Goal: Transaction & Acquisition: Purchase product/service

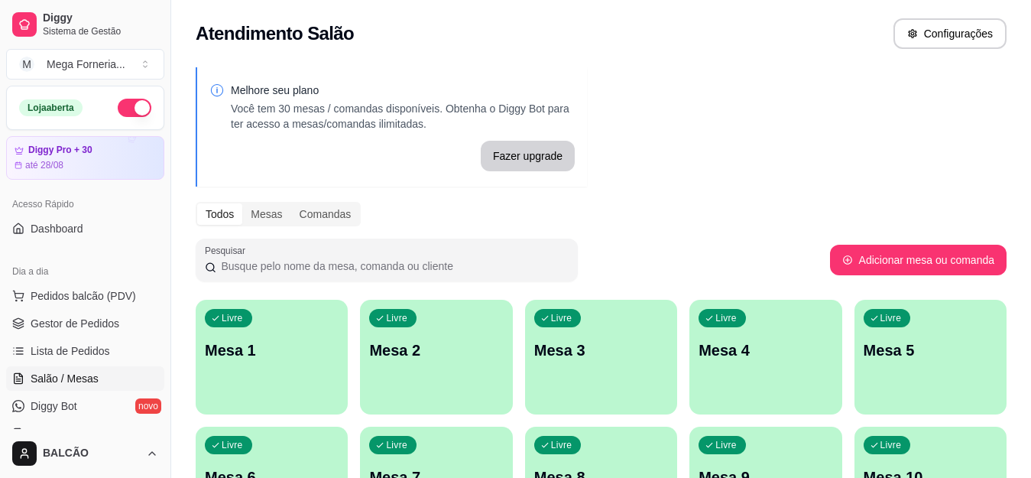
click at [252, 339] on p "Mesa 1" at bounding box center [272, 349] width 134 height 21
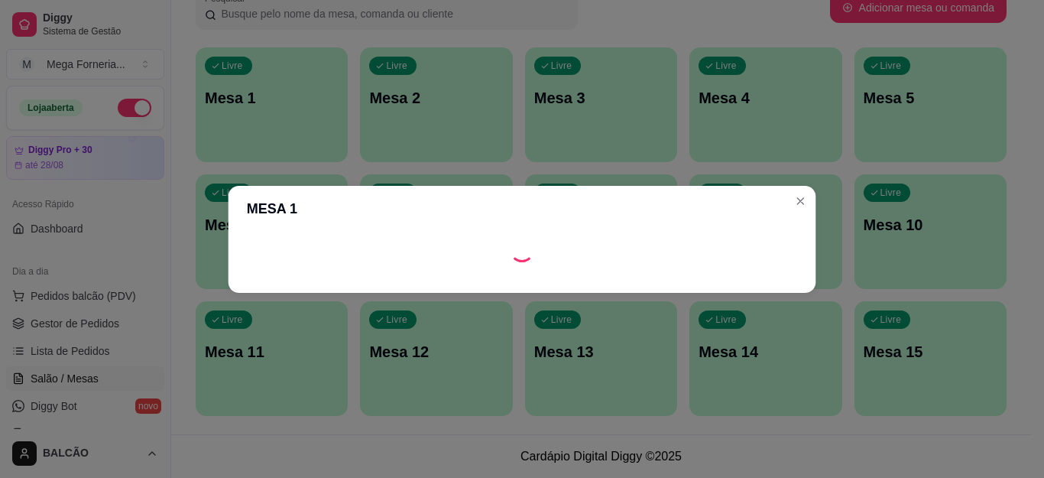
scroll to position [229, 0]
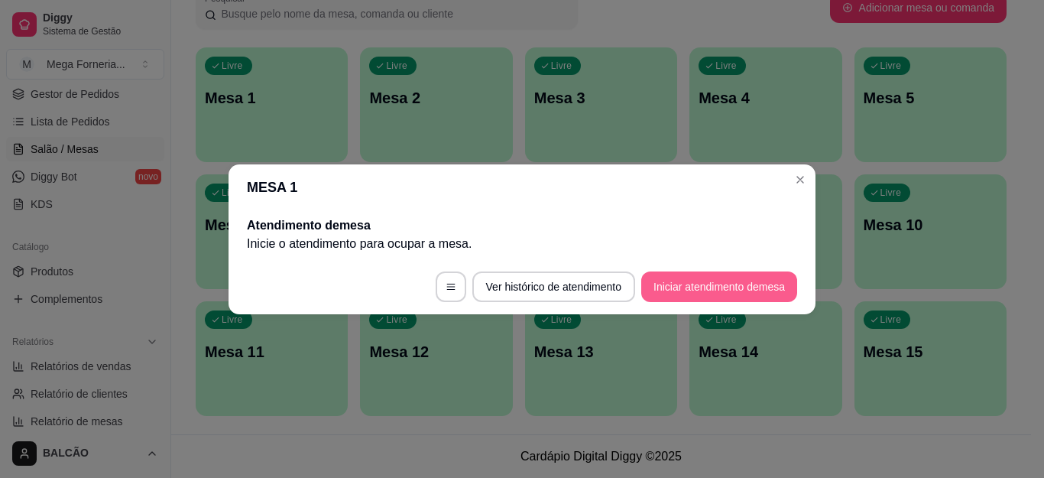
click at [701, 291] on button "Iniciar atendimento de mesa" at bounding box center [719, 286] width 156 height 31
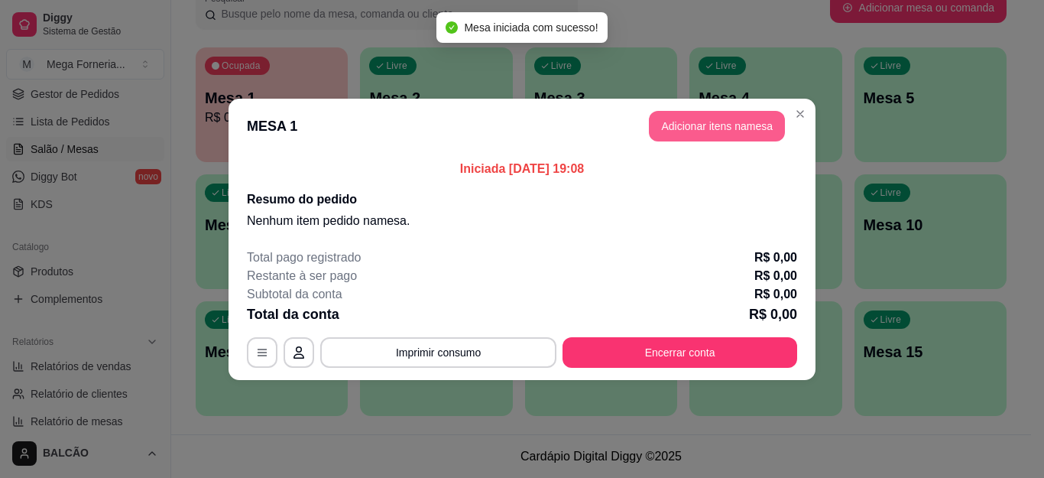
click at [693, 126] on button "Adicionar itens na mesa" at bounding box center [717, 126] width 136 height 31
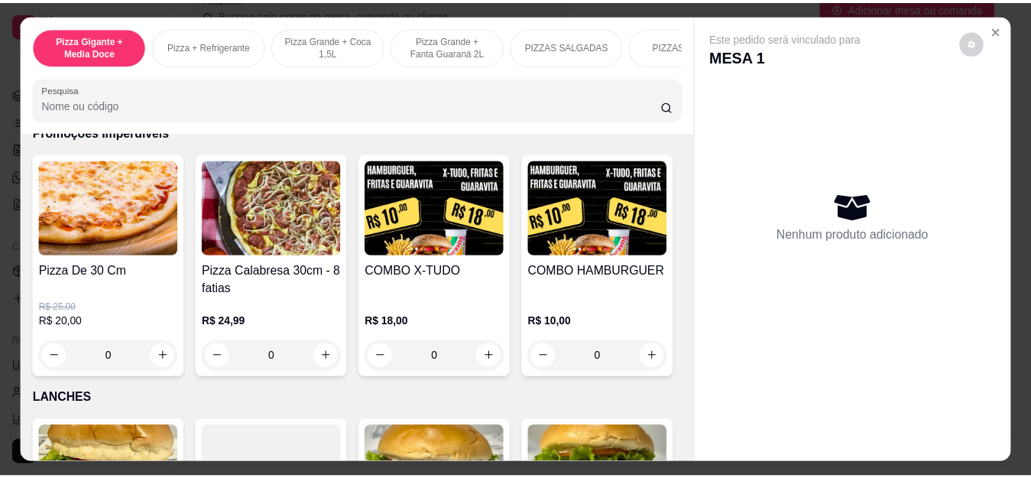
scroll to position [1606, 0]
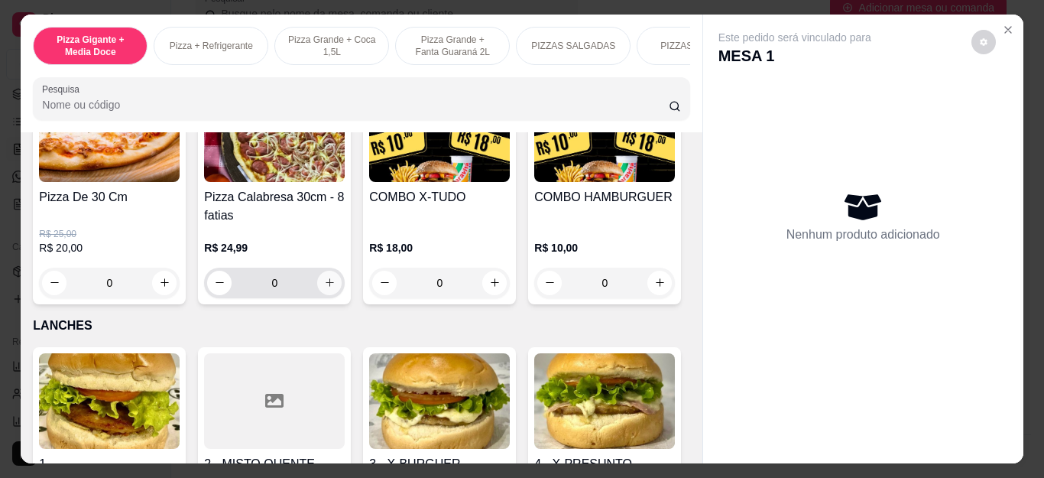
click at [322, 282] on button "increase-product-quantity" at bounding box center [329, 283] width 24 height 24
type input "1"
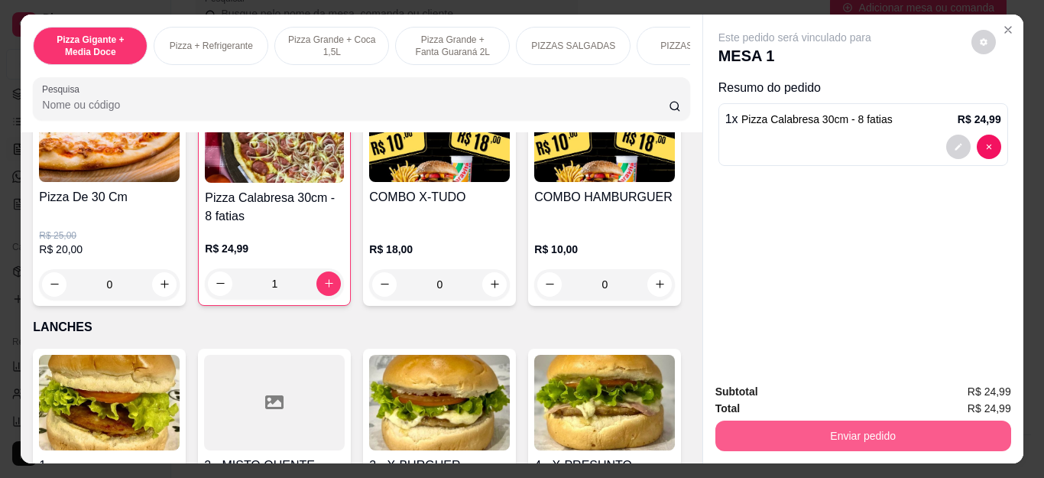
click at [832, 427] on button "Enviar pedido" at bounding box center [864, 435] width 296 height 31
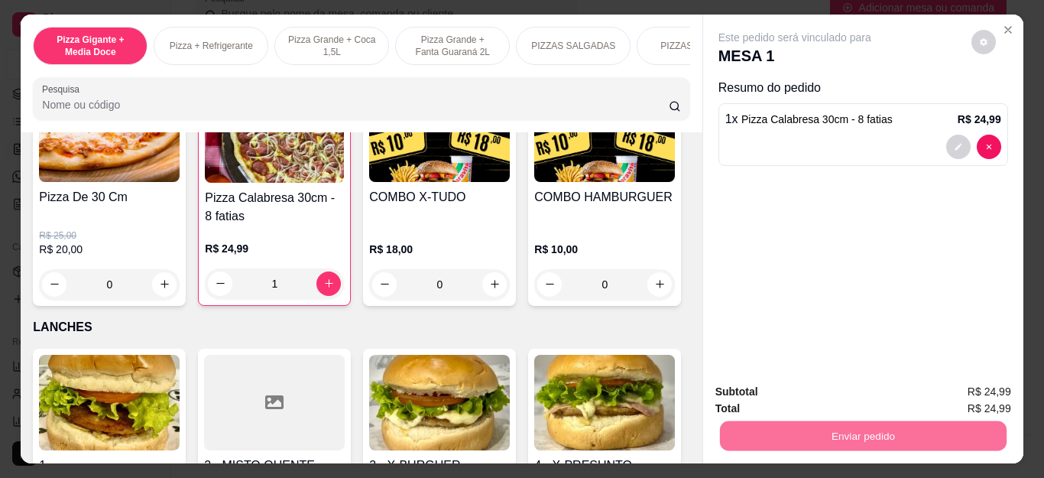
click at [773, 388] on button "Não registrar e enviar pedido" at bounding box center [812, 391] width 154 height 28
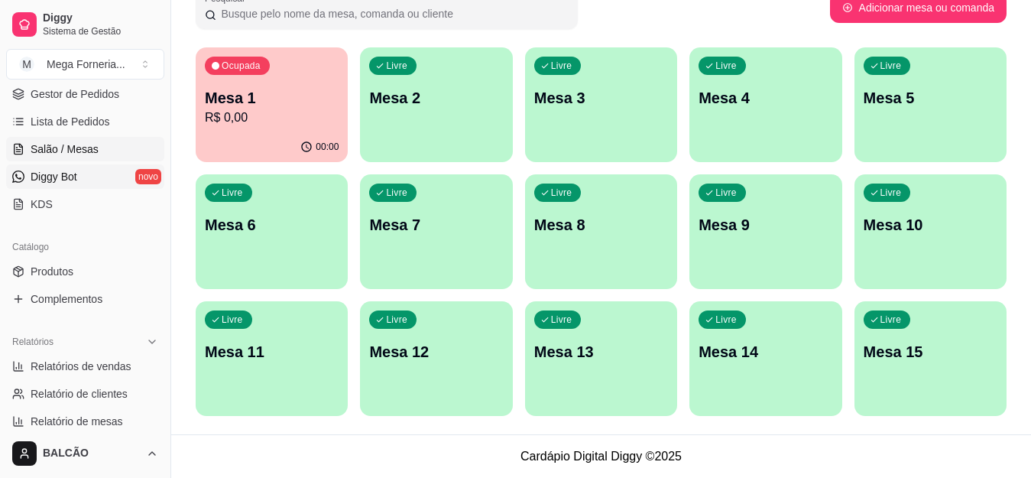
scroll to position [76, 0]
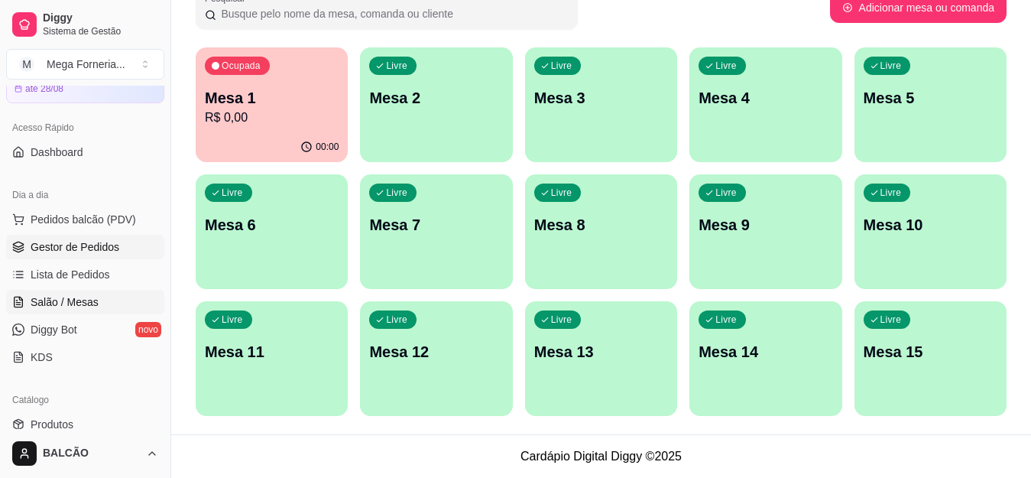
click at [90, 235] on link "Gestor de Pedidos" at bounding box center [85, 247] width 158 height 24
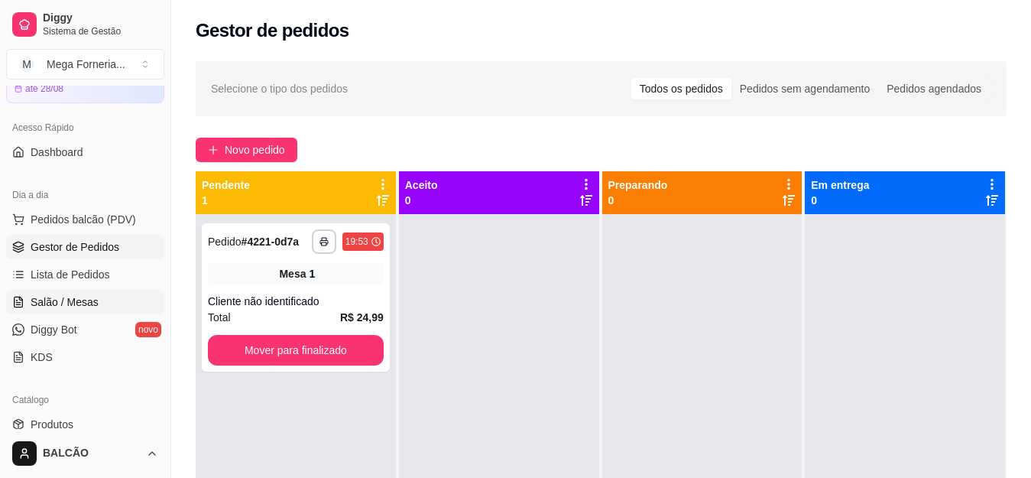
click at [29, 304] on link "Salão / Mesas" at bounding box center [85, 302] width 158 height 24
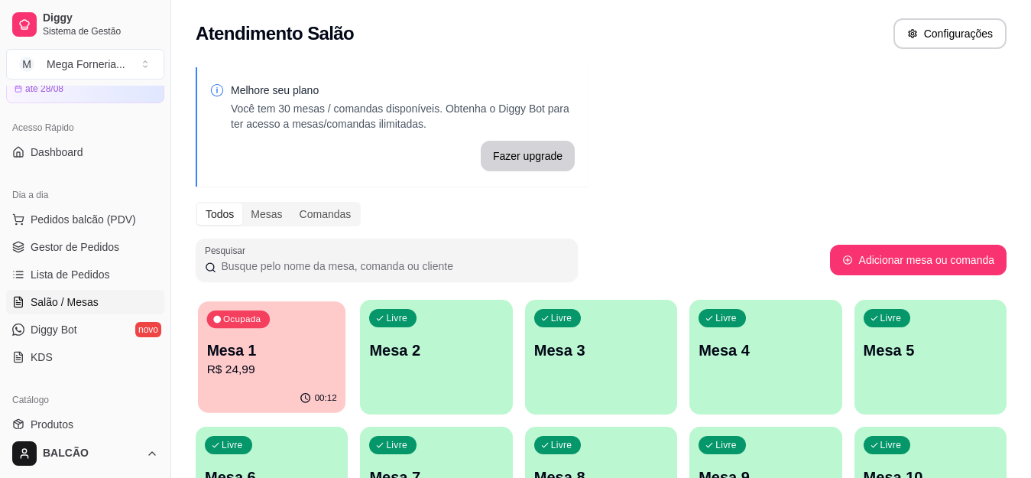
click at [199, 330] on div "Ocupada Mesa 1 R$ 24,99" at bounding box center [272, 342] width 148 height 83
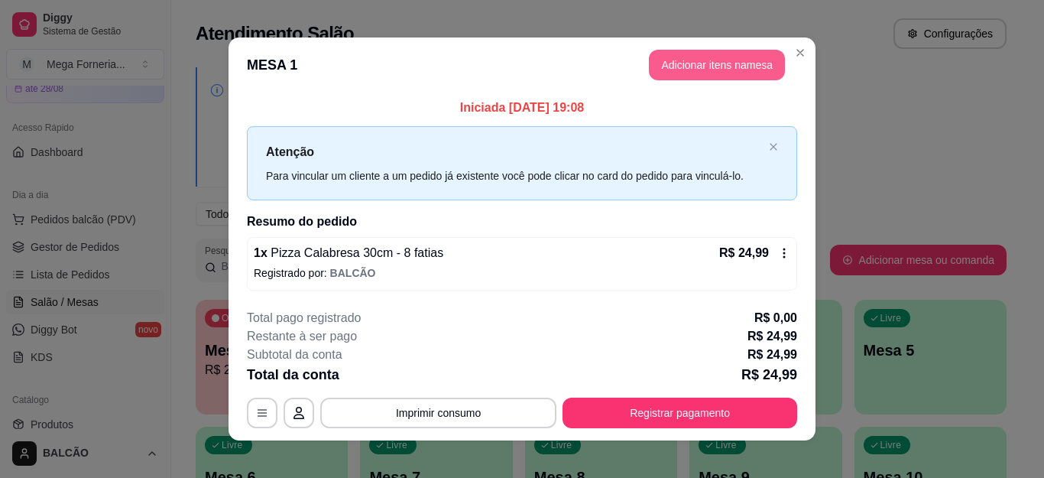
click at [703, 67] on button "Adicionar itens na mesa" at bounding box center [717, 65] width 136 height 31
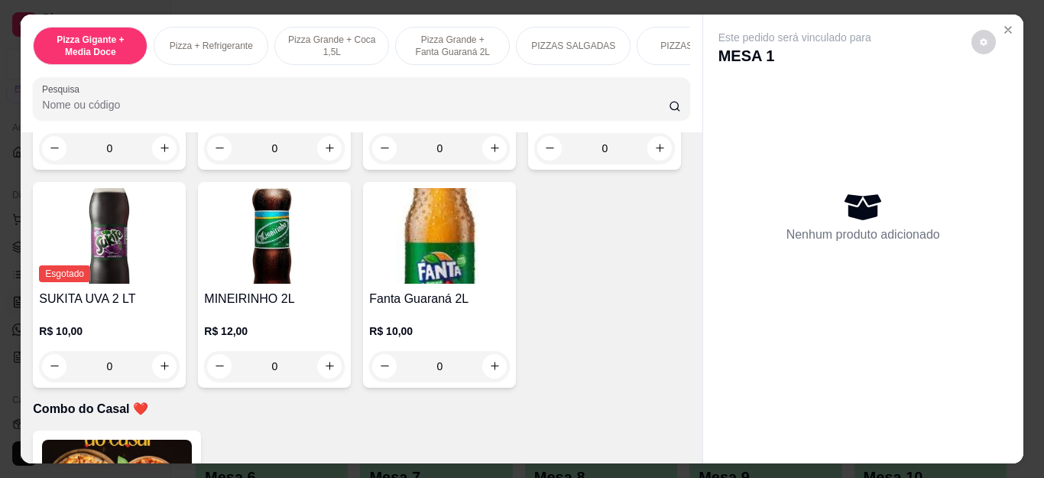
scroll to position [3670, 0]
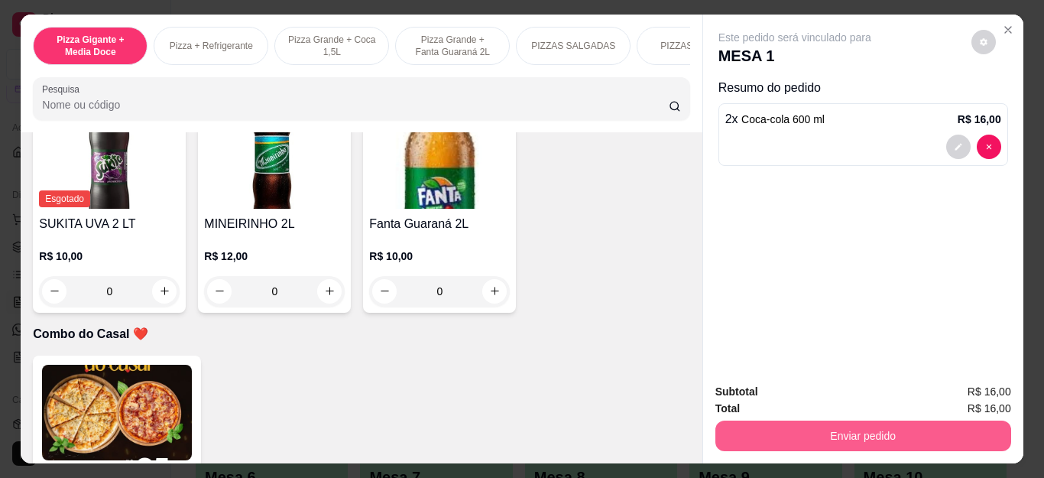
click at [831, 429] on button "Enviar pedido" at bounding box center [864, 435] width 296 height 31
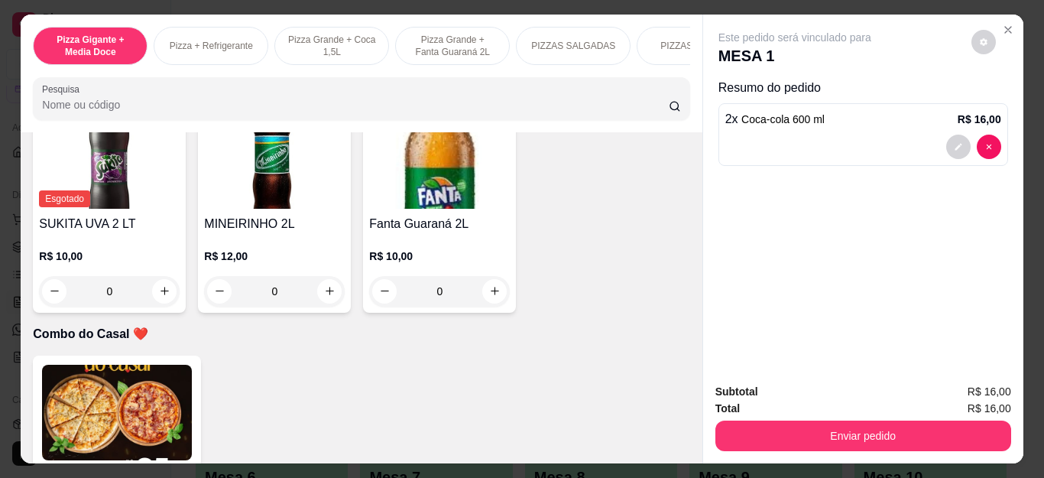
type input "1"
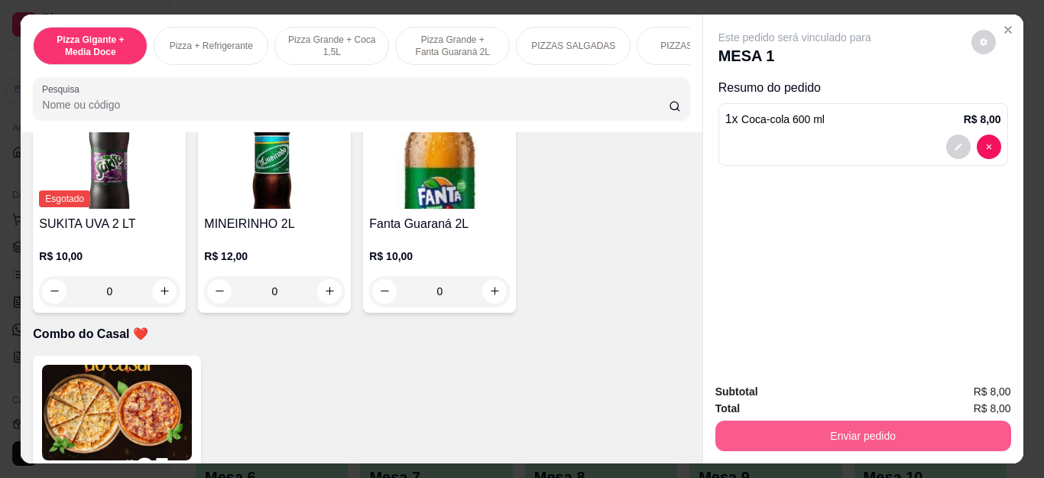
click at [846, 431] on button "Enviar pedido" at bounding box center [864, 435] width 296 height 31
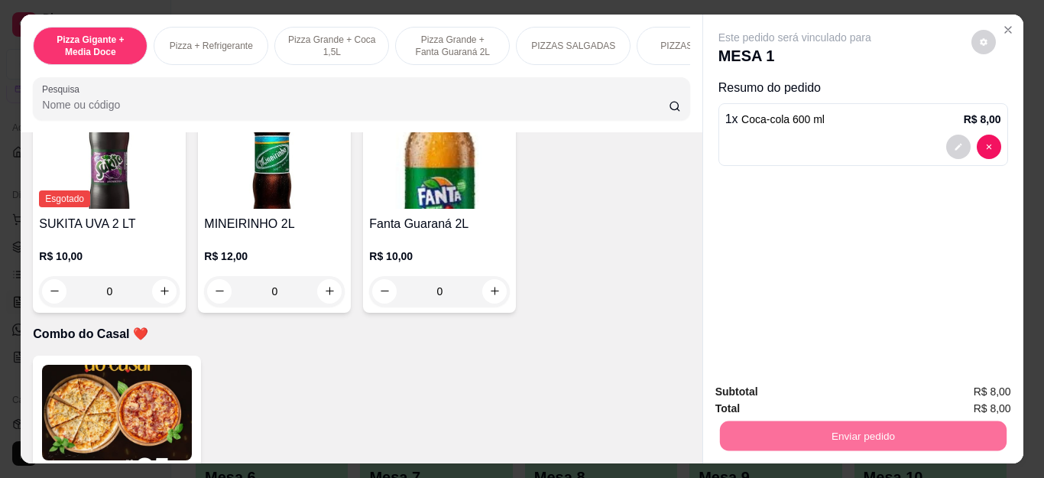
click at [747, 390] on button "Não registrar e enviar pedido" at bounding box center [811, 391] width 159 height 29
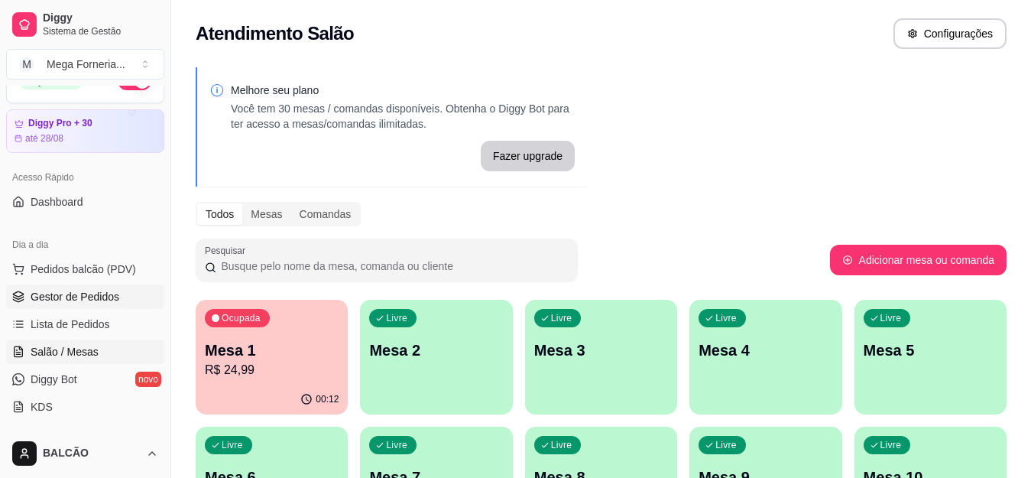
scroll to position [0, 0]
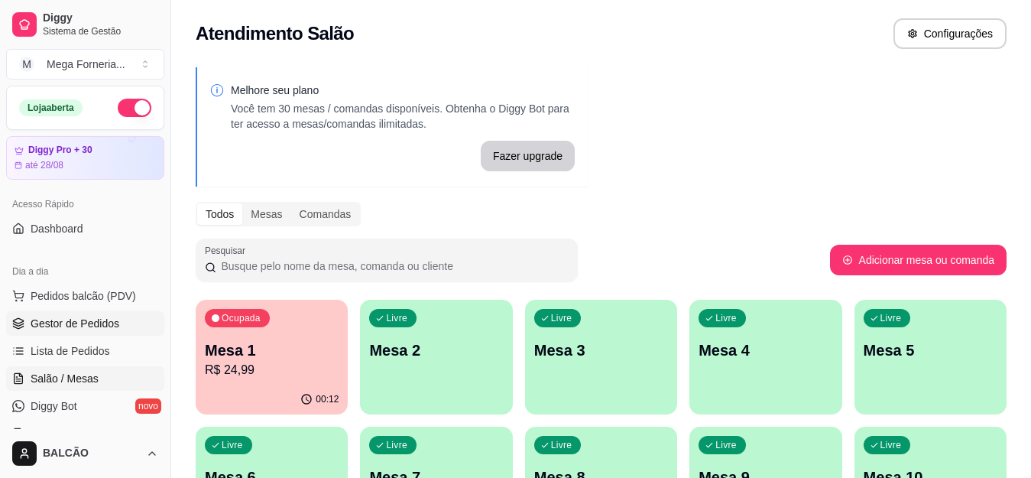
click at [70, 333] on link "Gestor de Pedidos" at bounding box center [85, 323] width 158 height 24
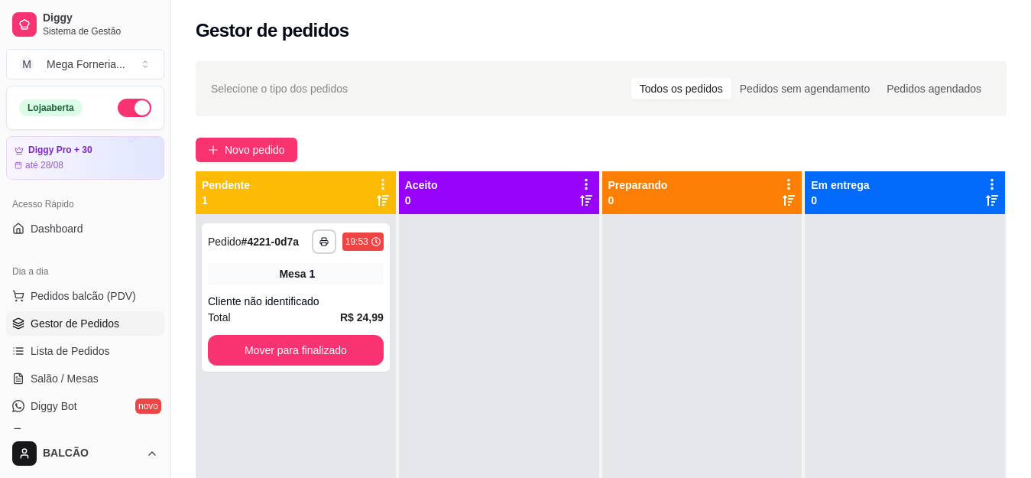
click at [80, 320] on span "Gestor de Pedidos" at bounding box center [75, 323] width 89 height 15
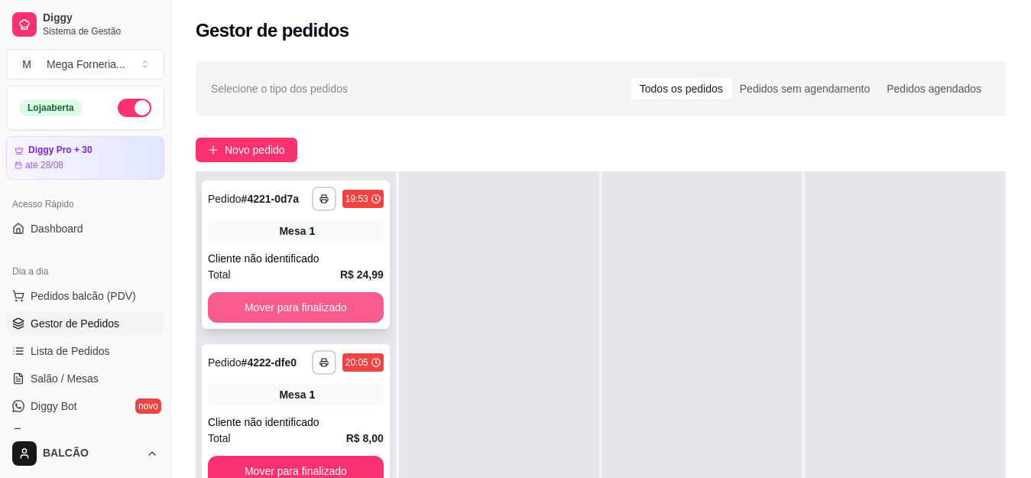
scroll to position [76, 0]
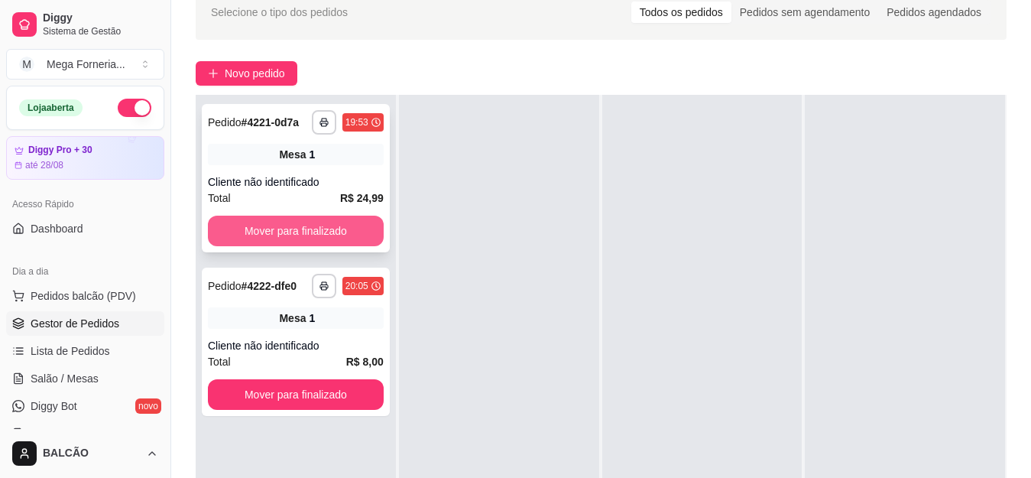
click at [284, 222] on button "Mover para finalizado" at bounding box center [296, 231] width 176 height 31
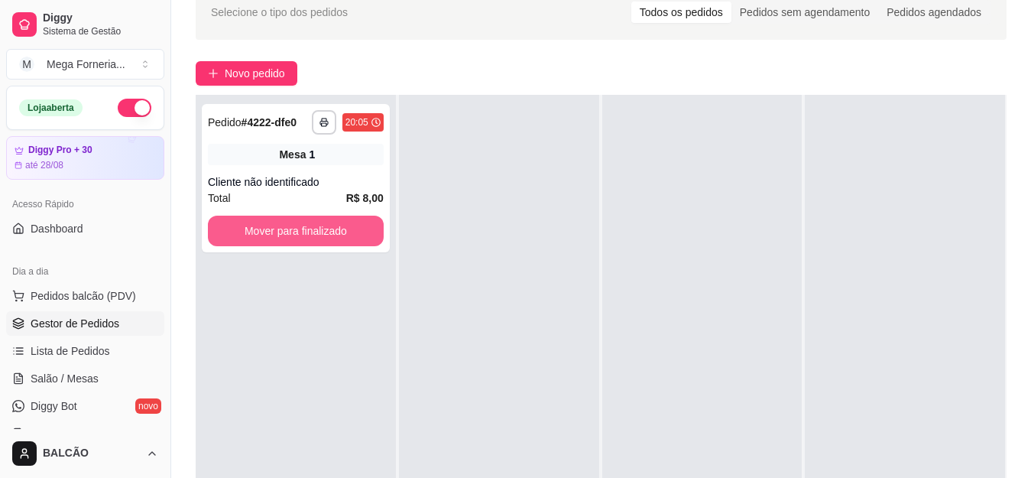
click at [284, 222] on button "Mover para finalizado" at bounding box center [296, 231] width 176 height 31
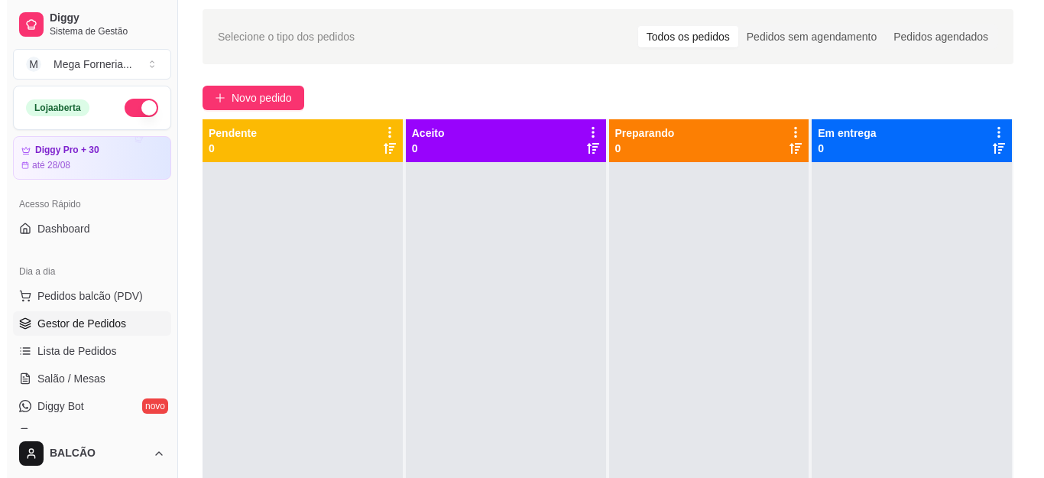
scroll to position [0, 0]
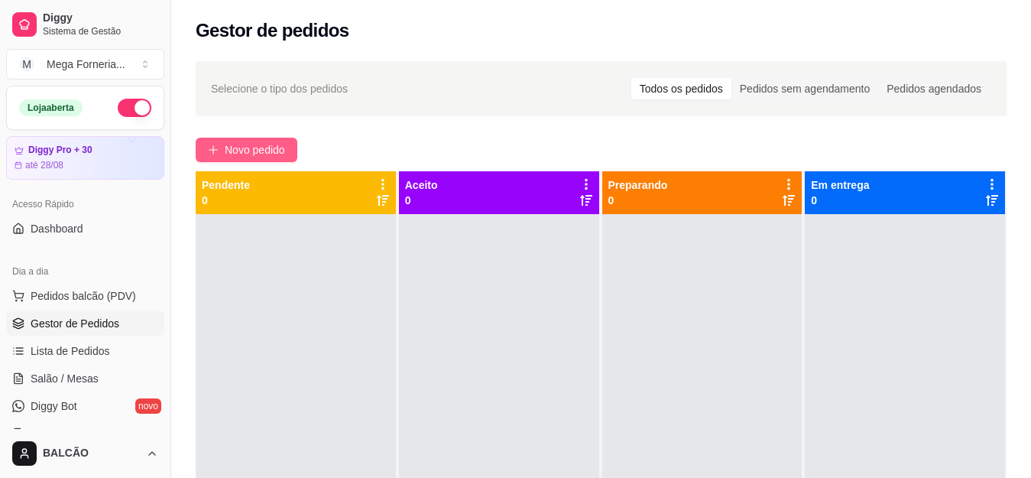
click at [235, 152] on span "Novo pedido" at bounding box center [255, 149] width 60 height 17
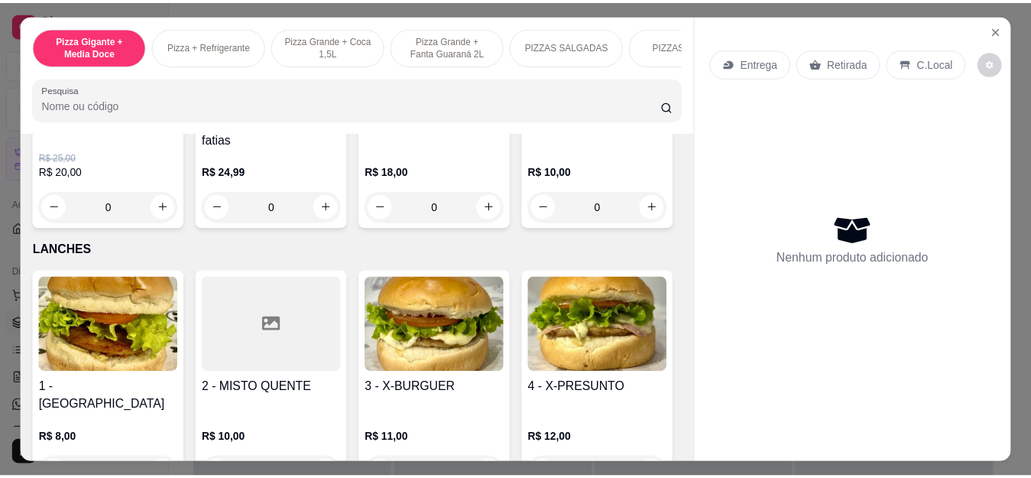
scroll to position [1988, 0]
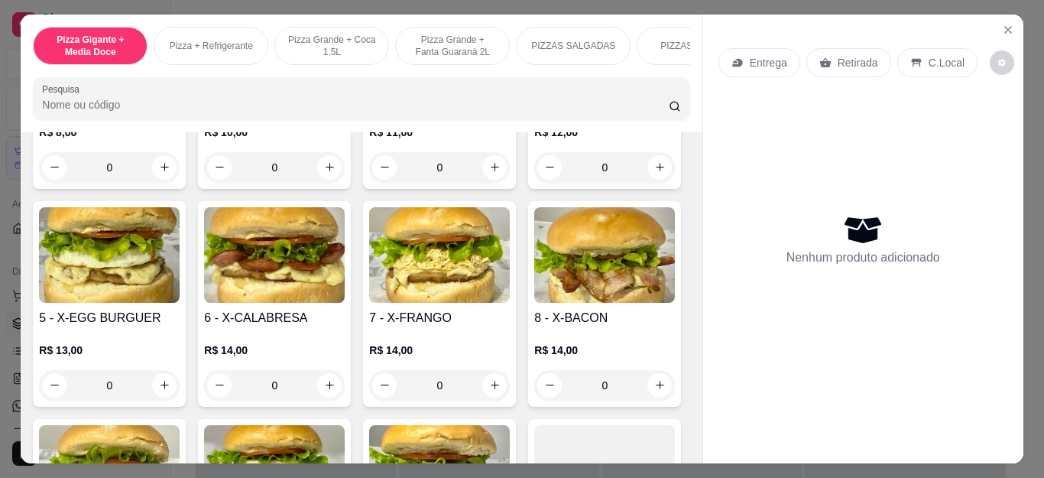
click at [161, 183] on div "0" at bounding box center [109, 167] width 141 height 31
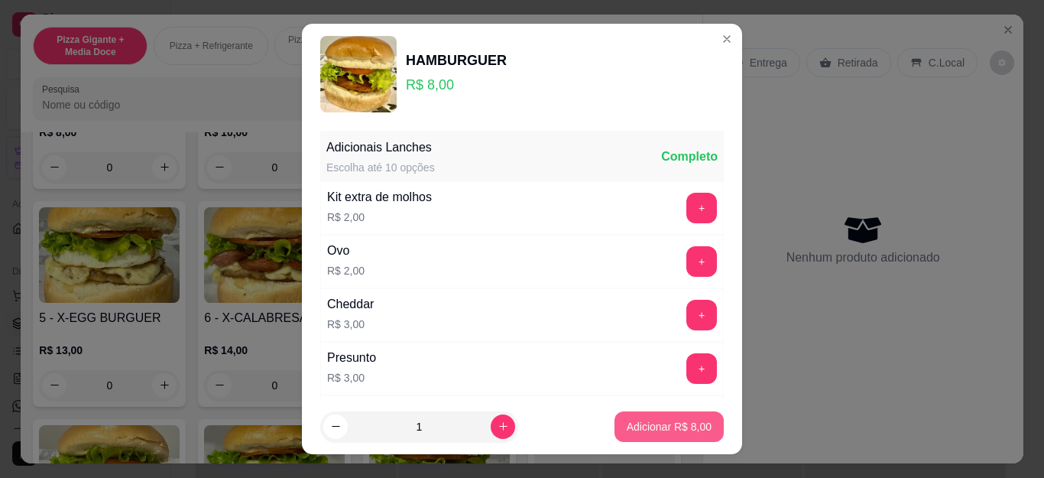
click at [649, 424] on p "Adicionar R$ 8,00" at bounding box center [669, 426] width 85 height 15
type input "1"
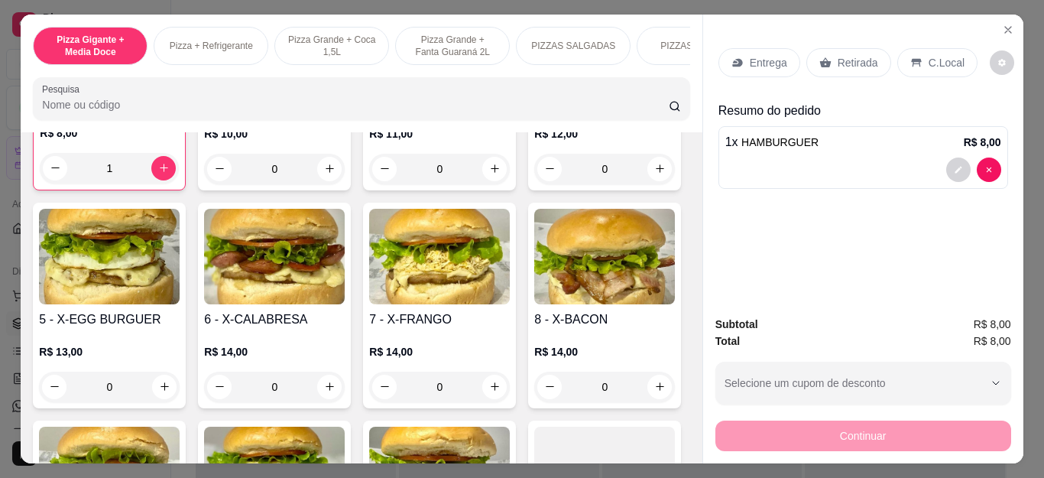
click at [838, 55] on p "Retirada" at bounding box center [858, 62] width 41 height 15
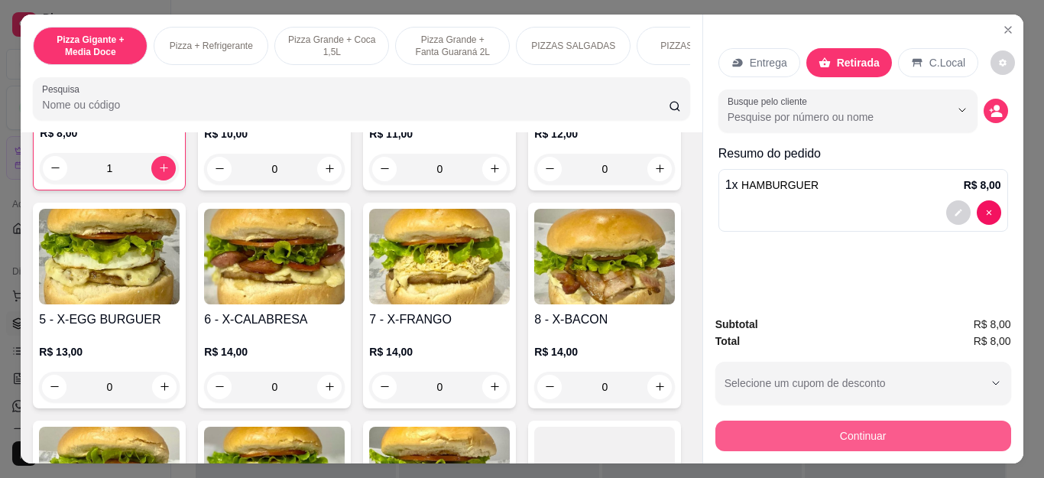
click at [820, 434] on button "Continuar" at bounding box center [864, 435] width 296 height 31
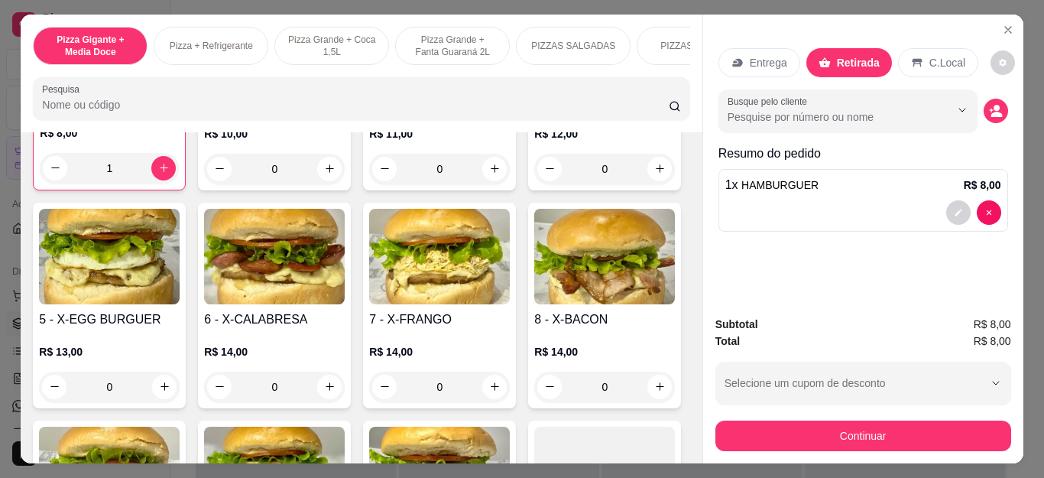
click at [599, 298] on div "Outro" at bounding box center [626, 292] width 98 height 81
click at [606, 437] on button "Finalizar" at bounding box center [522, 426] width 306 height 31
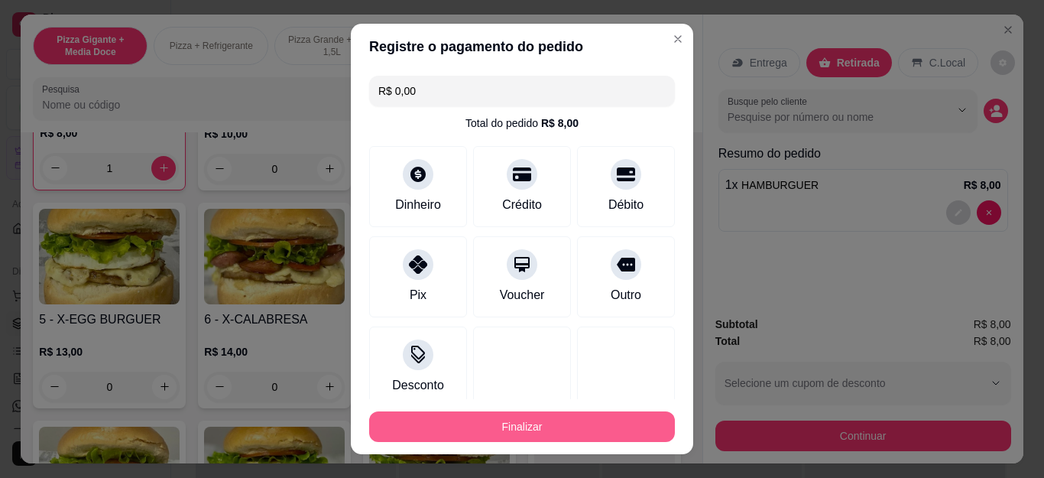
type input "R$ 0,00"
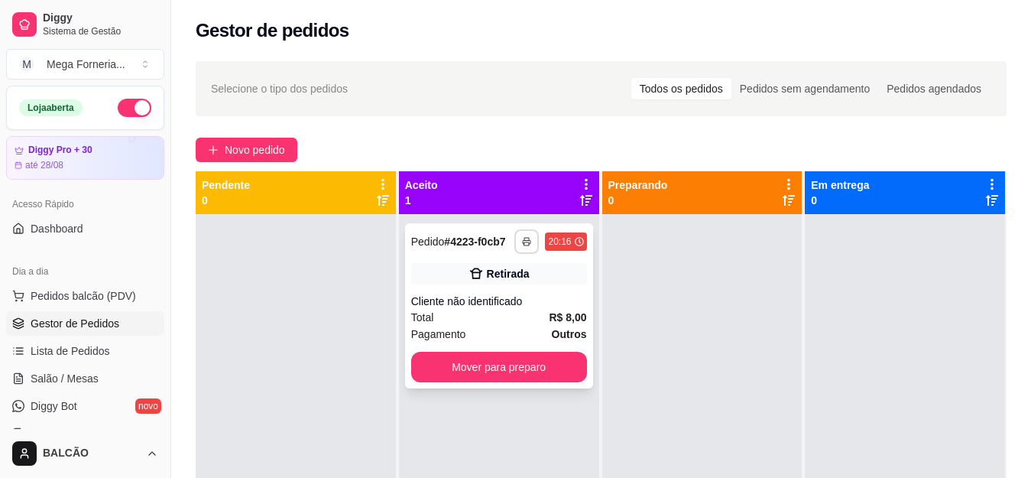
click at [528, 242] on button "button" at bounding box center [527, 241] width 24 height 24
click at [487, 300] on button "IMPRESSORA" at bounding box center [480, 295] width 111 height 24
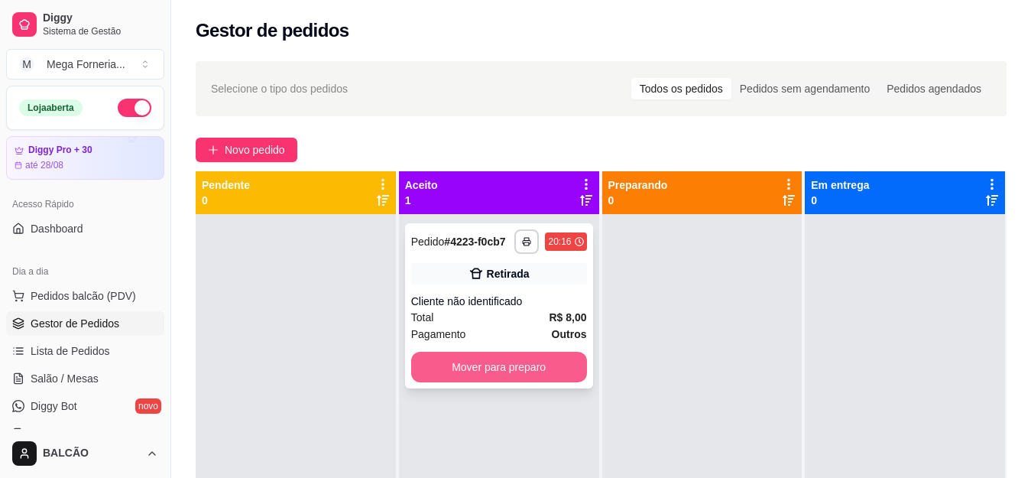
click at [468, 380] on button "Mover para preparo" at bounding box center [499, 367] width 176 height 31
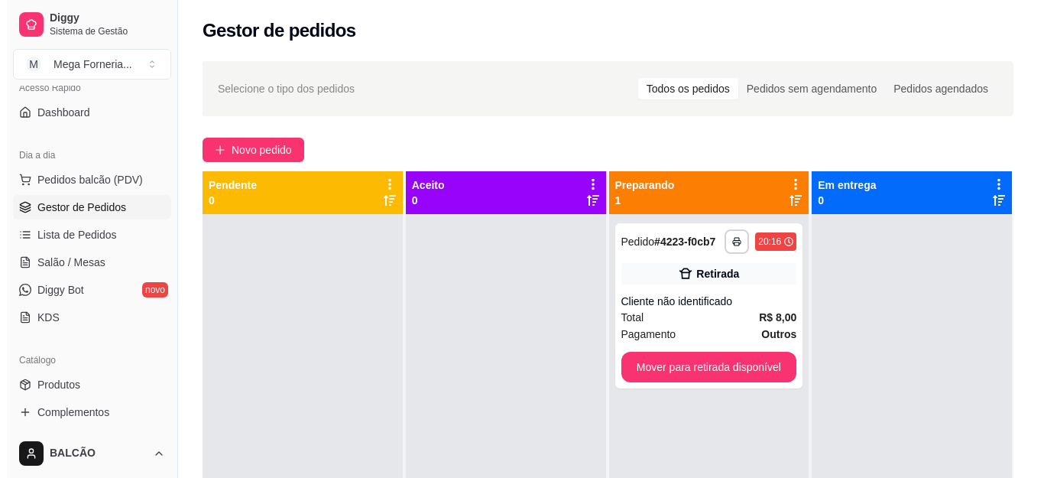
scroll to position [229, 0]
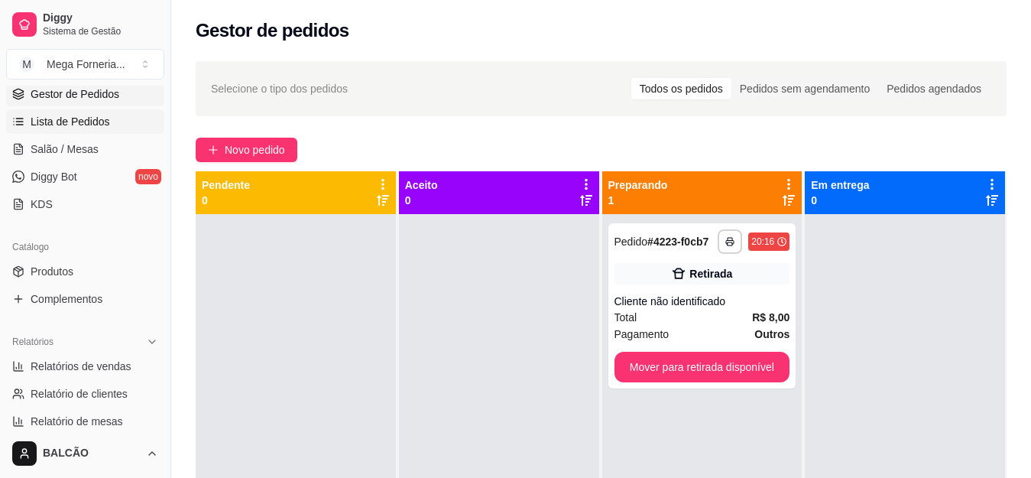
click at [44, 133] on link "Lista de Pedidos" at bounding box center [85, 121] width 158 height 24
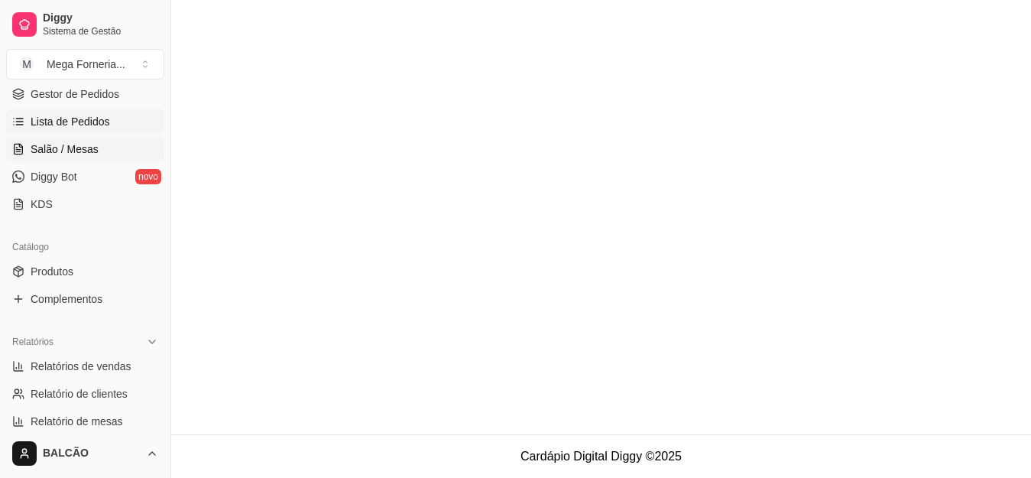
click at [43, 157] on link "Salão / Mesas" at bounding box center [85, 149] width 158 height 24
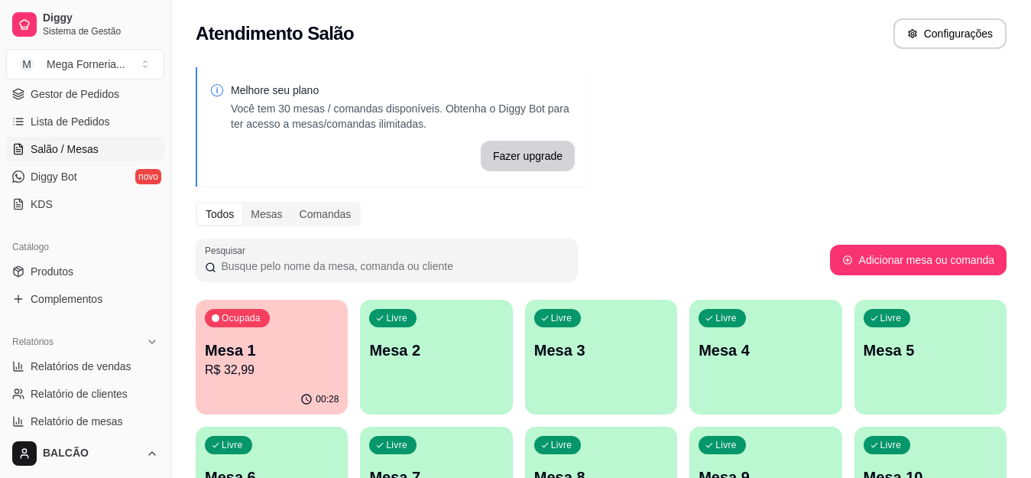
click at [244, 305] on div "Ocupada Mesa 1 R$ 32,99" at bounding box center [272, 342] width 152 height 85
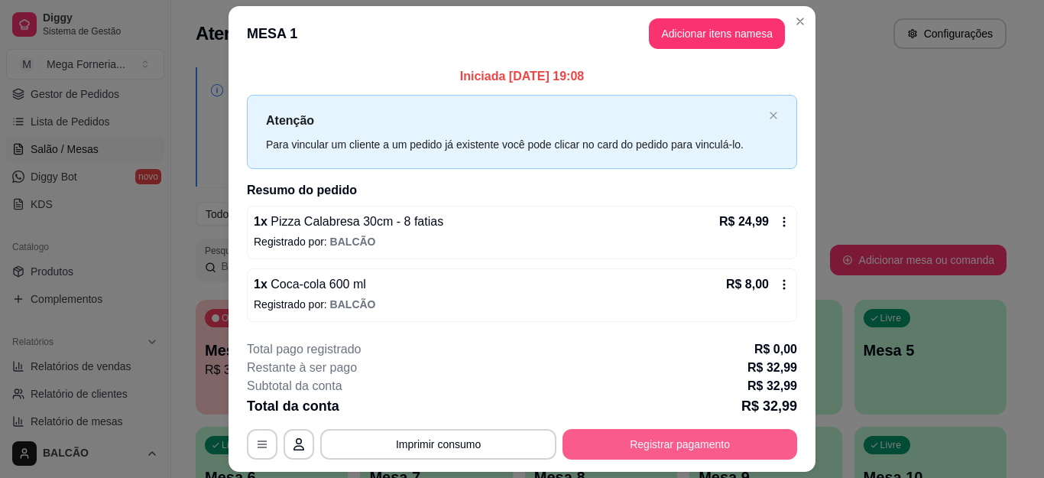
click at [603, 446] on button "Registrar pagamento" at bounding box center [680, 444] width 235 height 31
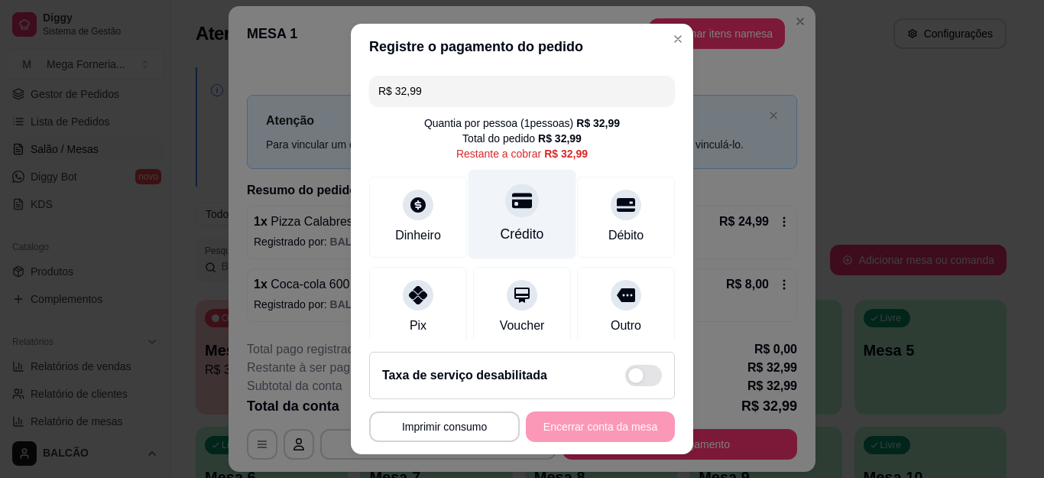
click at [501, 224] on div "Crédito" at bounding box center [523, 234] width 44 height 20
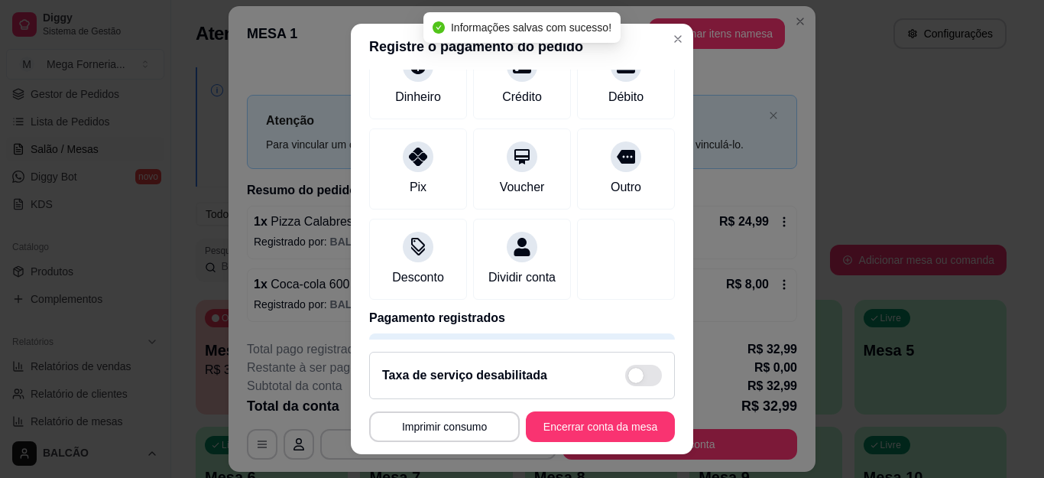
type input "R$ 0,00"
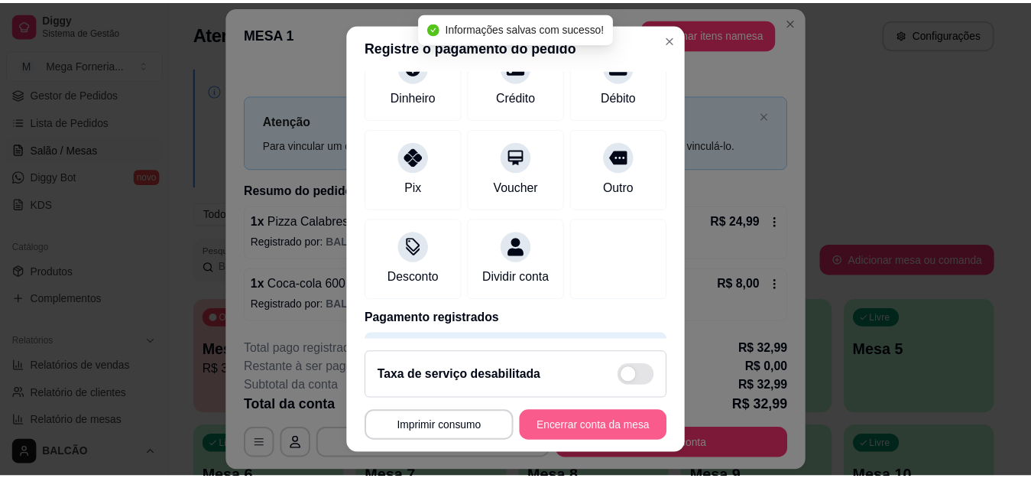
scroll to position [108, 0]
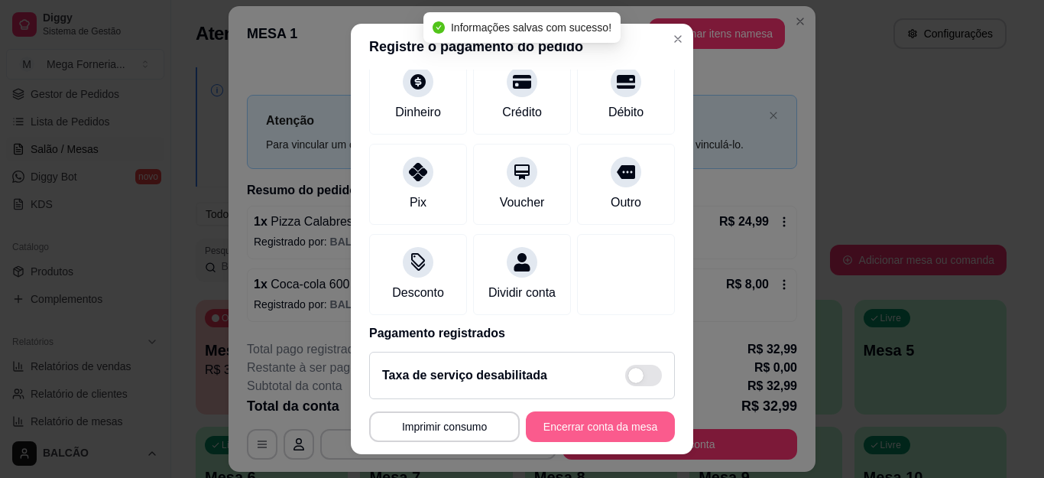
click at [557, 427] on button "Encerrar conta da mesa" at bounding box center [600, 426] width 149 height 31
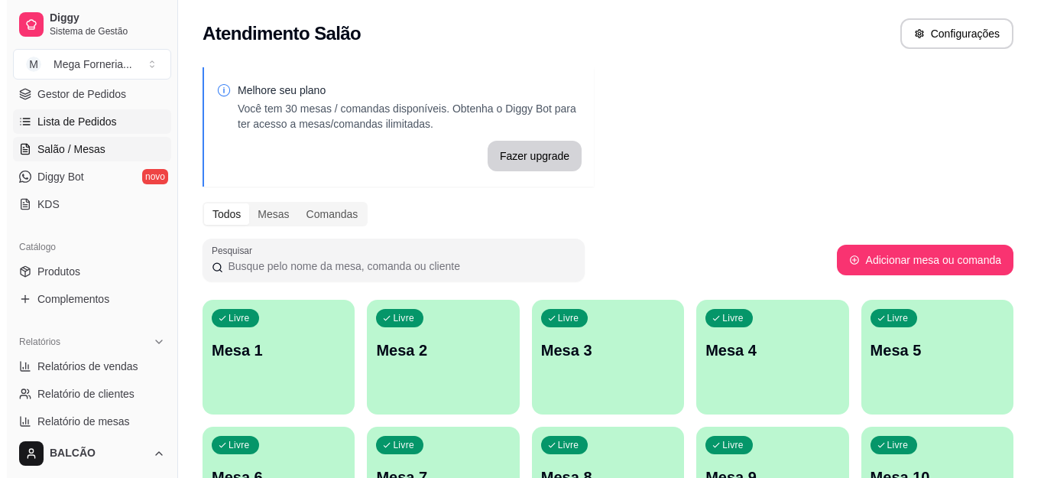
scroll to position [76, 0]
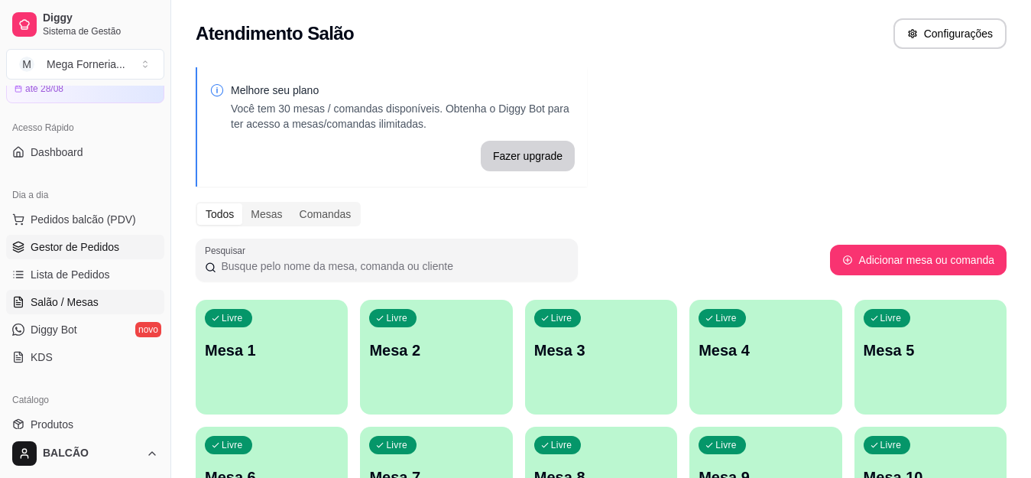
click at [71, 247] on span "Gestor de Pedidos" at bounding box center [75, 246] width 89 height 15
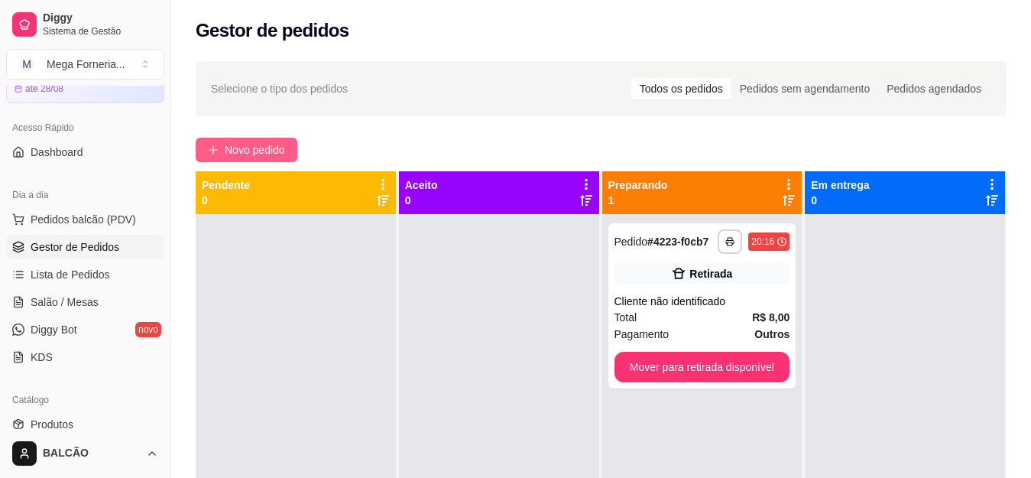
click at [267, 151] on span "Novo pedido" at bounding box center [255, 149] width 60 height 17
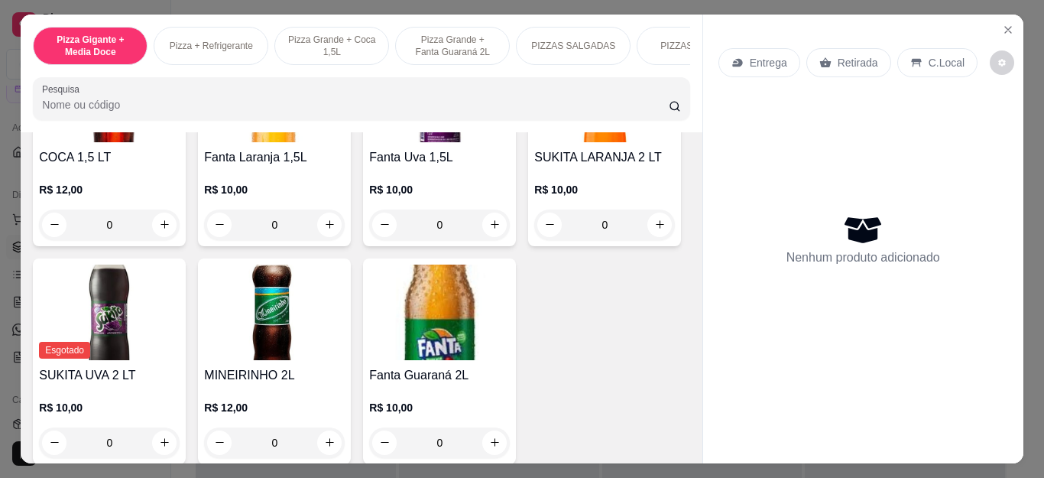
scroll to position [3746, 0]
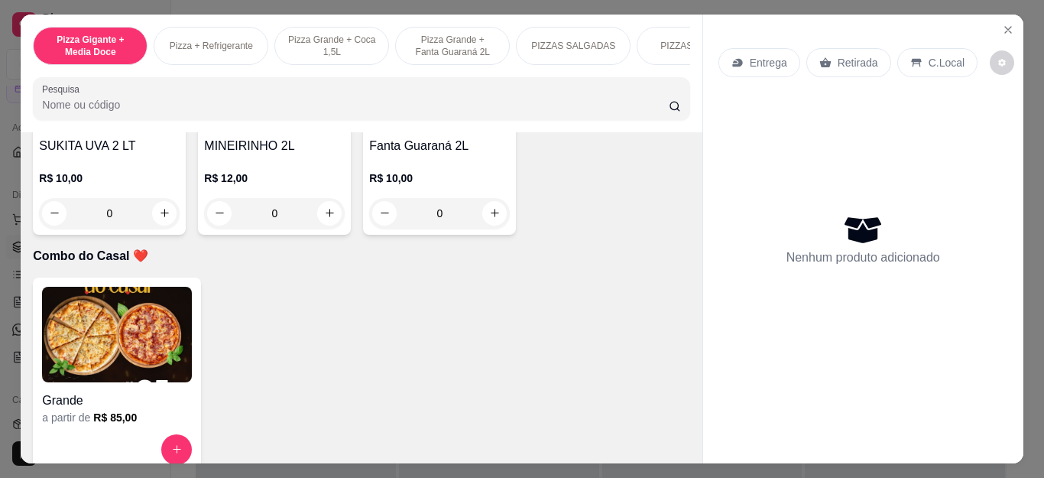
type input "1"
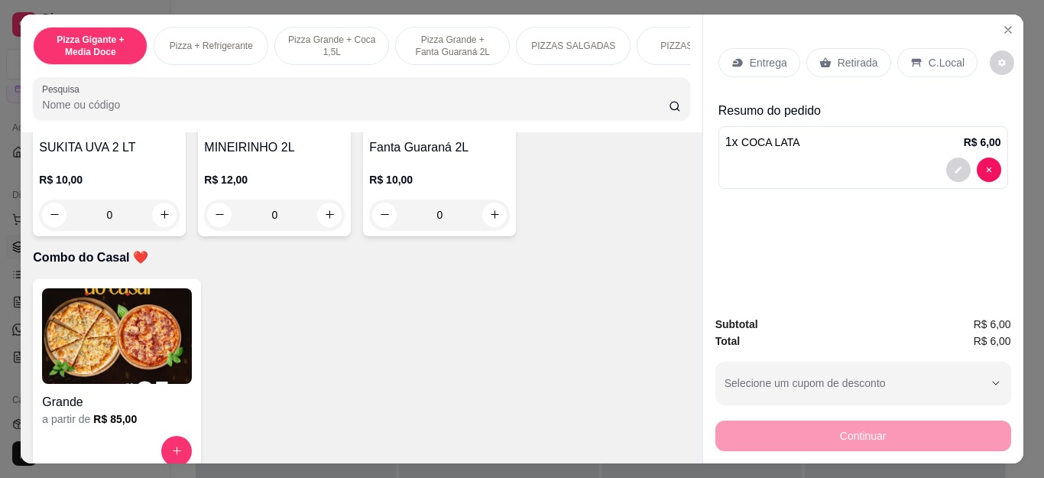
scroll to position [3747, 0]
click at [850, 61] on p "Retirada" at bounding box center [858, 62] width 41 height 15
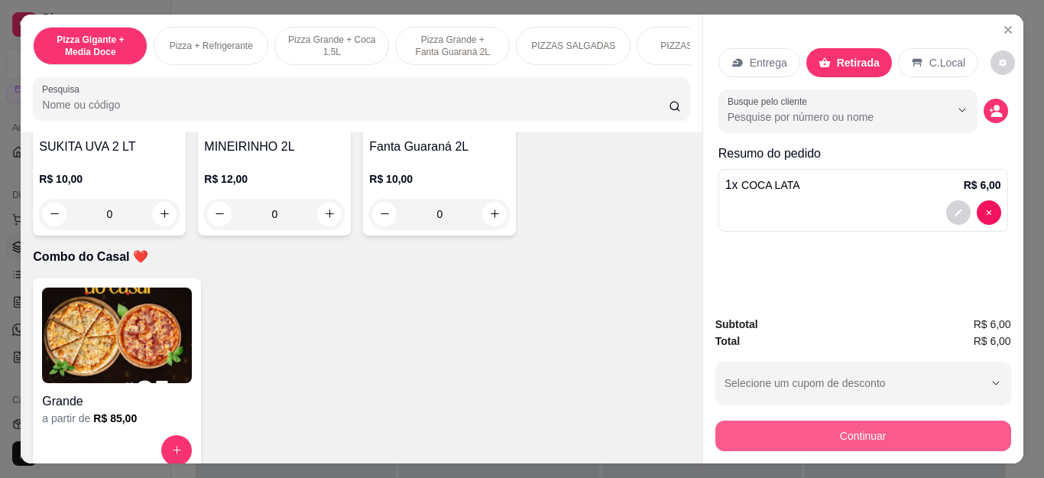
click at [823, 438] on button "Continuar" at bounding box center [864, 435] width 296 height 31
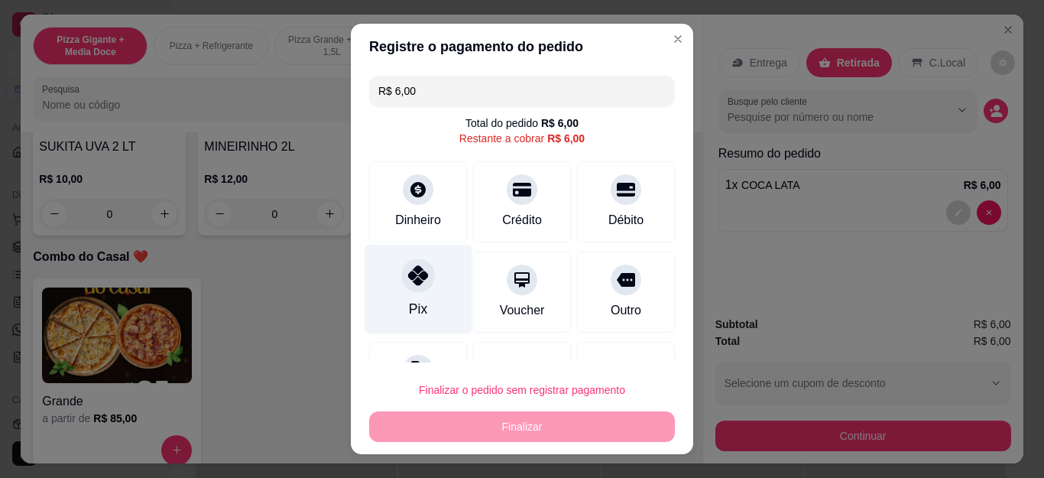
click at [388, 278] on div "Pix" at bounding box center [419, 289] width 108 height 89
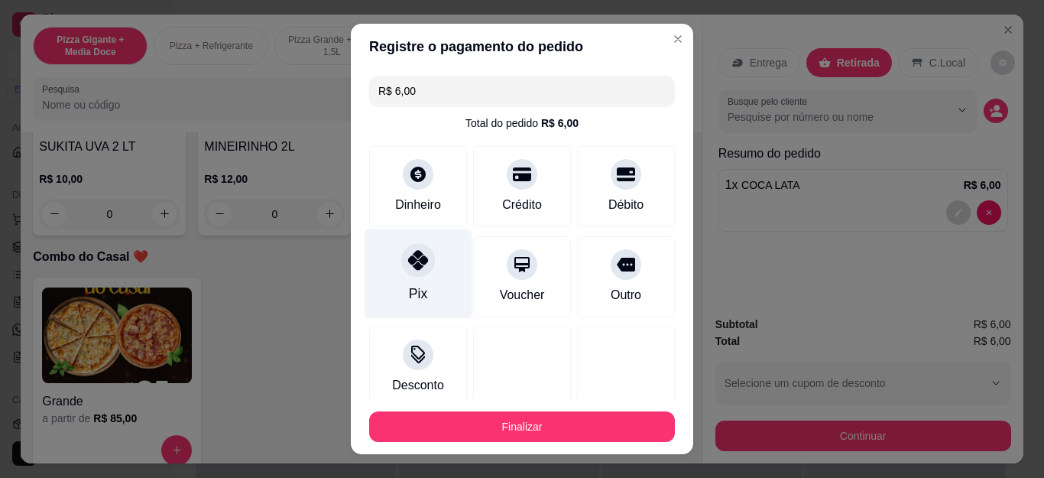
type input "R$ 0,00"
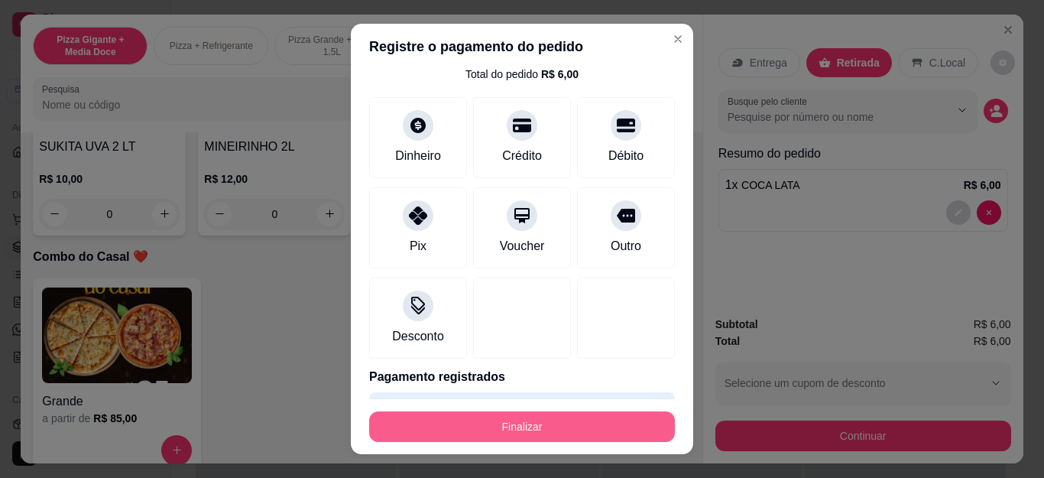
scroll to position [94, 0]
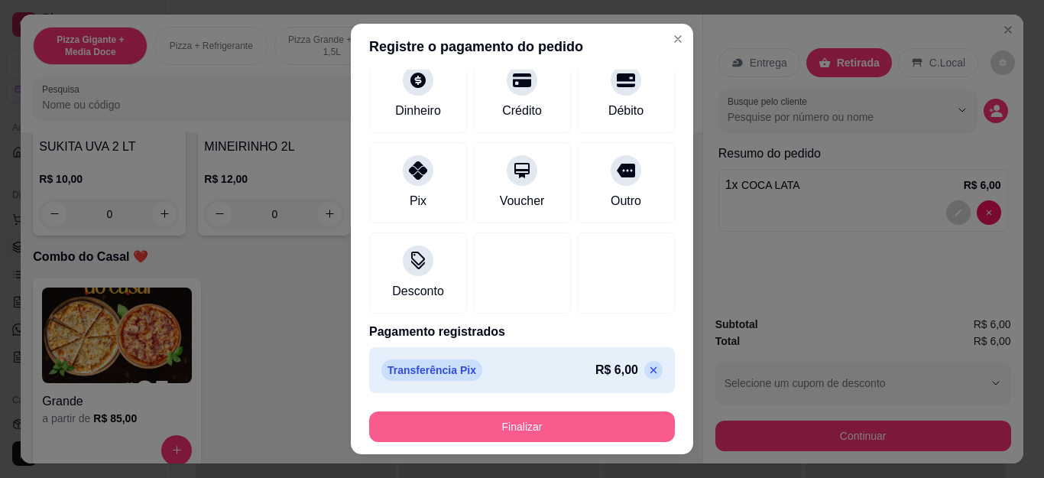
click at [456, 424] on button "Finalizar" at bounding box center [522, 426] width 306 height 31
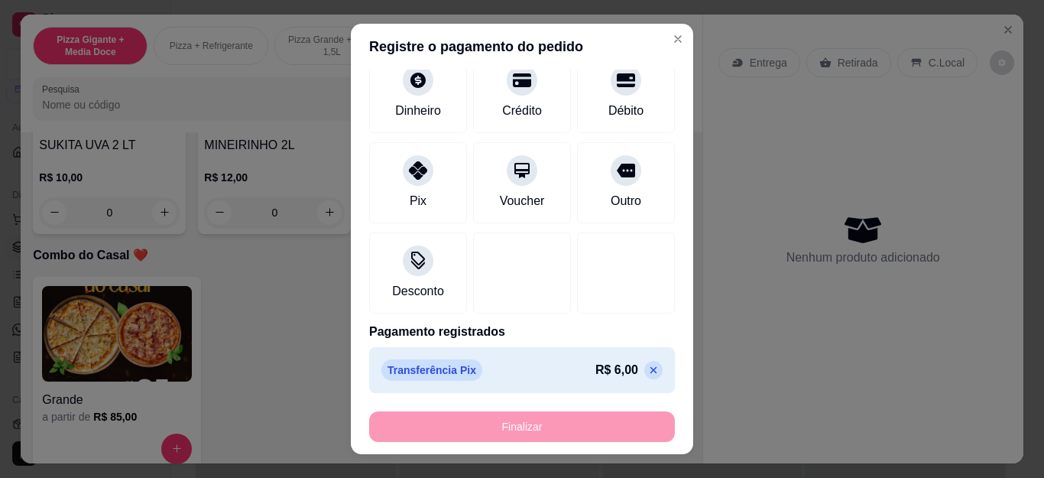
type input "0"
type input "-R$ 6,00"
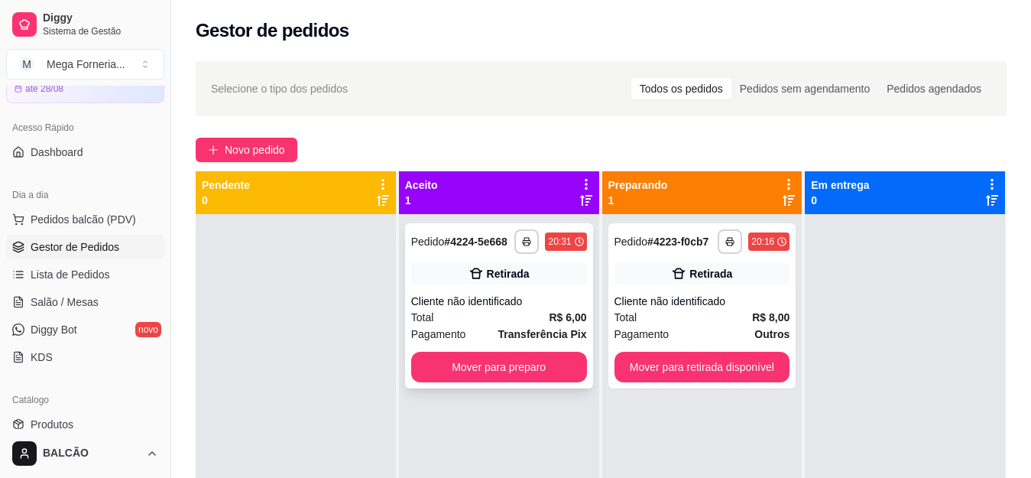
click at [507, 286] on div "**********" at bounding box center [499, 305] width 188 height 165
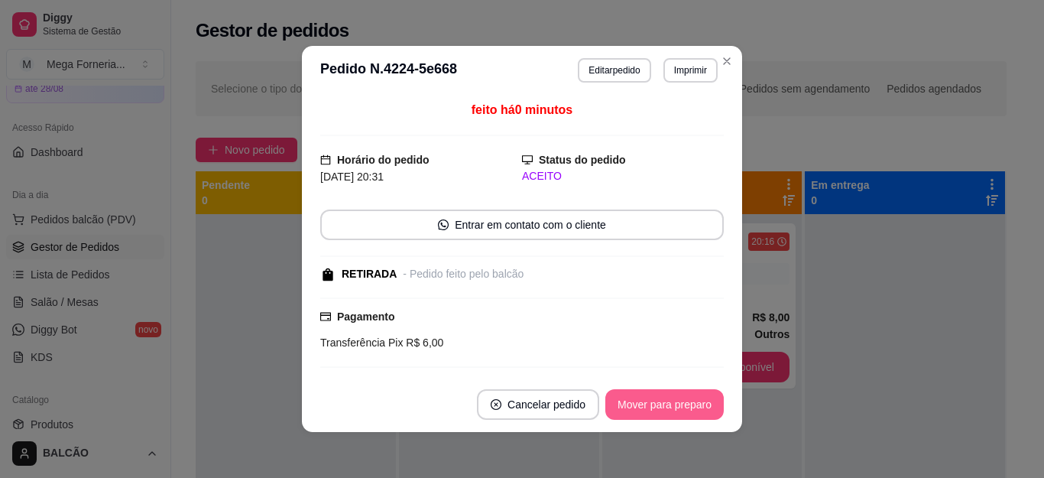
click at [636, 401] on button "Mover para preparo" at bounding box center [665, 404] width 119 height 31
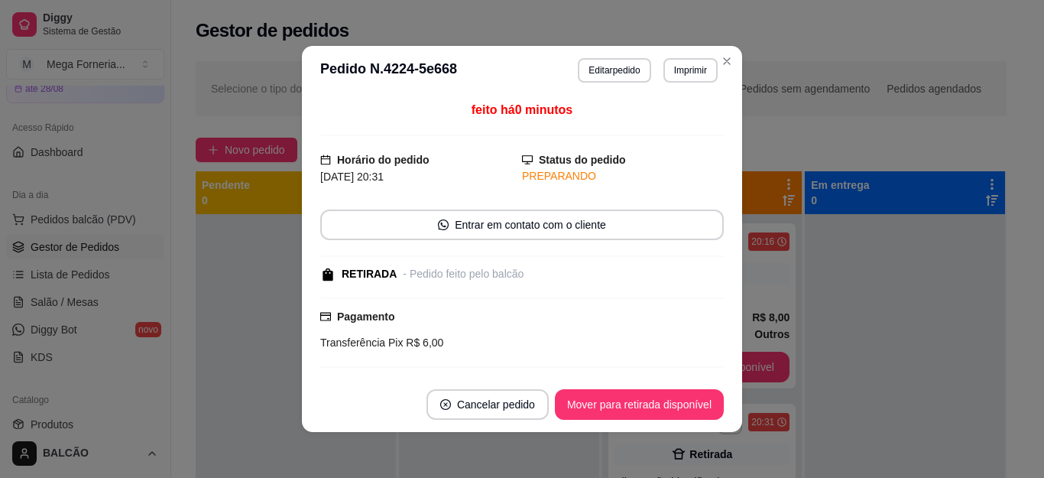
click at [636, 401] on button "Mover para retirada disponível" at bounding box center [639, 404] width 169 height 31
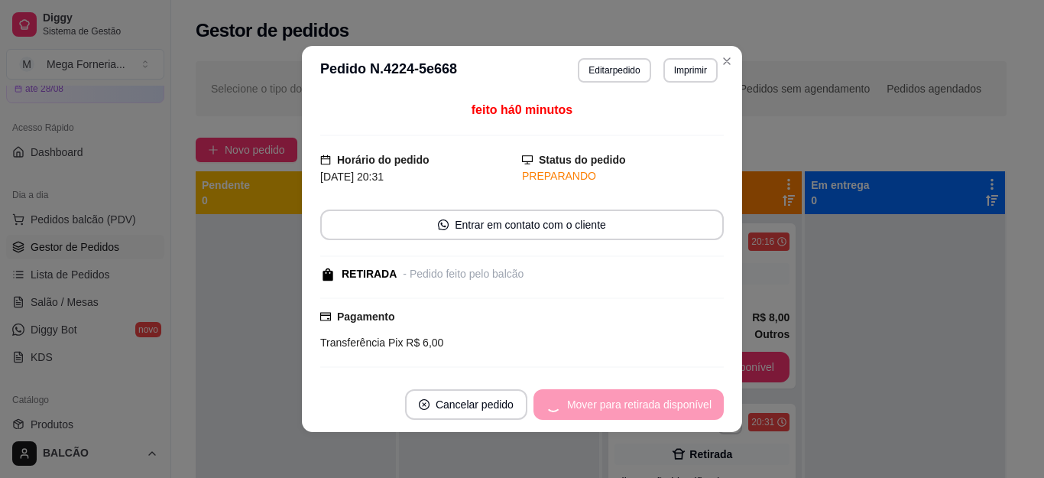
click at [636, 401] on div "Mover para retirada disponível" at bounding box center [629, 404] width 190 height 31
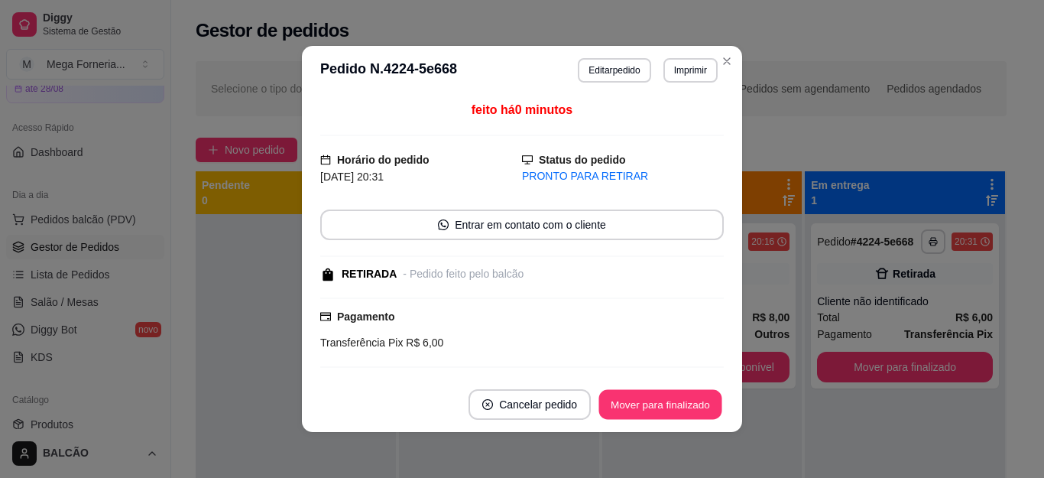
click at [636, 401] on button "Mover para finalizado" at bounding box center [660, 405] width 123 height 30
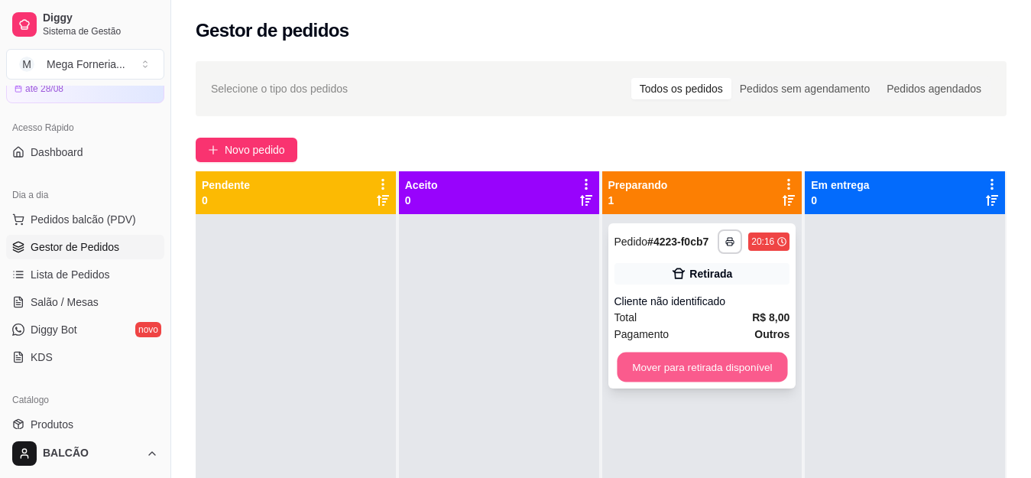
click at [771, 358] on button "Mover para retirada disponível" at bounding box center [702, 367] width 170 height 30
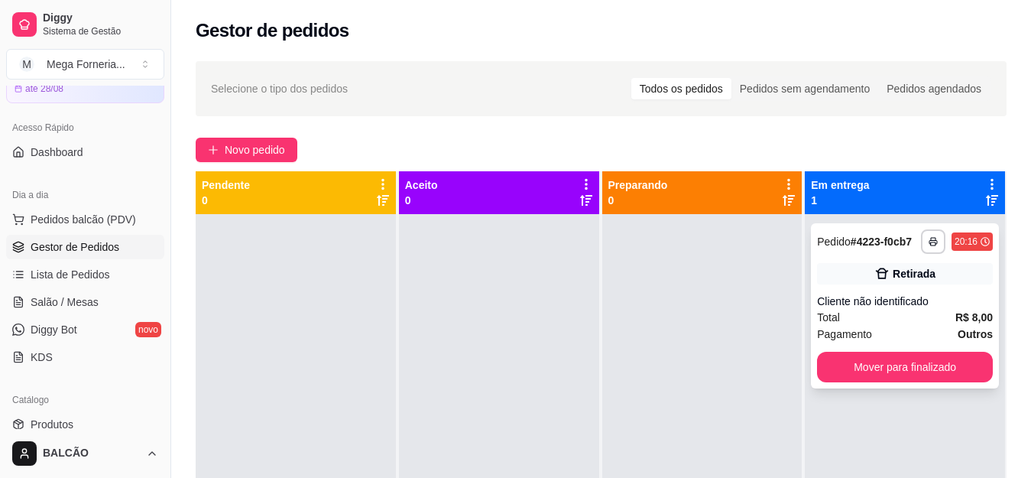
click at [837, 300] on div "Cliente não identificado" at bounding box center [905, 301] width 176 height 15
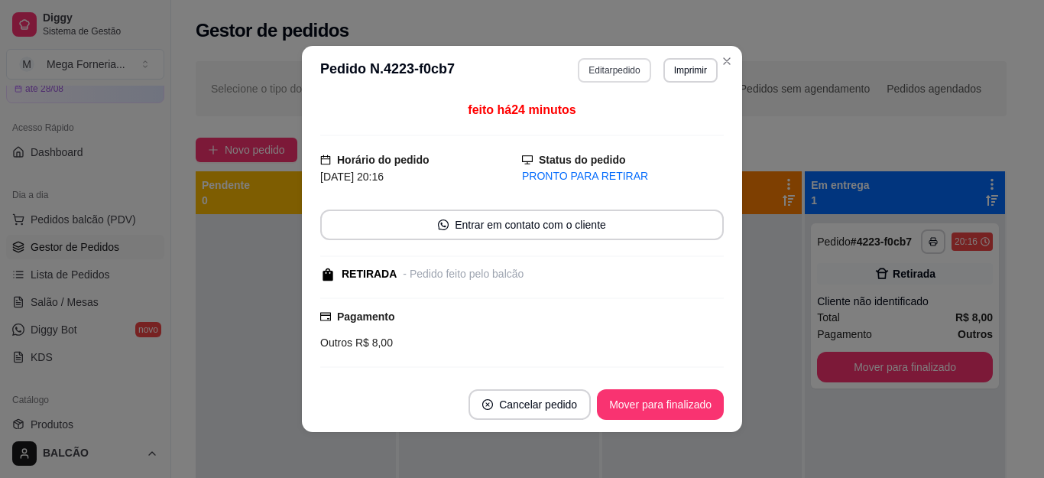
click at [620, 78] on button "Editar pedido" at bounding box center [614, 70] width 73 height 24
click at [770, 425] on button "Continuar" at bounding box center [864, 435] width 296 height 31
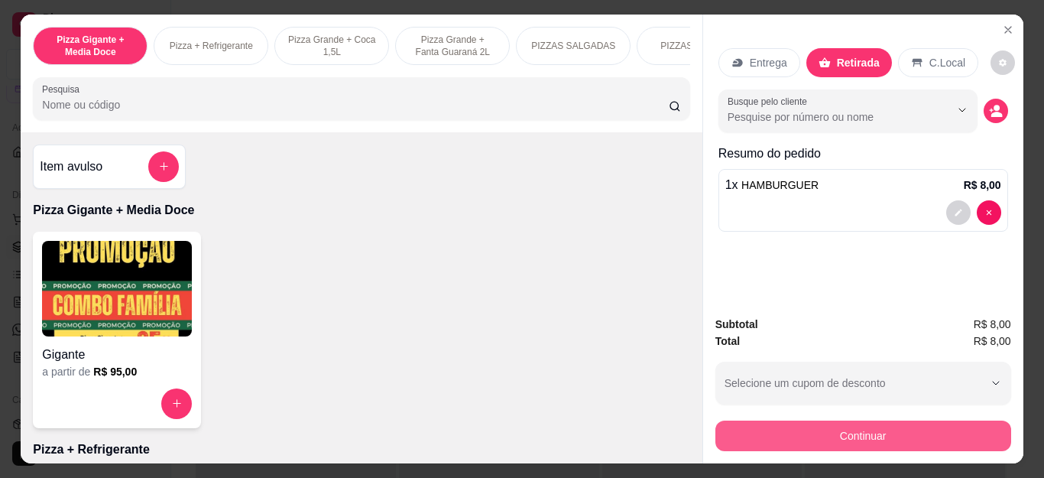
click at [398, 212] on div "Dinheiro" at bounding box center [417, 219] width 50 height 21
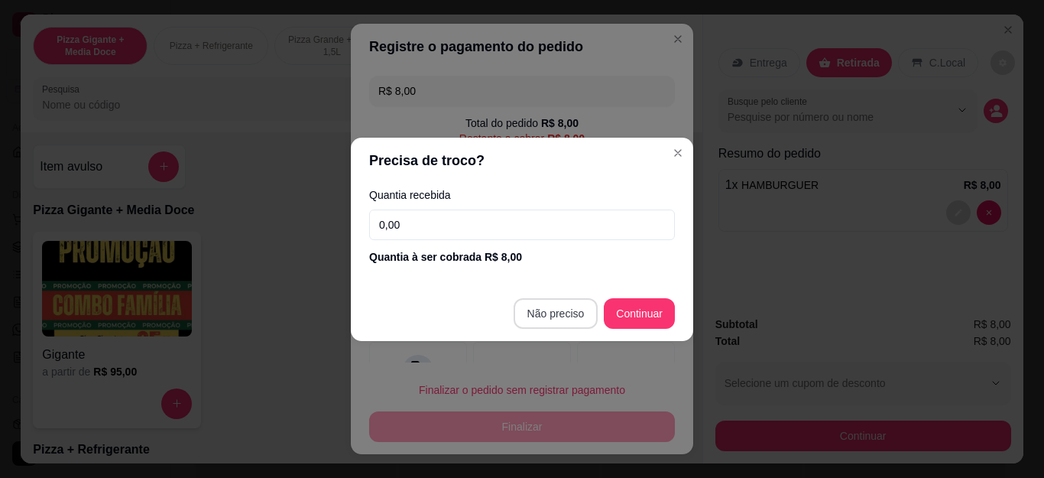
type input "R$ 0,00"
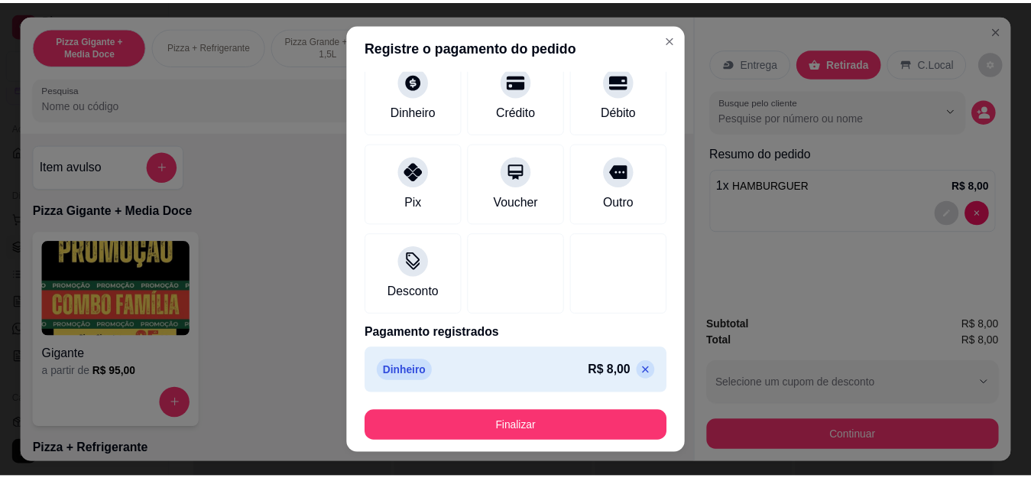
scroll to position [94, 0]
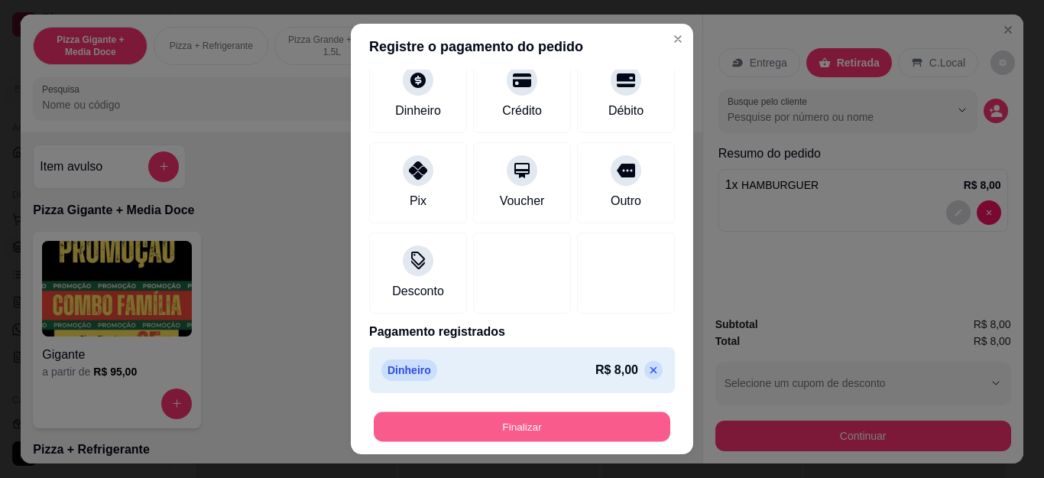
click at [507, 434] on button "Finalizar" at bounding box center [522, 426] width 297 height 30
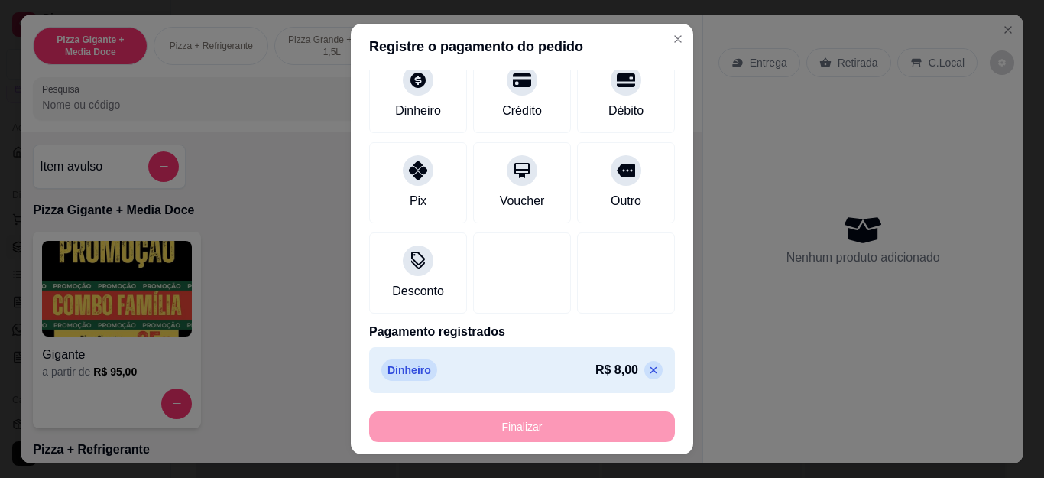
type input "0"
type input "-R$ 8,00"
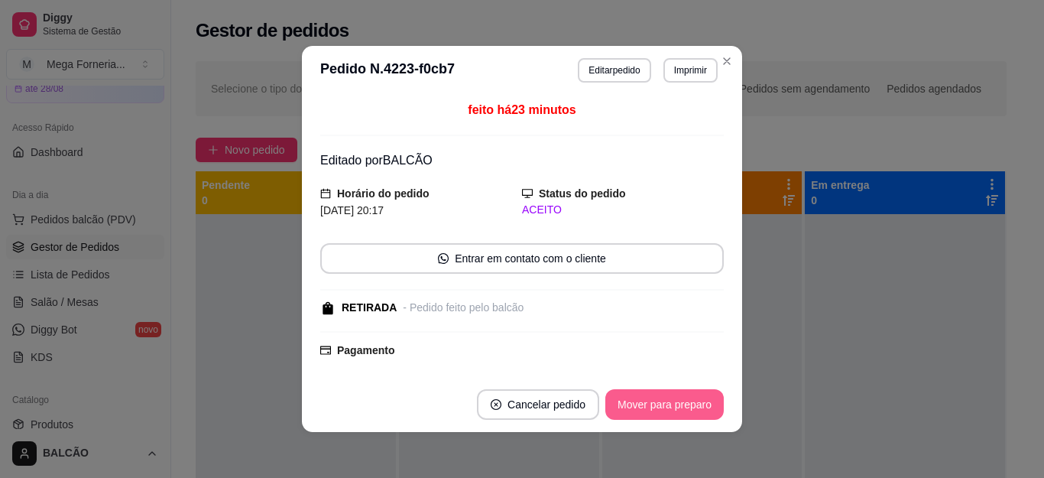
click at [638, 394] on button "Mover para preparo" at bounding box center [665, 404] width 119 height 31
click at [638, 394] on div "Mover para preparo" at bounding box center [654, 404] width 140 height 31
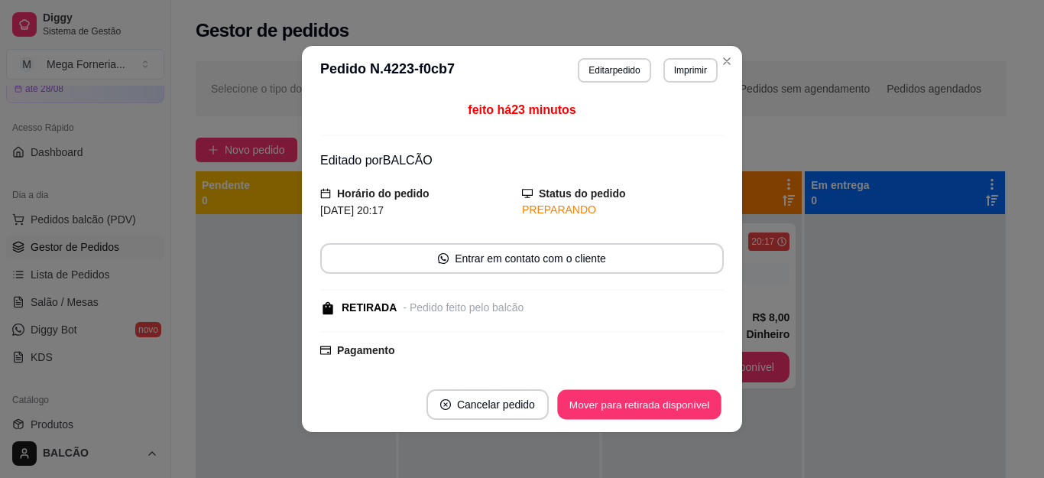
click at [638, 394] on button "Mover para retirada disponível" at bounding box center [639, 405] width 164 height 30
click at [638, 394] on div "Mover para retirada disponível" at bounding box center [639, 404] width 169 height 31
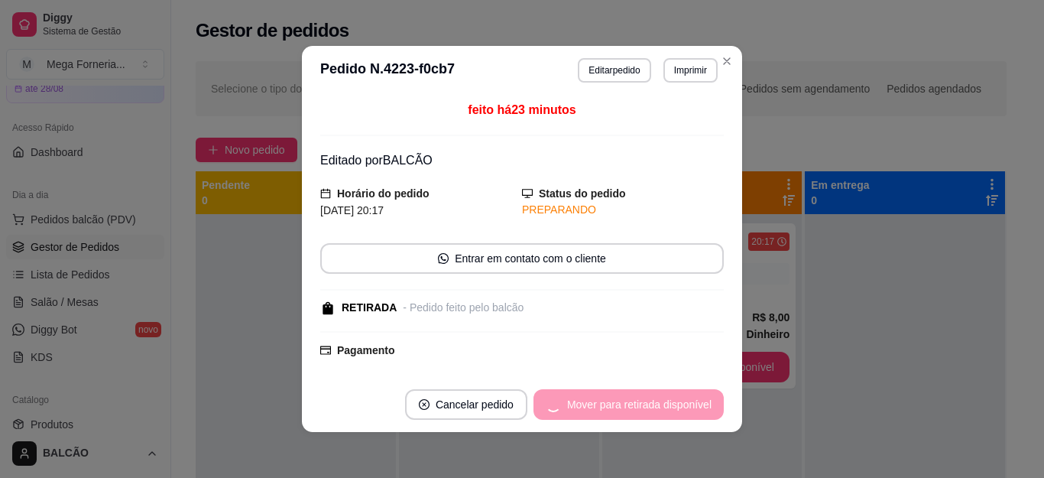
click at [637, 396] on div "Mover para retirada disponível" at bounding box center [629, 404] width 190 height 31
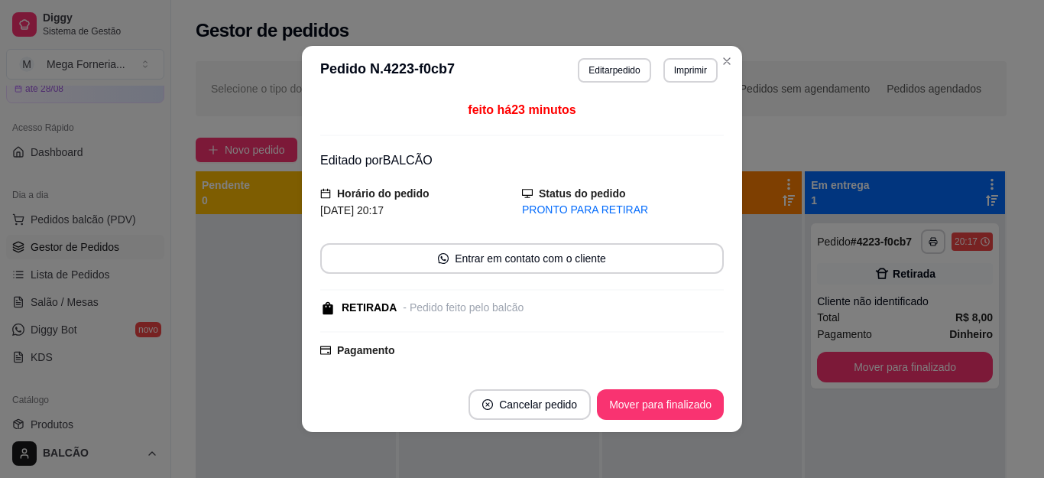
click at [637, 396] on button "Mover para finalizado" at bounding box center [660, 404] width 127 height 31
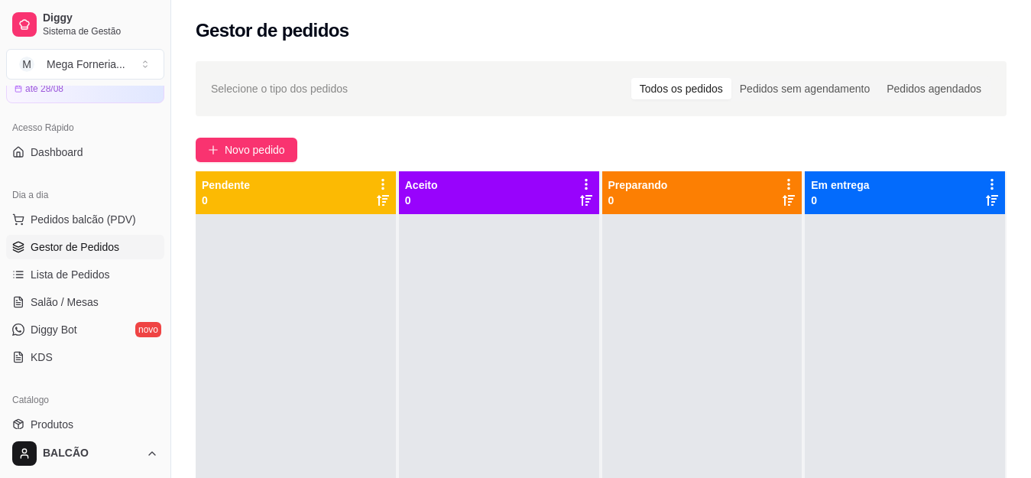
click at [723, 62] on div "Selecione o tipo dos pedidos Todos os pedidos Pedidos sem agendamento Pedidos a…" at bounding box center [601, 88] width 811 height 55
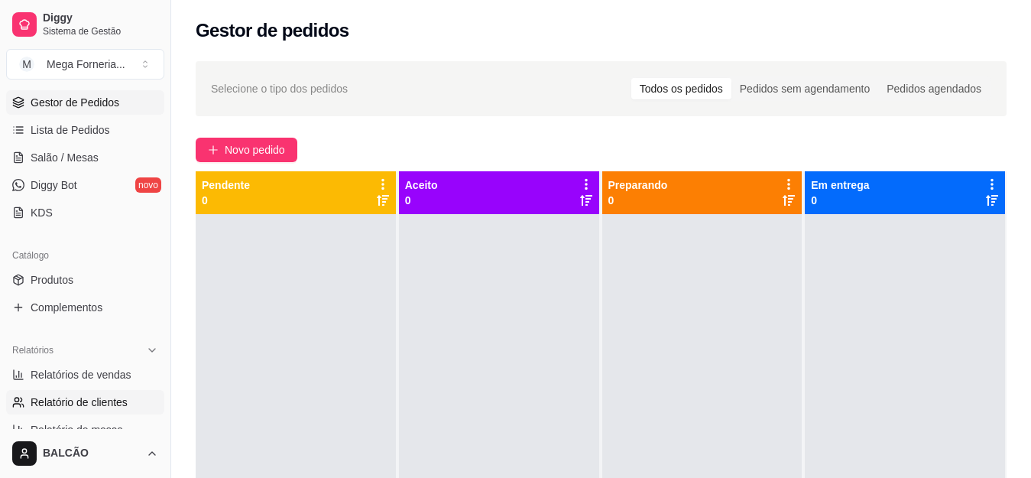
scroll to position [306, 0]
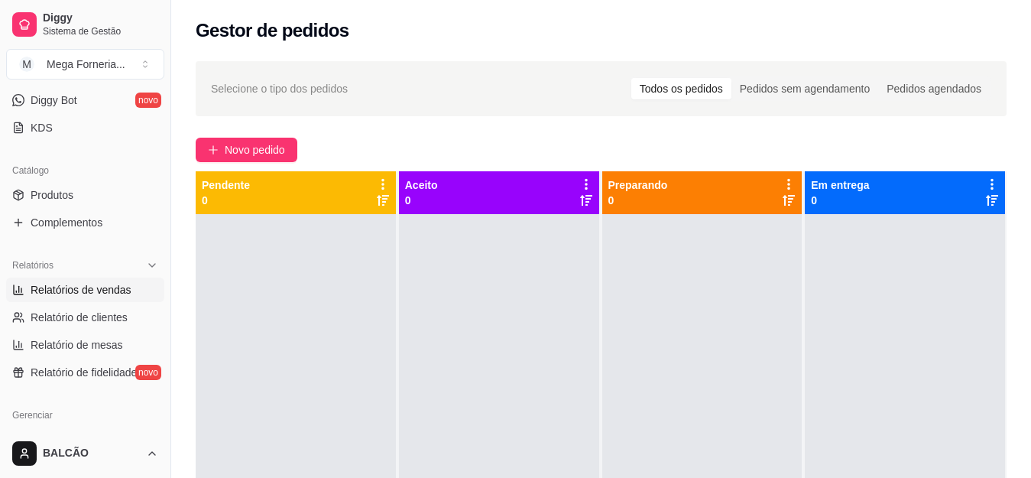
click at [110, 294] on span "Relatórios de vendas" at bounding box center [81, 289] width 101 height 15
select select "ALL"
select select "0"
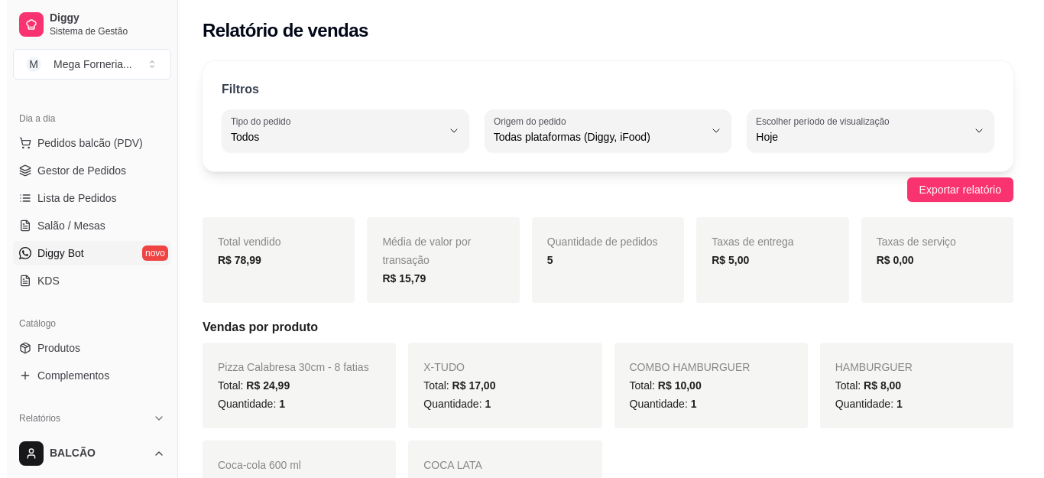
scroll to position [76, 0]
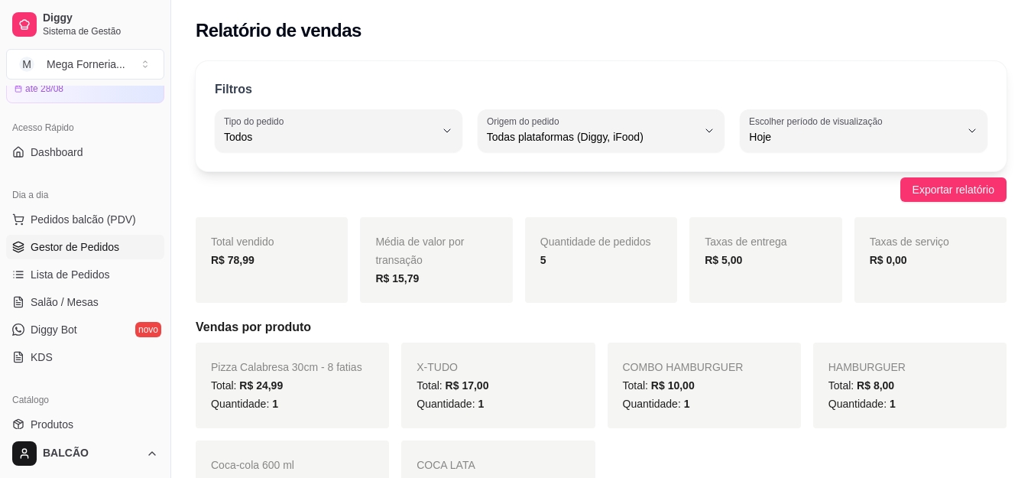
click at [48, 252] on span "Gestor de Pedidos" at bounding box center [75, 246] width 89 height 15
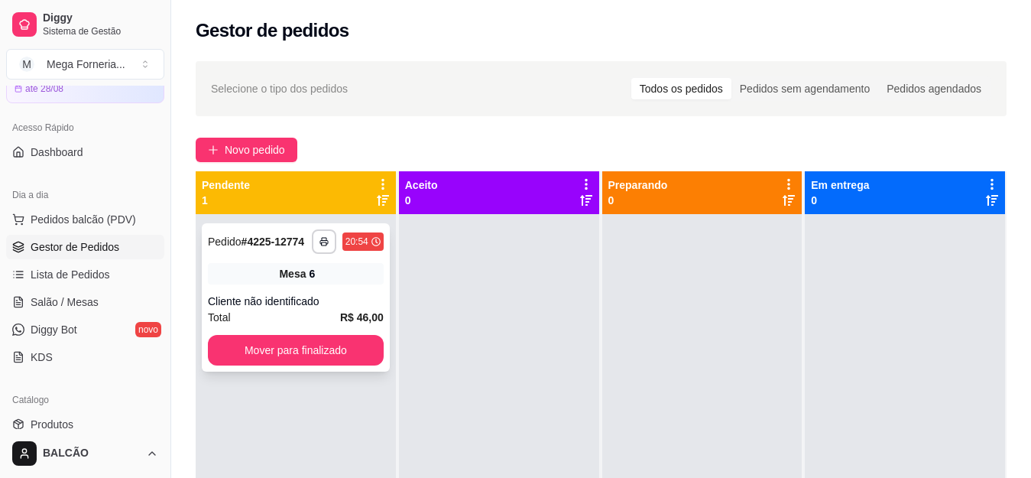
click at [320, 243] on icon "button" at bounding box center [324, 243] width 8 height 4
click at [291, 293] on button "IMPRESSORA" at bounding box center [281, 296] width 111 height 24
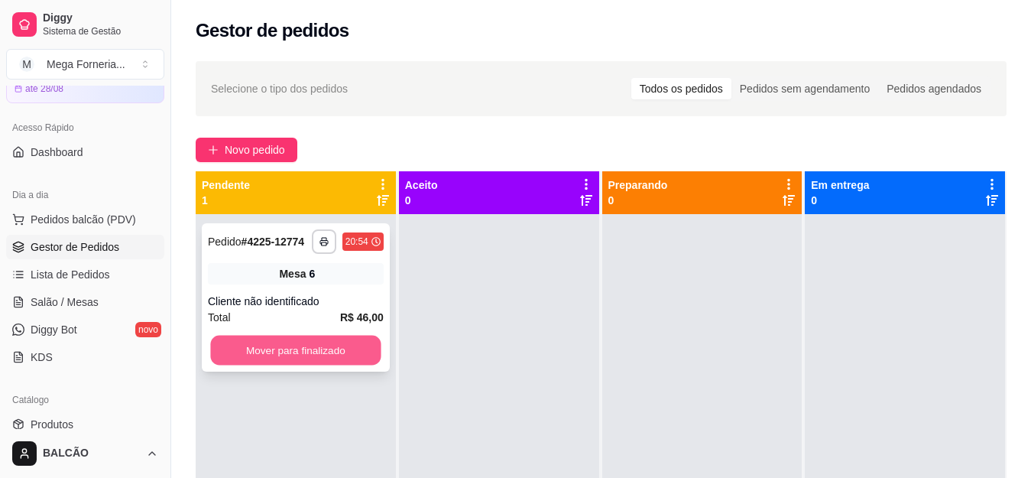
click at [335, 361] on button "Mover para finalizado" at bounding box center [295, 351] width 170 height 30
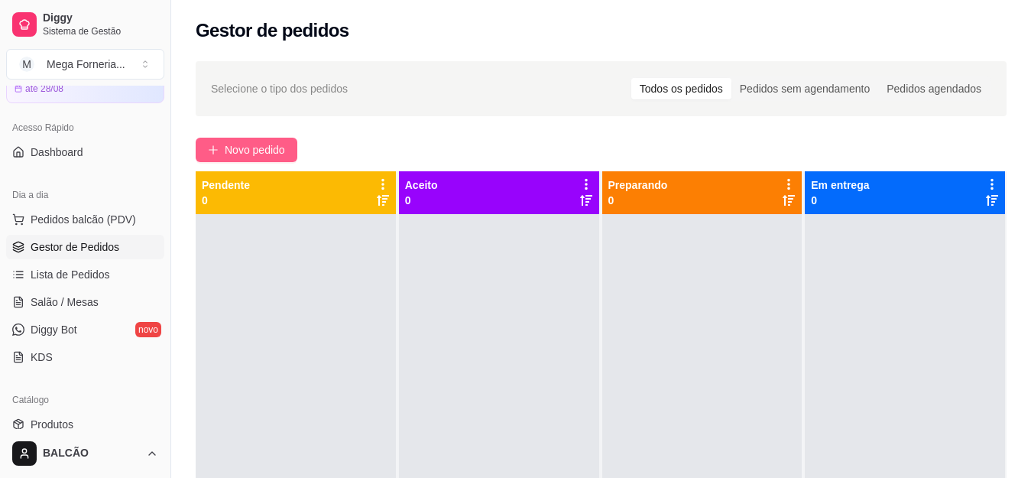
click at [255, 154] on span "Novo pedido" at bounding box center [255, 149] width 60 height 17
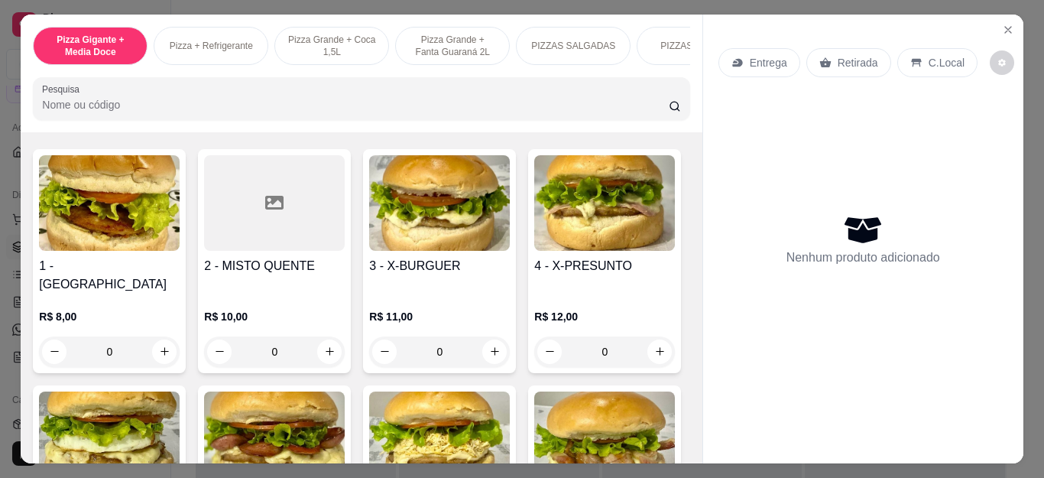
scroll to position [1835, 0]
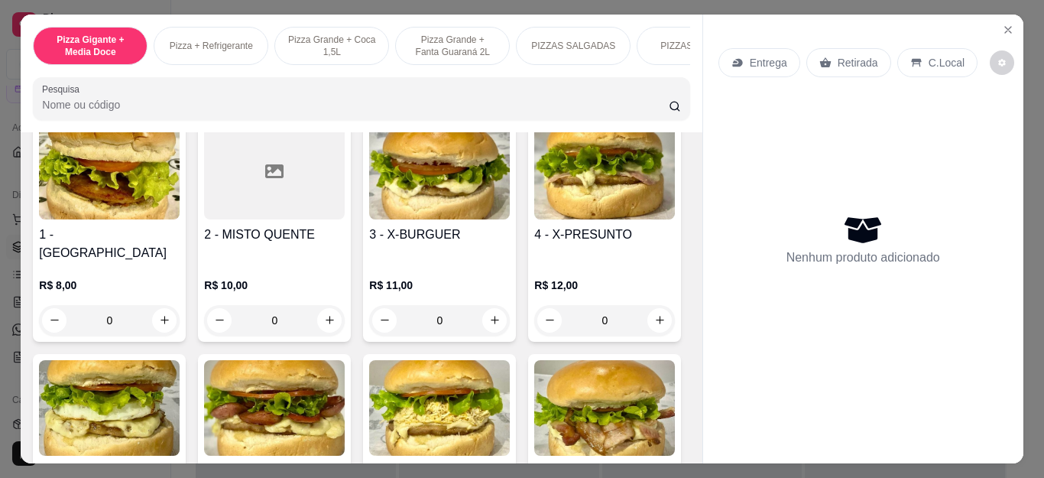
click at [534, 69] on div "0" at bounding box center [604, 53] width 141 height 31
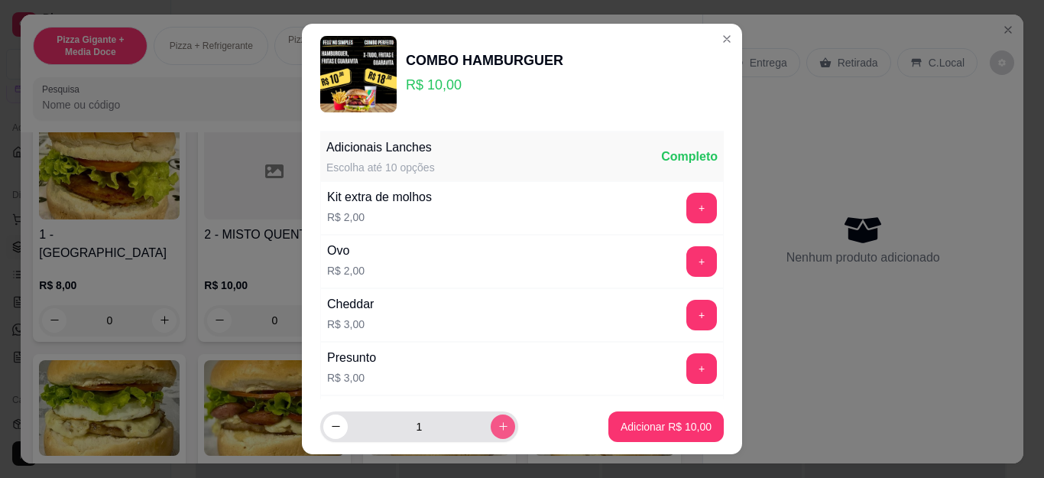
click at [498, 425] on icon "increase-product-quantity" at bounding box center [503, 425] width 11 height 11
type input "3"
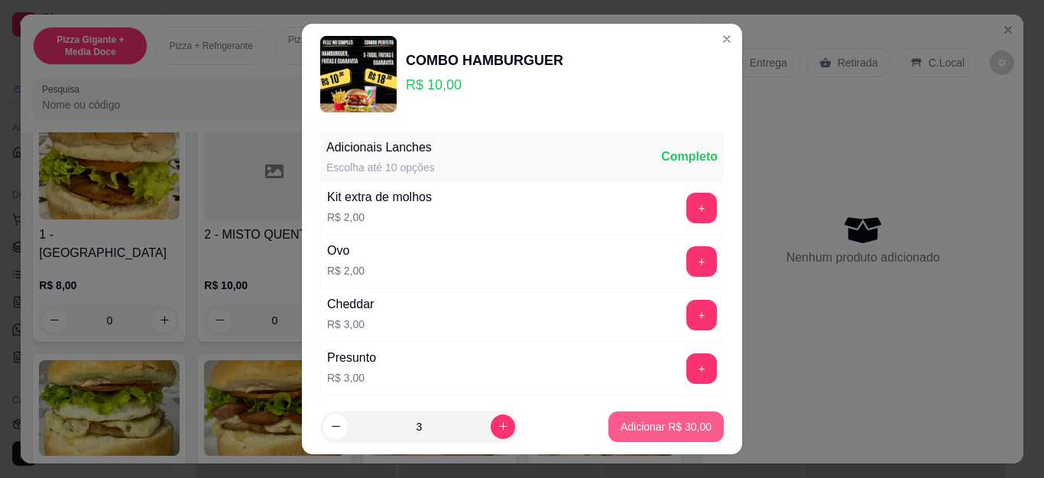
click at [653, 420] on p "Adicionar R$ 30,00" at bounding box center [666, 426] width 91 height 15
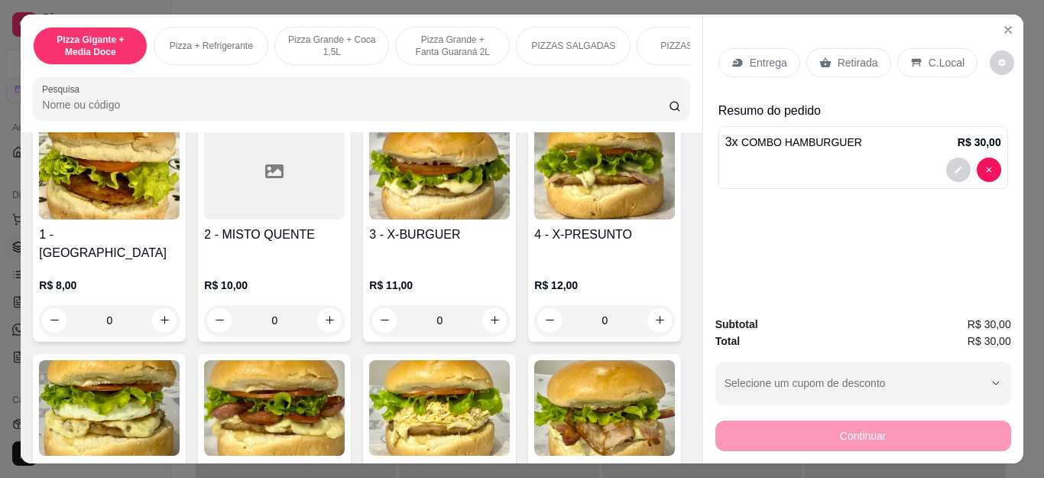
type input "3"
click at [734, 58] on icon at bounding box center [737, 62] width 10 height 8
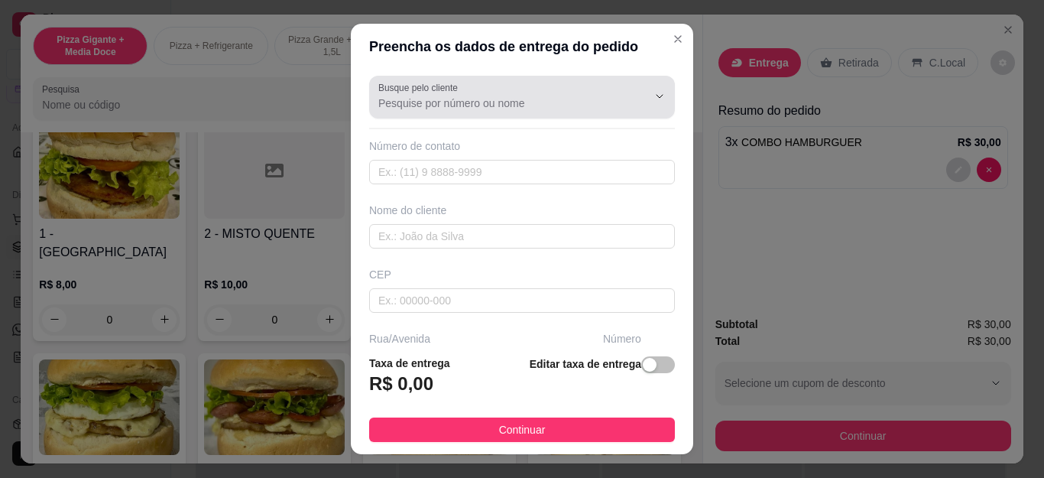
click at [493, 103] on input "Busque pelo cliente" at bounding box center [500, 103] width 245 height 15
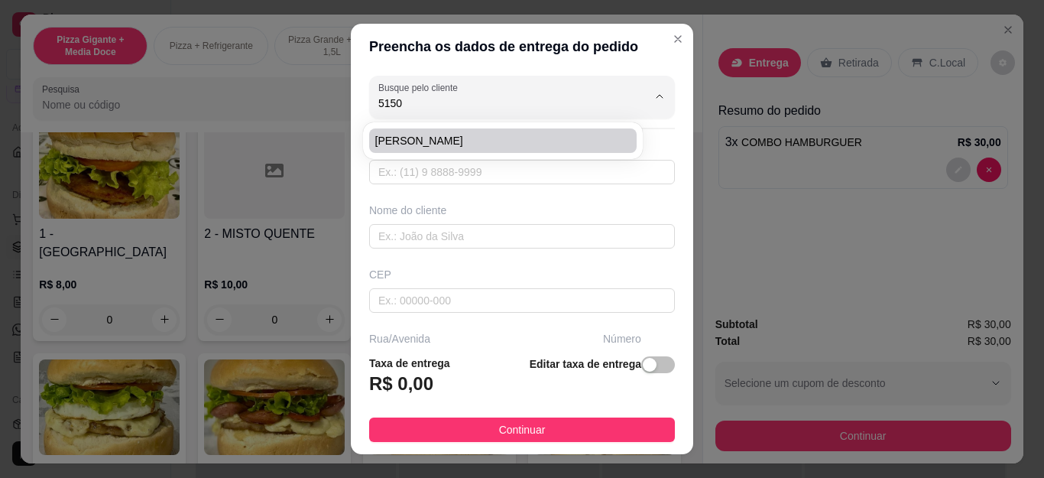
click at [464, 128] on li "[PERSON_NAME]" at bounding box center [503, 140] width 268 height 24
type input "[PERSON_NAME]"
type input "5522997425150"
type input "[PERSON_NAME]"
type input "Cabo Frio"
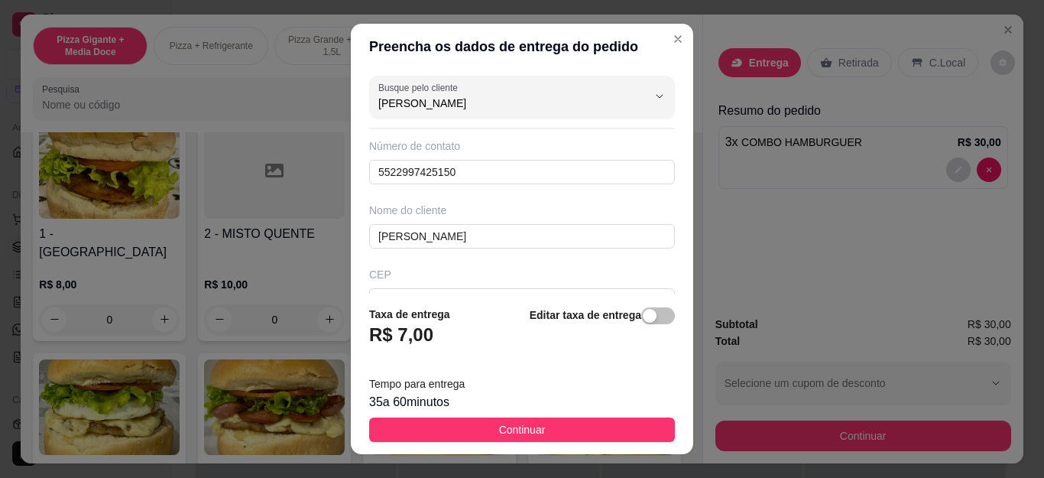
click at [468, 420] on button "Continuar" at bounding box center [522, 429] width 306 height 24
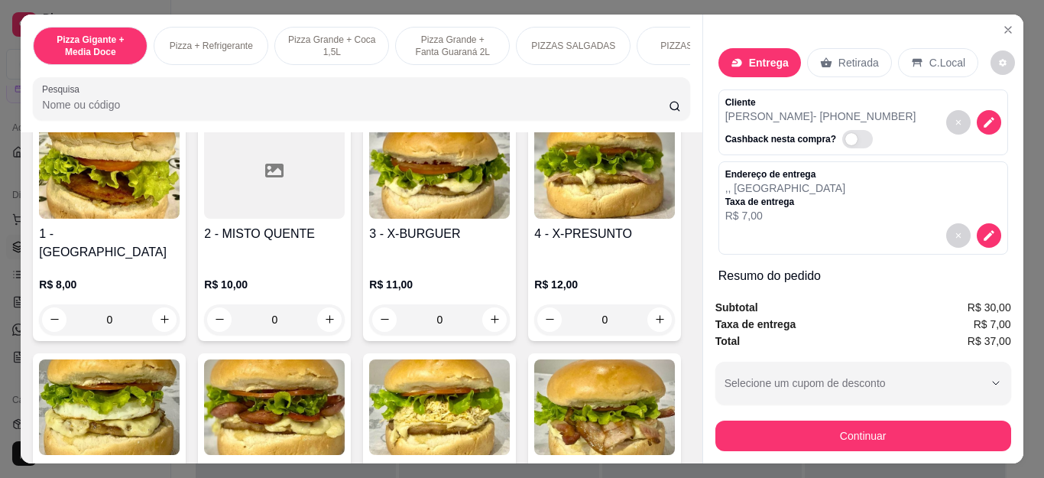
click at [824, 435] on button "Continuar" at bounding box center [864, 435] width 296 height 31
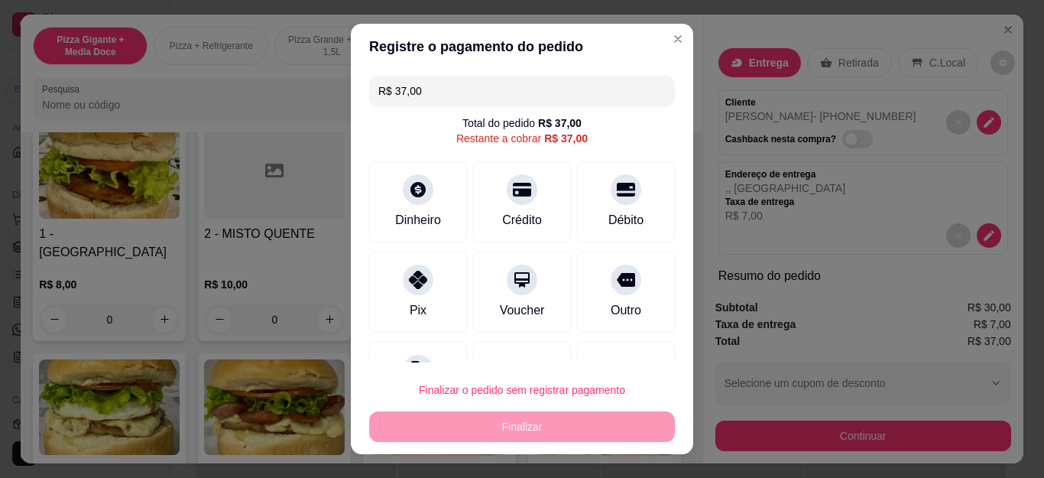
click at [411, 287] on div at bounding box center [418, 280] width 31 height 31
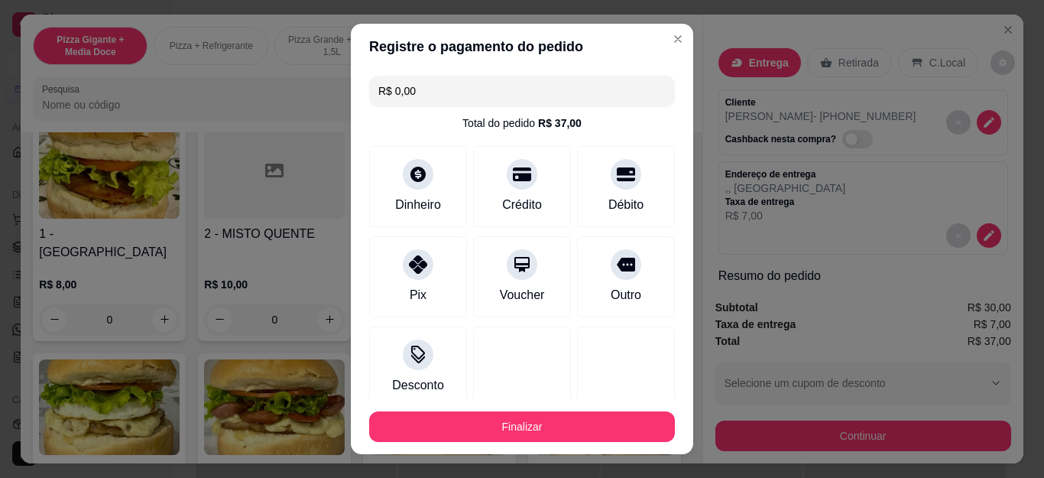
type input "R$ 0,00"
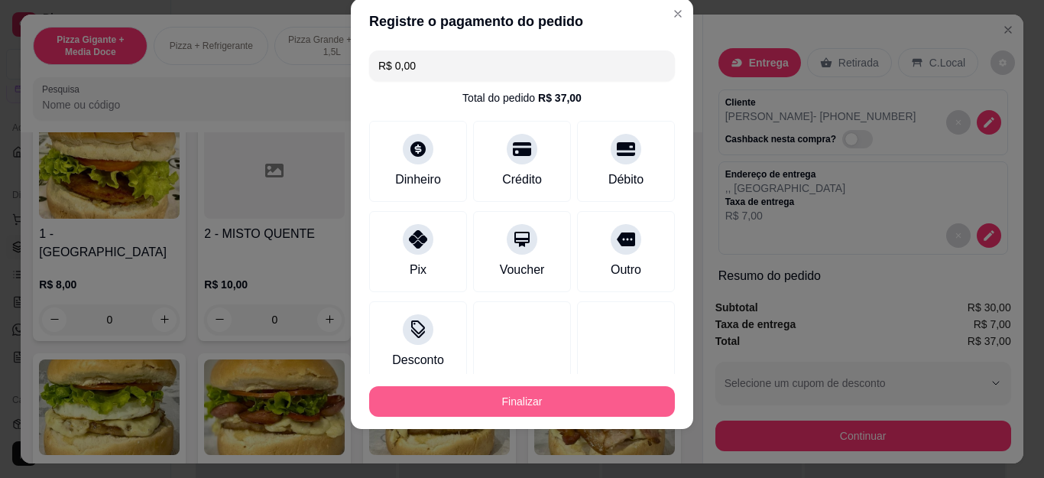
click at [516, 410] on button "Finalizar" at bounding box center [522, 401] width 306 height 31
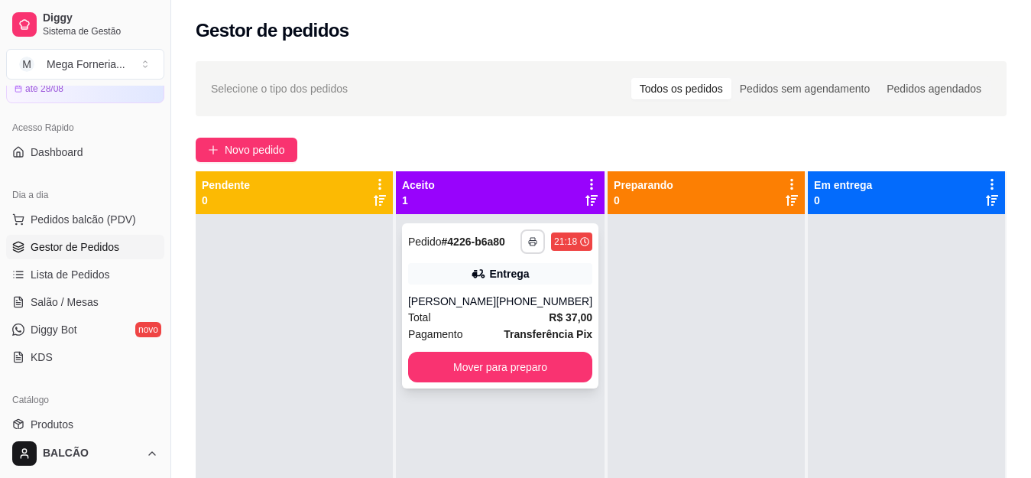
click at [521, 248] on button "button" at bounding box center [533, 241] width 24 height 24
click at [498, 293] on button "IMPRESSORA" at bounding box center [480, 295] width 111 height 24
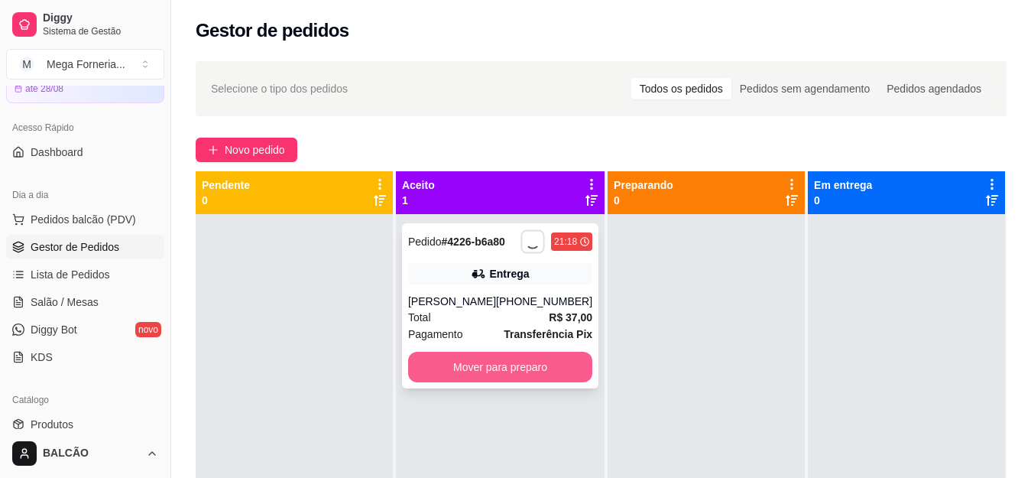
click at [515, 370] on button "Mover para preparo" at bounding box center [500, 367] width 184 height 31
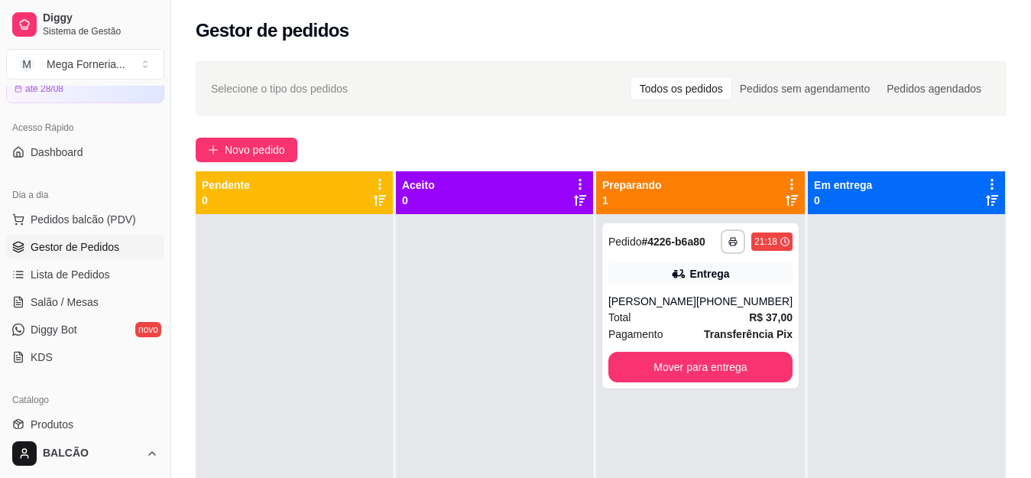
click at [193, 152] on div "**********" at bounding box center [601, 359] width 860 height 615
click at [215, 146] on icon "plus" at bounding box center [213, 149] width 11 height 11
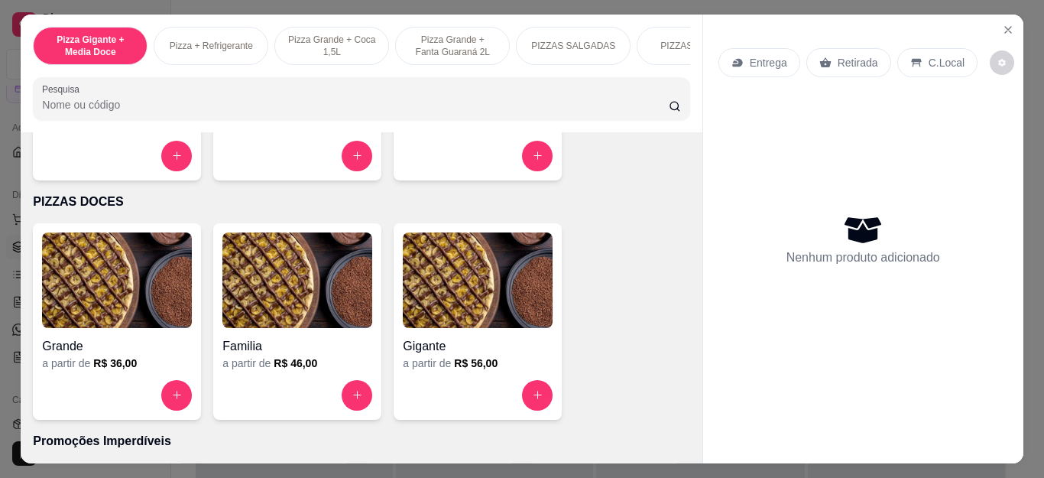
scroll to position [1453, 0]
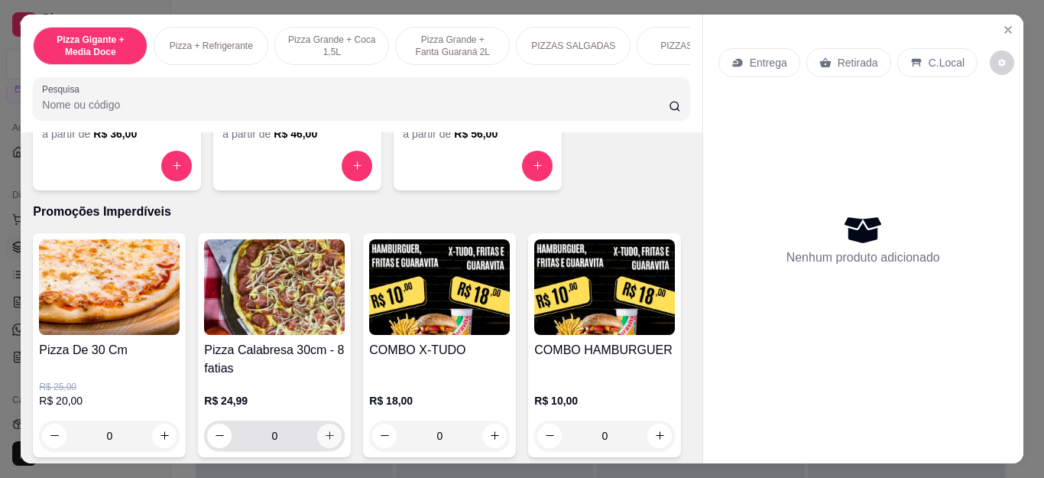
click at [324, 441] on icon "increase-product-quantity" at bounding box center [329, 435] width 11 height 11
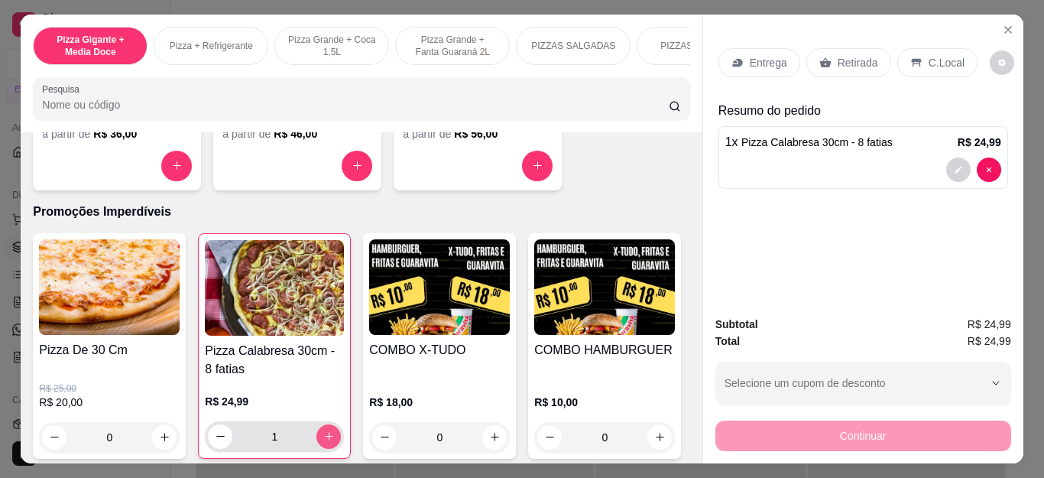
type input "1"
click at [855, 67] on div "Retirada" at bounding box center [849, 62] width 85 height 29
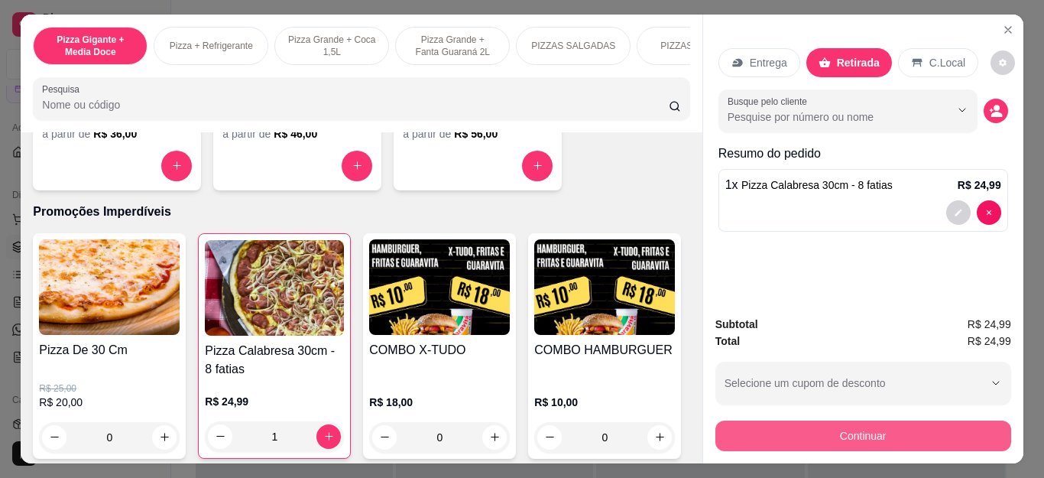
click at [752, 434] on button "Continuar" at bounding box center [864, 435] width 296 height 31
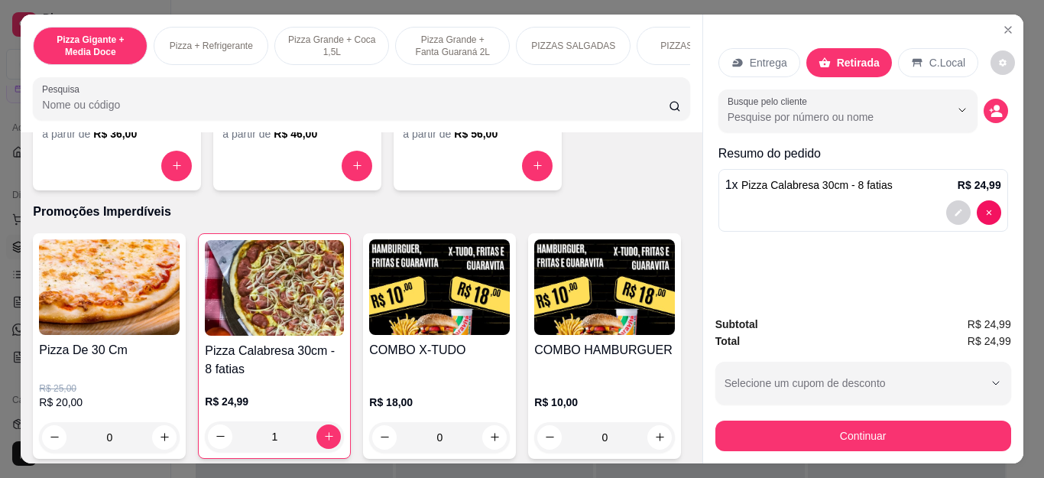
click at [609, 306] on div "Outro" at bounding box center [626, 309] width 34 height 20
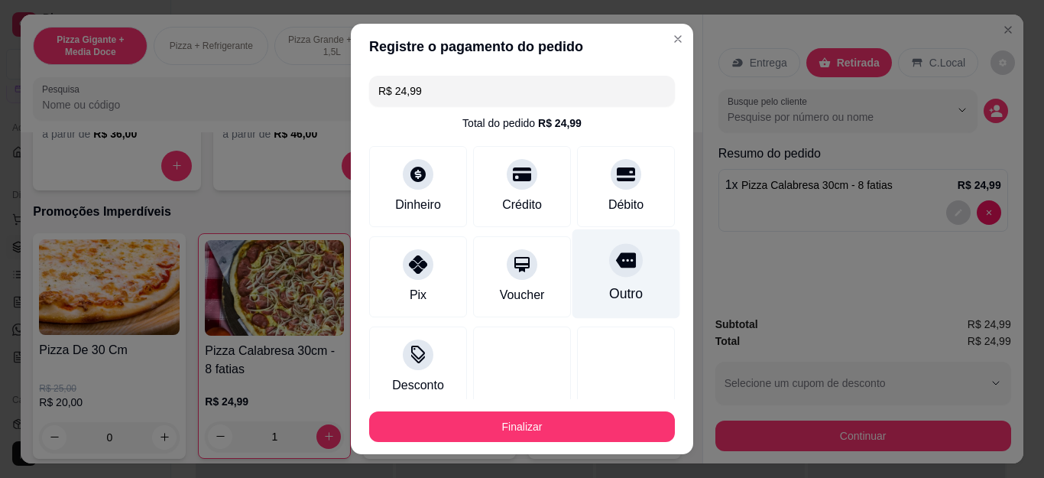
type input "R$ 0,00"
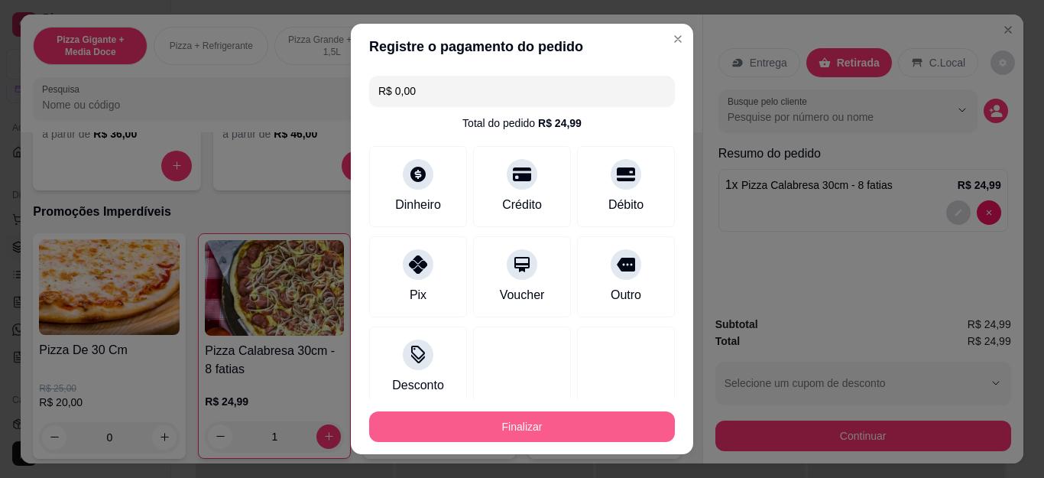
click at [570, 420] on button "Finalizar" at bounding box center [522, 426] width 306 height 31
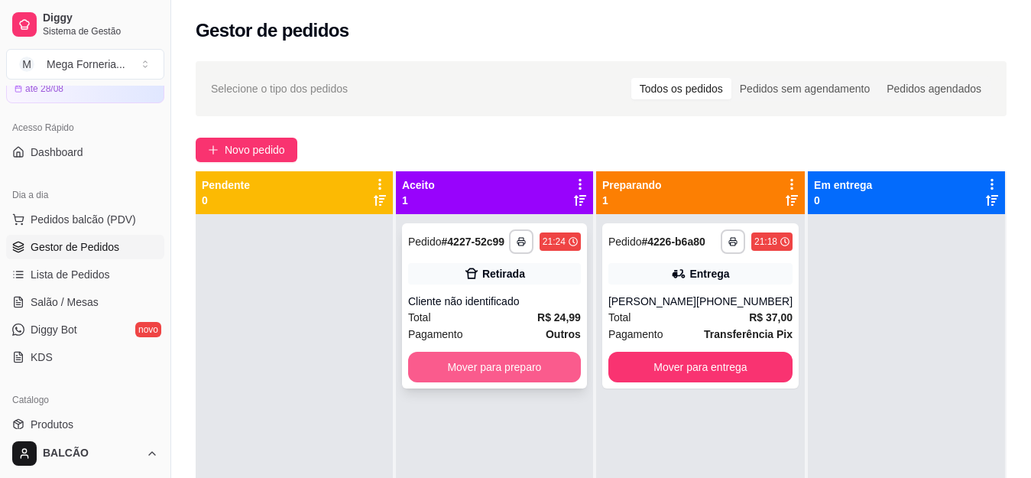
click at [455, 368] on button "Mover para preparo" at bounding box center [494, 367] width 173 height 31
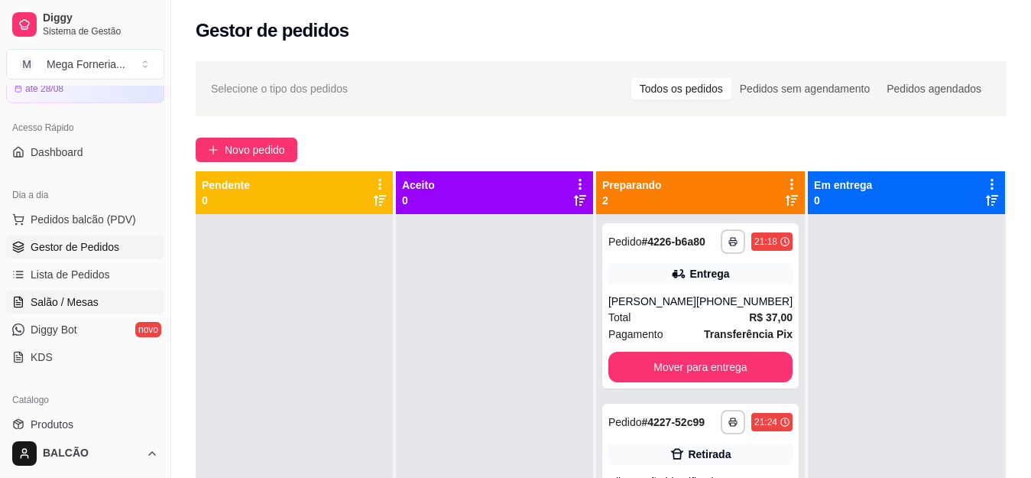
drag, startPoint x: 448, startPoint y: 369, endPoint x: 37, endPoint y: 303, distance: 415.8
click at [37, 303] on span "Salão / Mesas" at bounding box center [65, 301] width 68 height 15
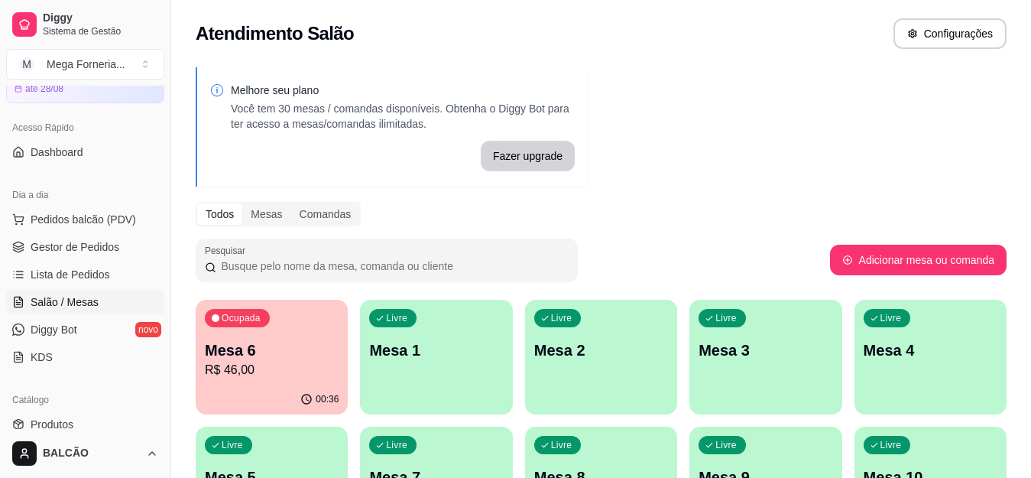
click at [317, 350] on p "Mesa 6" at bounding box center [272, 349] width 134 height 21
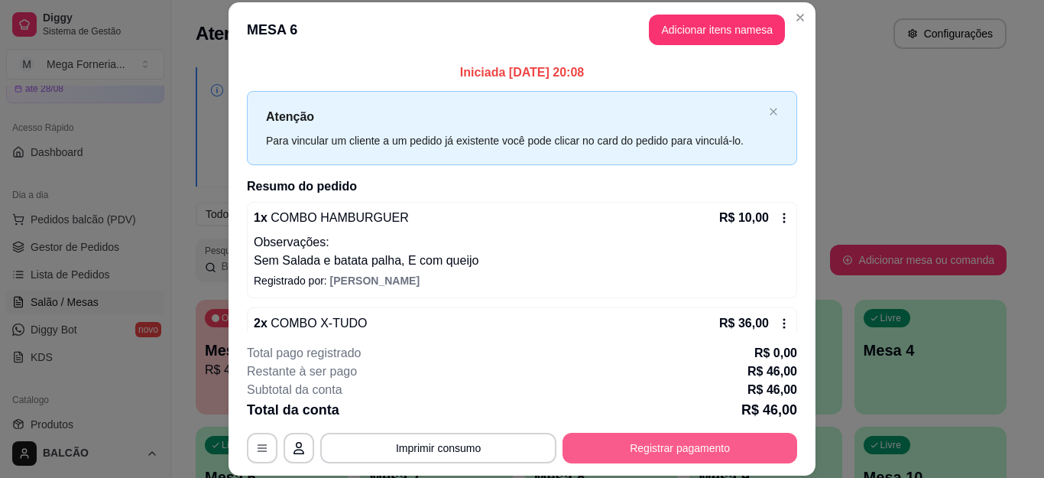
click at [605, 437] on button "Registrar pagamento" at bounding box center [680, 448] width 235 height 31
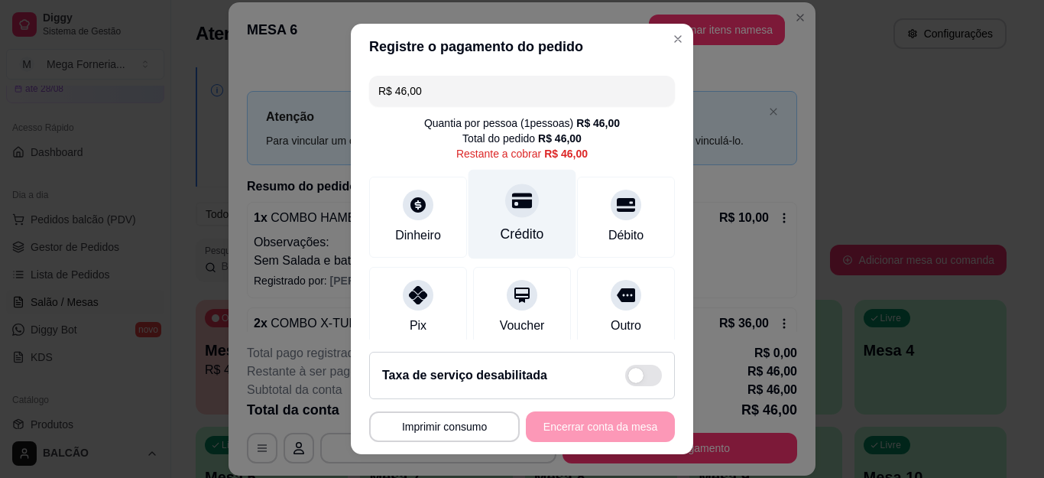
click at [488, 211] on div "Crédito" at bounding box center [523, 214] width 108 height 89
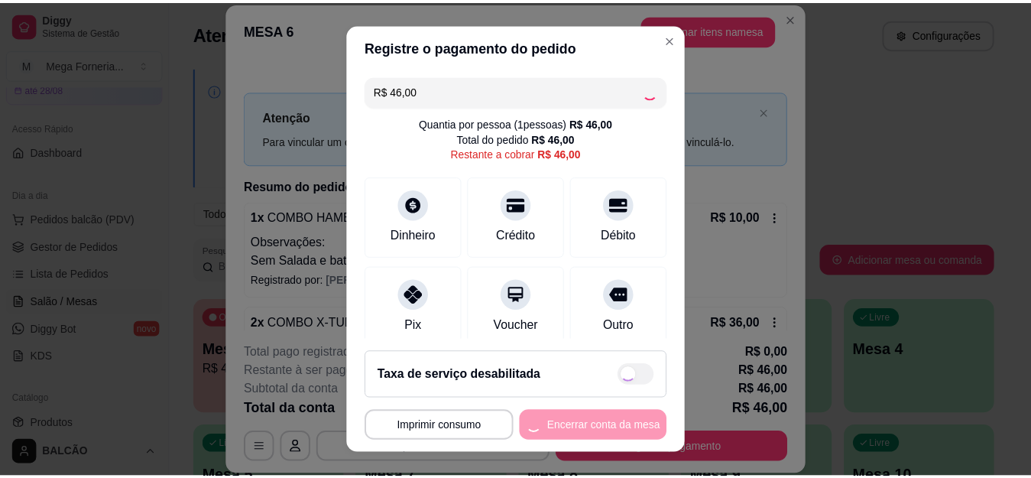
scroll to position [25, 0]
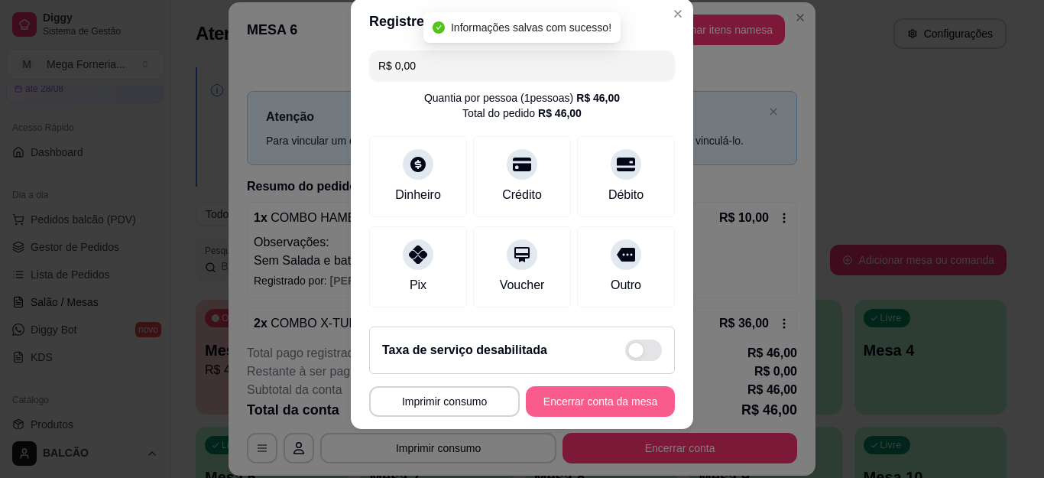
type input "R$ 0,00"
click at [579, 401] on button "Encerrar conta da mesa" at bounding box center [600, 401] width 149 height 31
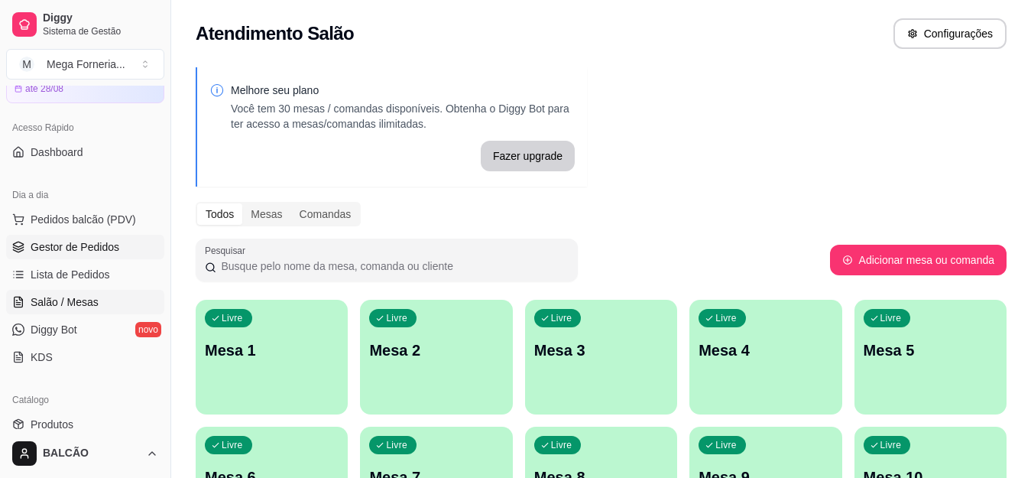
click at [93, 252] on span "Gestor de Pedidos" at bounding box center [75, 246] width 89 height 15
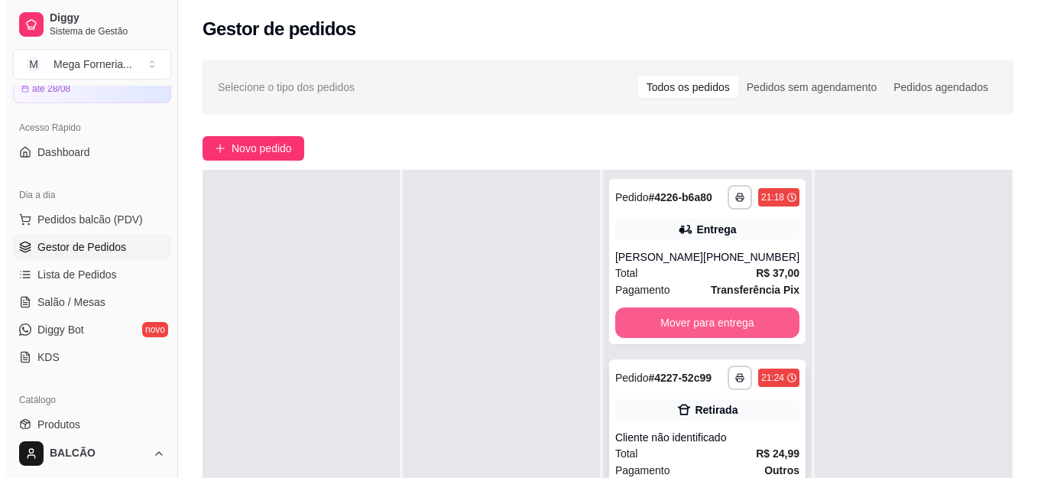
scroll to position [76, 0]
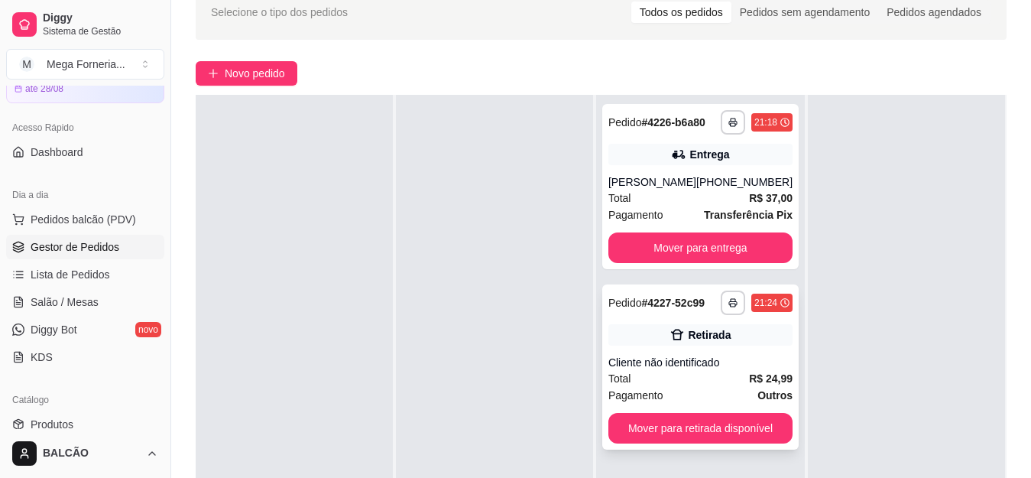
click at [705, 378] on div "Total R$ 24,99" at bounding box center [701, 378] width 184 height 17
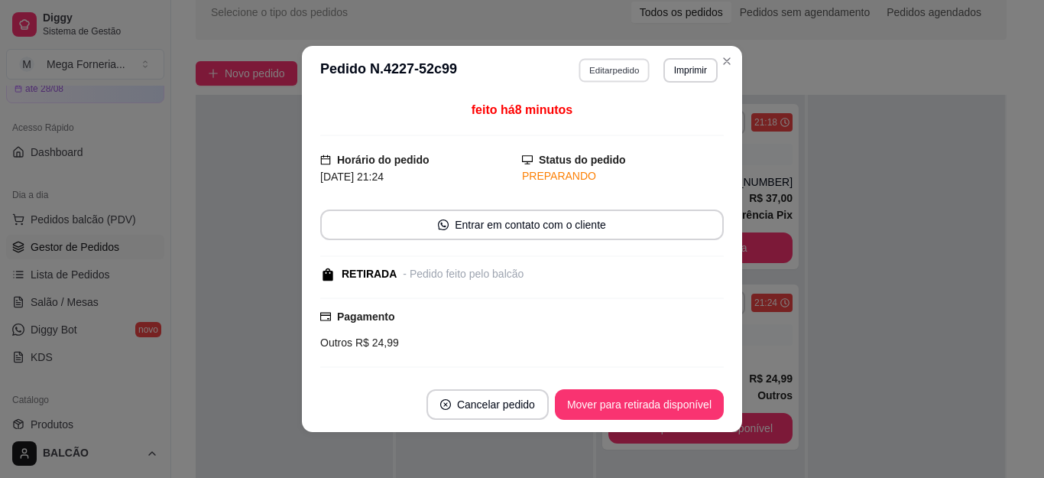
click at [587, 82] on button "Editar pedido" at bounding box center [615, 70] width 71 height 24
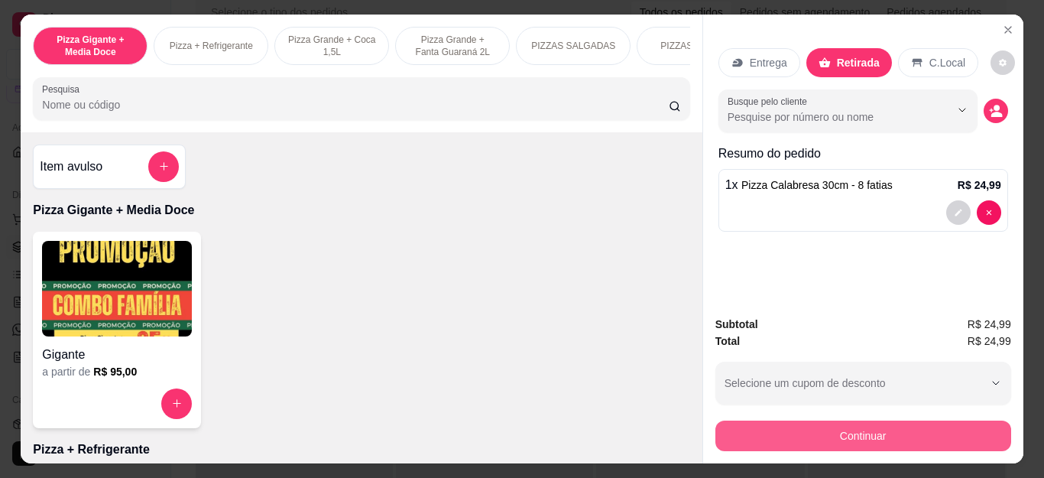
click at [765, 427] on button "Continuar" at bounding box center [864, 435] width 296 height 31
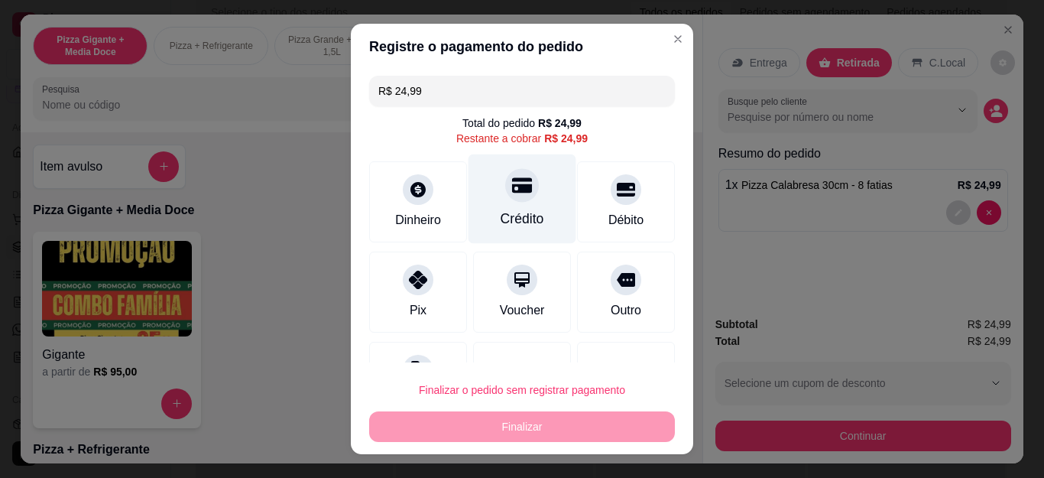
click at [521, 194] on div "Crédito" at bounding box center [523, 198] width 108 height 89
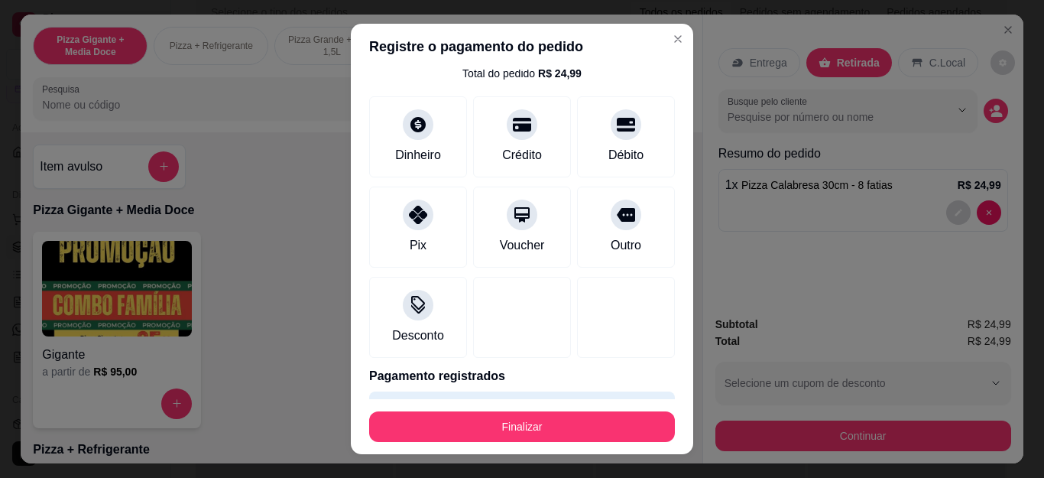
scroll to position [94, 0]
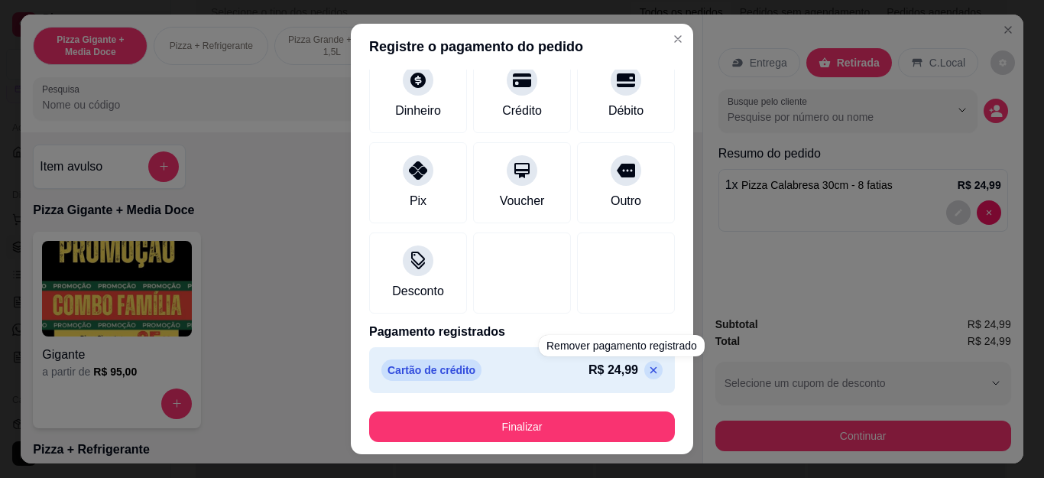
click at [619, 366] on div "Cartão de crédito R$ 24,99" at bounding box center [522, 369] width 281 height 21
click at [648, 373] on icon at bounding box center [654, 370] width 12 height 12
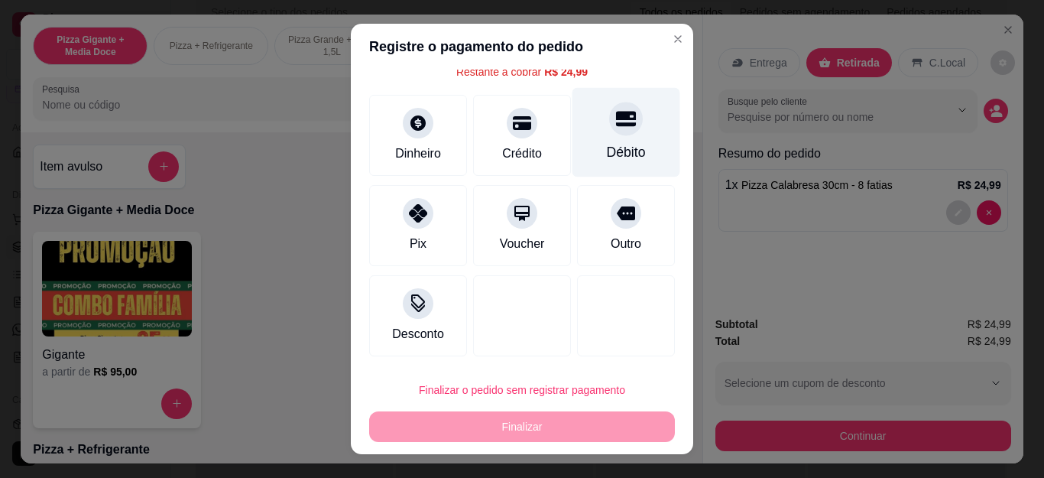
click at [616, 125] on icon at bounding box center [626, 119] width 20 height 15
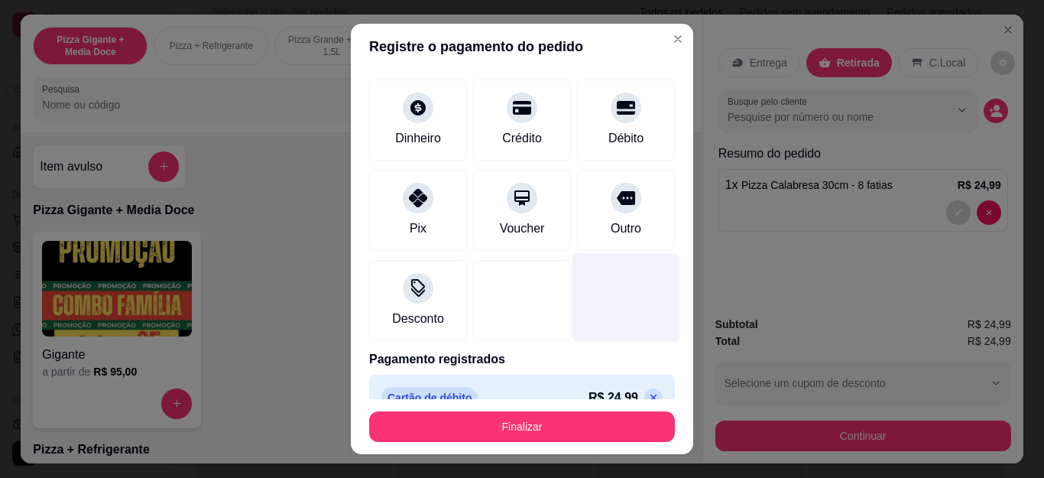
type input "R$ 0,00"
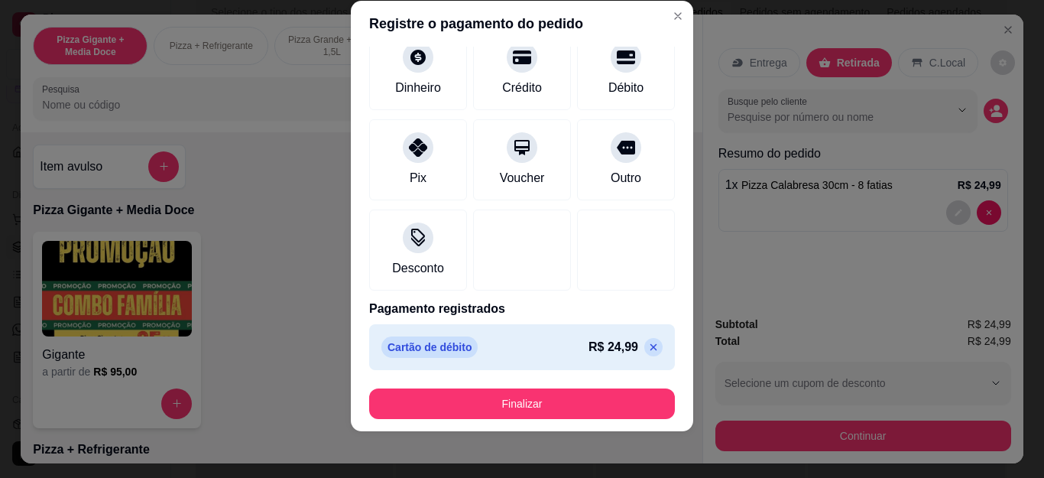
scroll to position [25, 0]
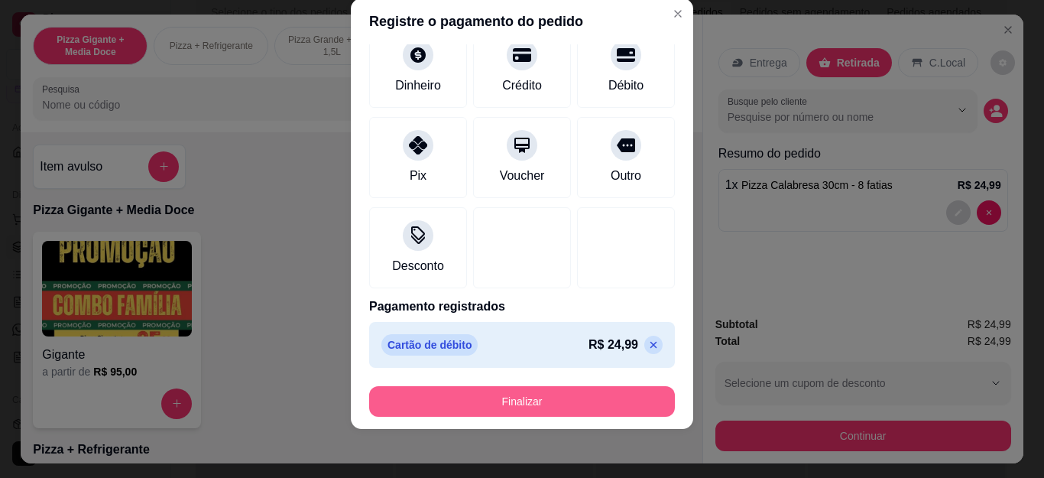
click at [524, 397] on button "Finalizar" at bounding box center [522, 401] width 306 height 31
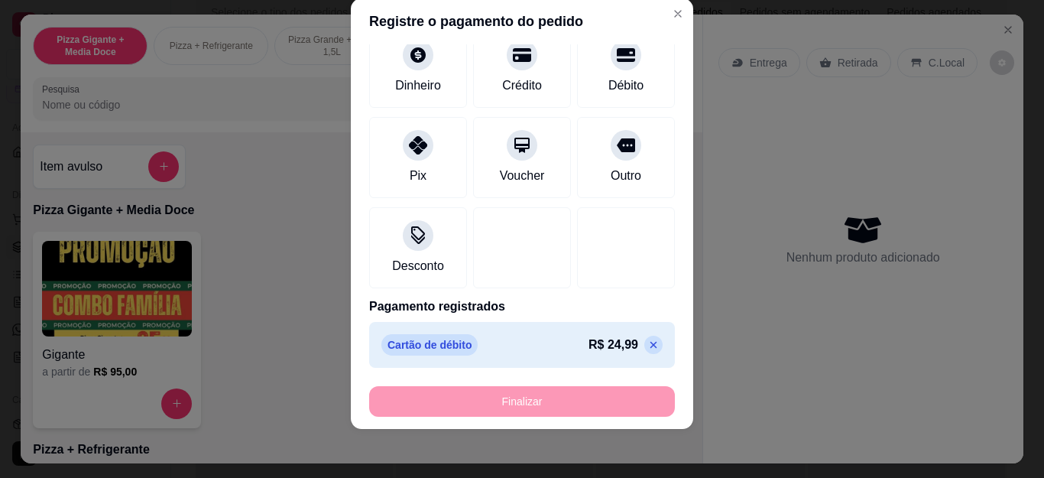
type input "0"
type input "-R$ 24,99"
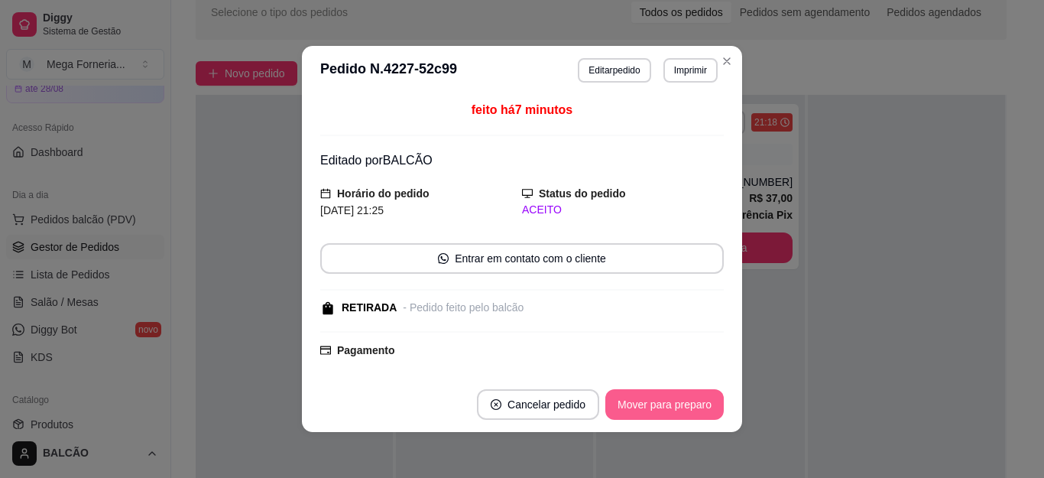
click at [671, 401] on button "Mover para preparo" at bounding box center [665, 404] width 119 height 31
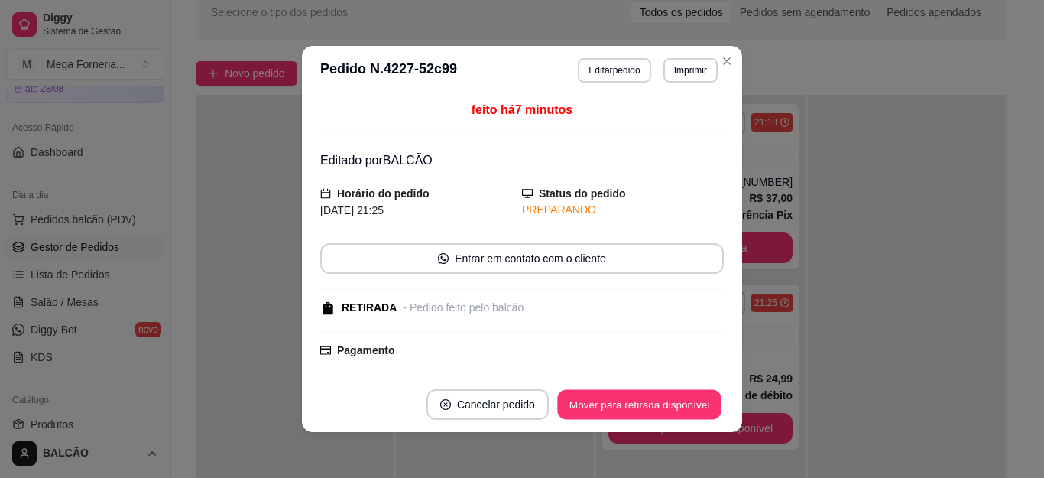
click at [671, 401] on button "Mover para retirada disponível" at bounding box center [639, 405] width 164 height 30
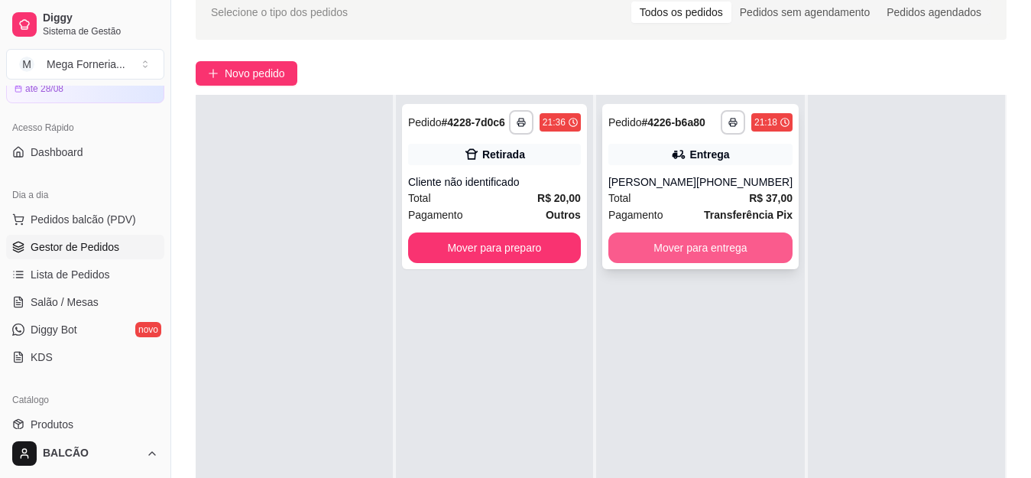
click at [683, 252] on button "Mover para entrega" at bounding box center [701, 247] width 184 height 31
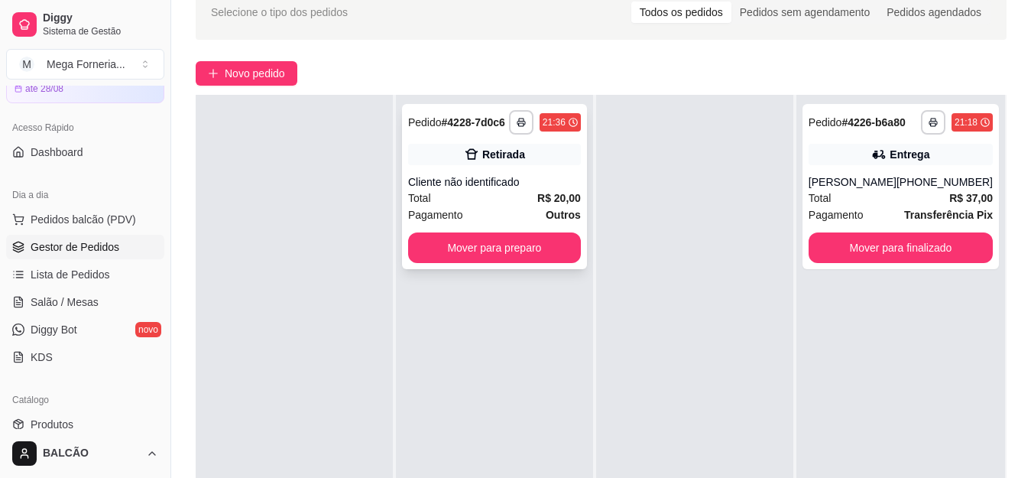
click at [502, 210] on div "Pagamento Outros" at bounding box center [494, 214] width 173 height 17
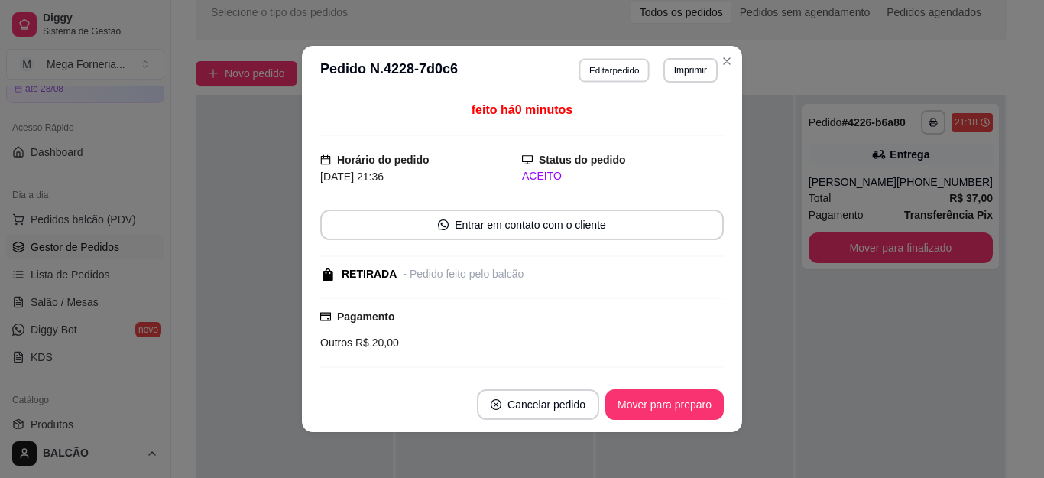
click at [631, 63] on button "Editar pedido" at bounding box center [615, 70] width 71 height 24
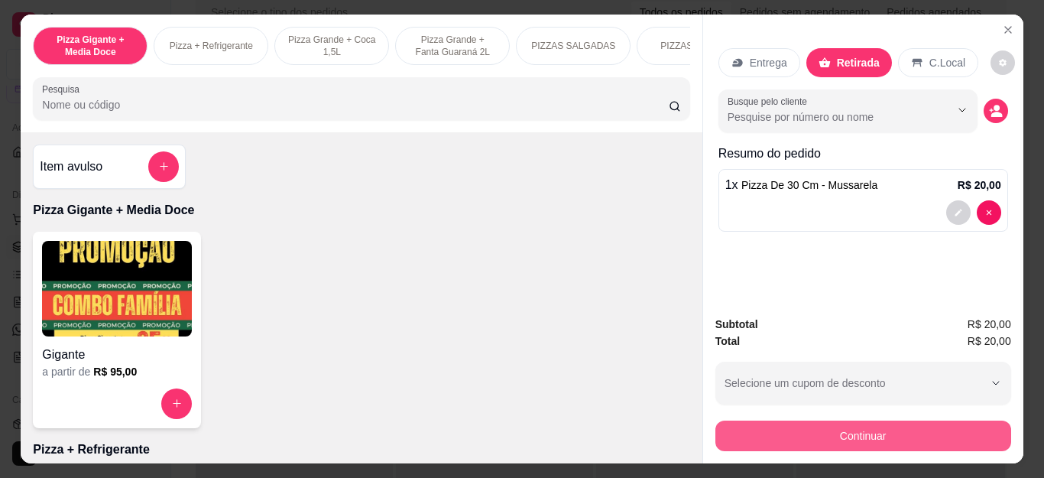
click at [758, 420] on button "Continuar" at bounding box center [864, 435] width 296 height 31
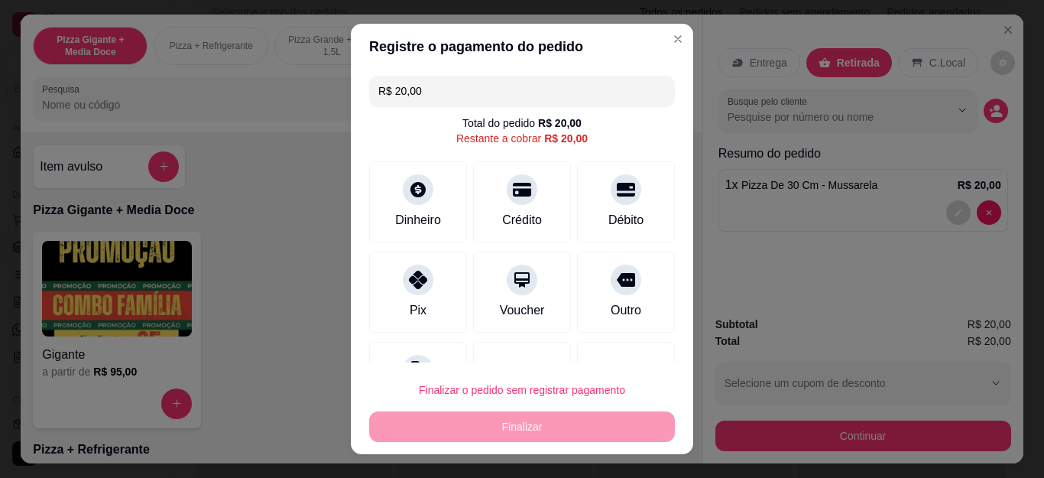
click at [641, 31] on header "Registre o pagamento do pedido" at bounding box center [522, 47] width 343 height 46
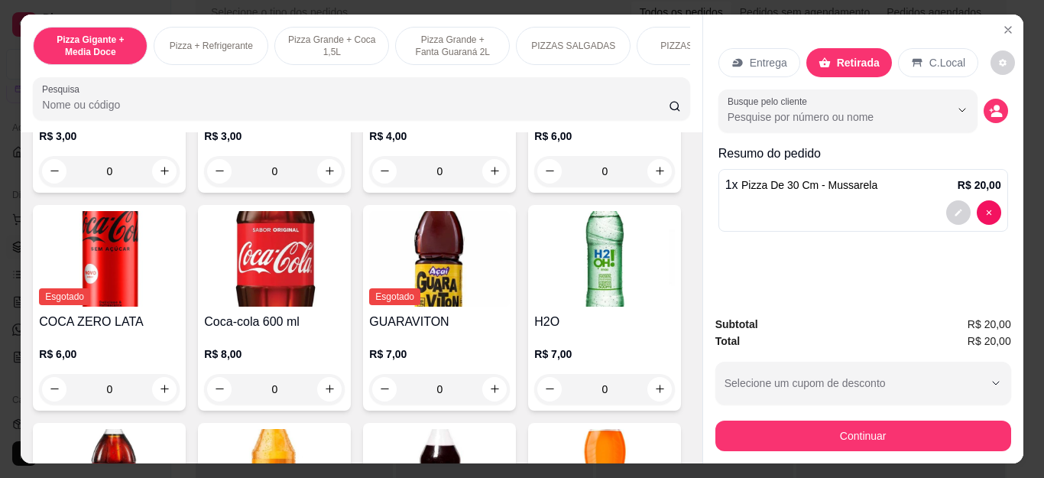
scroll to position [3287, 0]
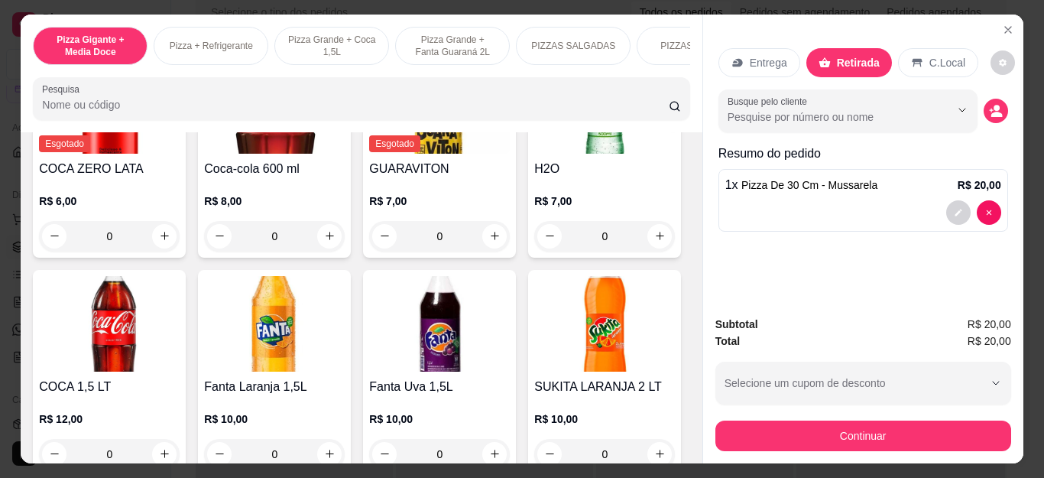
click at [159, 24] on icon "increase-product-quantity" at bounding box center [164, 17] width 11 height 11
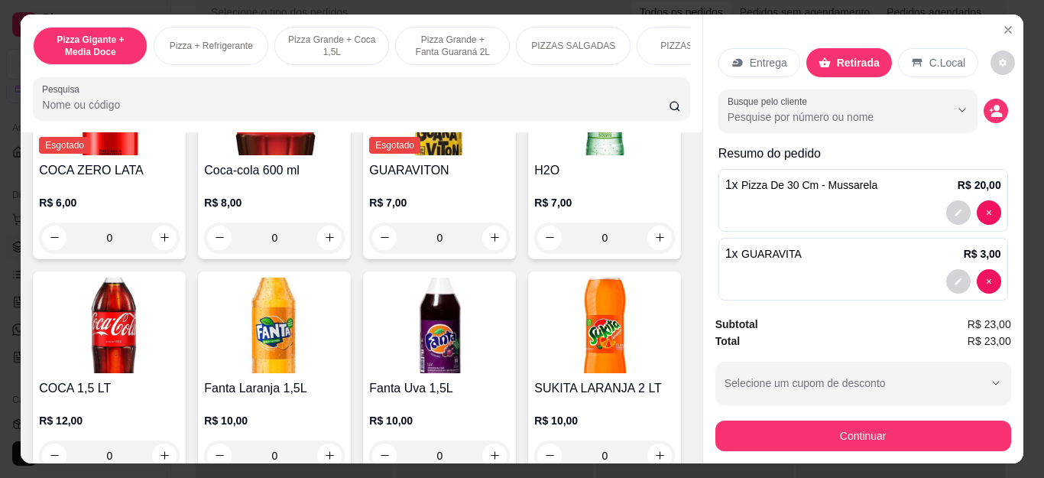
click at [158, 24] on icon "increase-product-quantity" at bounding box center [163, 18] width 11 height 11
type input "2"
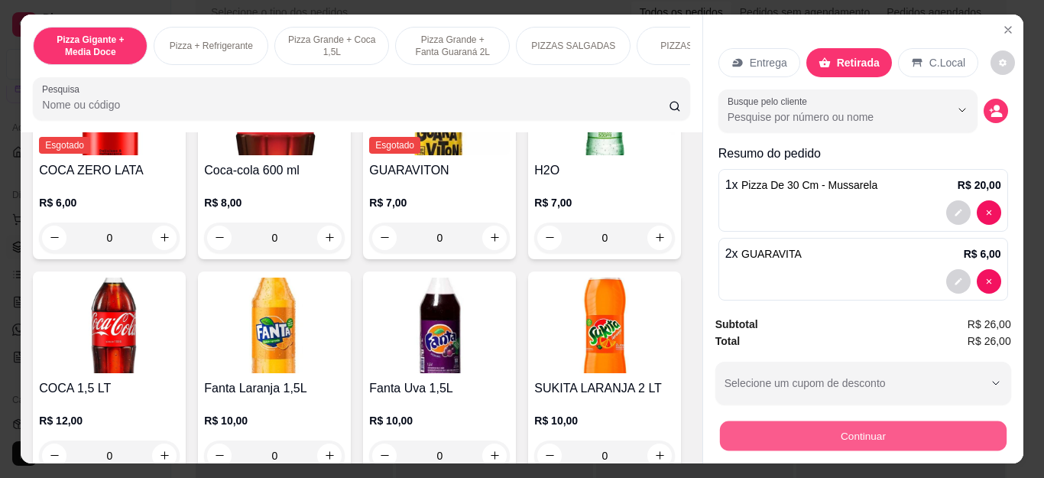
click at [786, 421] on button "Continuar" at bounding box center [862, 436] width 287 height 30
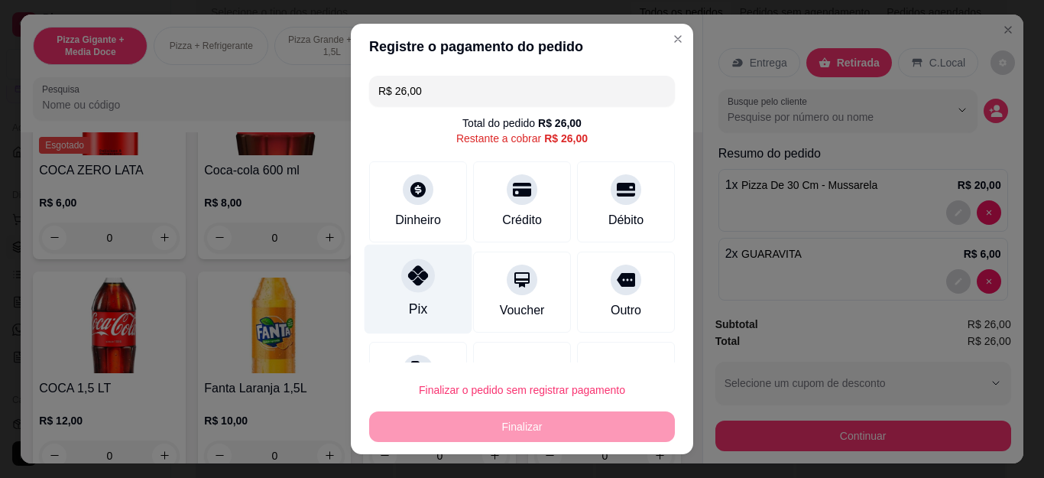
click at [395, 265] on div "Pix" at bounding box center [419, 289] width 108 height 89
type input "R$ 0,00"
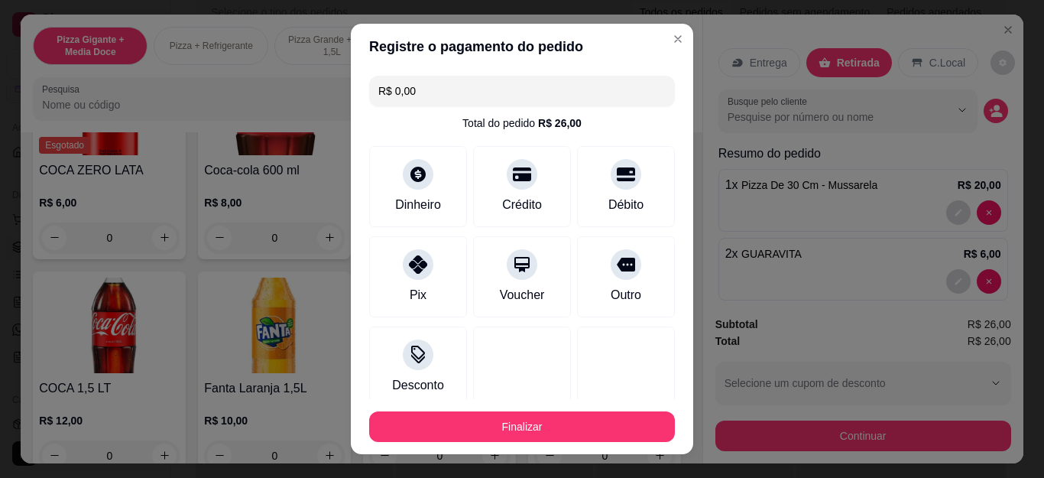
scroll to position [94, 0]
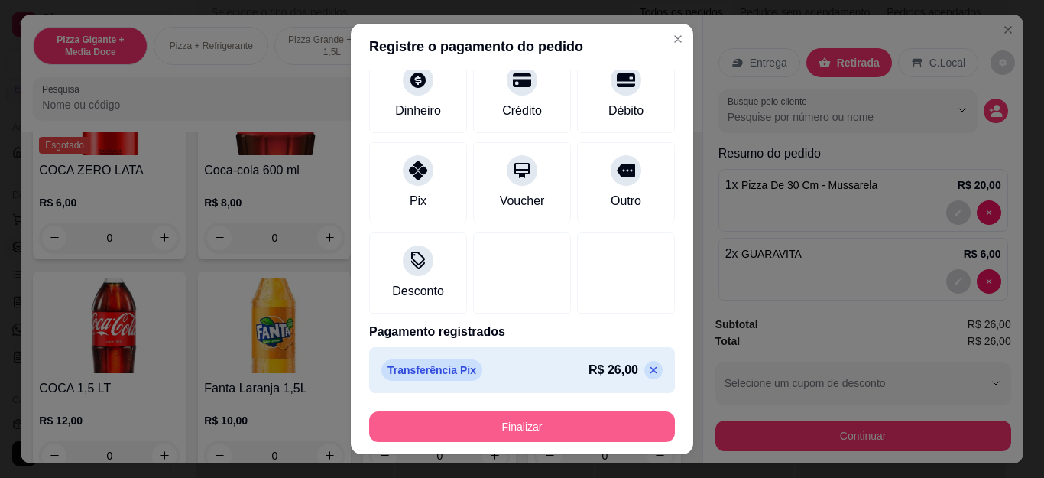
click at [448, 412] on button "Finalizar" at bounding box center [522, 426] width 306 height 31
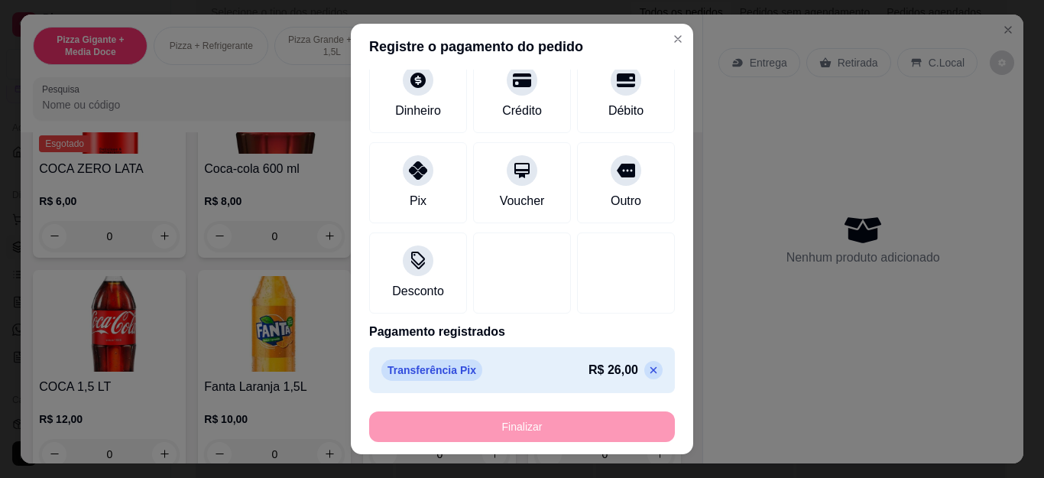
type input "0"
type input "-R$ 26,00"
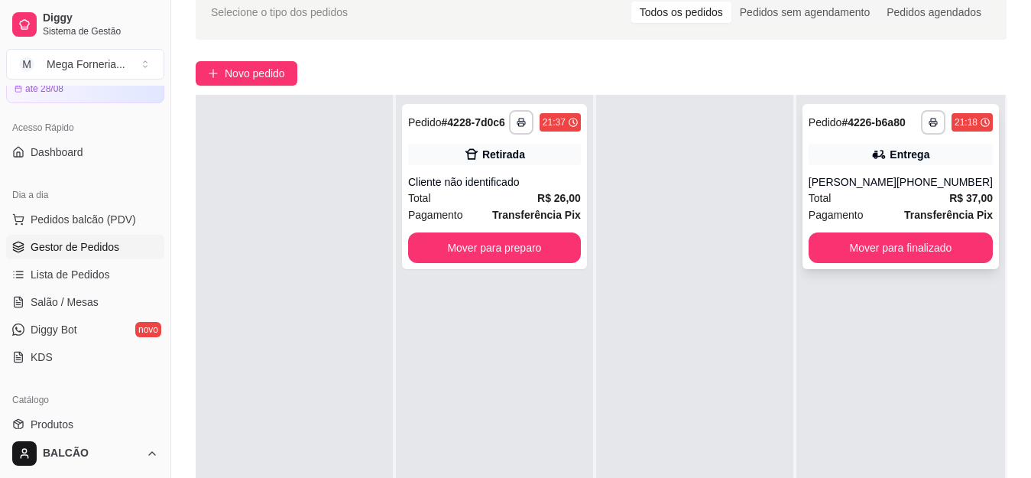
click at [950, 190] on span "R$ 37,00" at bounding box center [972, 198] width 44 height 17
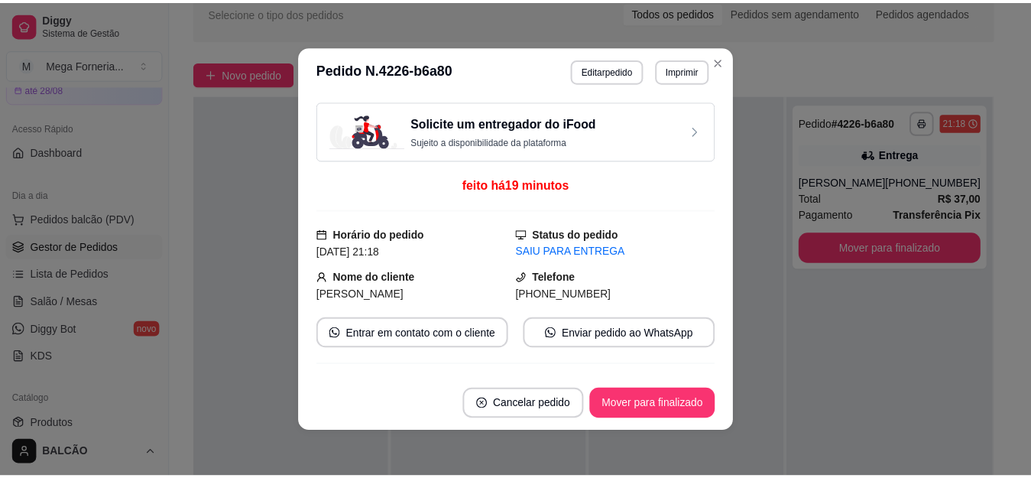
scroll to position [407, 0]
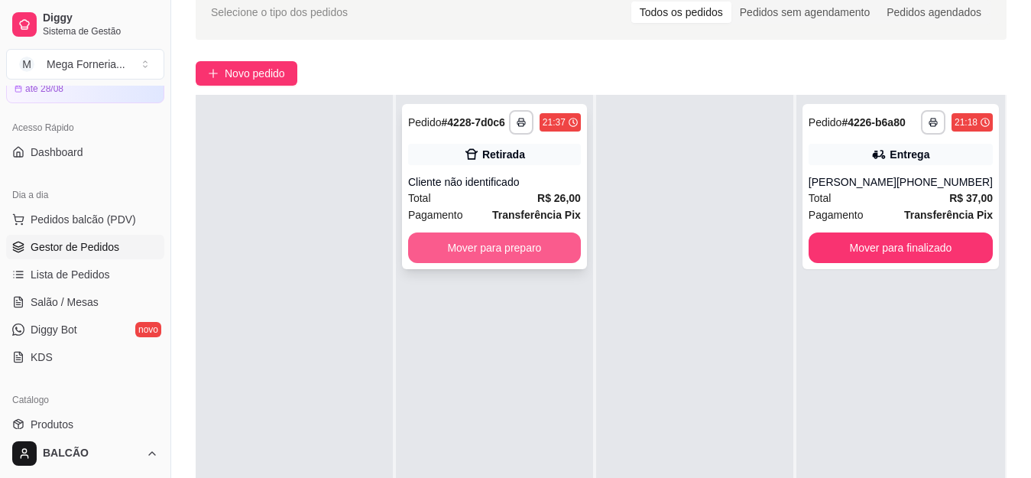
click at [527, 251] on button "Mover para preparo" at bounding box center [494, 247] width 173 height 31
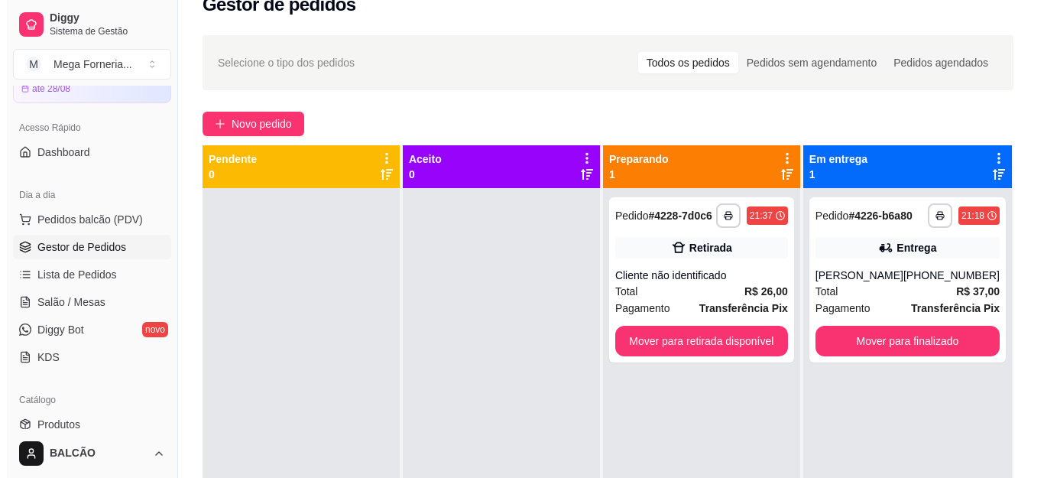
scroll to position [0, 0]
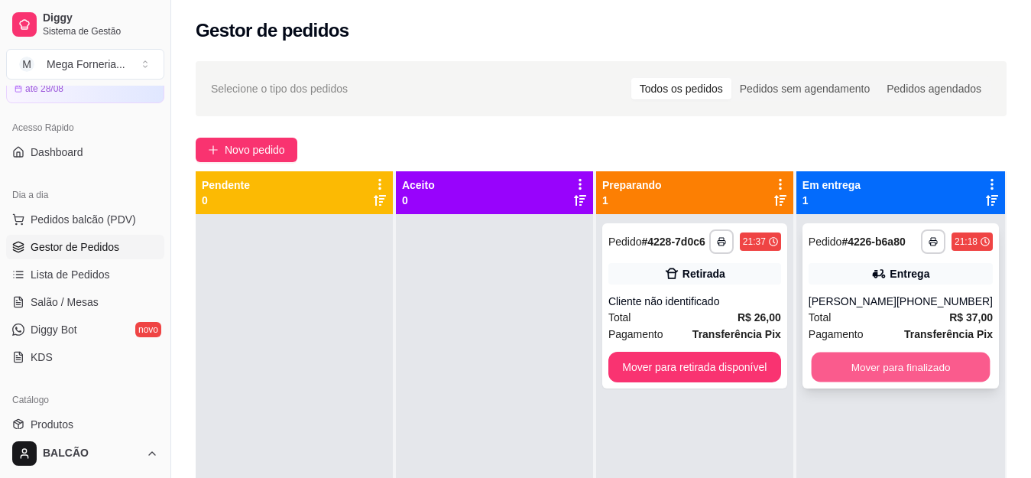
click at [900, 378] on button "Mover para finalizado" at bounding box center [900, 367] width 179 height 30
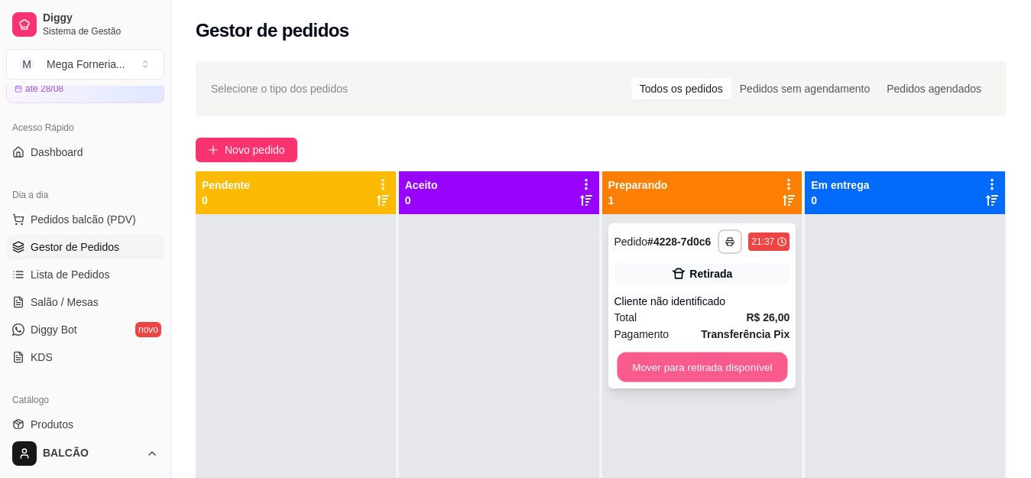
click at [658, 359] on button "Mover para retirada disponível" at bounding box center [702, 367] width 170 height 30
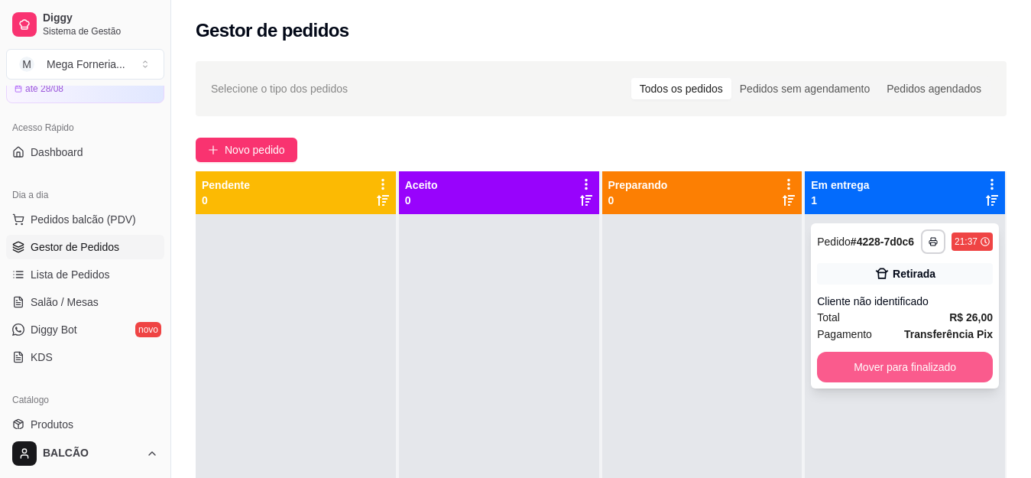
click at [839, 367] on button "Mover para finalizado" at bounding box center [905, 367] width 176 height 31
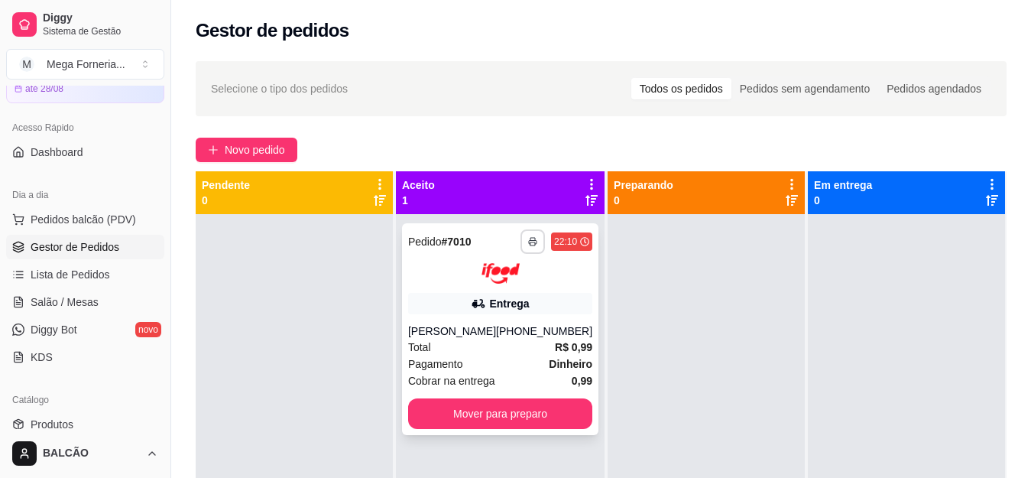
click at [531, 245] on rect "button" at bounding box center [533, 243] width 5 height 3
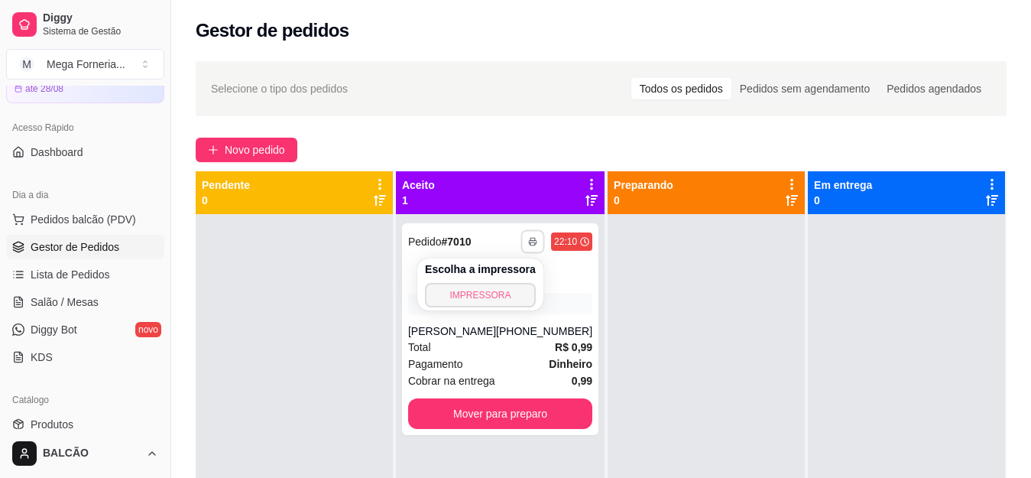
click at [476, 302] on button "IMPRESSORA" at bounding box center [480, 295] width 111 height 24
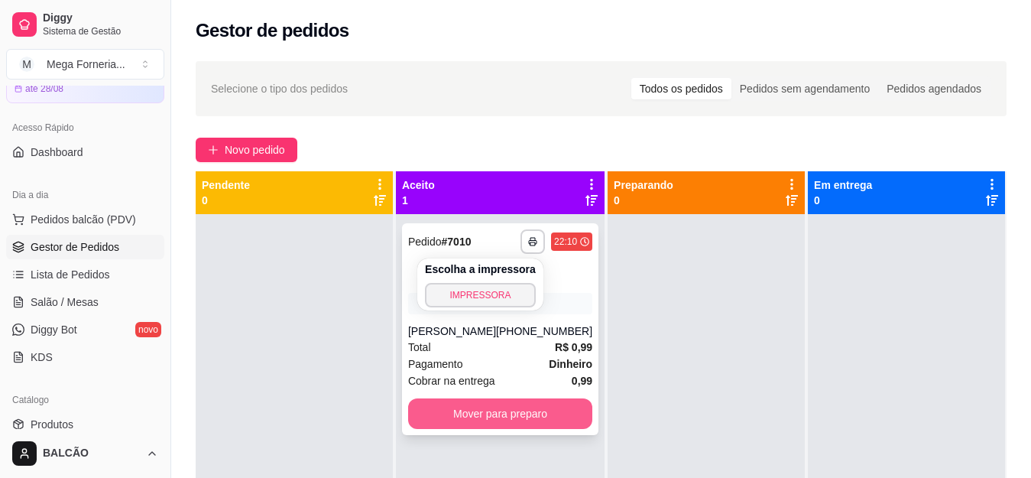
click at [505, 424] on button "Mover para preparo" at bounding box center [500, 413] width 184 height 31
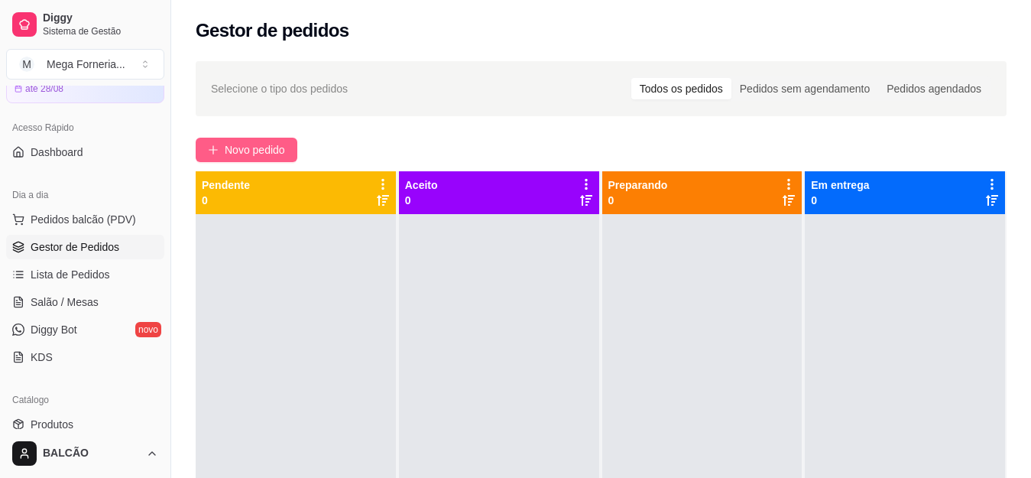
click at [261, 154] on span "Novo pedido" at bounding box center [255, 149] width 60 height 17
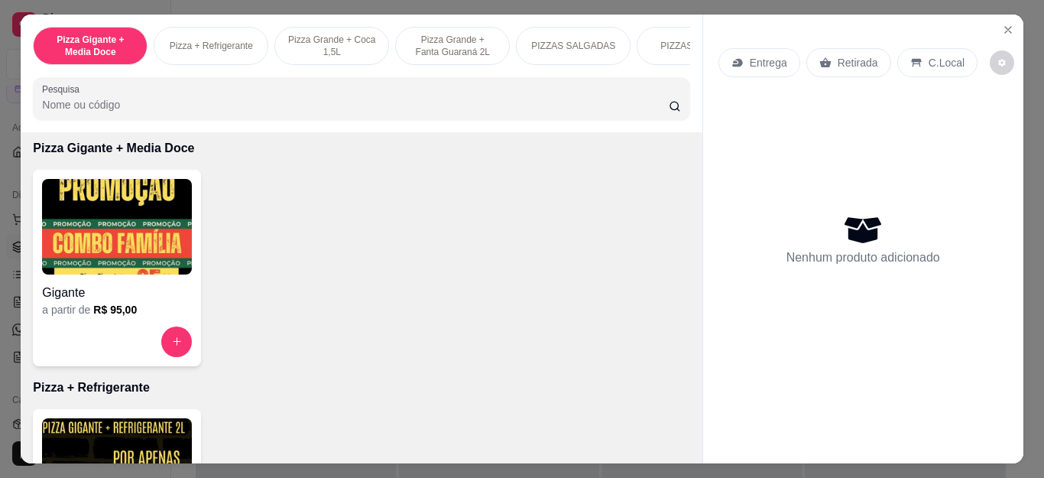
scroll to position [76, 0]
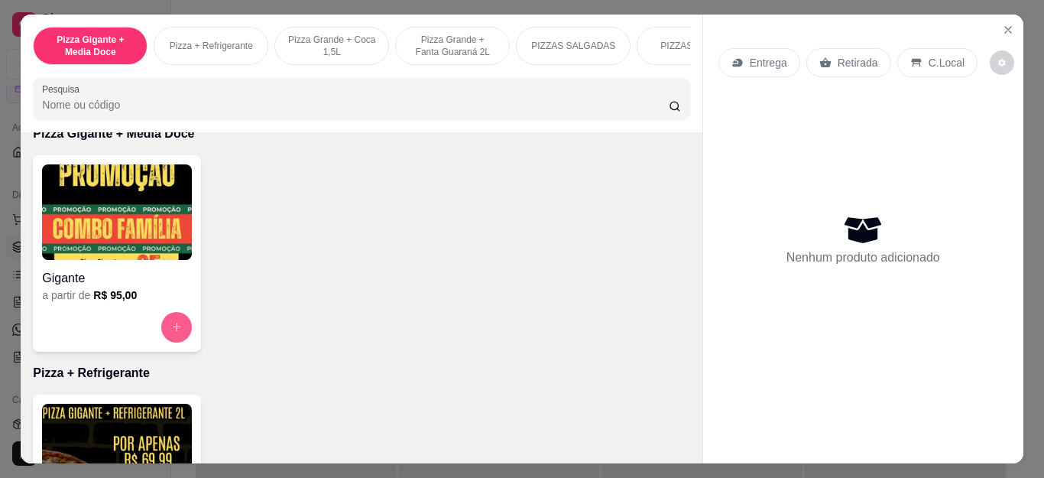
click at [161, 338] on button "increase-product-quantity" at bounding box center [176, 327] width 31 height 31
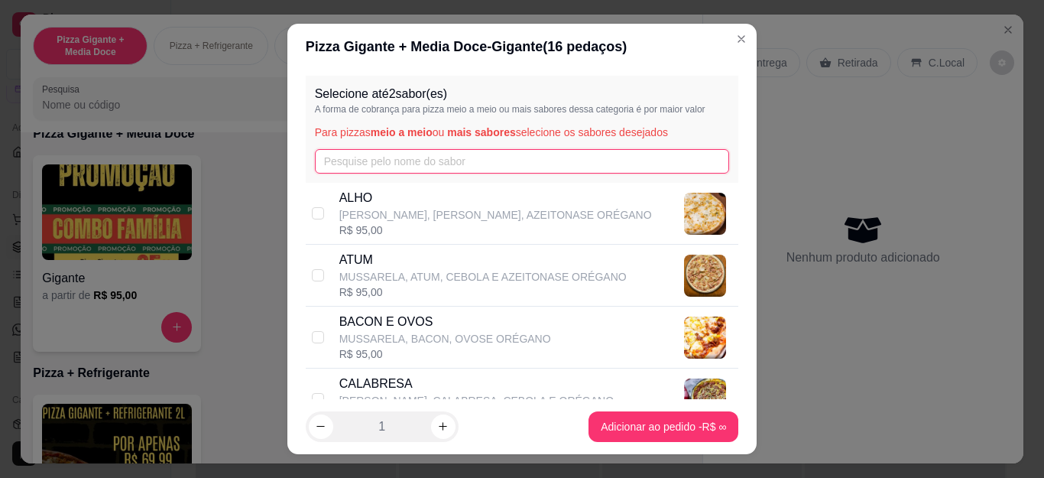
click at [375, 170] on input "text" at bounding box center [522, 161] width 415 height 24
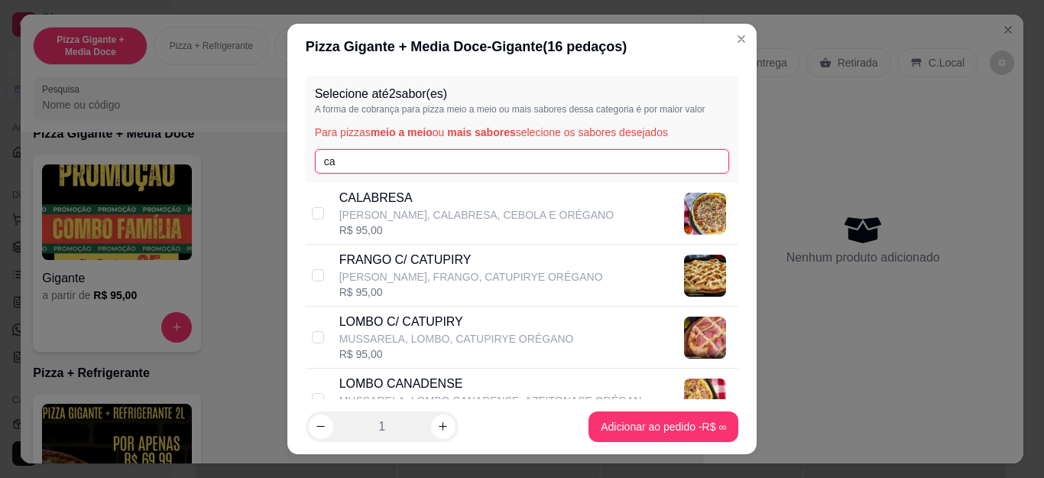
type input "ca"
click at [339, 232] on div "R$ 95,00" at bounding box center [476, 229] width 274 height 15
checkbox input "true"
click at [359, 164] on input "ca" at bounding box center [522, 161] width 415 height 24
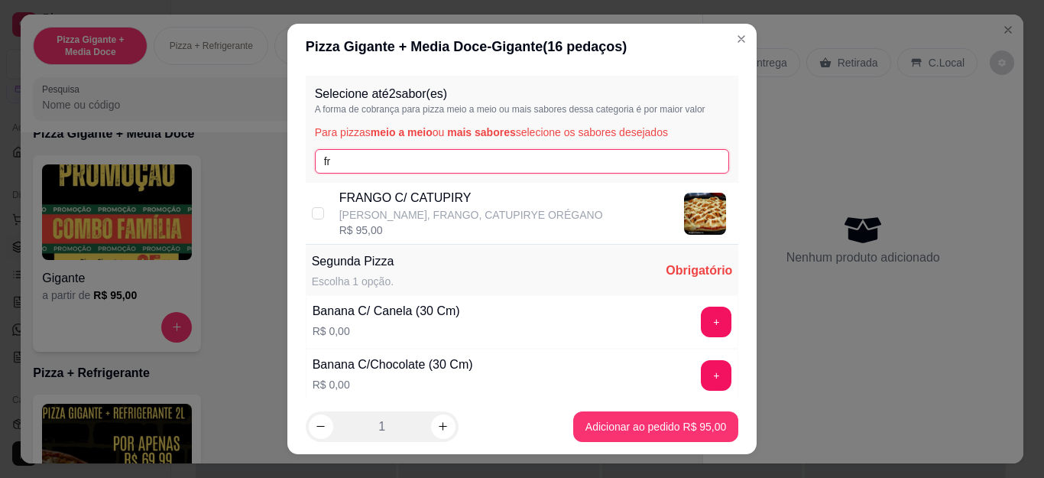
type input "fr"
click at [355, 237] on div "R$ 95,00" at bounding box center [471, 229] width 264 height 15
checkbox input "true"
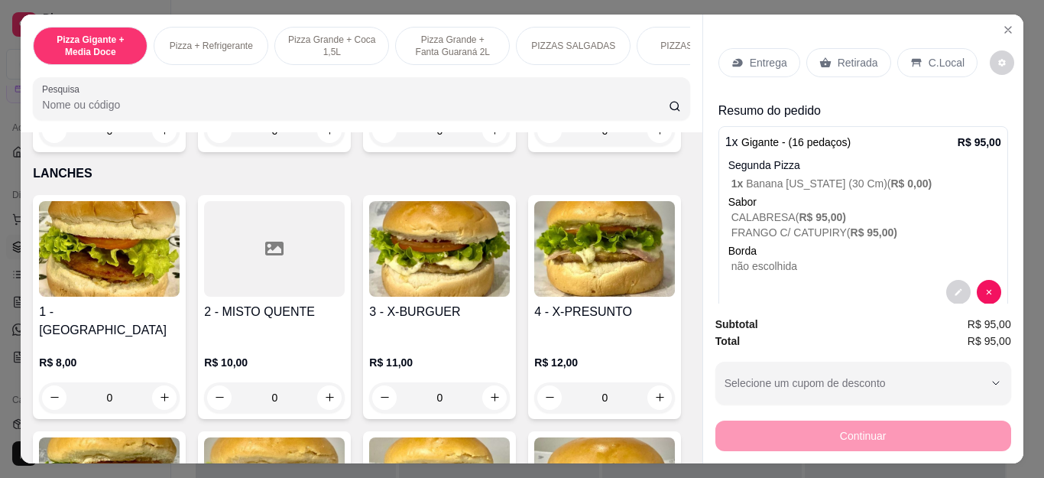
scroll to position [1758, 0]
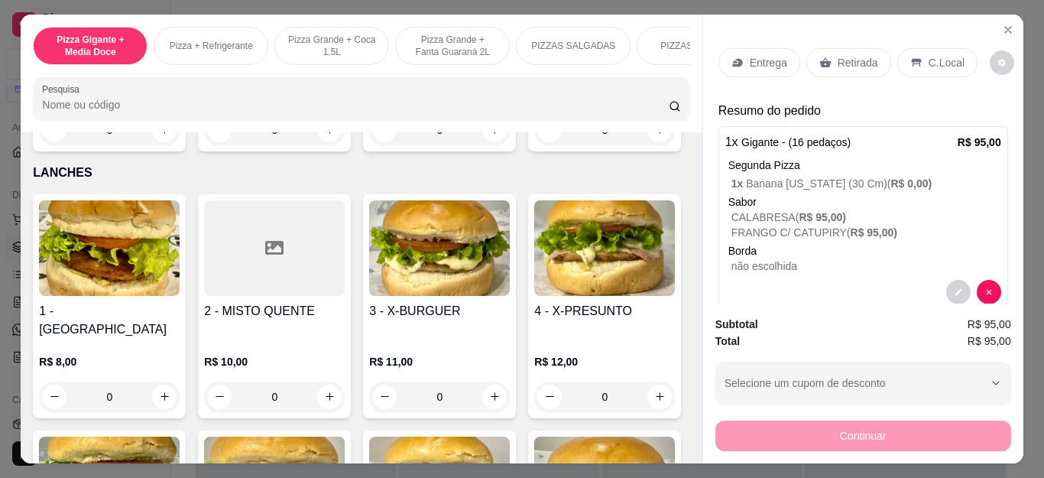
click at [534, 145] on div "0" at bounding box center [604, 130] width 141 height 31
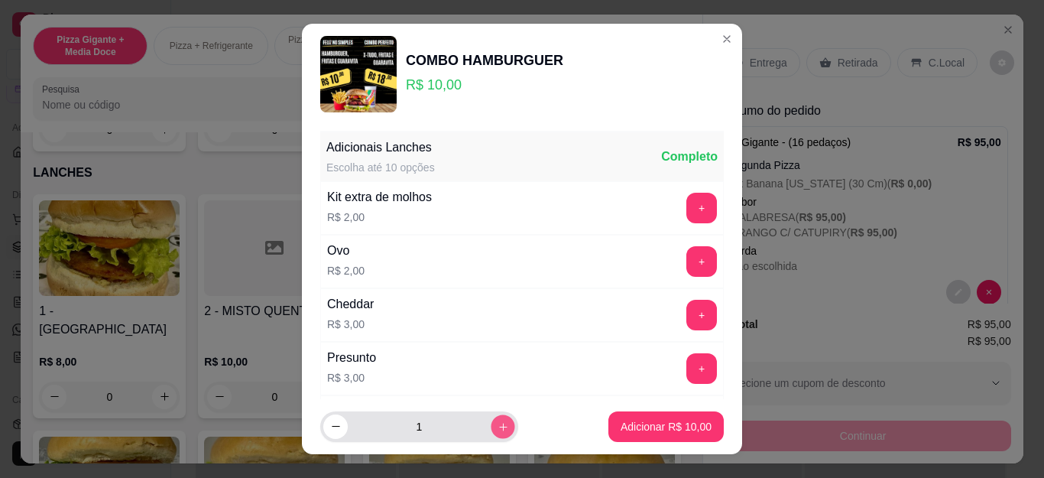
click at [491, 427] on button "increase-product-quantity" at bounding box center [503, 426] width 24 height 24
type input "2"
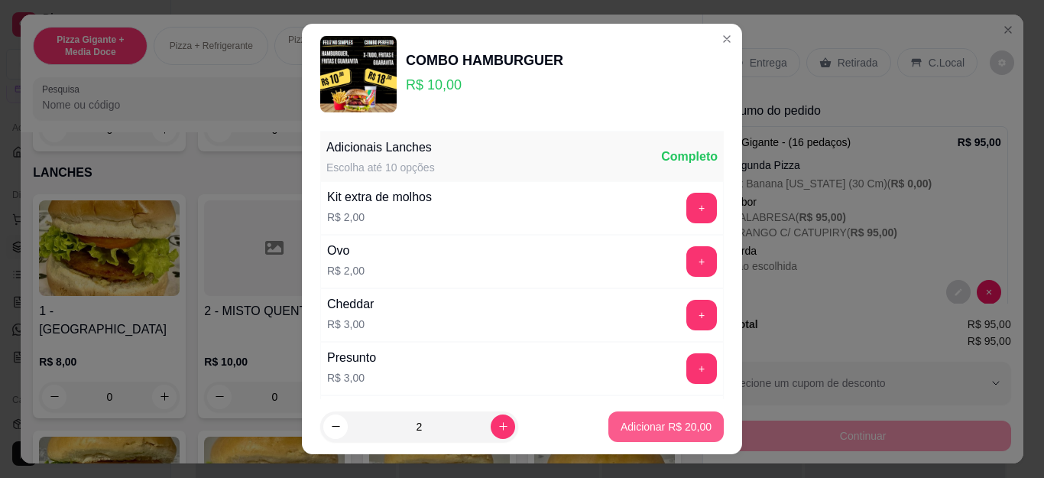
click at [643, 424] on p "Adicionar R$ 20,00" at bounding box center [666, 426] width 91 height 15
type input "2"
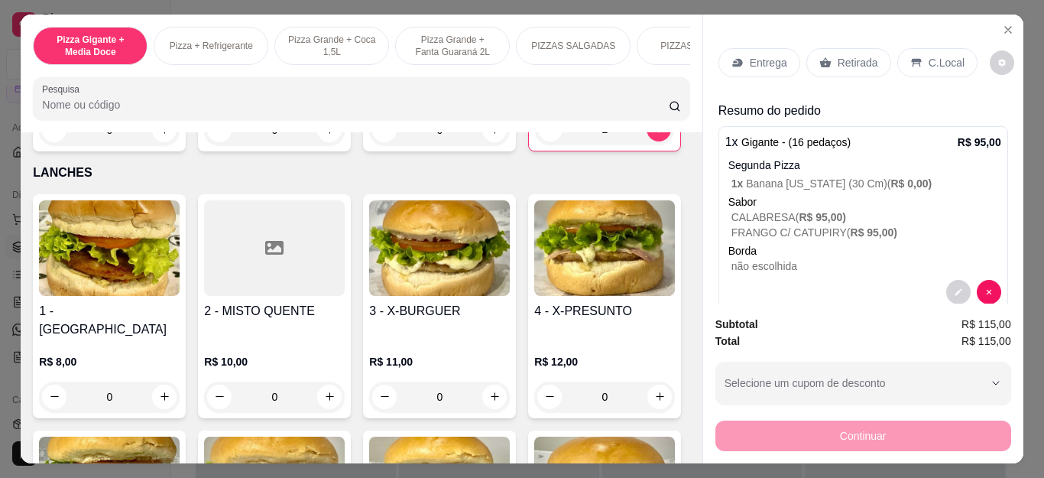
click at [750, 57] on p "Entrega" at bounding box center [768, 62] width 37 height 15
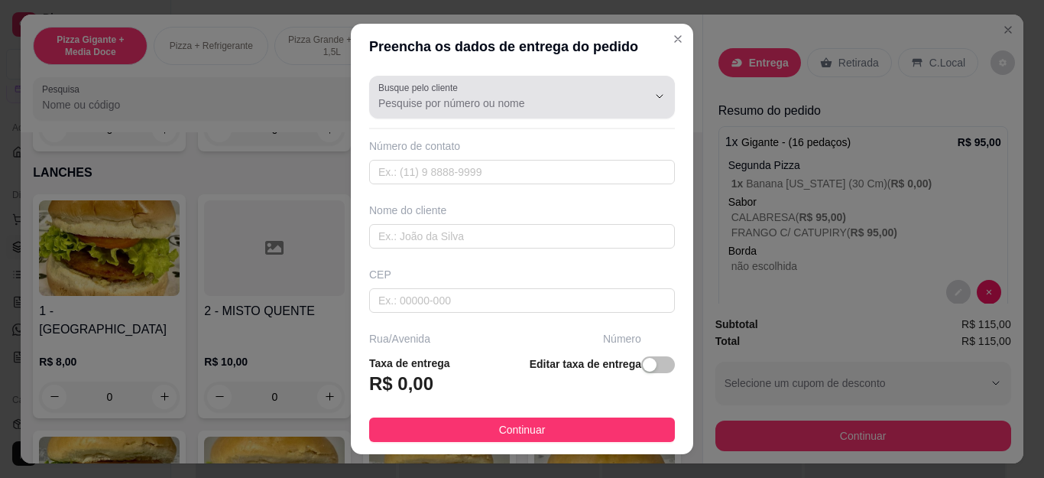
click at [567, 106] on input "Busque pelo cliente" at bounding box center [500, 103] width 245 height 15
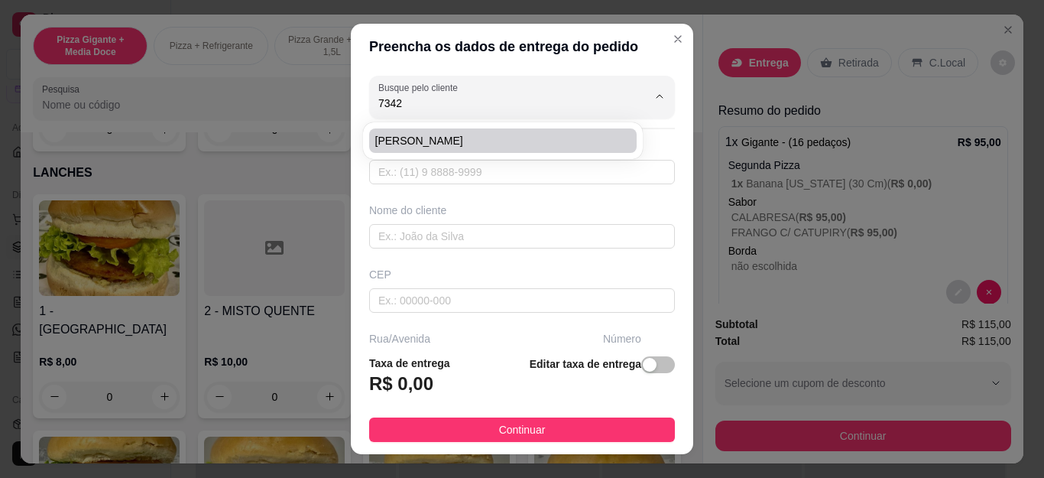
click at [463, 141] on span "[PERSON_NAME]" at bounding box center [495, 140] width 240 height 15
type input "[PERSON_NAME]"
type input "22992357342"
type input "[PERSON_NAME]"
type input "28920256"
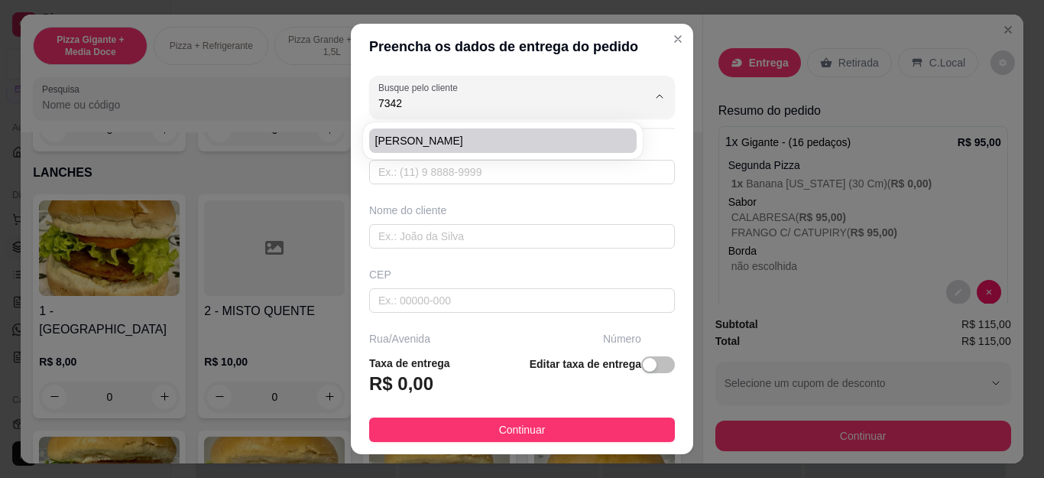
type input "[GEOGRAPHIC_DATA]"
type input "32"
type input "Cabo Frio"
type input "Rua da mercearia do Beto"
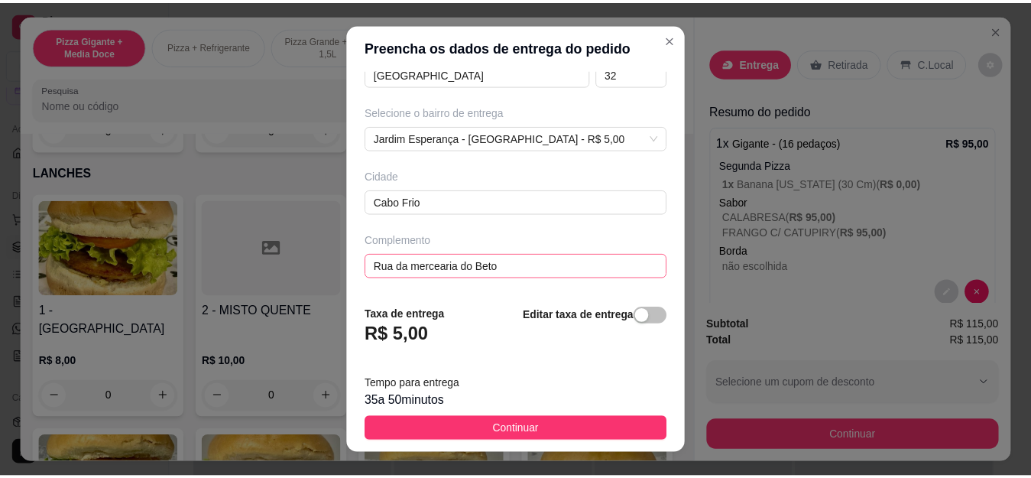
scroll to position [25, 0]
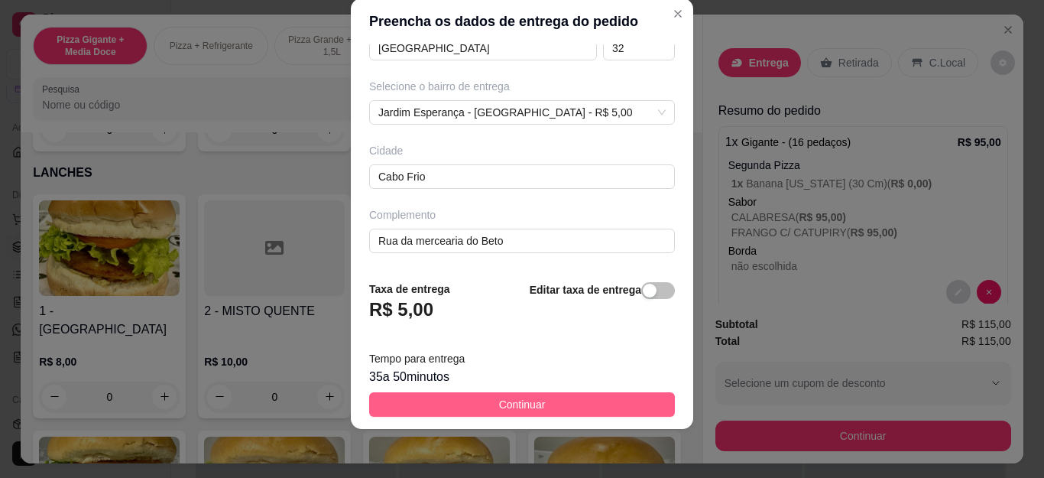
click at [524, 398] on span "Continuar" at bounding box center [522, 404] width 47 height 17
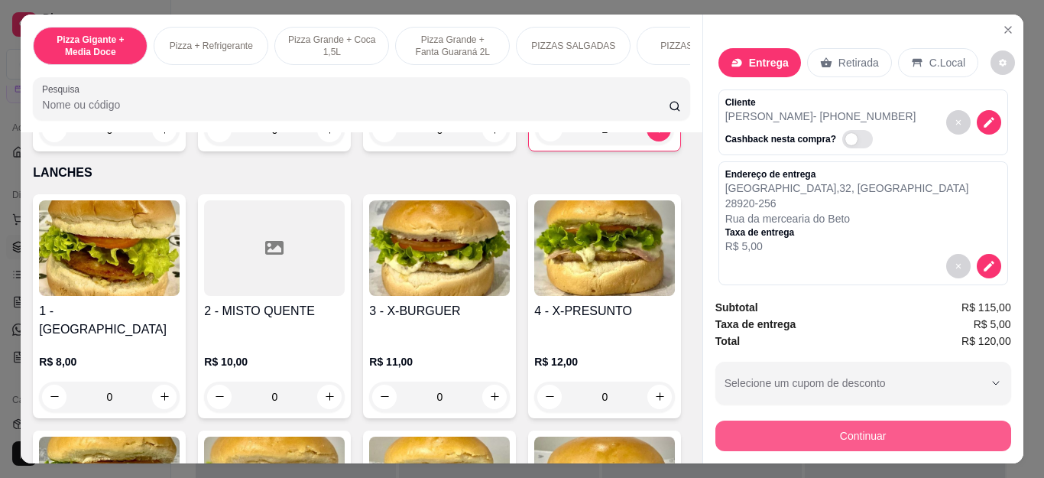
click at [757, 439] on button "Continuar" at bounding box center [864, 435] width 296 height 31
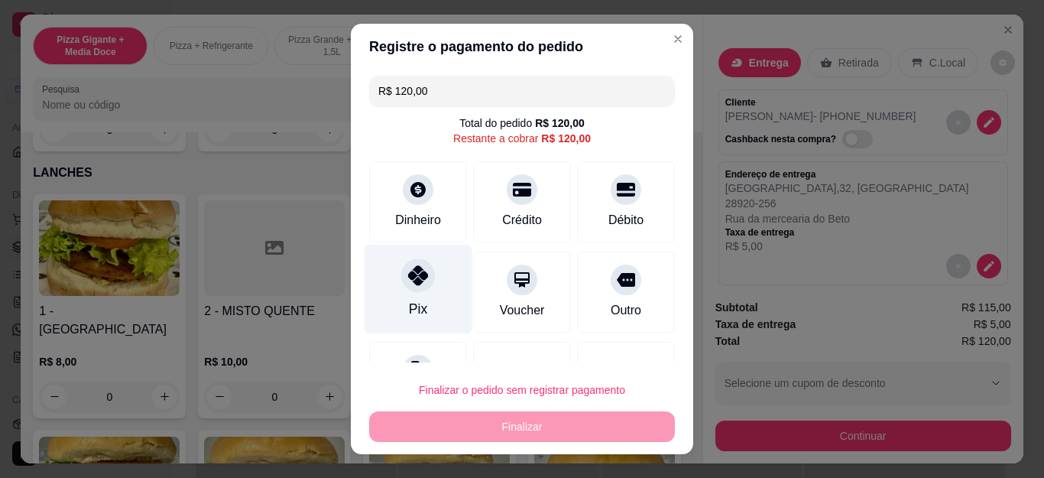
click at [417, 290] on div "Pix" at bounding box center [419, 289] width 108 height 89
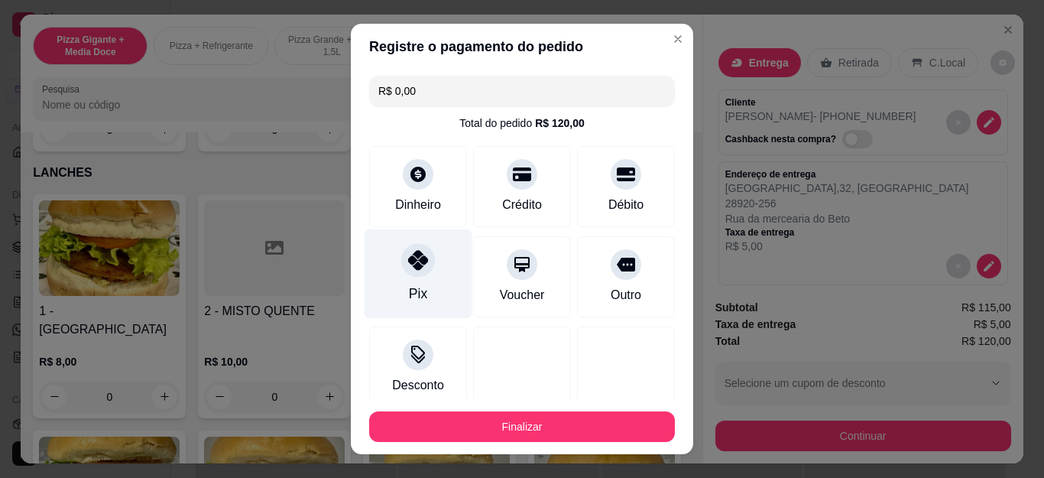
type input "R$ 0,00"
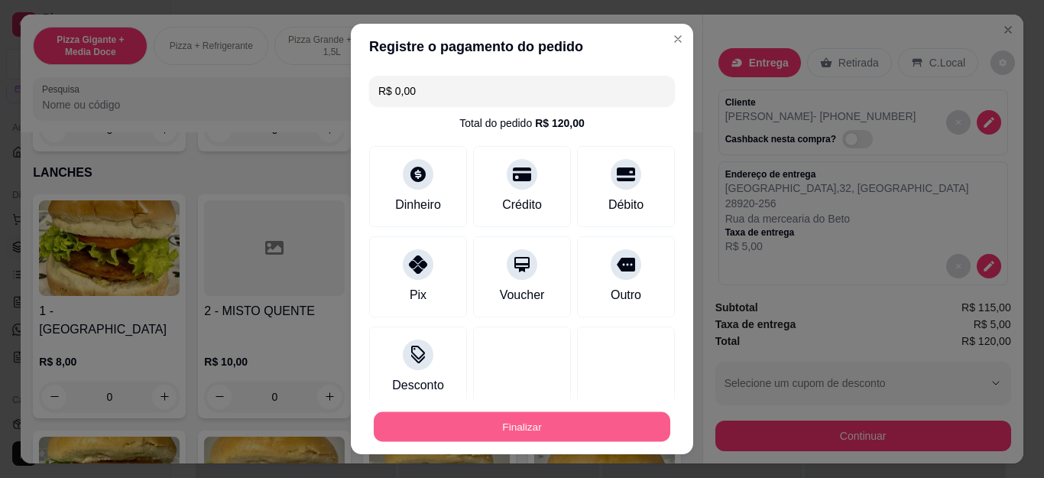
click at [415, 420] on button "Finalizar" at bounding box center [522, 426] width 297 height 30
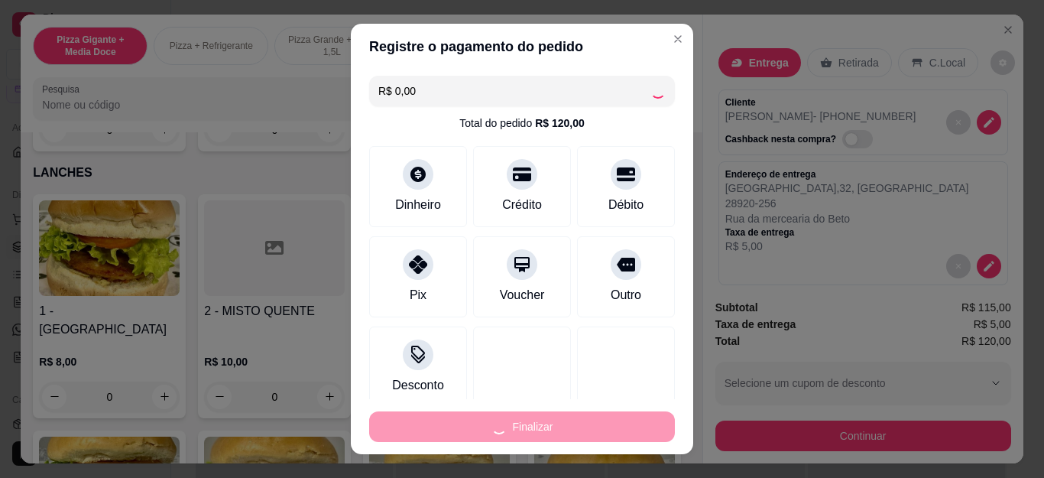
type input "0"
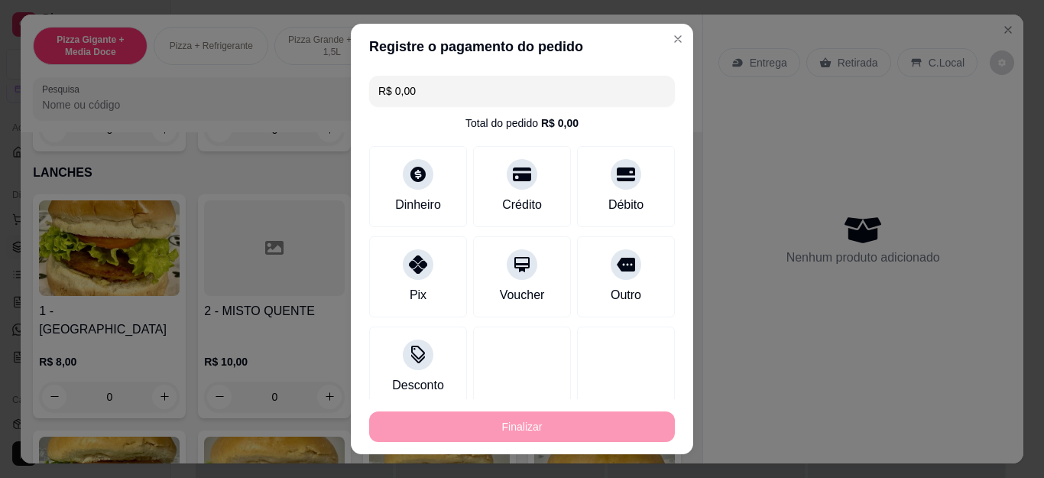
type input "-R$ 120,00"
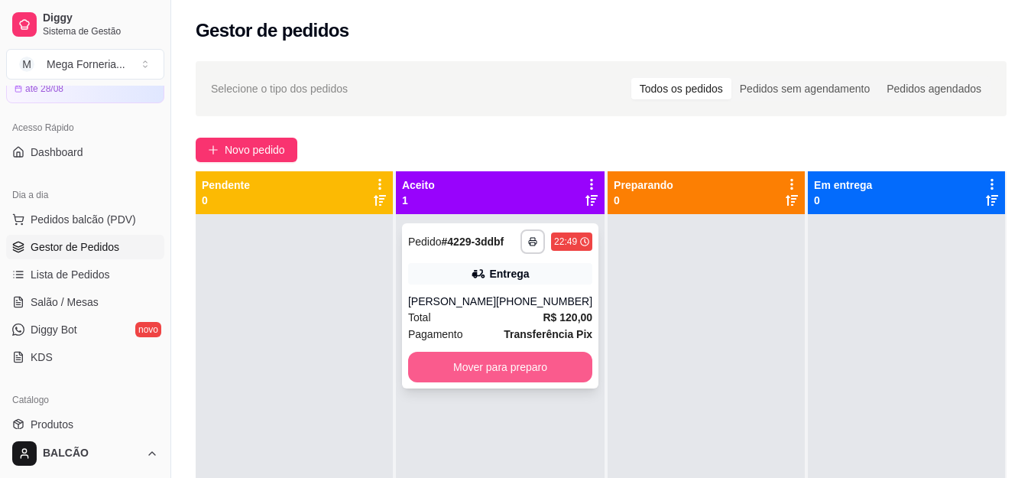
click at [475, 369] on button "Mover para preparo" at bounding box center [500, 367] width 184 height 31
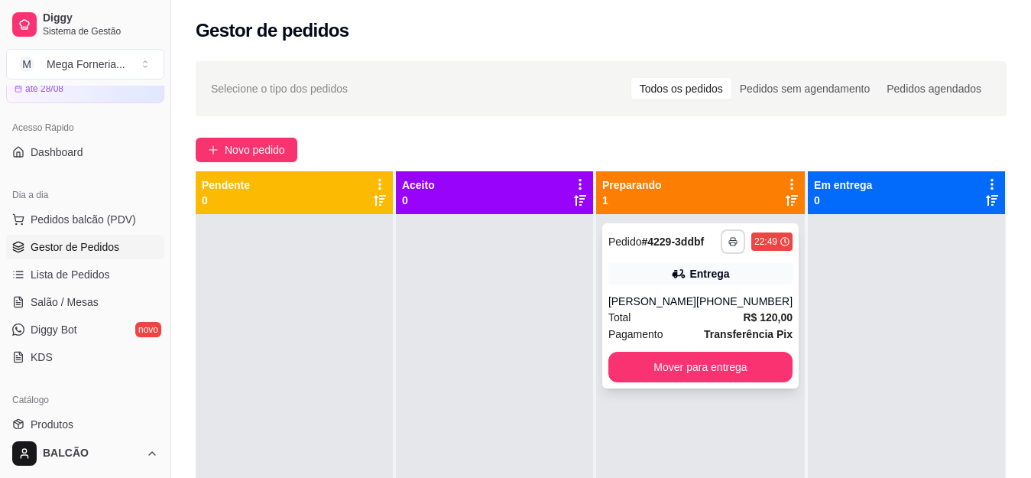
click at [721, 240] on button "button" at bounding box center [733, 241] width 24 height 24
click at [682, 288] on button "IMPRESSORA" at bounding box center [680, 295] width 111 height 24
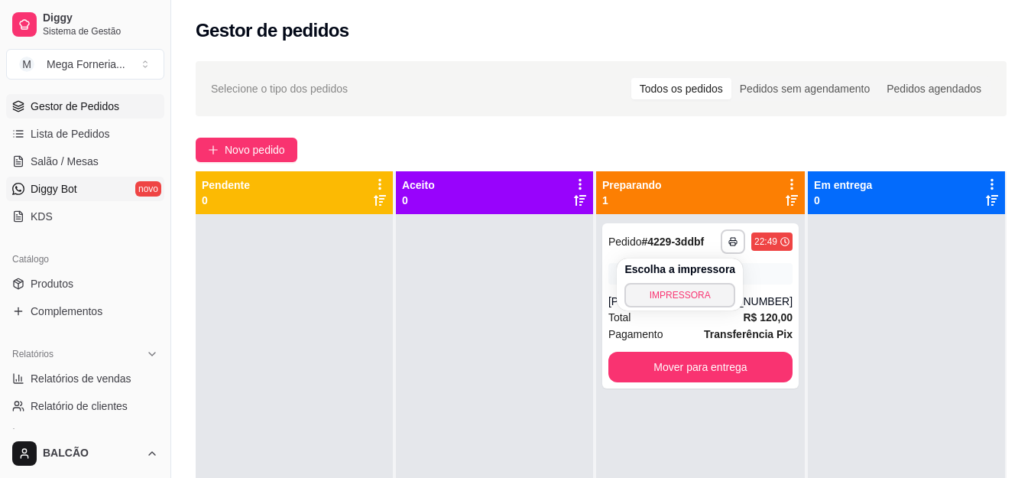
scroll to position [229, 0]
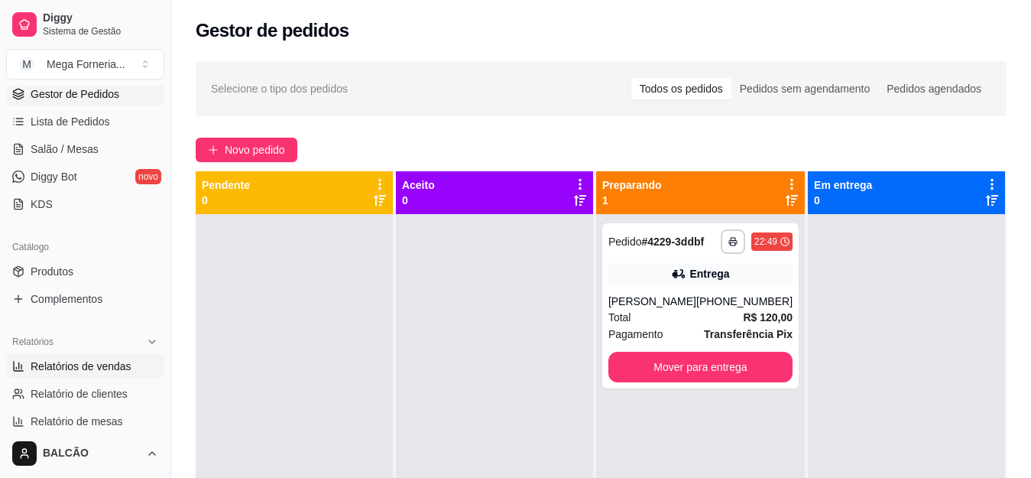
click at [78, 369] on span "Relatórios de vendas" at bounding box center [81, 366] width 101 height 15
select select "ALL"
select select "0"
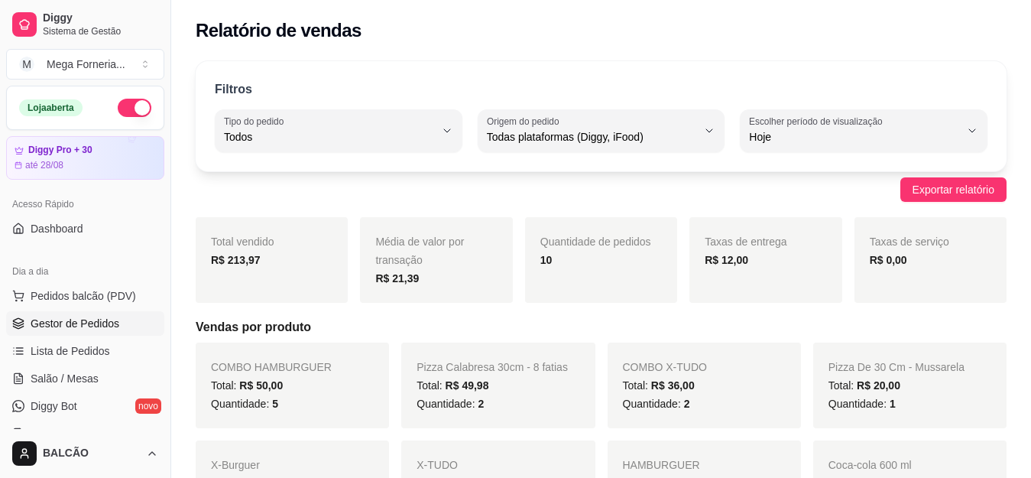
click at [58, 312] on link "Gestor de Pedidos" at bounding box center [85, 323] width 158 height 24
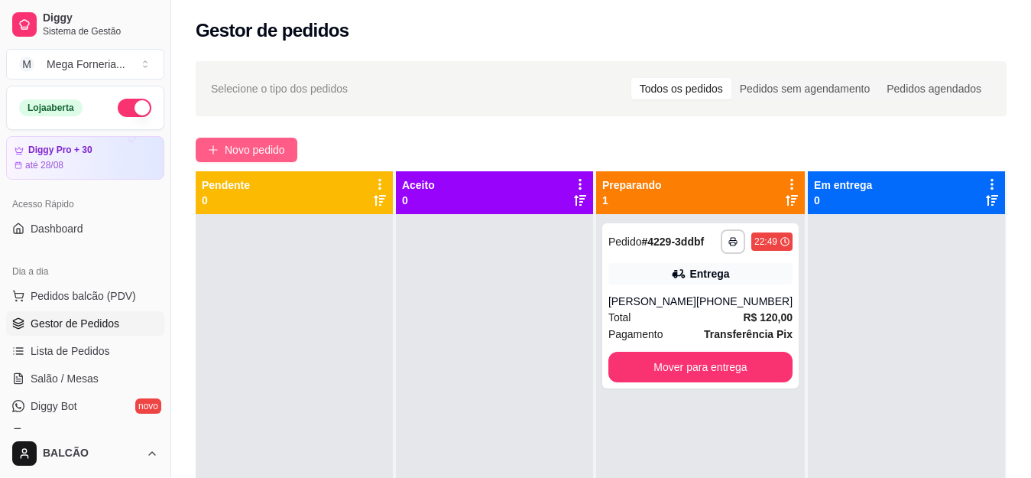
click at [241, 153] on span "Novo pedido" at bounding box center [255, 149] width 60 height 17
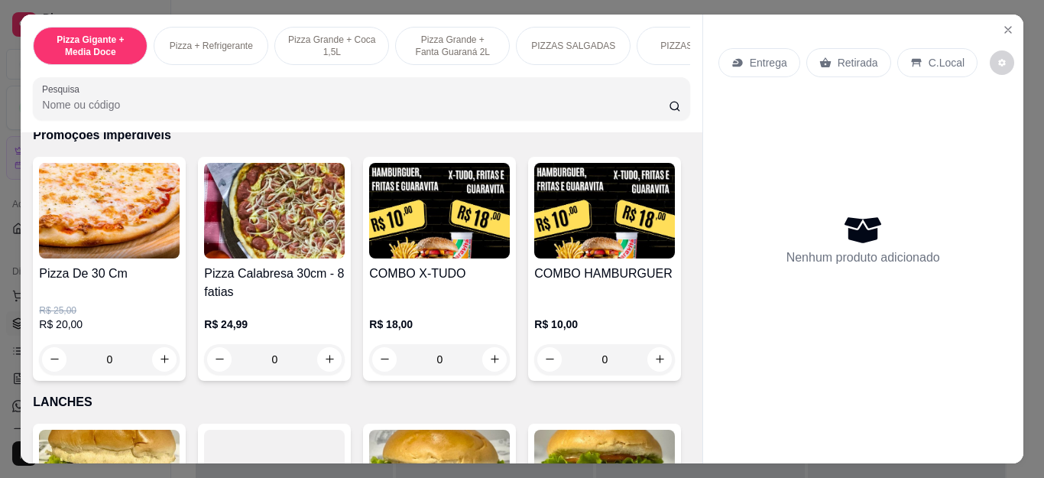
scroll to position [1682, 0]
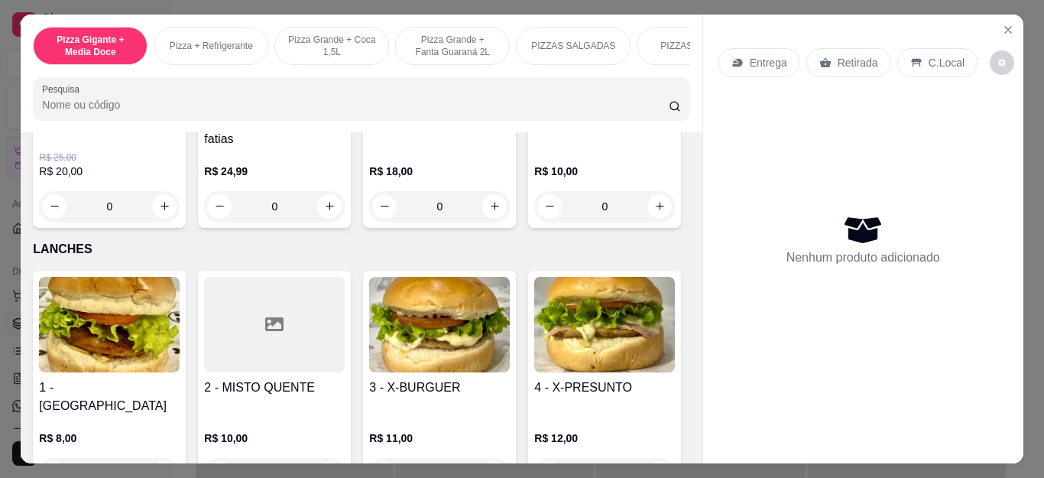
click at [483, 216] on div "0" at bounding box center [439, 206] width 141 height 31
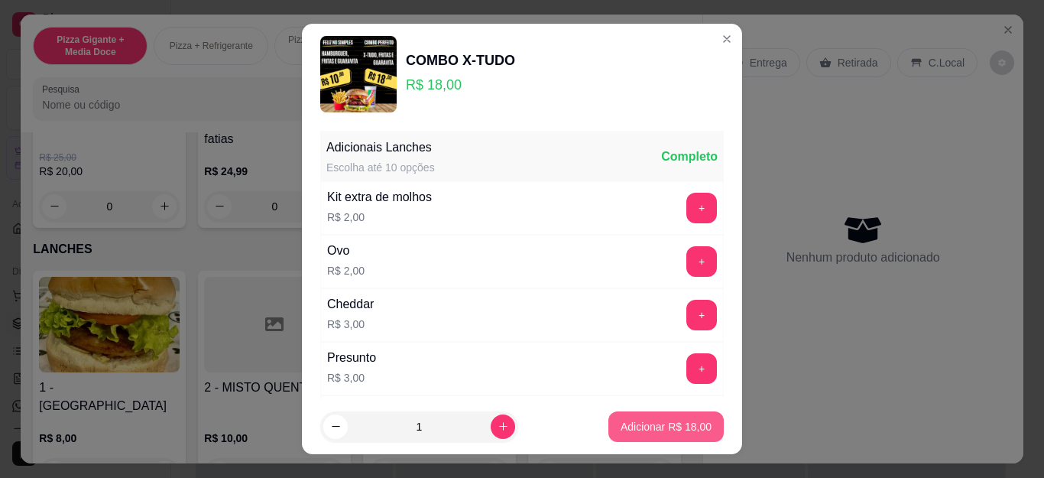
click at [626, 428] on p "Adicionar R$ 18,00" at bounding box center [666, 426] width 91 height 15
type input "1"
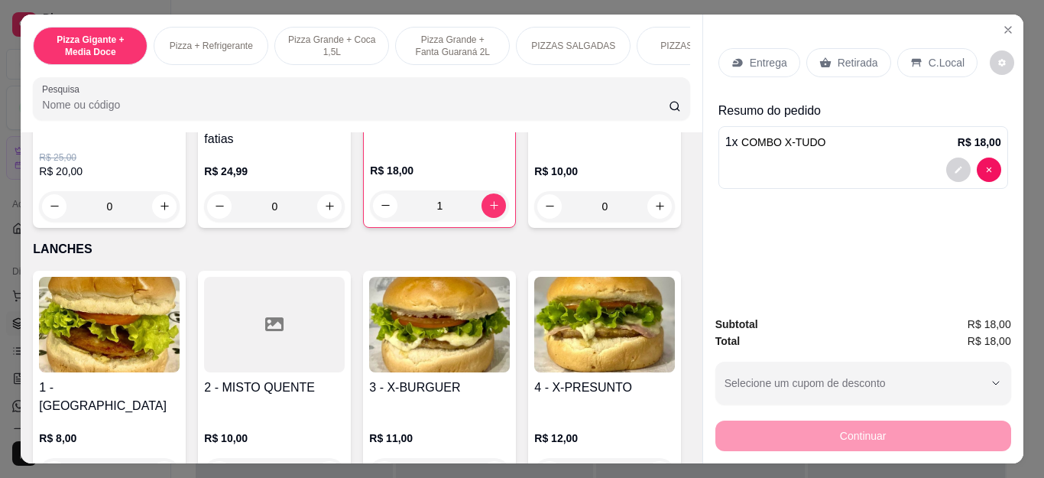
click at [758, 58] on p "Entrega" at bounding box center [768, 62] width 37 height 15
click at [953, 171] on button "decrease-product-quantity" at bounding box center [958, 169] width 24 height 24
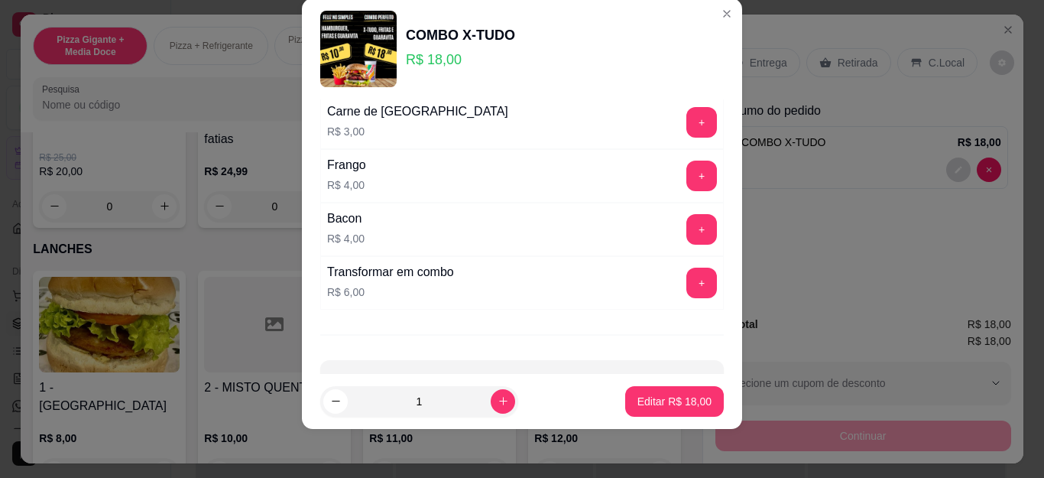
scroll to position [382, 0]
click at [687, 127] on button "+" at bounding box center [702, 121] width 31 height 31
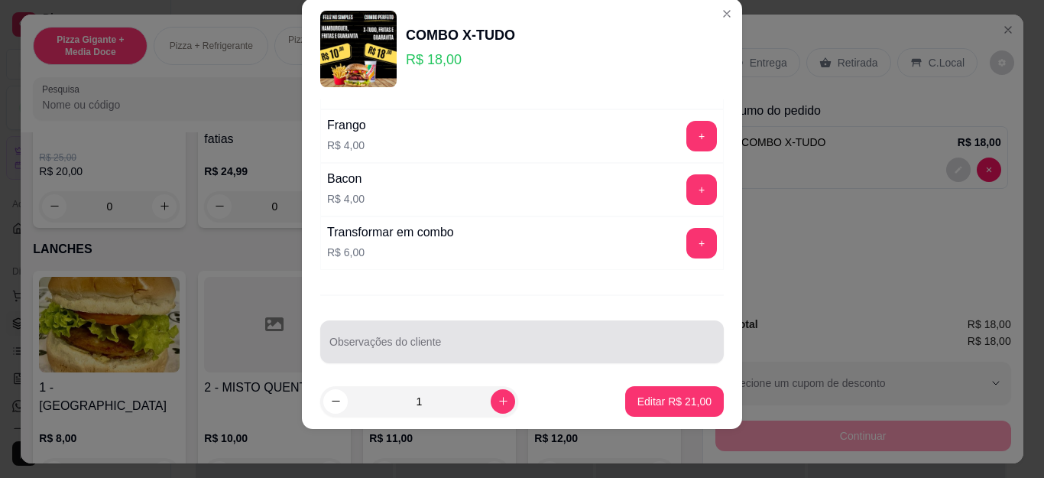
scroll to position [432, 0]
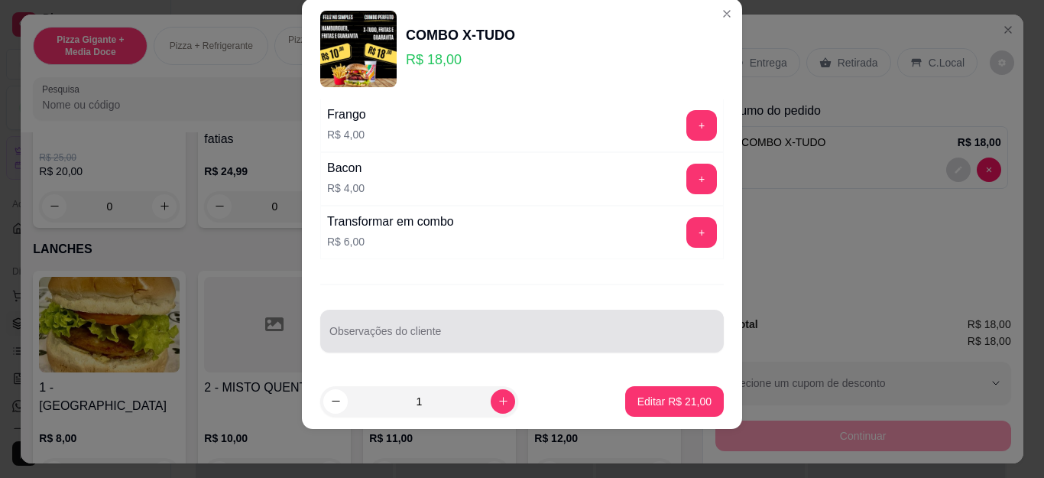
click at [458, 323] on div at bounding box center [522, 331] width 385 height 31
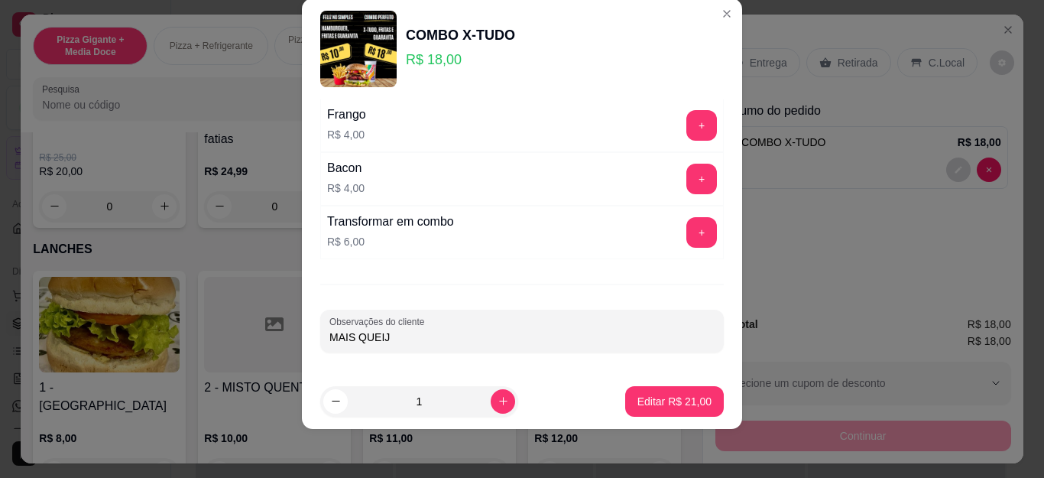
type input "MAIS QUEIJO"
click at [654, 392] on button "Editar R$ 21,00" at bounding box center [674, 401] width 99 height 31
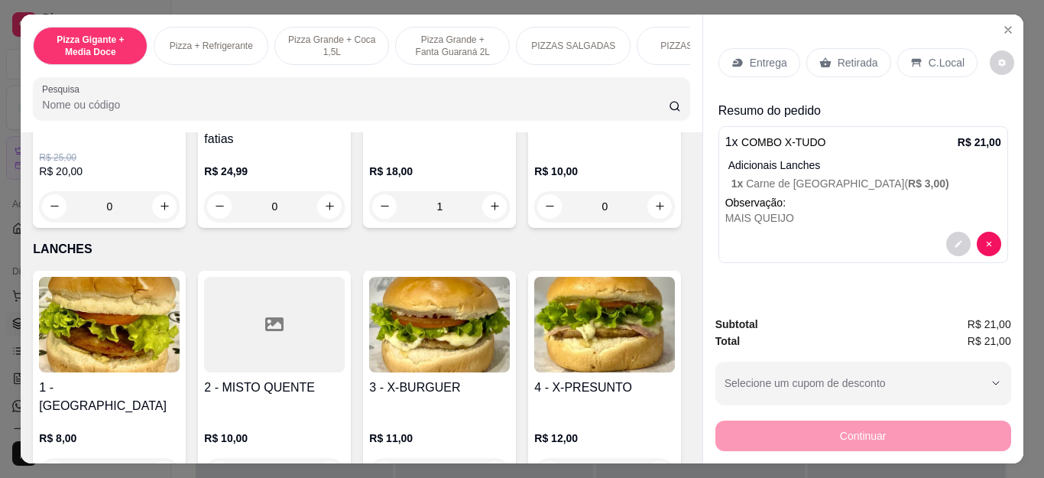
type input "0"
click at [746, 48] on div "Entrega" at bounding box center [760, 62] width 82 height 29
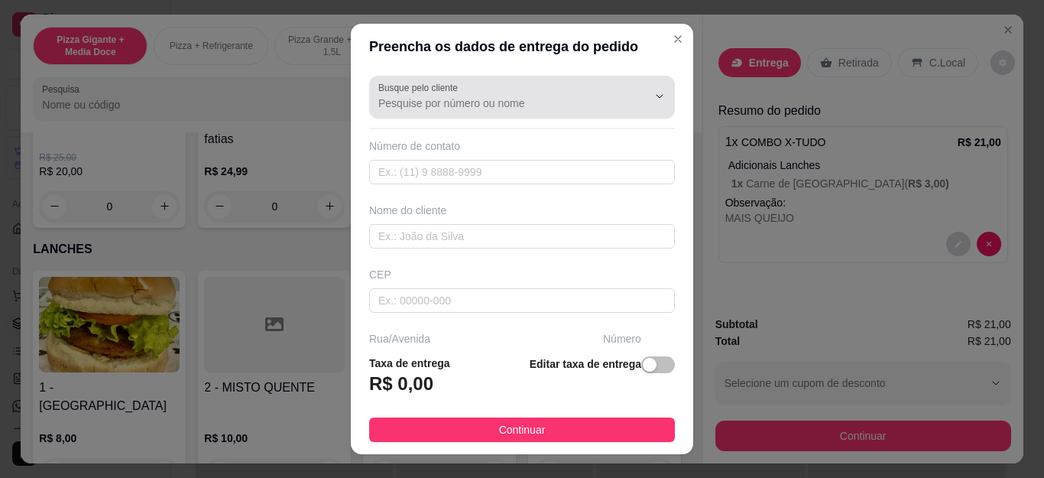
click at [537, 84] on div at bounding box center [521, 97] width 287 height 31
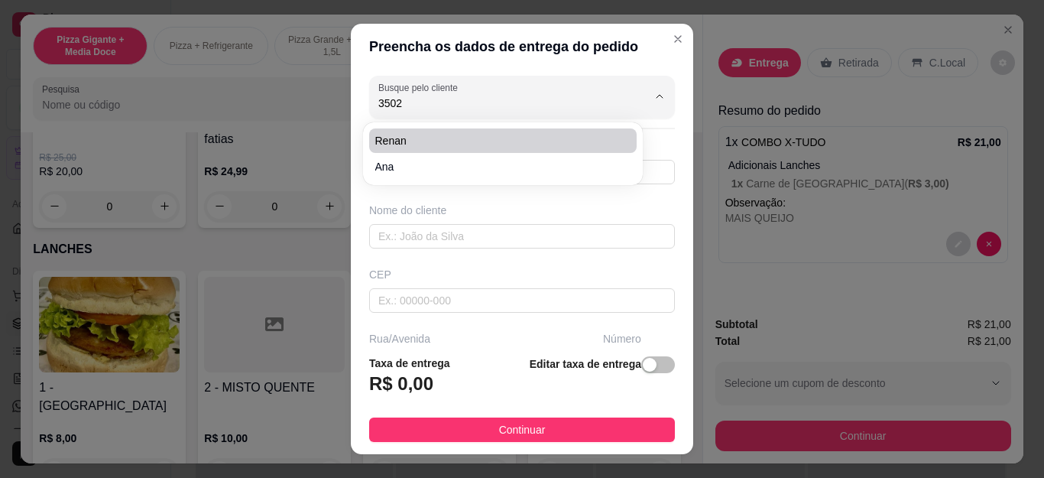
click at [497, 148] on li "Renan" at bounding box center [503, 140] width 268 height 24
type input "Renan"
type input "22981593502"
type input "Renan"
type input "Cabo Frio"
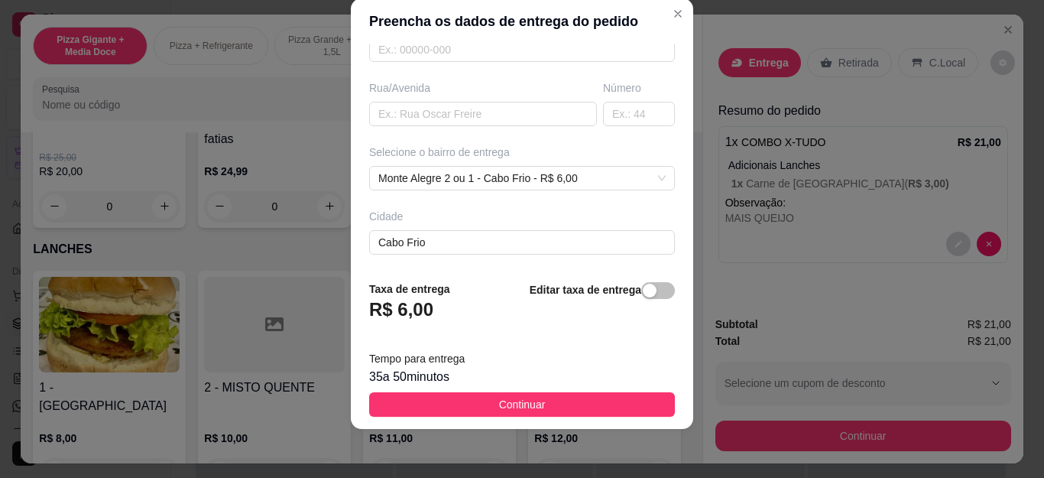
scroll to position [229, 0]
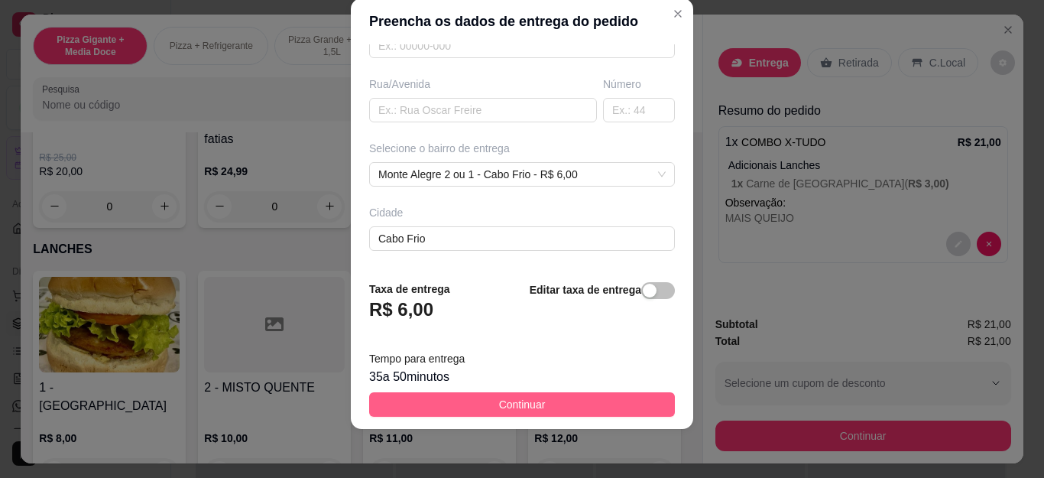
click at [499, 410] on span "Continuar" at bounding box center [522, 404] width 47 height 17
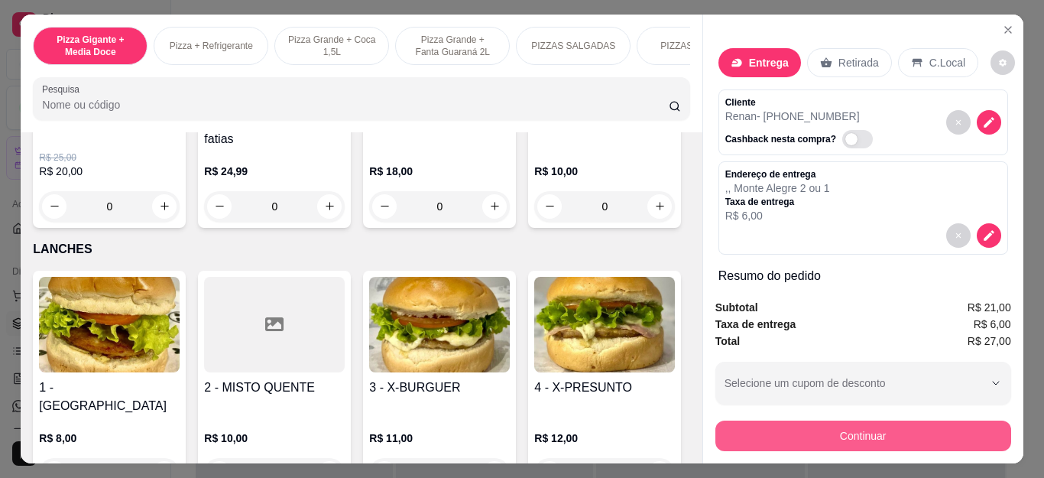
click at [781, 439] on button "Continuar" at bounding box center [864, 435] width 296 height 31
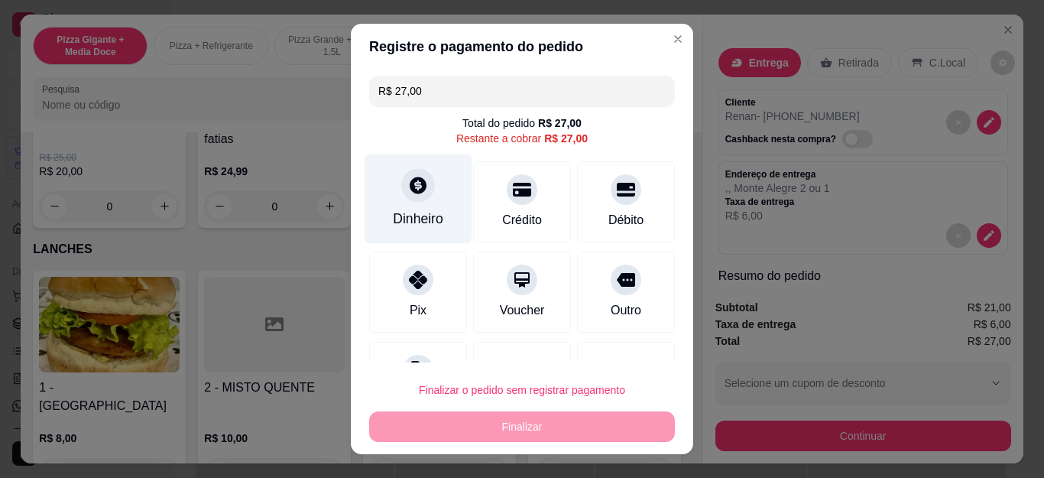
click at [410, 184] on icon at bounding box center [418, 185] width 17 height 17
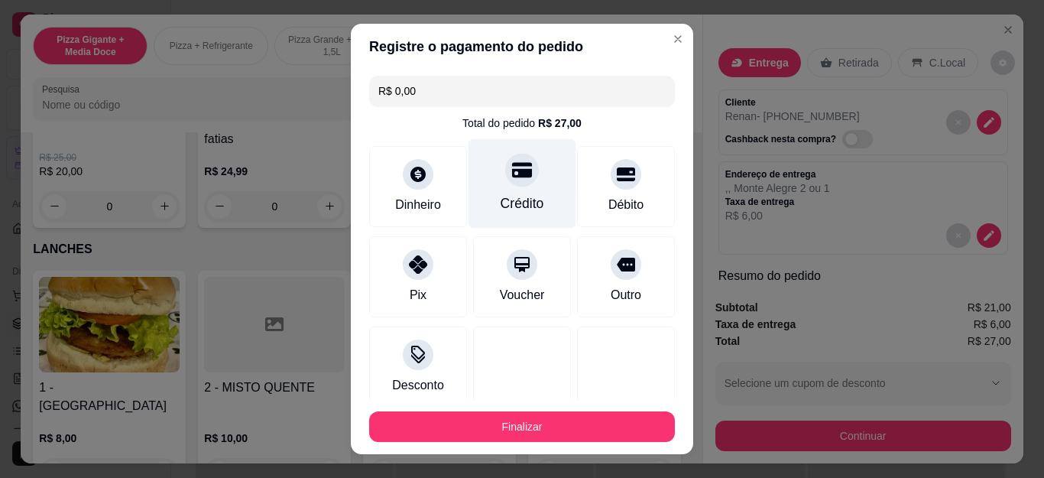
click at [508, 207] on div "Crédito" at bounding box center [523, 203] width 44 height 20
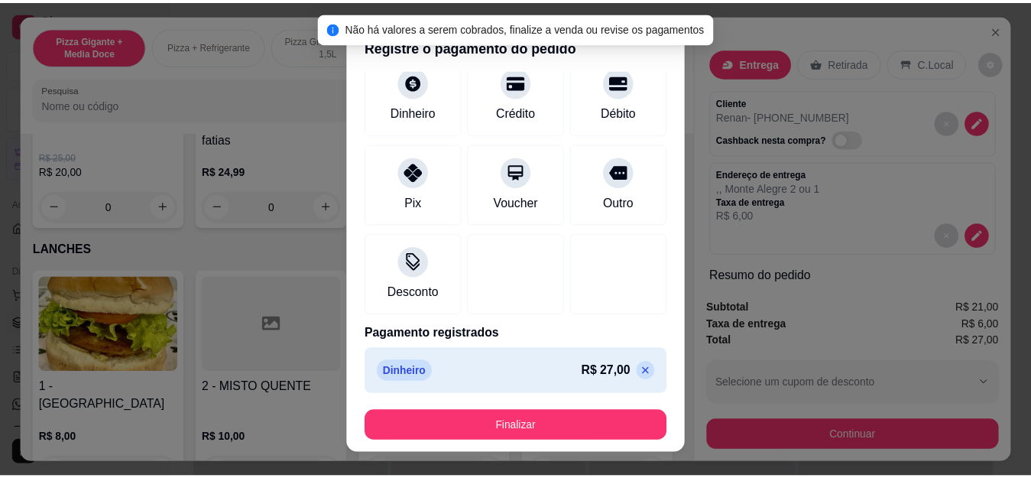
scroll to position [94, 0]
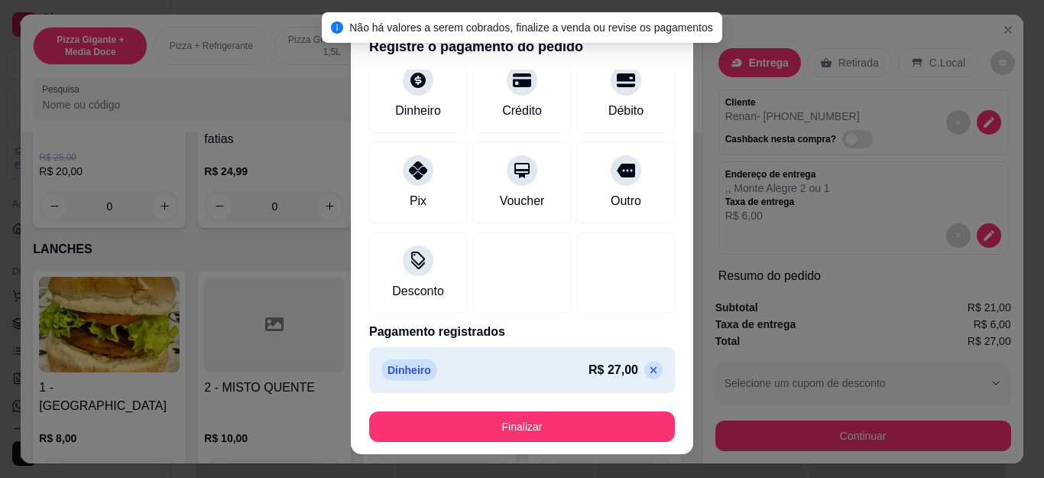
click at [523, 410] on footer "Finalizar" at bounding box center [522, 426] width 343 height 55
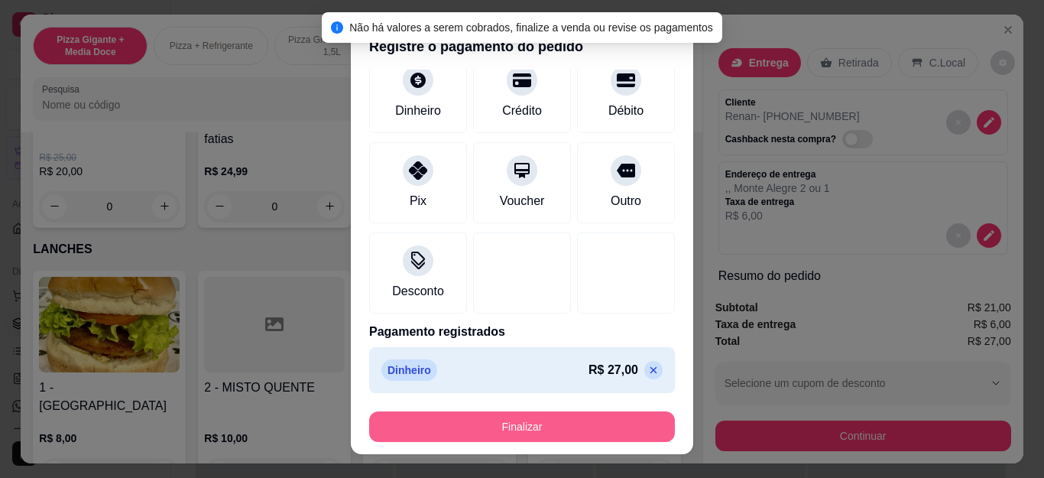
click at [520, 424] on button "Finalizar" at bounding box center [522, 426] width 306 height 31
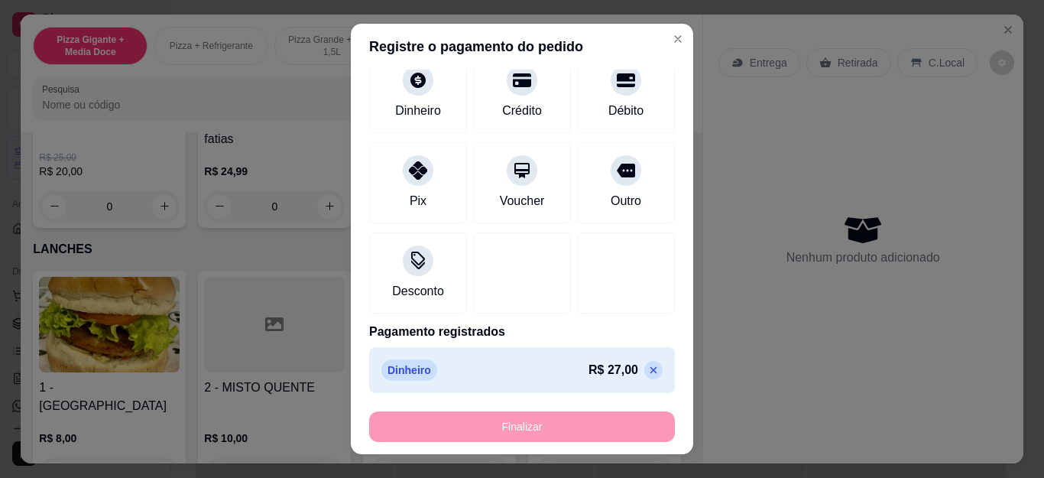
type input "-R$ 27,00"
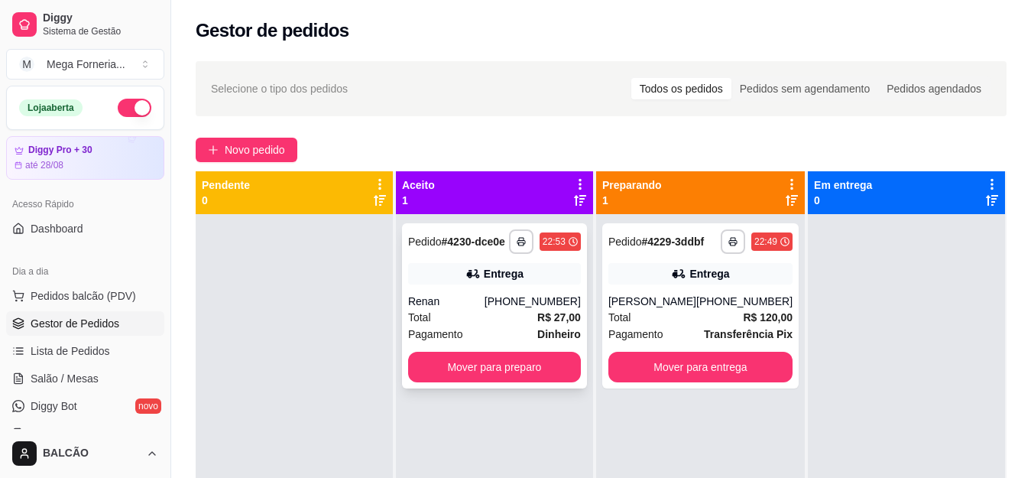
click at [450, 244] on strong "# 4230-dce0e" at bounding box center [473, 241] width 63 height 12
click at [529, 245] on button "button" at bounding box center [521, 241] width 24 height 24
click at [486, 297] on button "IMPRESSORA" at bounding box center [480, 295] width 111 height 24
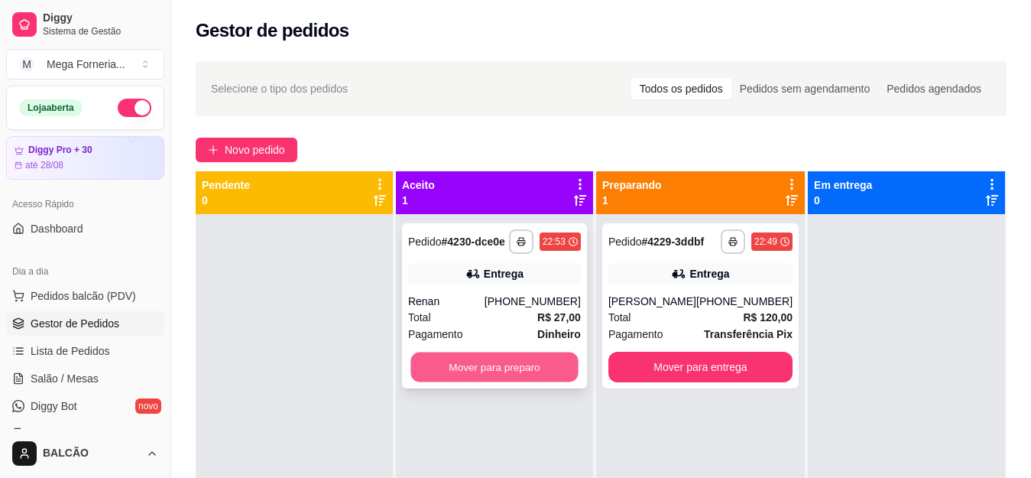
click at [466, 375] on button "Mover para preparo" at bounding box center [494, 367] width 167 height 30
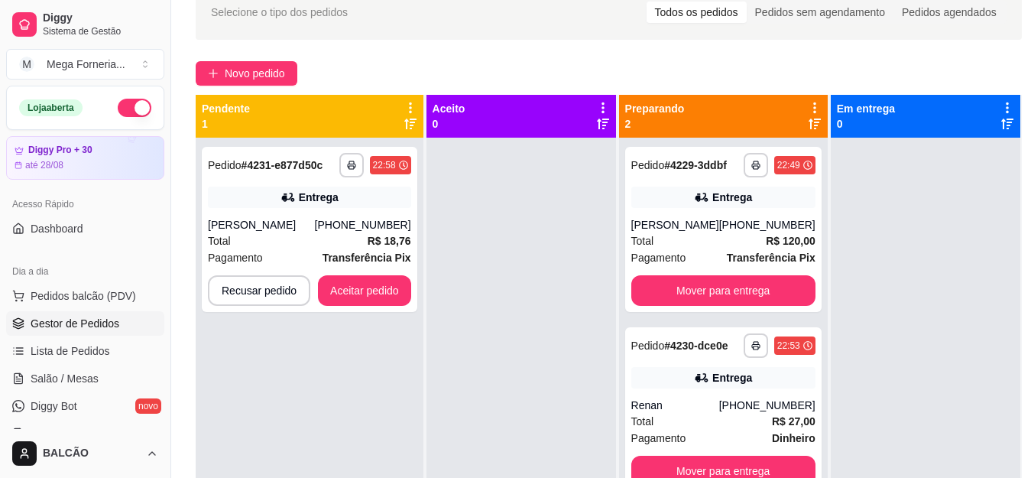
click at [516, 34] on div "Selecione o tipo dos pedidos Todos os pedidos Pedidos sem agendamento Pedidos a…" at bounding box center [609, 12] width 826 height 55
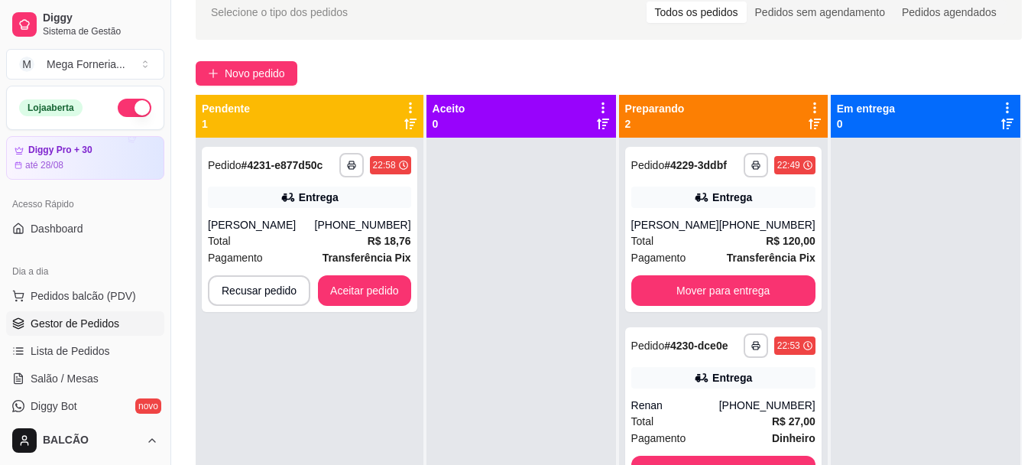
click at [635, 84] on div "Novo pedido" at bounding box center [609, 73] width 826 height 24
click at [349, 294] on button "Aceitar pedido" at bounding box center [365, 291] width 90 height 30
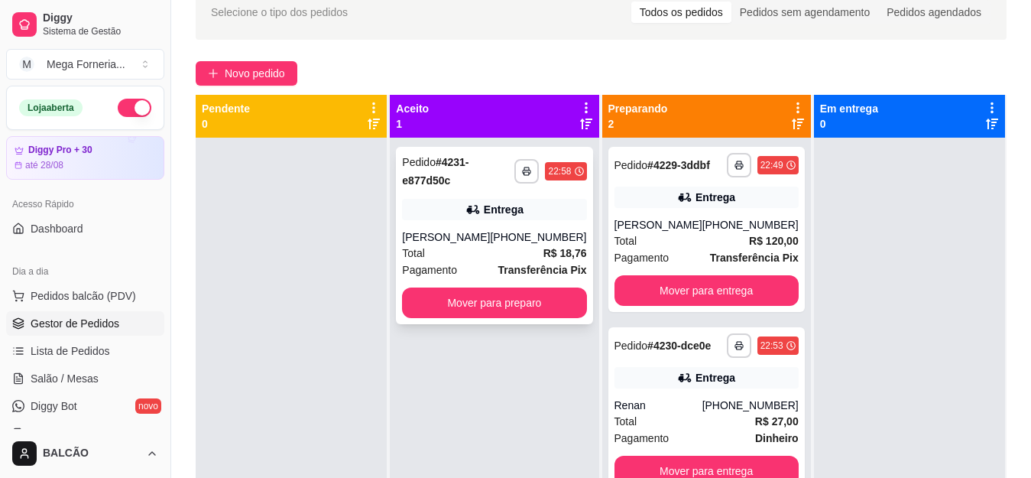
click at [472, 229] on div "**********" at bounding box center [494, 235] width 196 height 177
click at [528, 164] on button "button" at bounding box center [527, 171] width 24 height 24
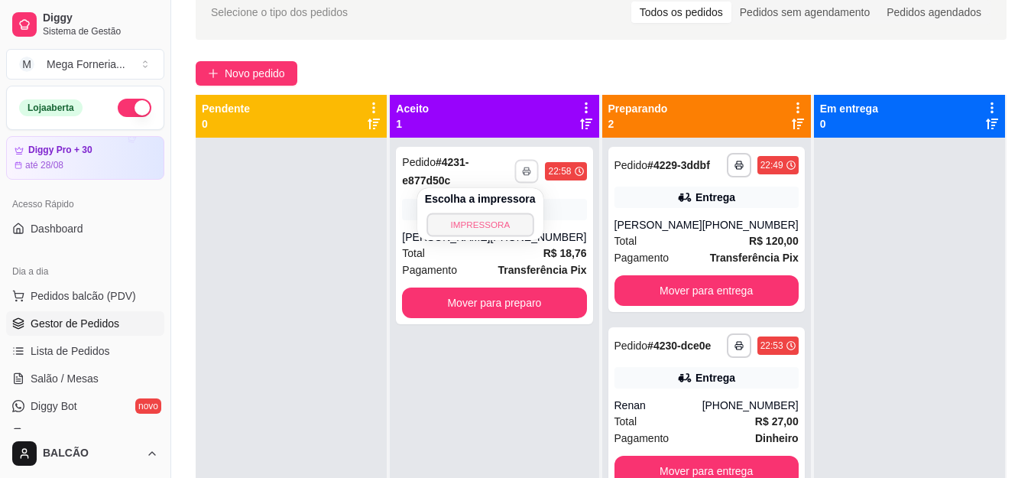
click at [479, 221] on button "IMPRESSORA" at bounding box center [480, 225] width 107 height 24
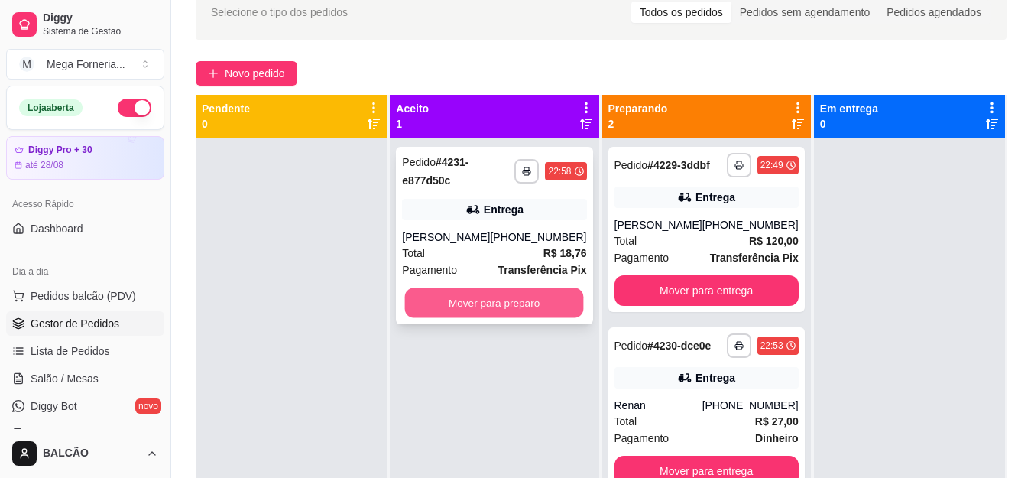
click at [461, 297] on button "Mover para preparo" at bounding box center [494, 303] width 179 height 30
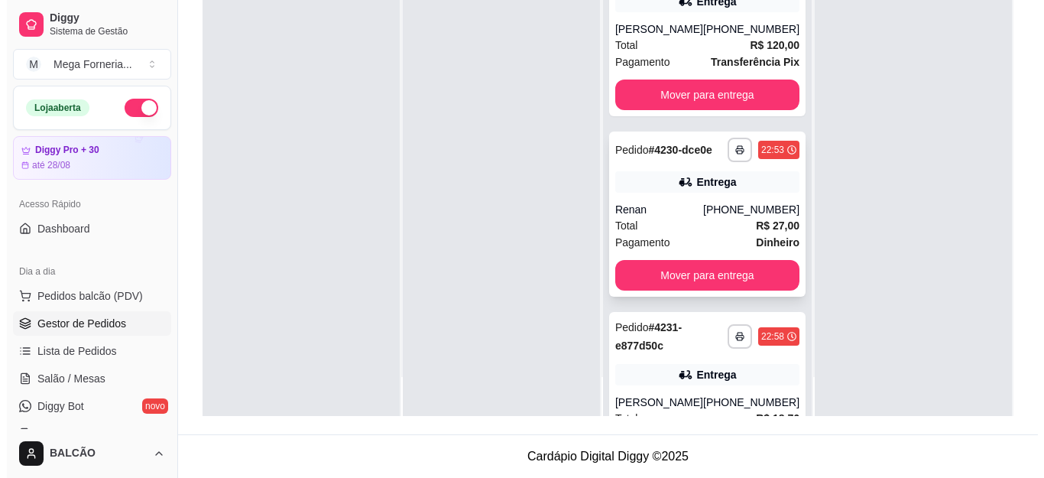
scroll to position [43, 0]
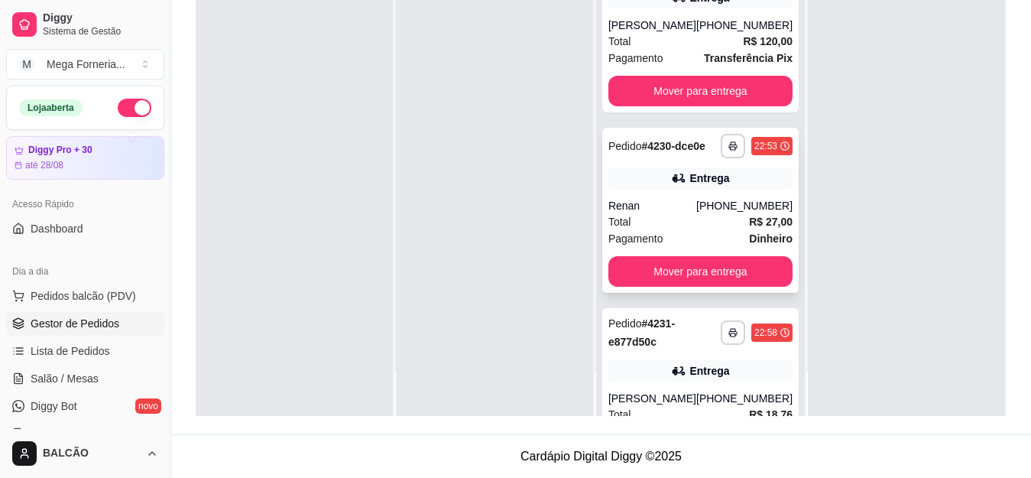
click at [661, 220] on div "**********" at bounding box center [700, 210] width 196 height 165
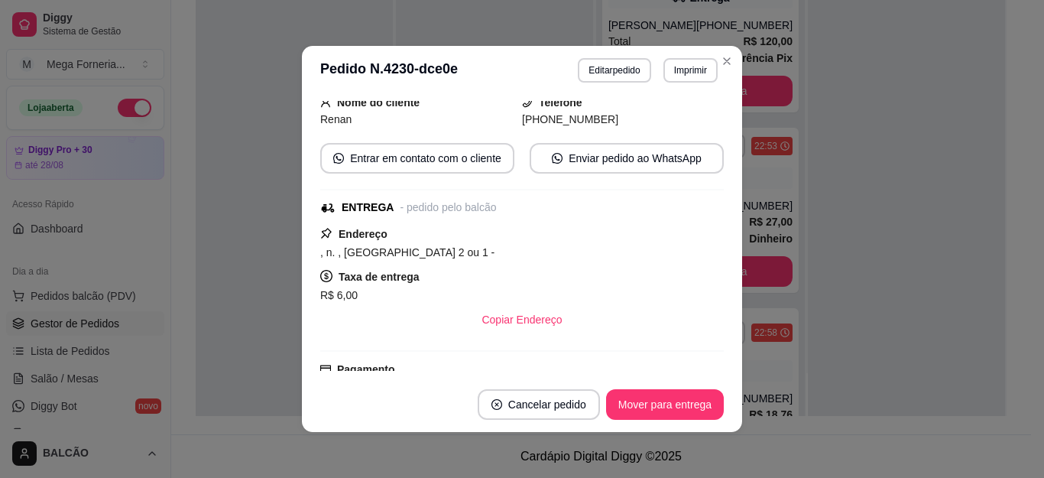
scroll to position [382, 0]
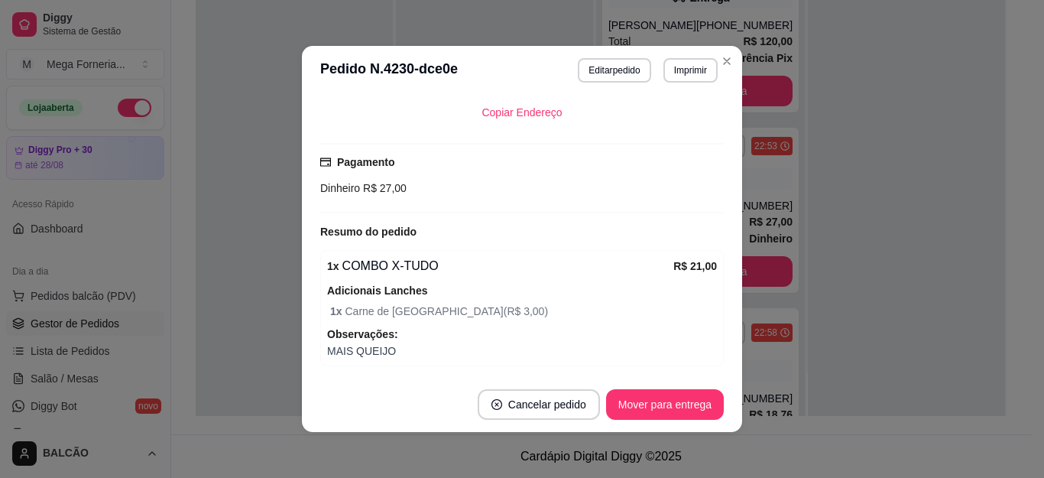
click at [726, 74] on header "**********" at bounding box center [522, 70] width 440 height 49
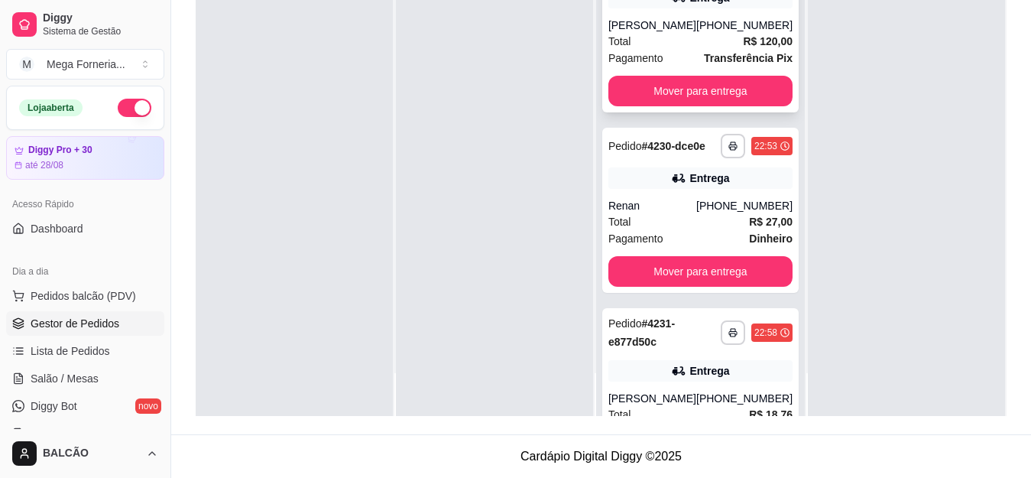
click at [743, 47] on strong "R$ 120,00" at bounding box center [768, 41] width 50 height 12
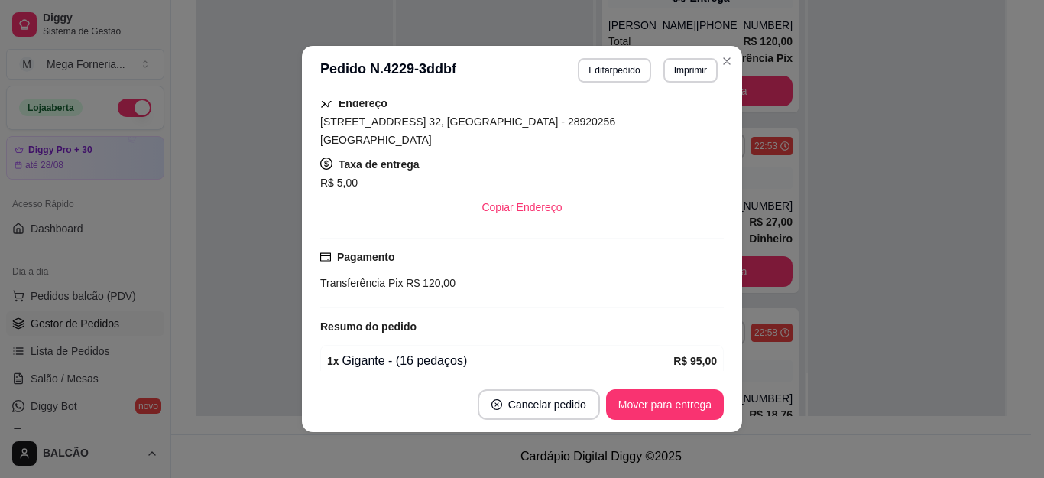
scroll to position [535, 0]
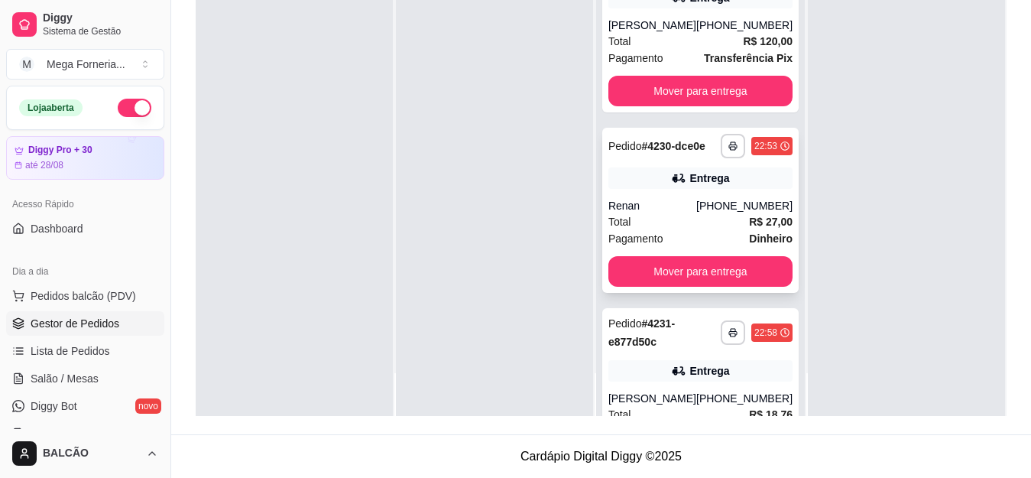
click at [699, 213] on div "**********" at bounding box center [700, 210] width 196 height 165
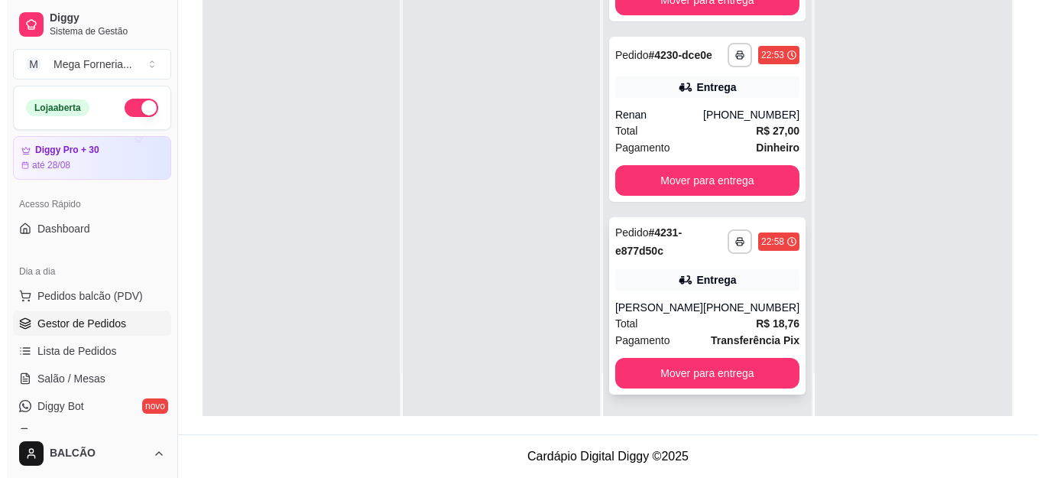
scroll to position [115, 0]
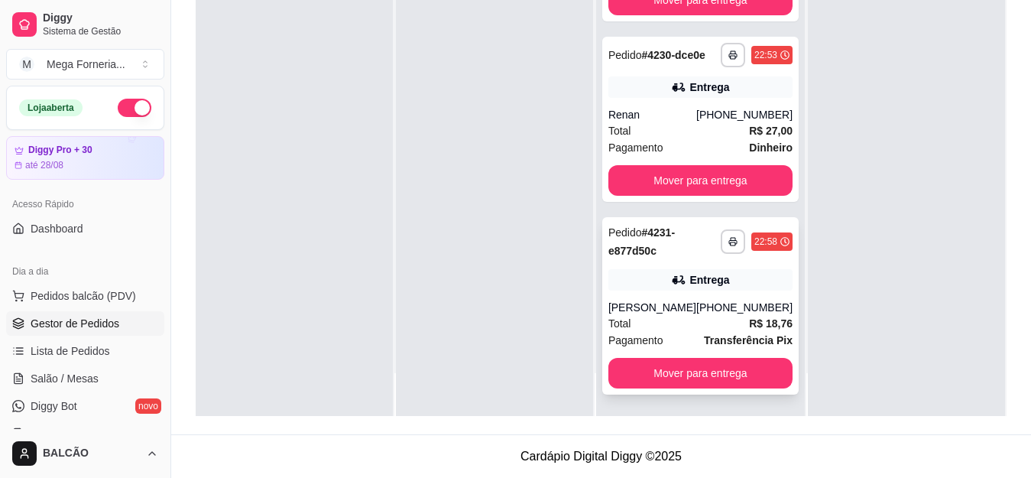
click at [703, 313] on div "[PHONE_NUMBER]" at bounding box center [744, 307] width 96 height 15
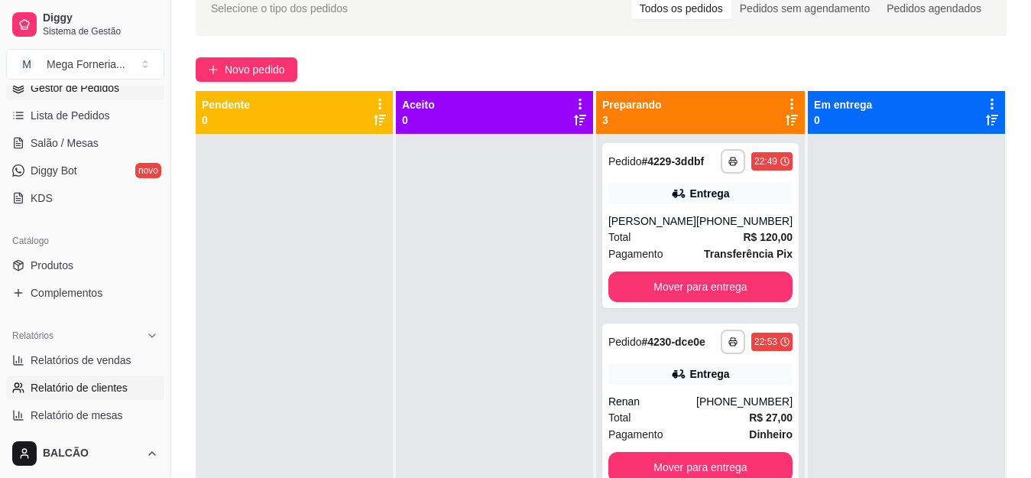
scroll to position [306, 0]
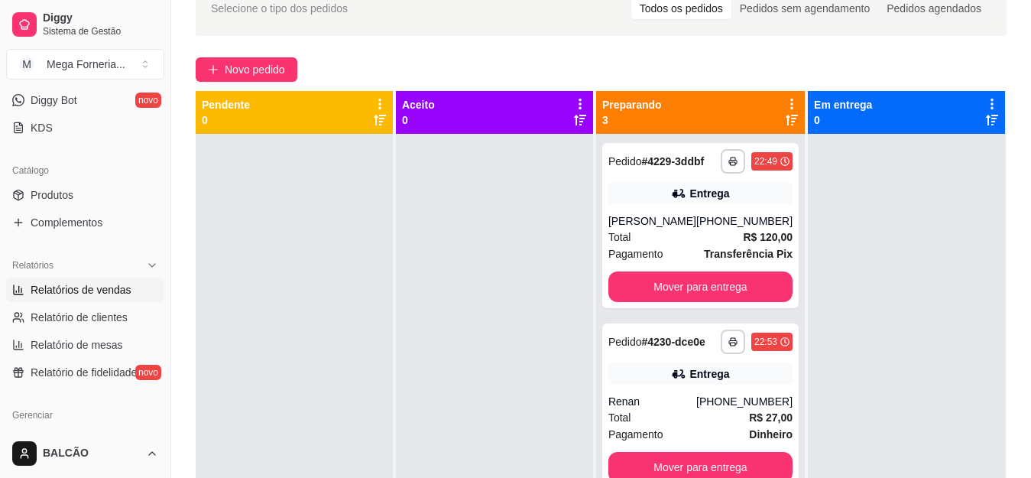
click at [96, 300] on link "Relatórios de vendas" at bounding box center [85, 290] width 158 height 24
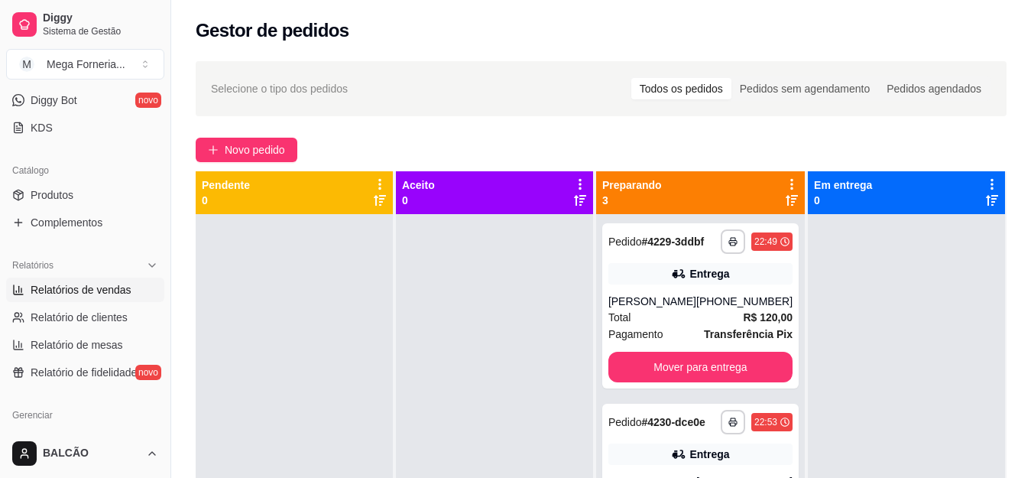
select select "ALL"
select select "0"
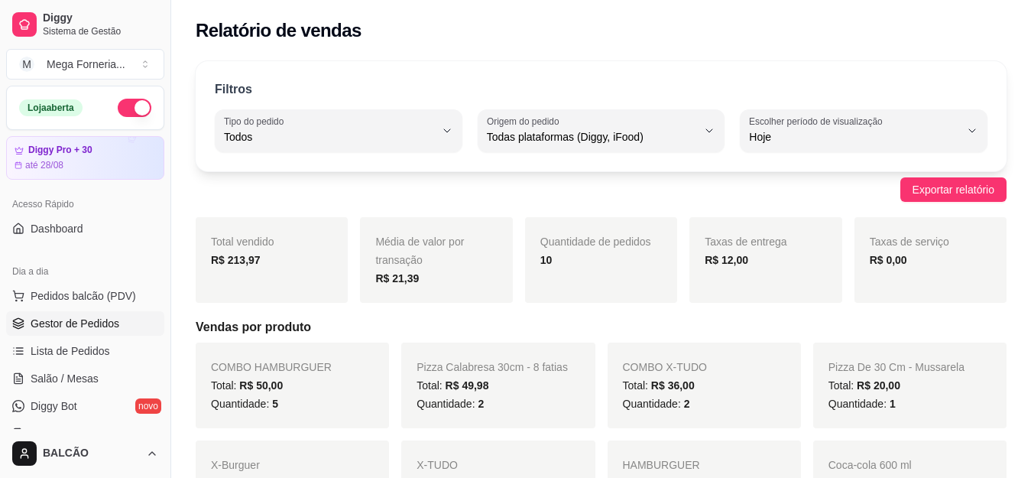
click at [92, 325] on span "Gestor de Pedidos" at bounding box center [75, 323] width 89 height 15
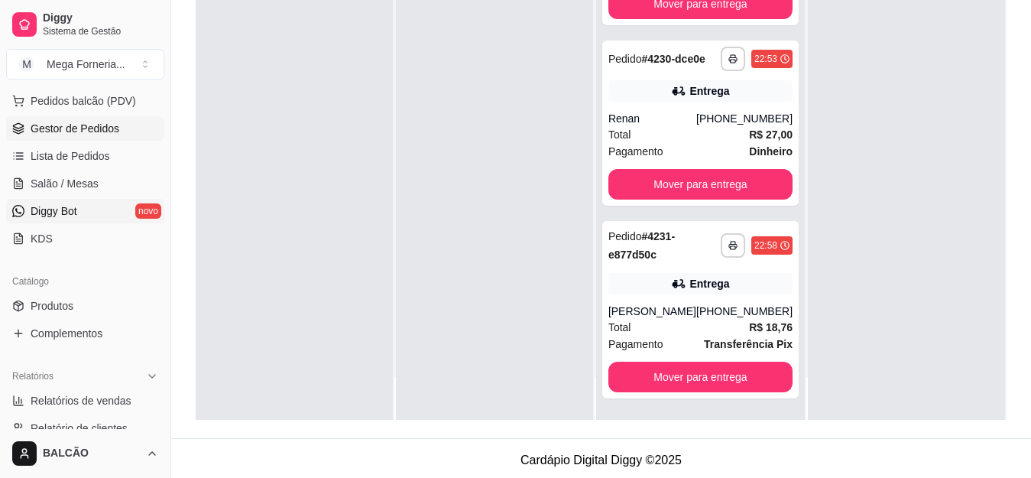
scroll to position [229, 0]
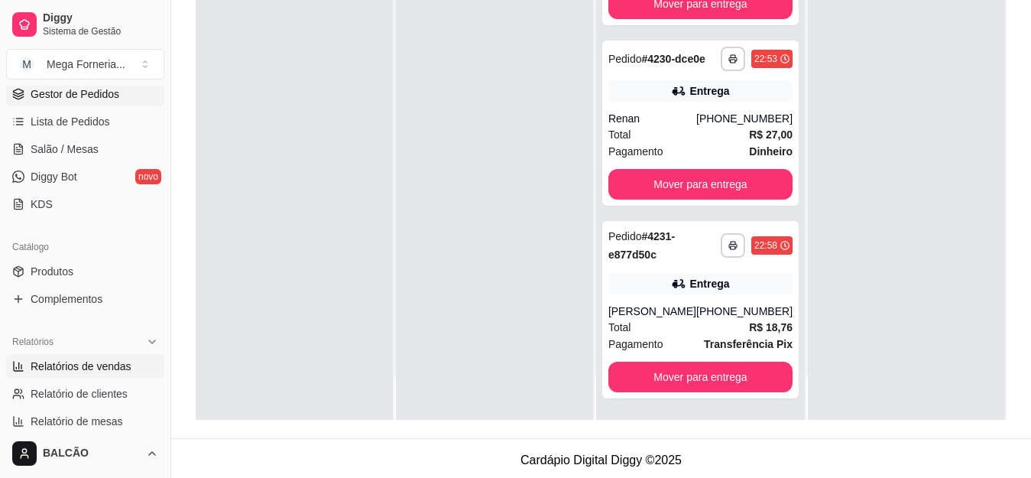
click at [62, 363] on span "Relatórios de vendas" at bounding box center [81, 366] width 101 height 15
select select "ALL"
select select "0"
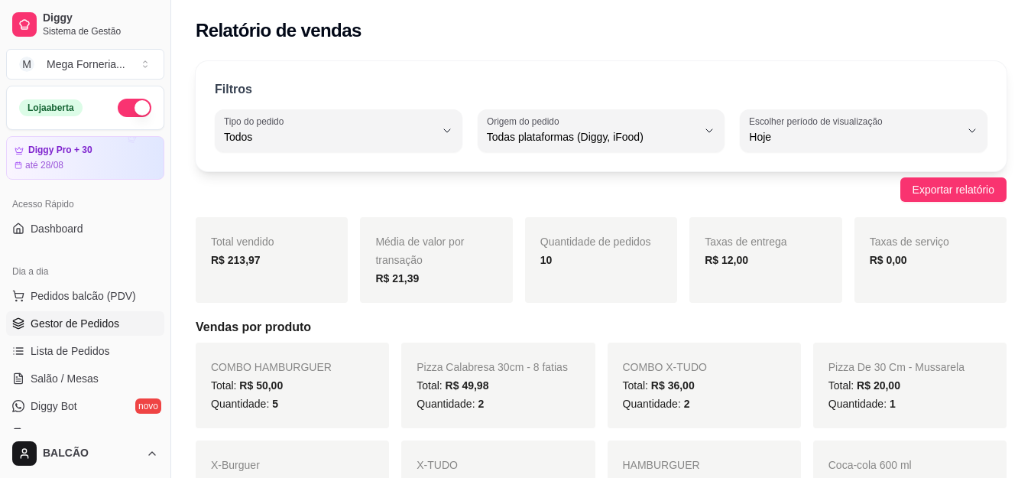
click at [80, 323] on span "Gestor de Pedidos" at bounding box center [75, 323] width 89 height 15
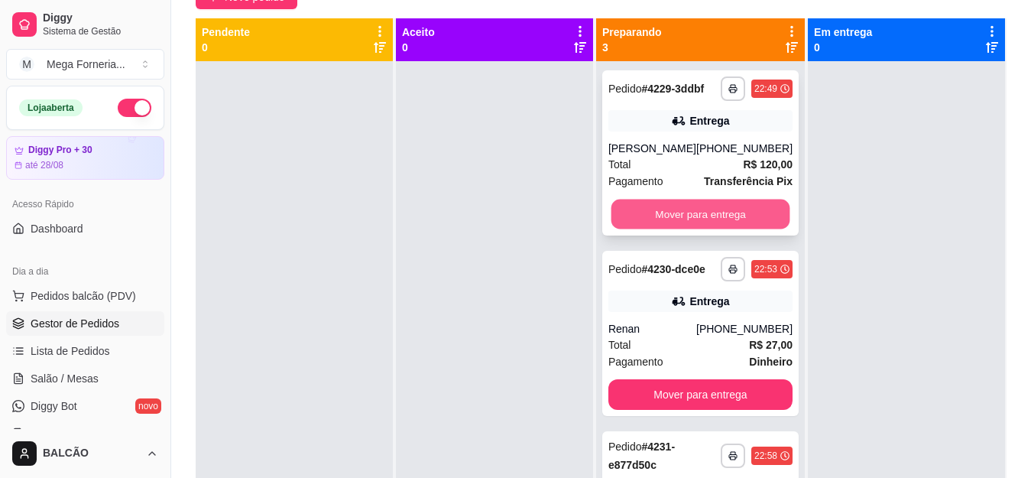
click at [730, 224] on button "Mover para entrega" at bounding box center [700, 215] width 179 height 30
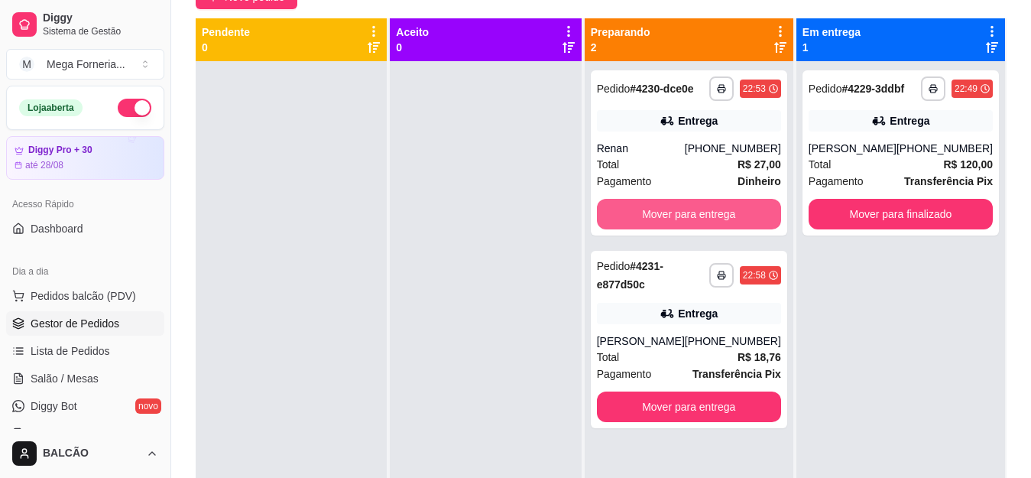
click at [730, 224] on button "Mover para entrega" at bounding box center [689, 214] width 184 height 31
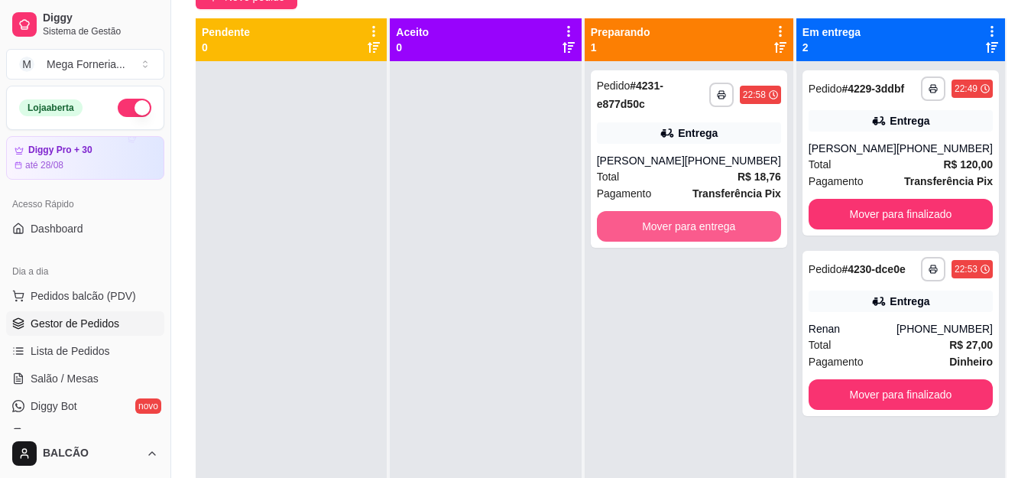
click at [730, 224] on button "Mover para entrega" at bounding box center [689, 226] width 184 height 31
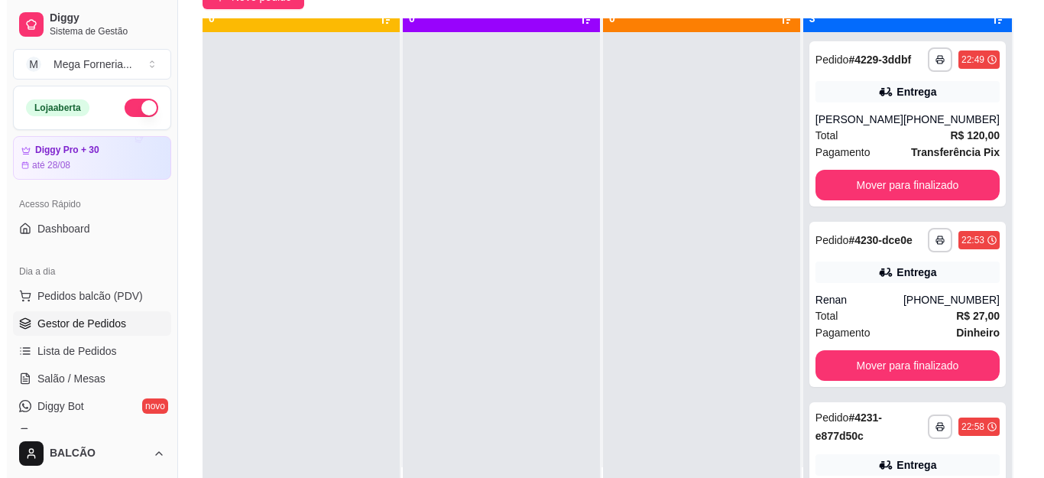
scroll to position [43, 0]
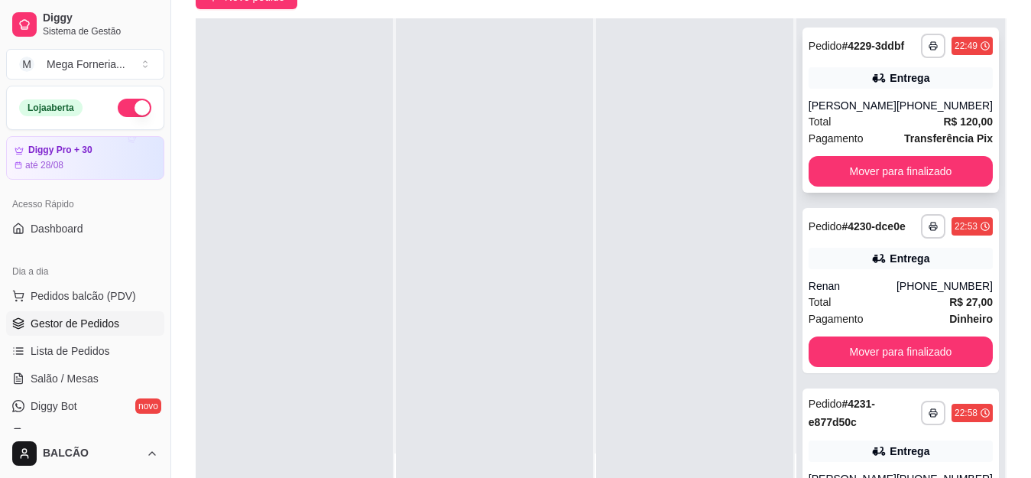
click at [904, 144] on strong "Transferência Pix" at bounding box center [948, 138] width 89 height 12
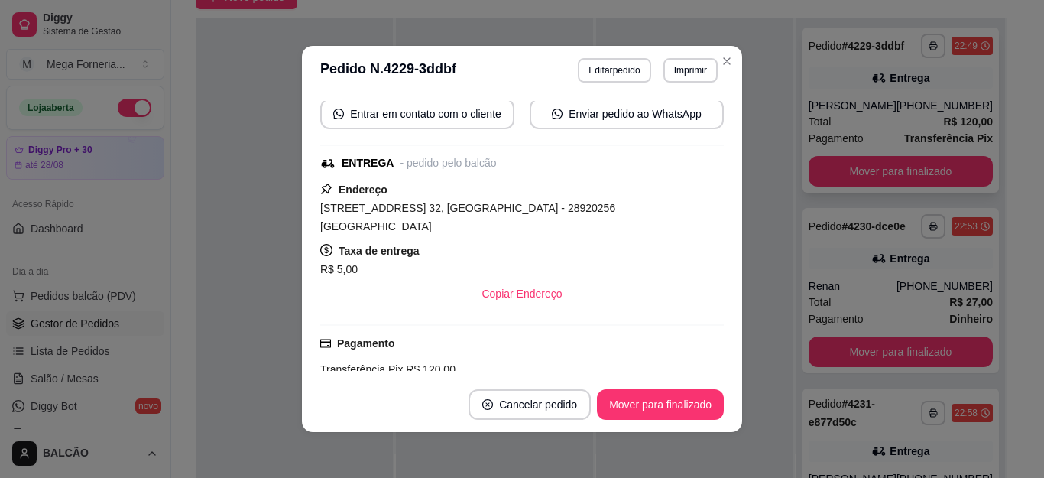
scroll to position [534, 0]
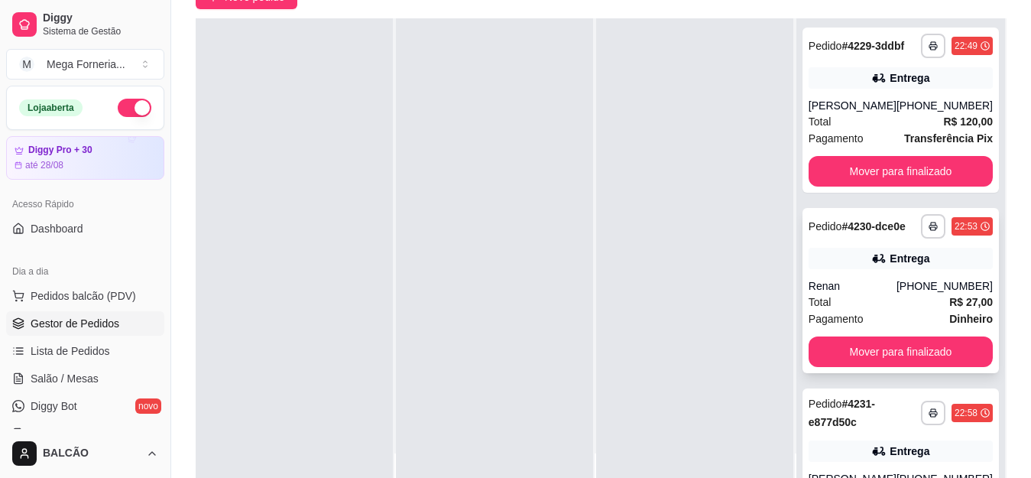
click at [857, 235] on div "Pedido # 4230-dce0e" at bounding box center [857, 226] width 97 height 18
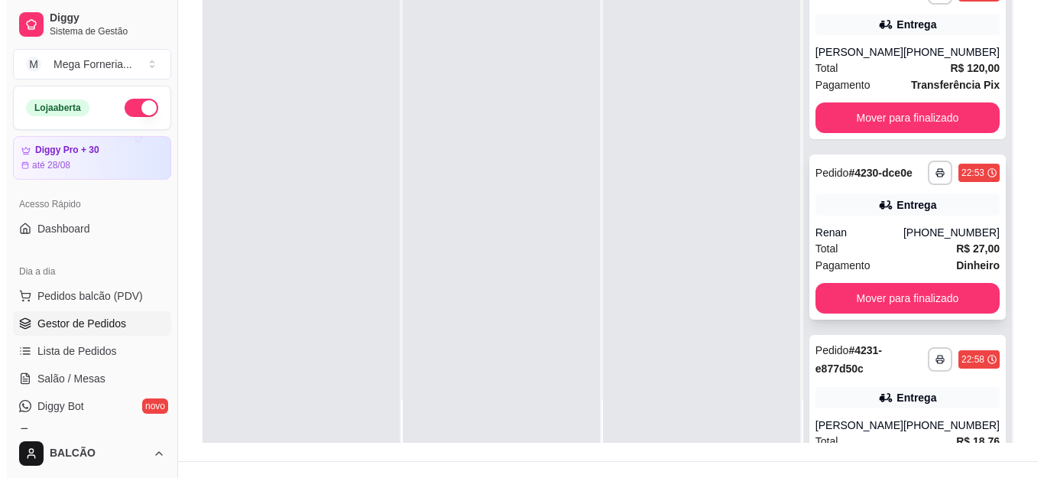
scroll to position [233, 0]
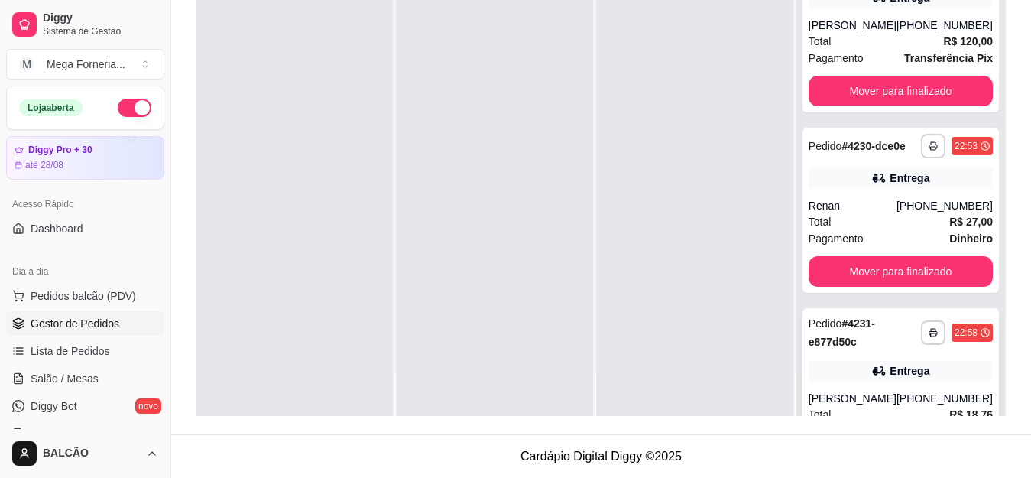
click at [835, 330] on span "Pedido" at bounding box center [826, 323] width 34 height 12
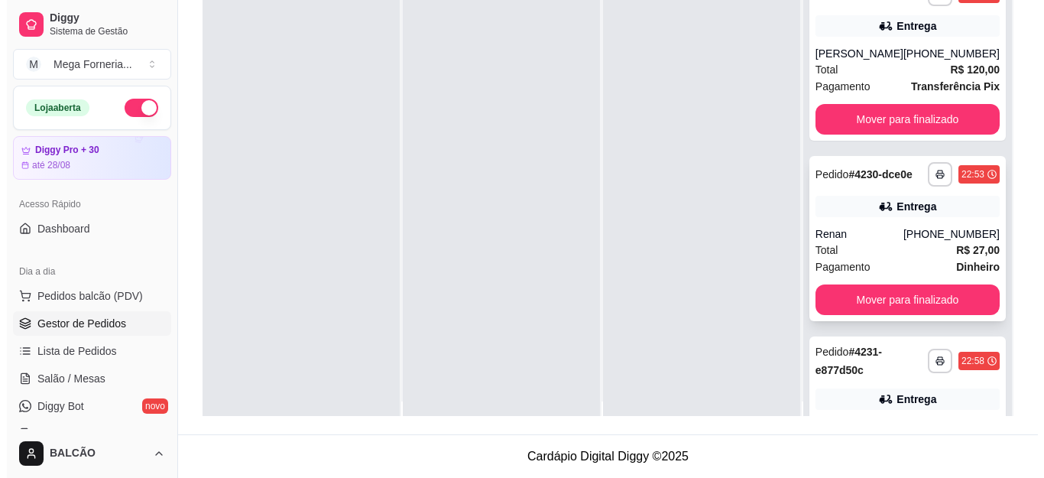
scroll to position [0, 0]
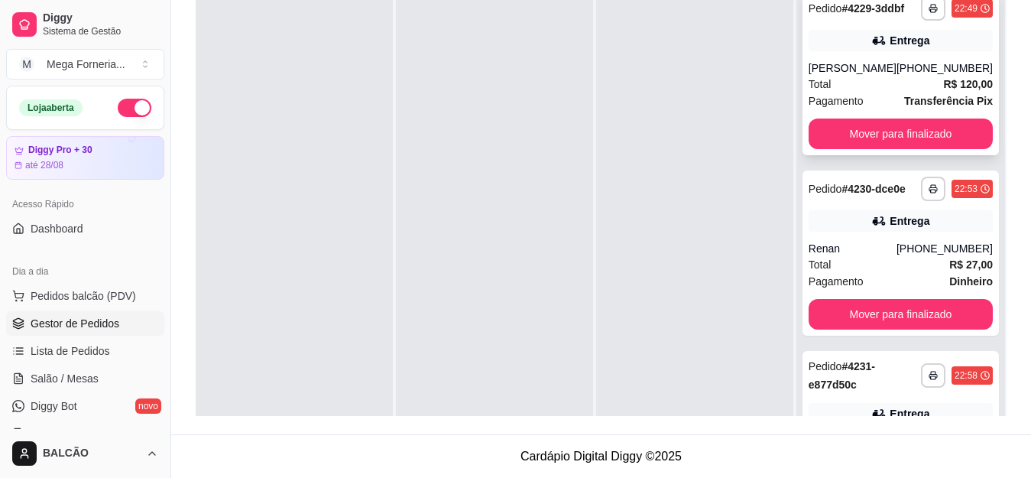
click at [872, 48] on icon at bounding box center [879, 40] width 15 height 15
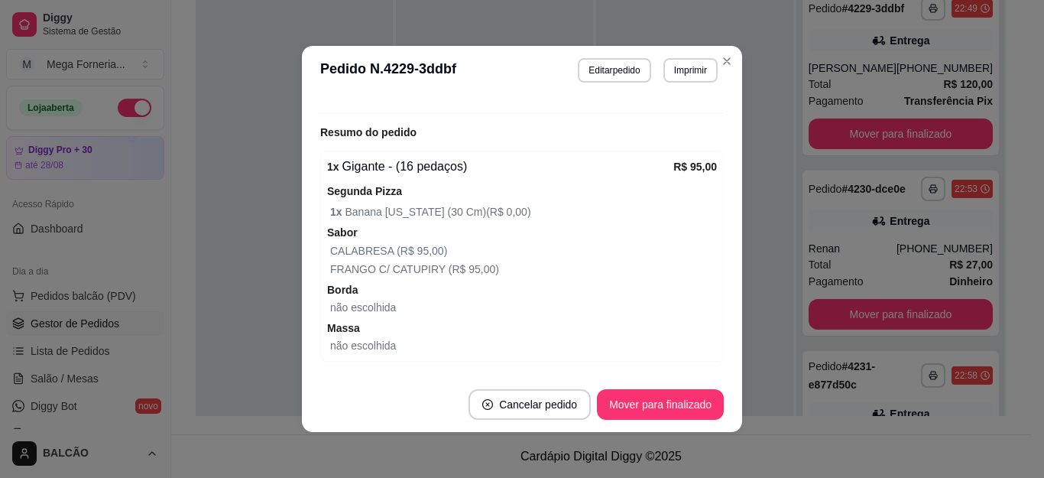
scroll to position [580, 0]
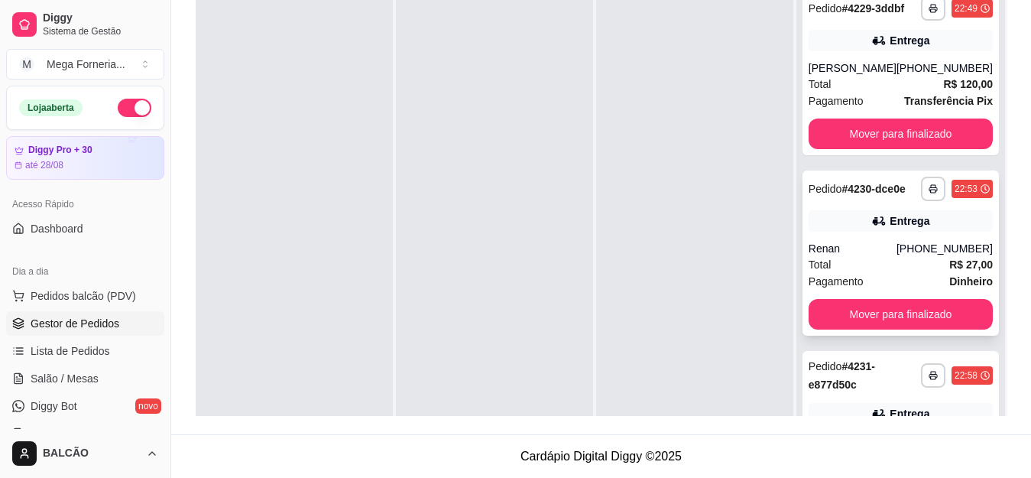
click at [902, 201] on div "**********" at bounding box center [901, 189] width 184 height 24
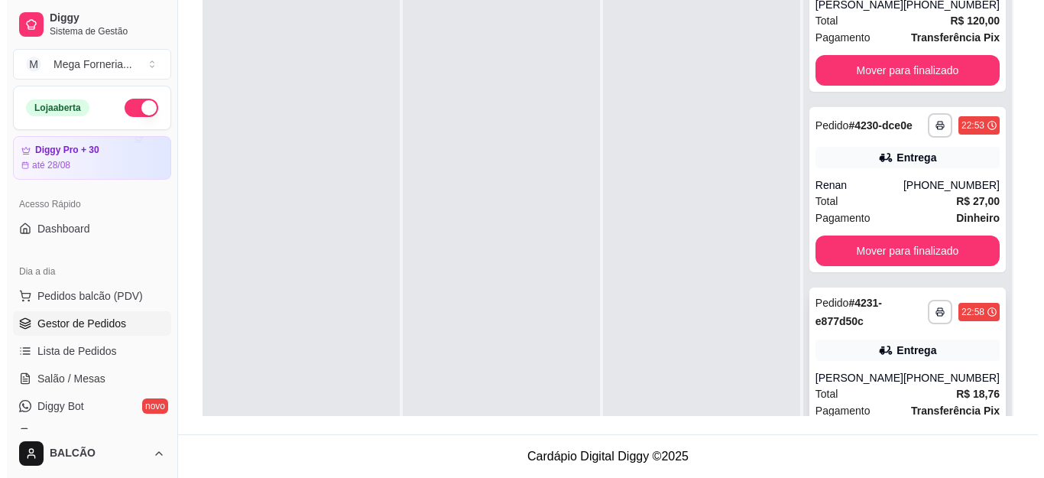
scroll to position [115, 0]
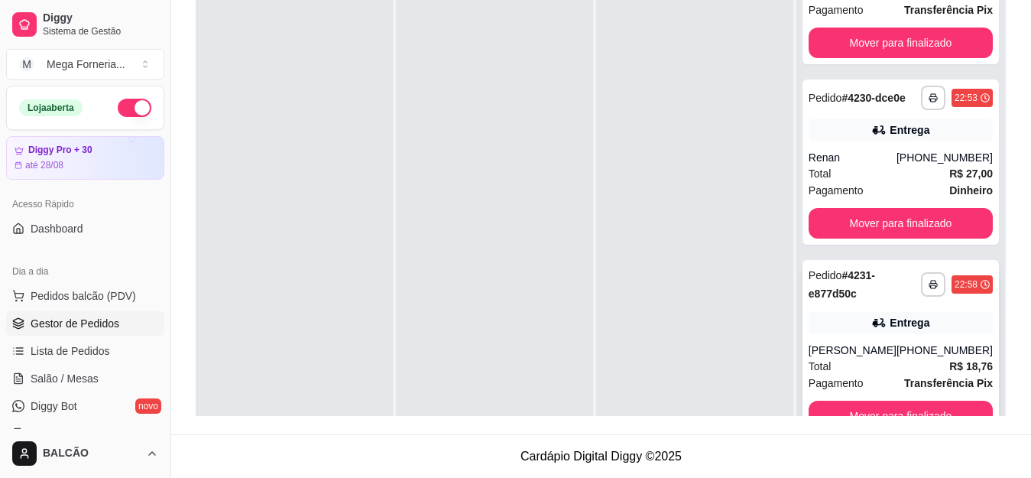
click at [845, 283] on div "Pedido # 4231-e877d50c" at bounding box center [865, 284] width 112 height 37
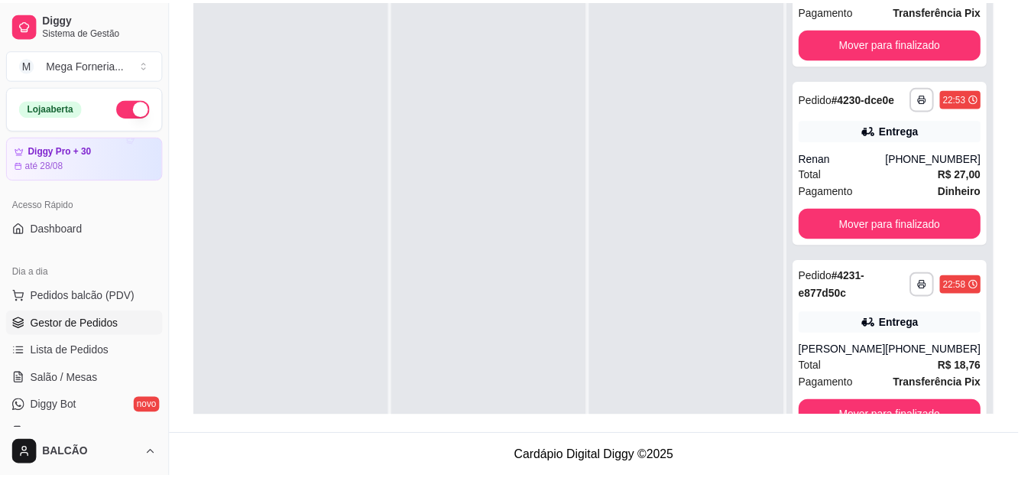
scroll to position [382, 0]
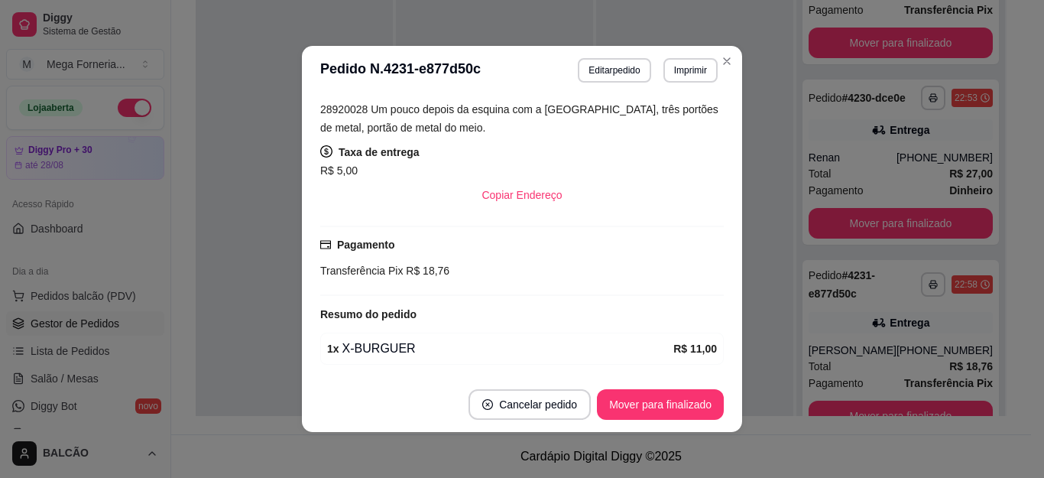
click at [735, 60] on header "**********" at bounding box center [522, 70] width 440 height 49
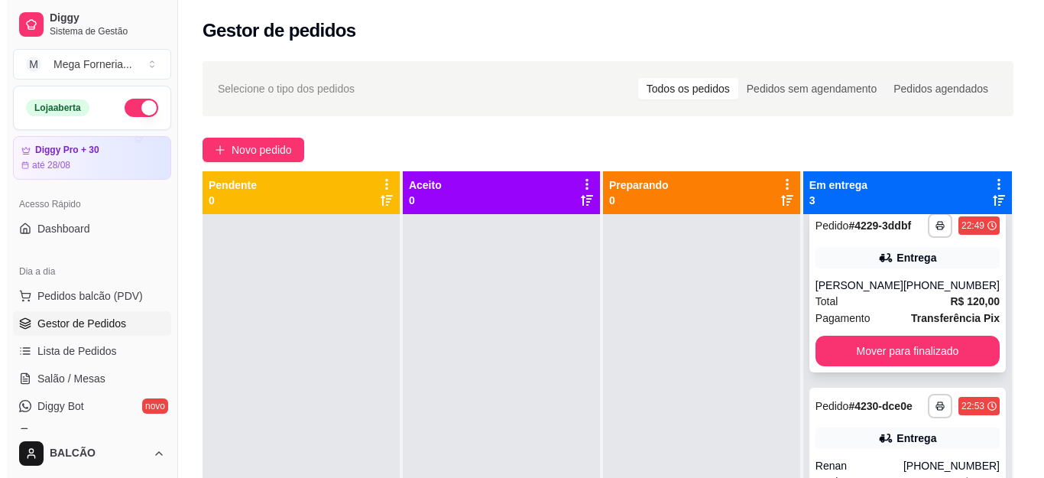
scroll to position [0, 0]
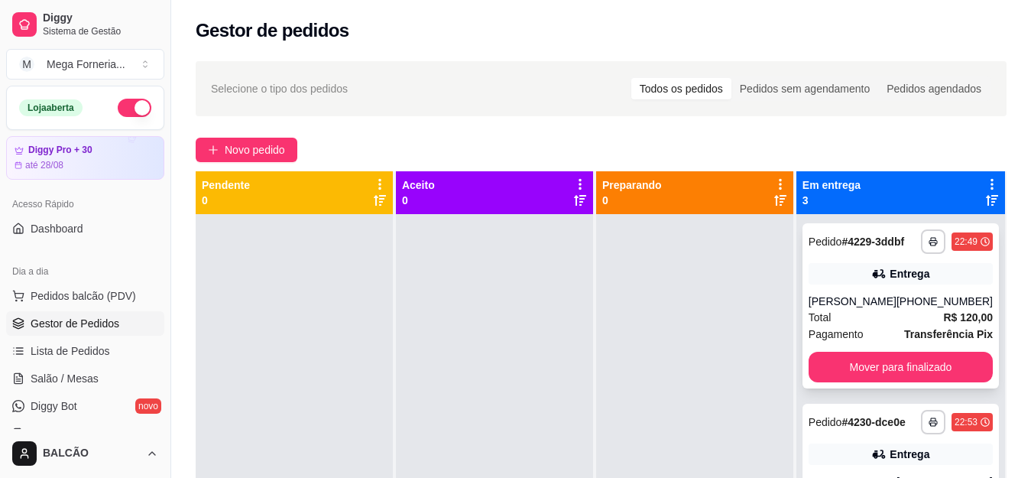
click at [884, 326] on div "Total R$ 120,00" at bounding box center [901, 317] width 184 height 17
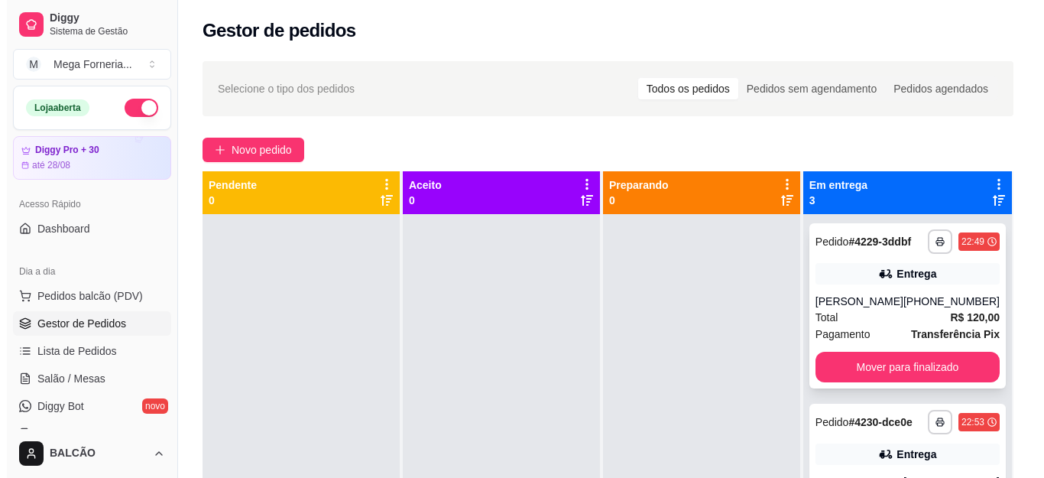
scroll to position [115, 0]
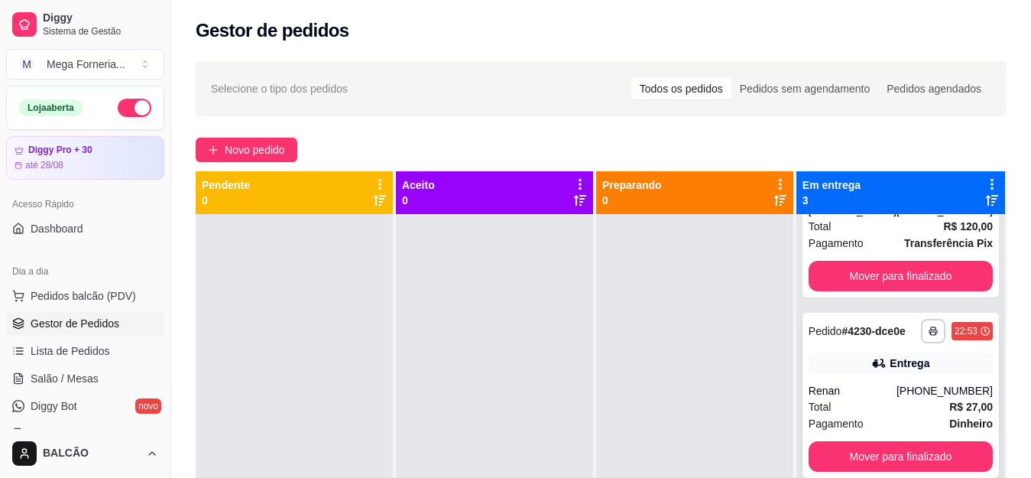
click at [869, 343] on div "**********" at bounding box center [901, 395] width 196 height 165
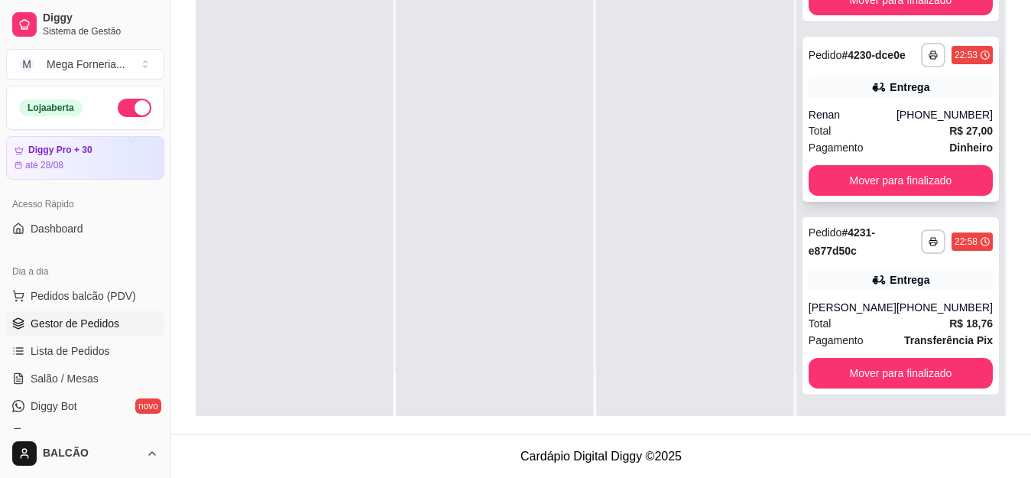
click at [861, 119] on div "Renan" at bounding box center [853, 114] width 88 height 15
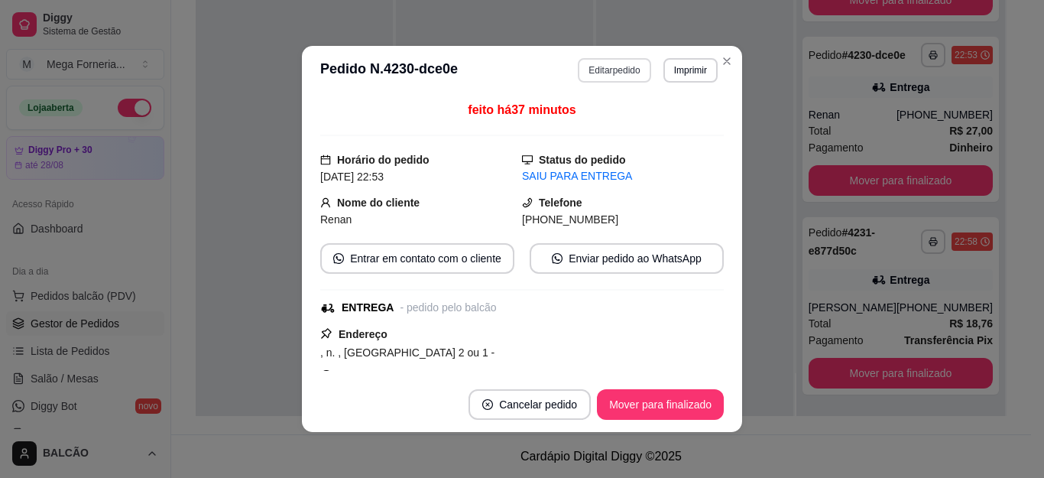
click at [589, 66] on button "Editar pedido" at bounding box center [614, 70] width 73 height 24
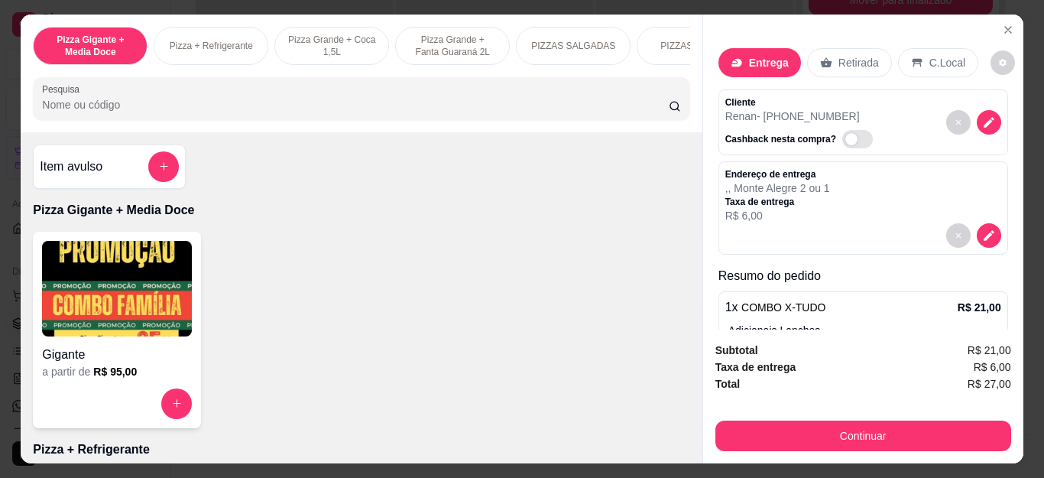
click at [782, 420] on button "Continuar" at bounding box center [864, 435] width 296 height 31
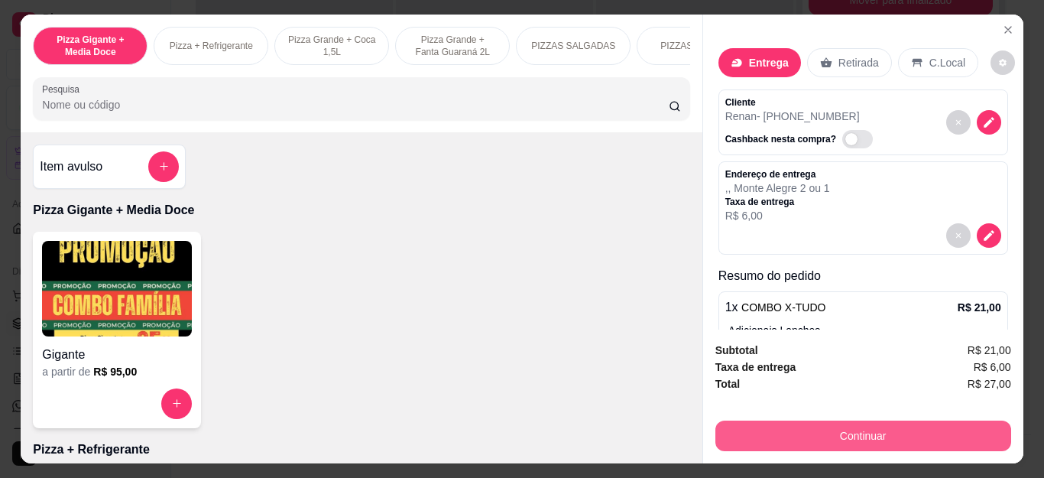
click at [499, 207] on div "Crédito" at bounding box center [522, 201] width 98 height 81
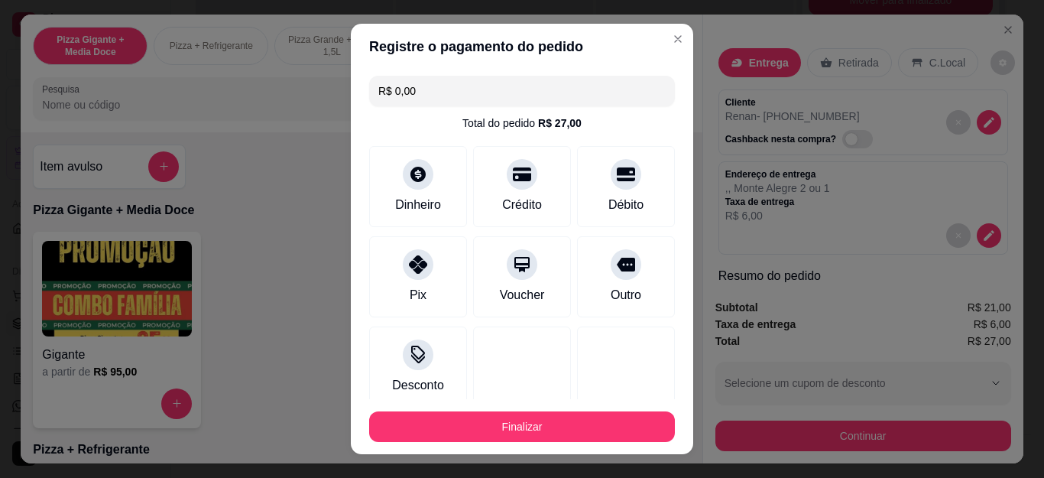
type input "R$ 0,00"
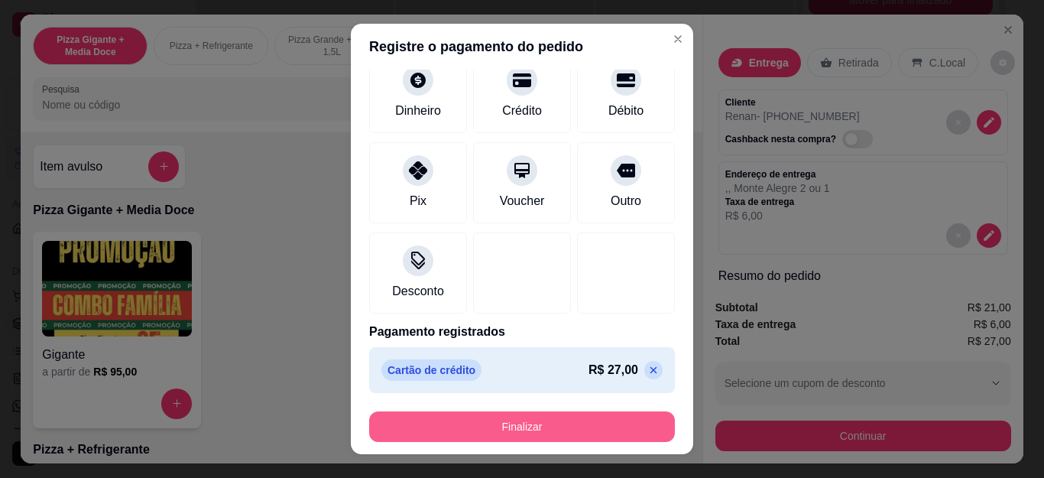
click at [554, 427] on button "Finalizar" at bounding box center [522, 426] width 306 height 31
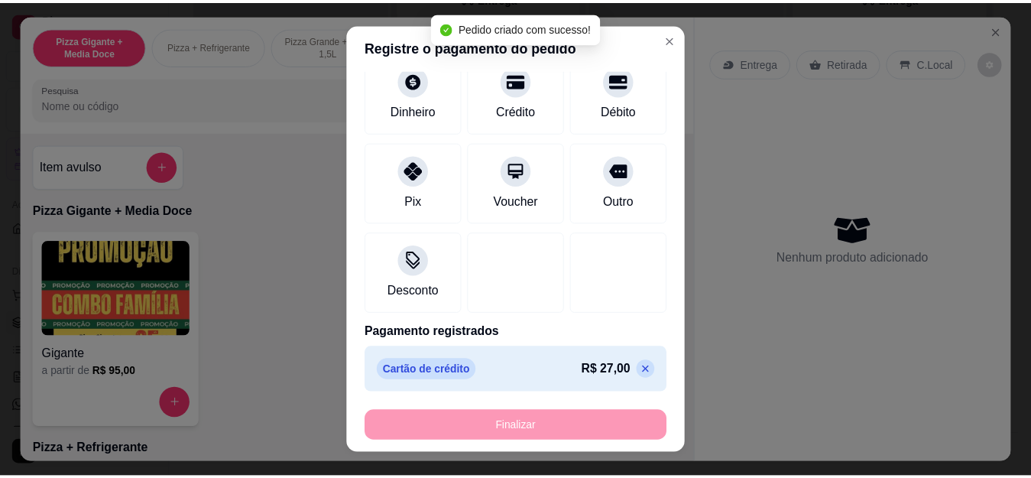
scroll to position [0, 0]
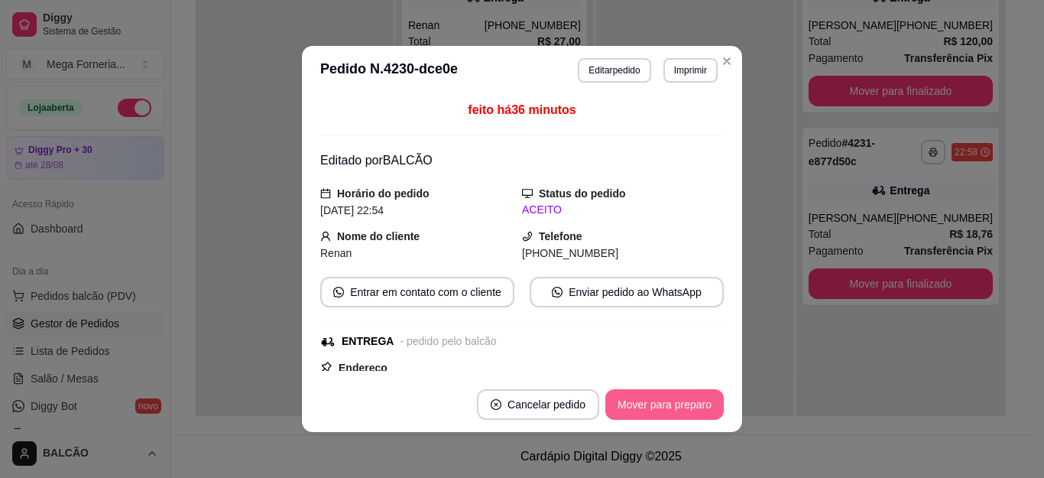
click at [648, 397] on button "Mover para preparo" at bounding box center [665, 404] width 119 height 31
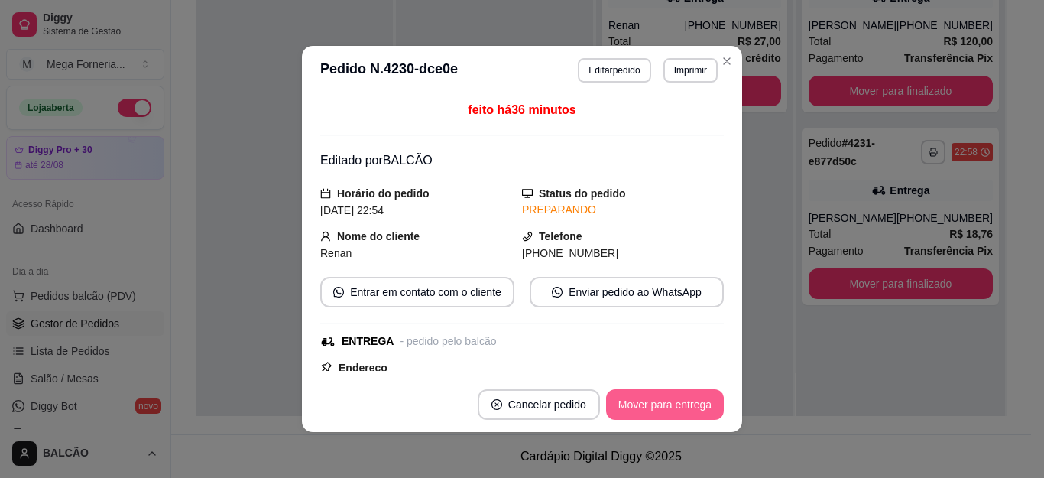
click at [648, 397] on button "Mover para entrega" at bounding box center [665, 404] width 118 height 31
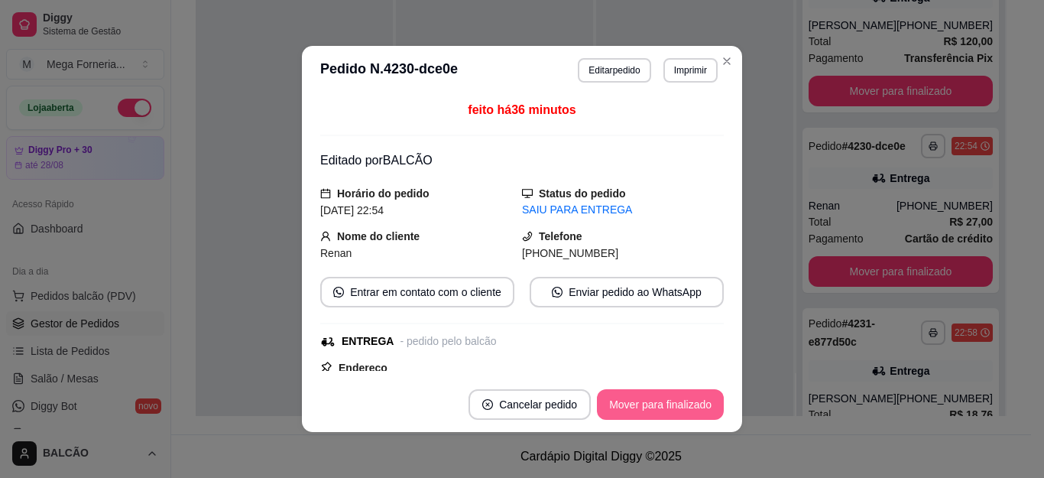
click at [648, 397] on button "Mover para finalizado" at bounding box center [660, 404] width 127 height 31
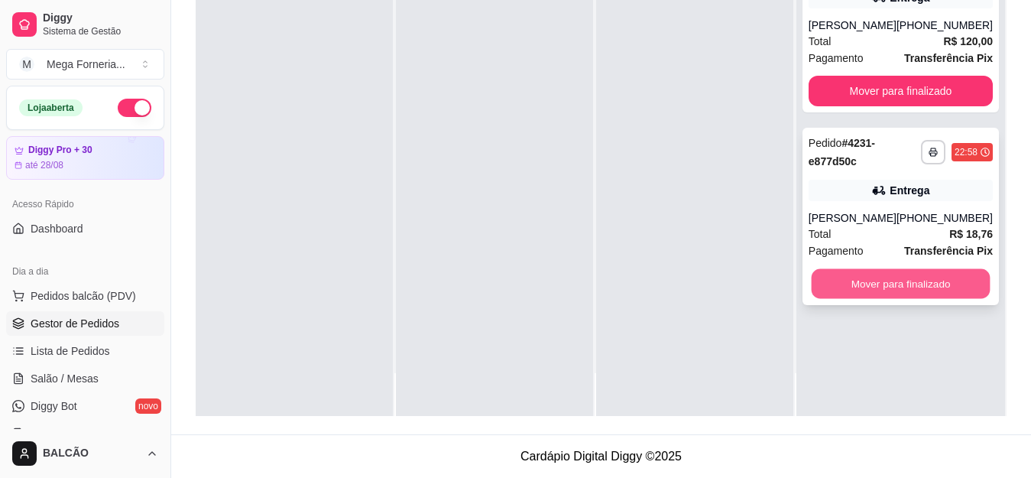
click at [839, 292] on button "Mover para finalizado" at bounding box center [900, 284] width 179 height 30
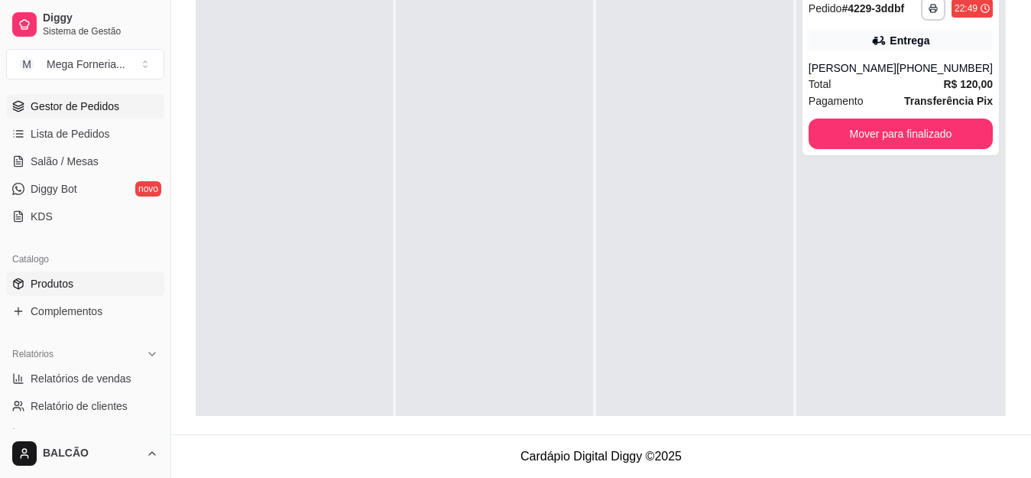
scroll to position [229, 0]
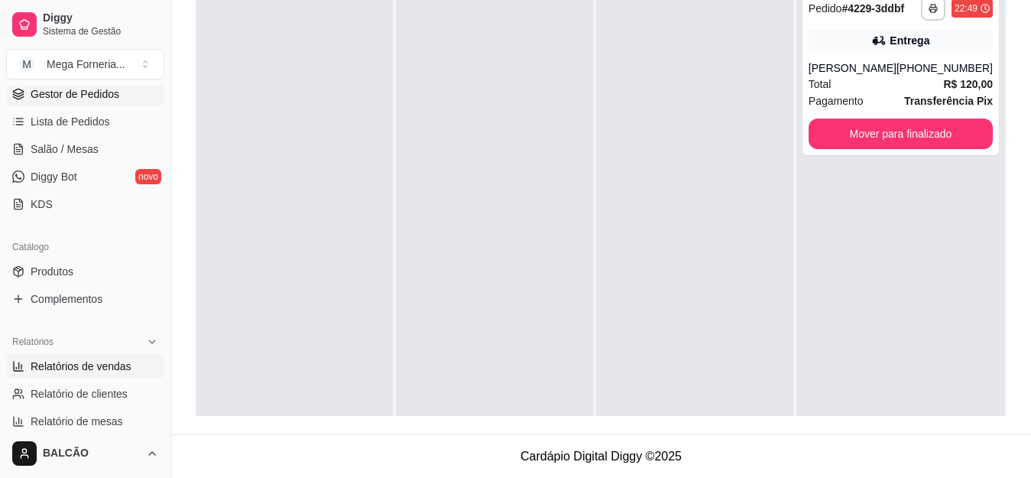
click at [59, 374] on link "Relatórios de vendas" at bounding box center [85, 366] width 158 height 24
select select "ALL"
select select "0"
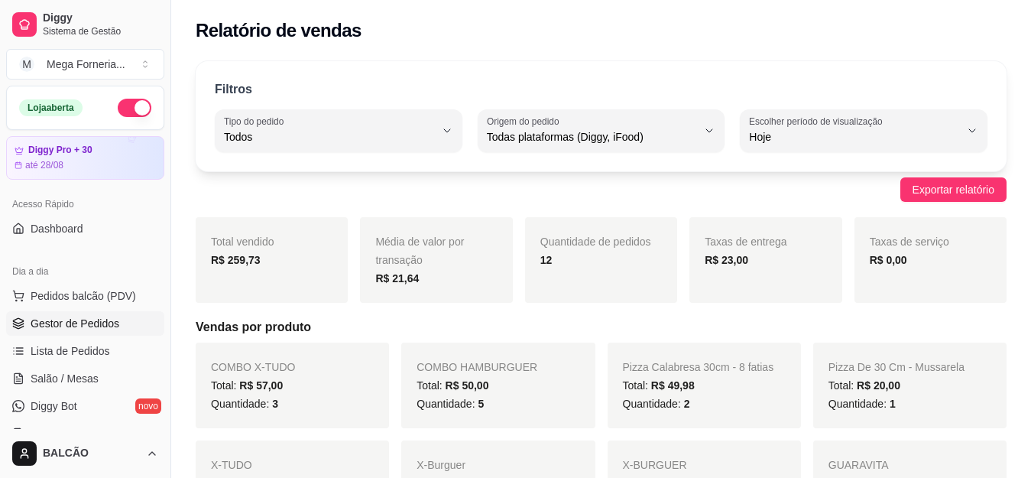
click at [50, 318] on span "Gestor de Pedidos" at bounding box center [75, 323] width 89 height 15
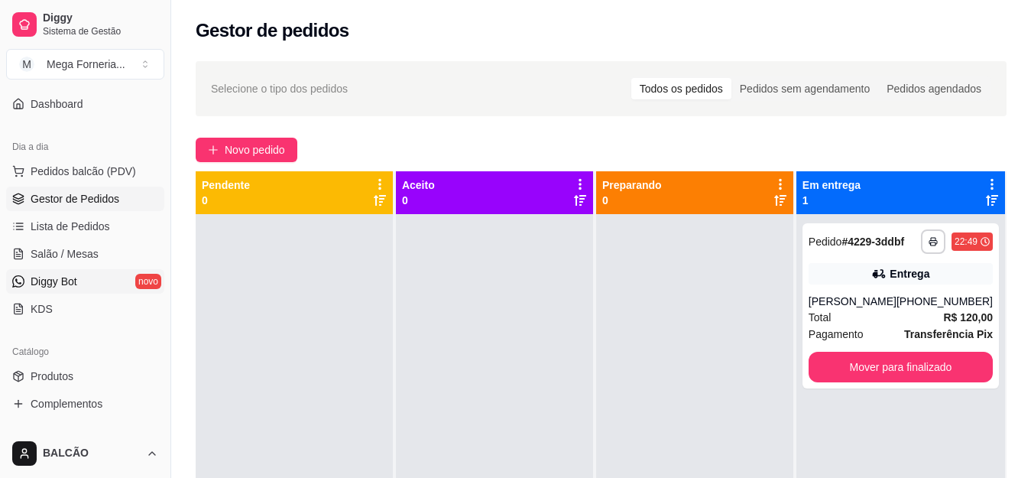
scroll to position [153, 0]
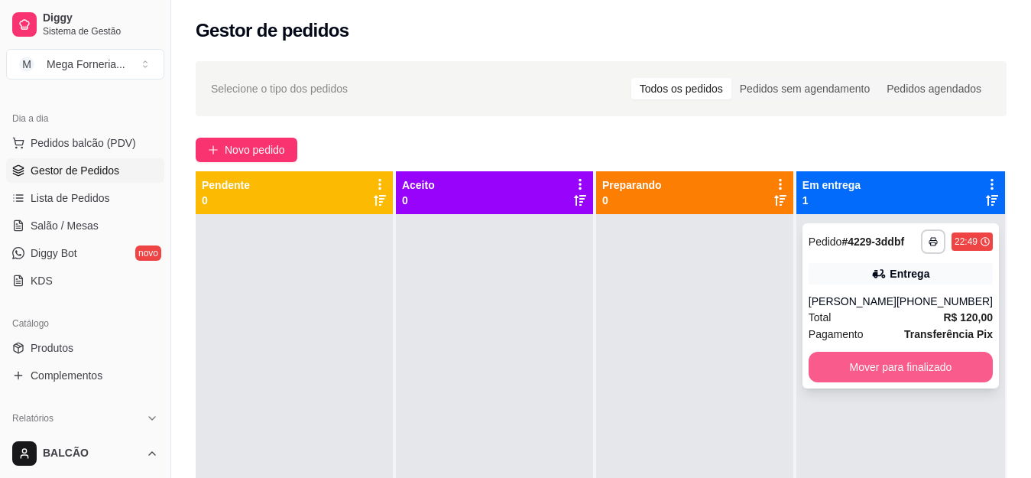
click at [933, 370] on button "Mover para finalizado" at bounding box center [901, 367] width 184 height 31
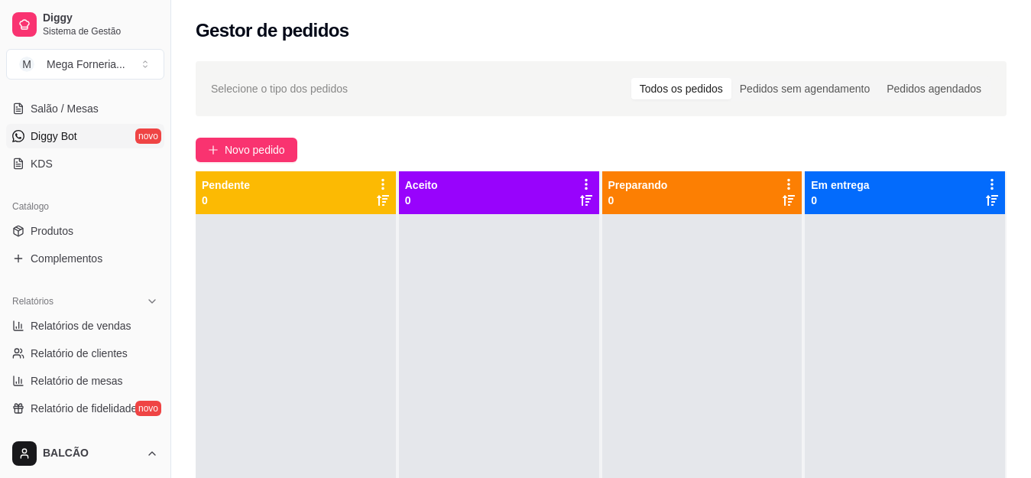
scroll to position [382, 0]
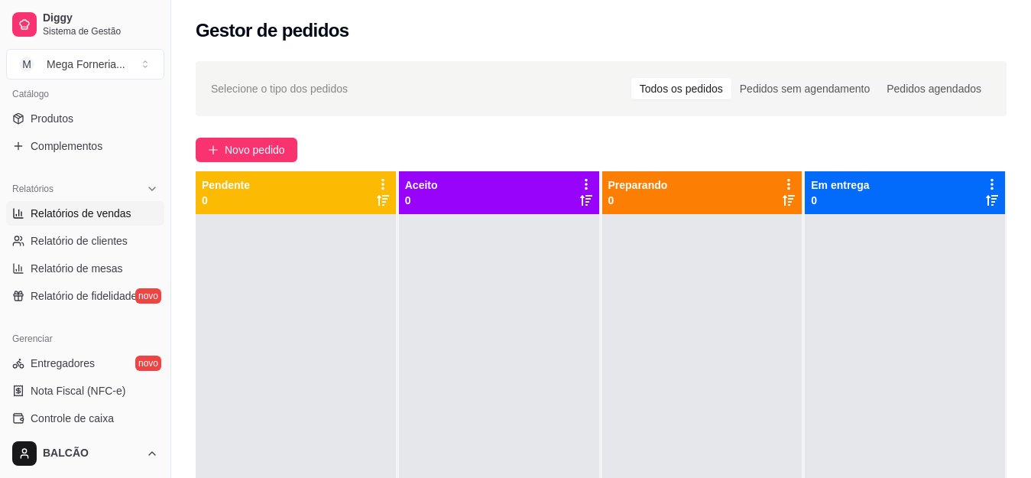
click at [63, 214] on span "Relatórios de vendas" at bounding box center [81, 213] width 101 height 15
select select "ALL"
select select "0"
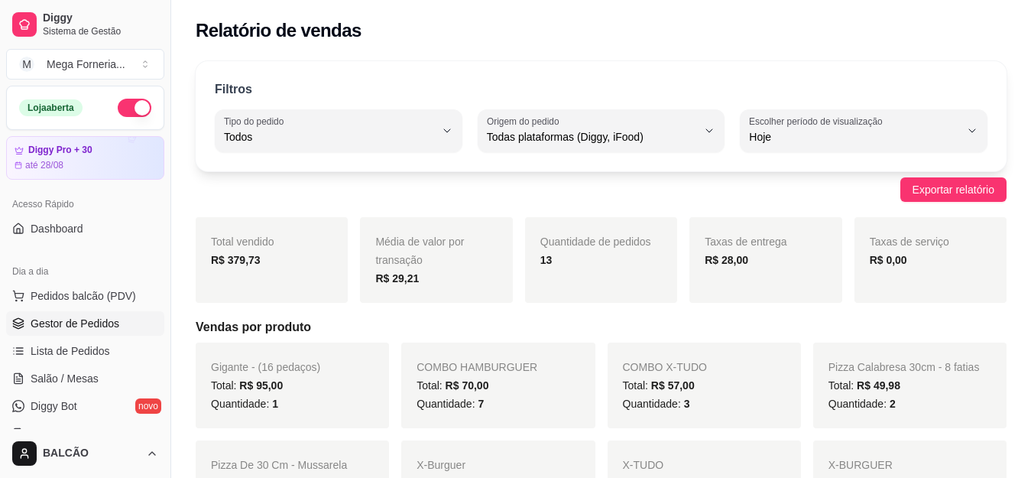
click at [64, 326] on span "Gestor de Pedidos" at bounding box center [75, 323] width 89 height 15
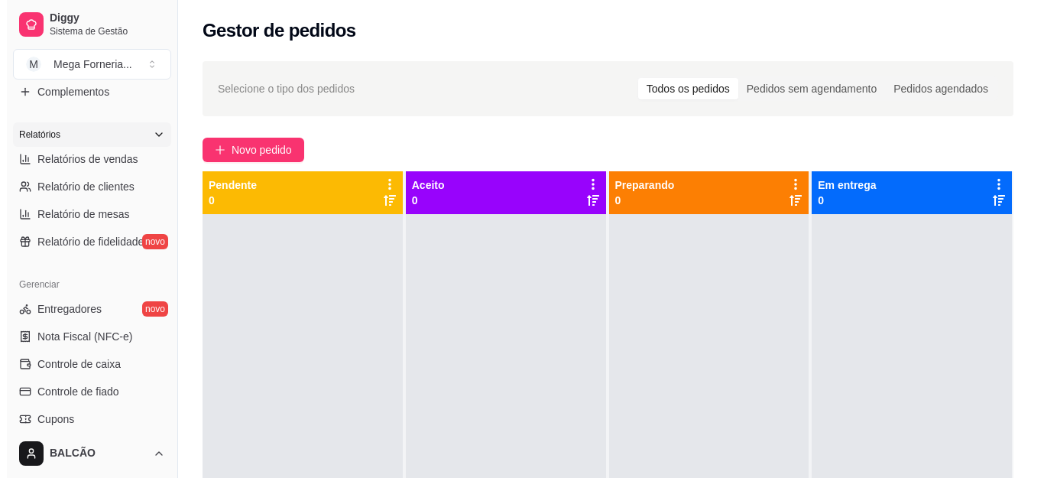
scroll to position [535, 0]
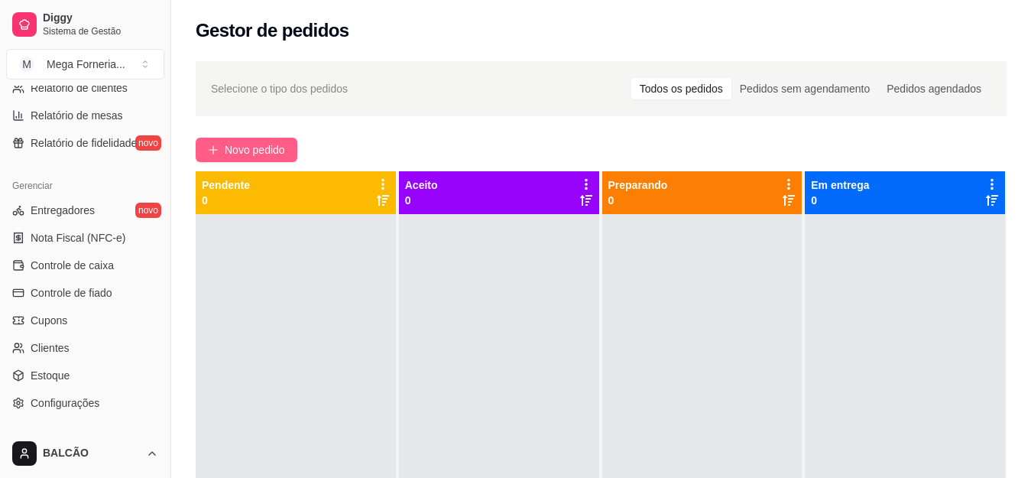
click at [258, 161] on button "Novo pedido" at bounding box center [247, 150] width 102 height 24
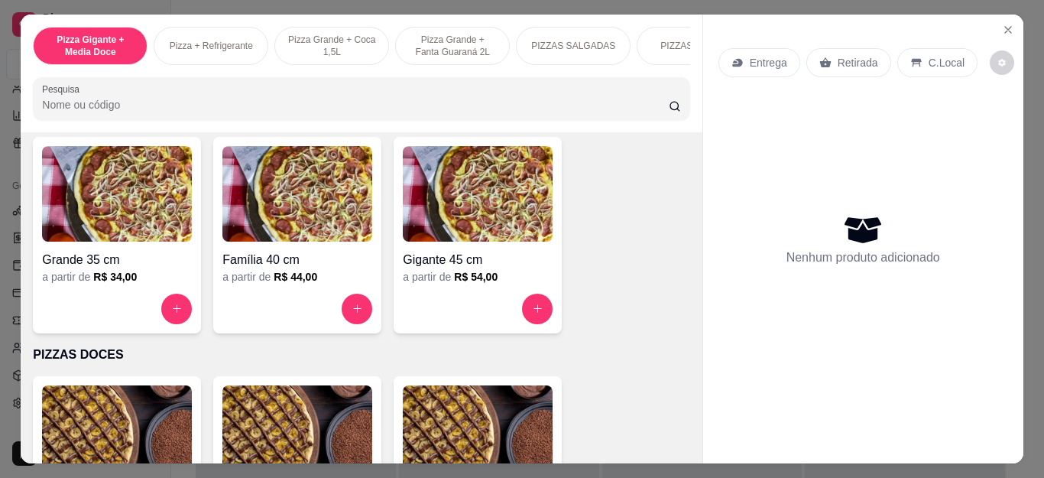
scroll to position [1147, 0]
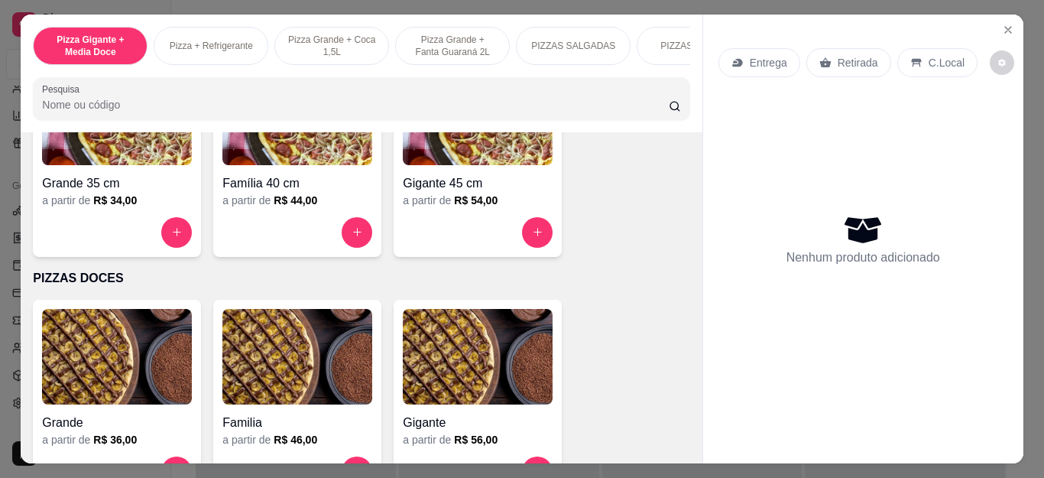
click at [522, 245] on button "increase-product-quantity" at bounding box center [537, 232] width 31 height 31
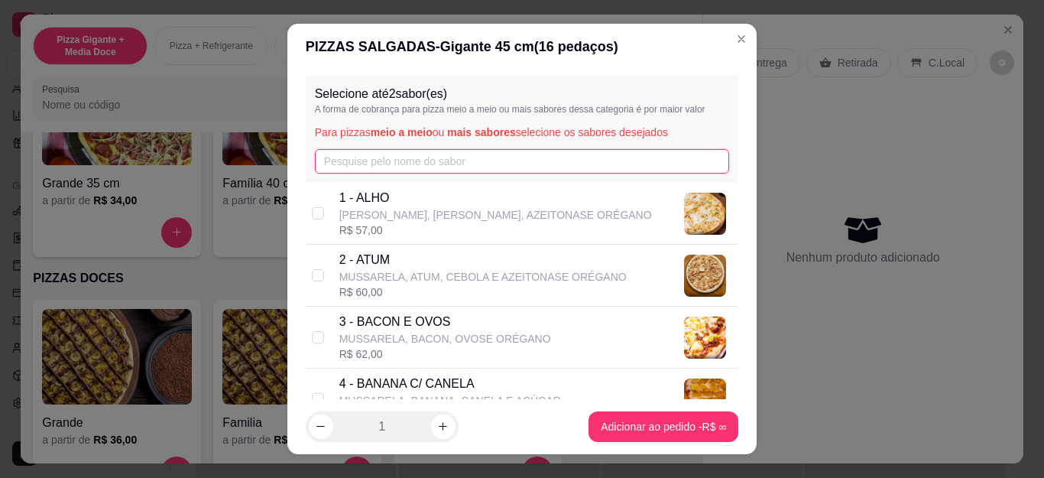
click at [392, 164] on input "text" at bounding box center [522, 161] width 415 height 24
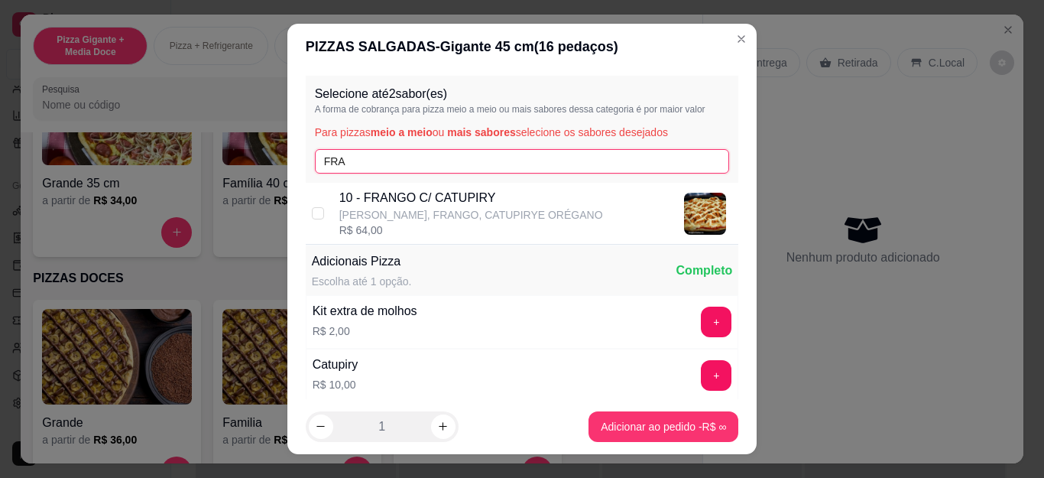
type input "FRA"
click at [349, 216] on p "[PERSON_NAME], FRANGO, CATUPIRYE ORÉGANO" at bounding box center [471, 214] width 264 height 15
checkbox input "true"
click at [335, 162] on input "FRA" at bounding box center [522, 161] width 415 height 24
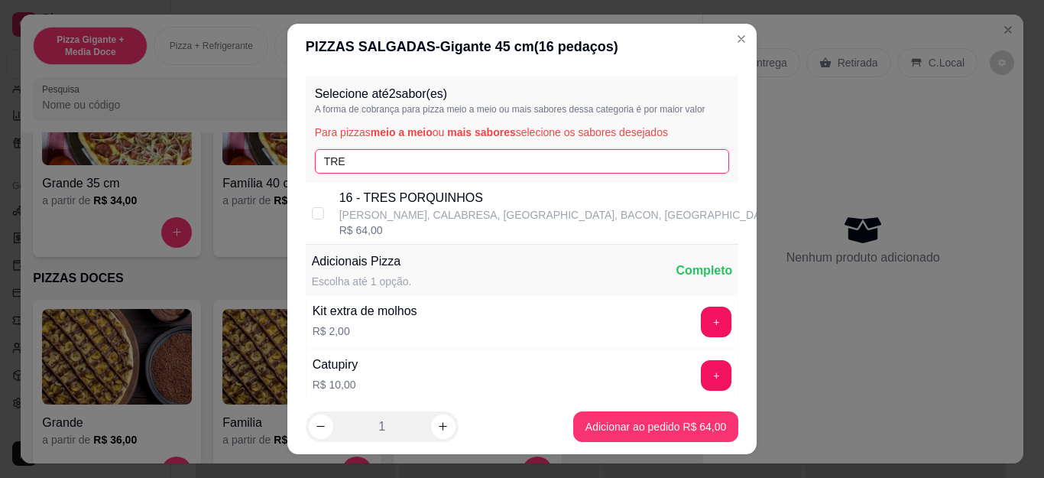
type input "TRE"
click at [340, 213] on p "[PERSON_NAME], CALABRESA, [GEOGRAPHIC_DATA], BACON, [GEOGRAPHIC_DATA]" at bounding box center [557, 214] width 437 height 15
checkbox input "true"
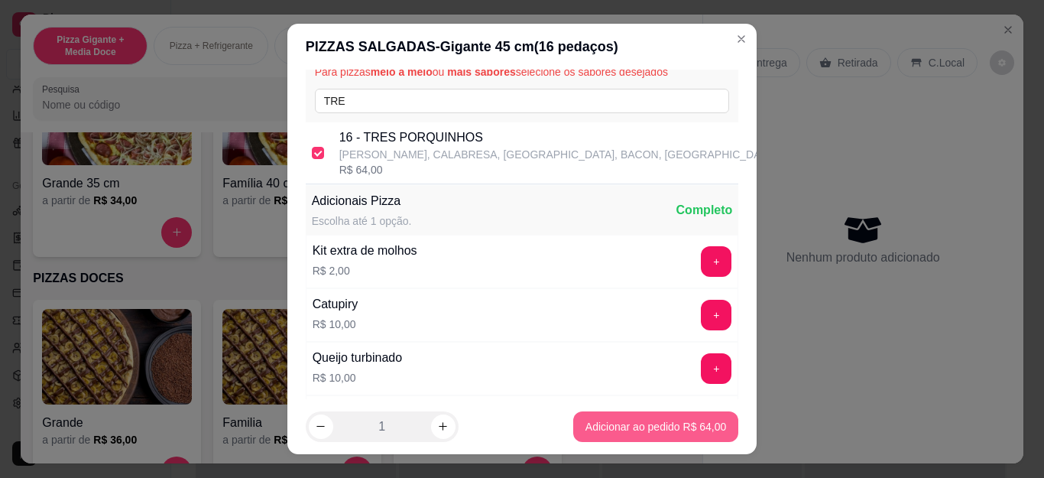
scroll to position [76, 0]
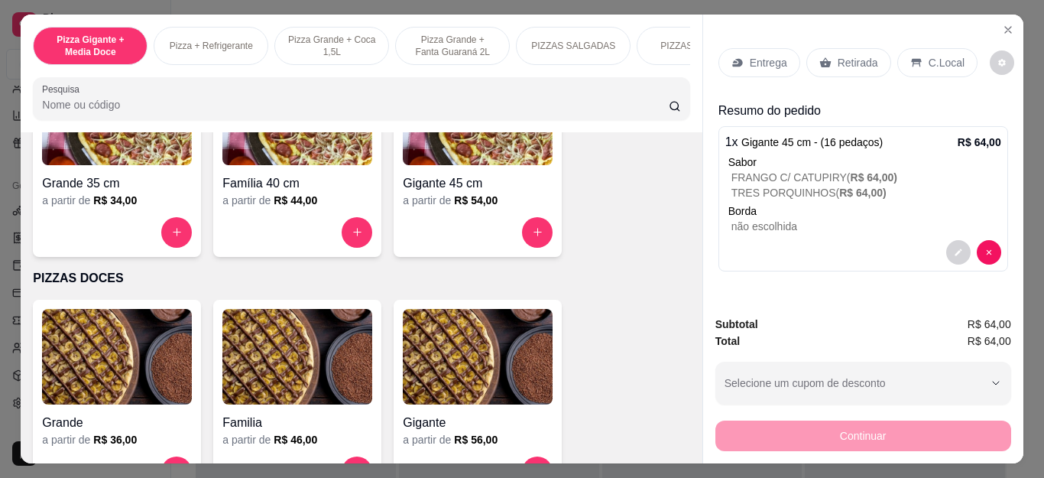
click at [737, 57] on icon at bounding box center [738, 63] width 12 height 12
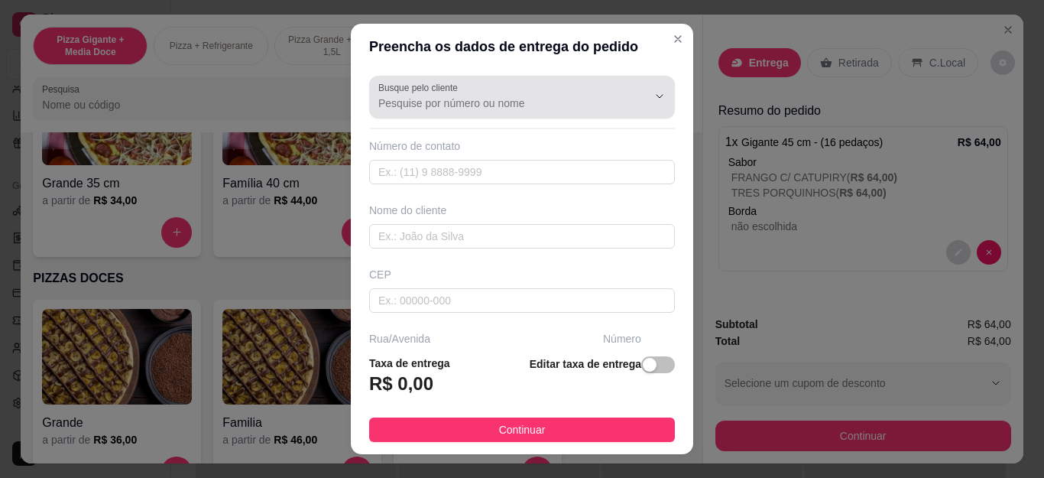
click at [398, 86] on label "Busque pelo cliente" at bounding box center [420, 87] width 85 height 13
click at [398, 96] on input "Busque pelo cliente" at bounding box center [500, 103] width 245 height 15
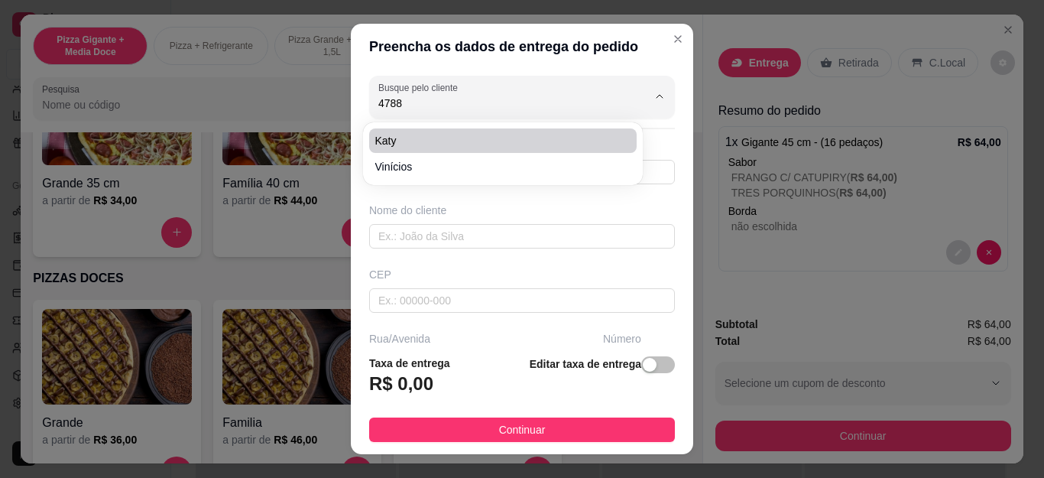
click at [414, 141] on span "Katy" at bounding box center [495, 140] width 240 height 15
type input "Katy"
type input "22981274788"
type input "Katy"
type input "travessa [DATE]"
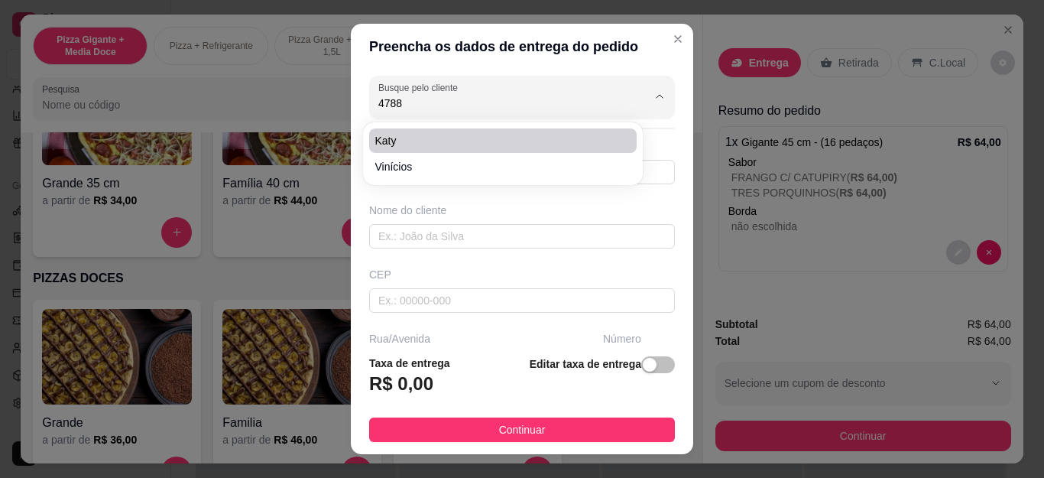
type input "7"
type input "Cabo Frio"
type input "Casa"
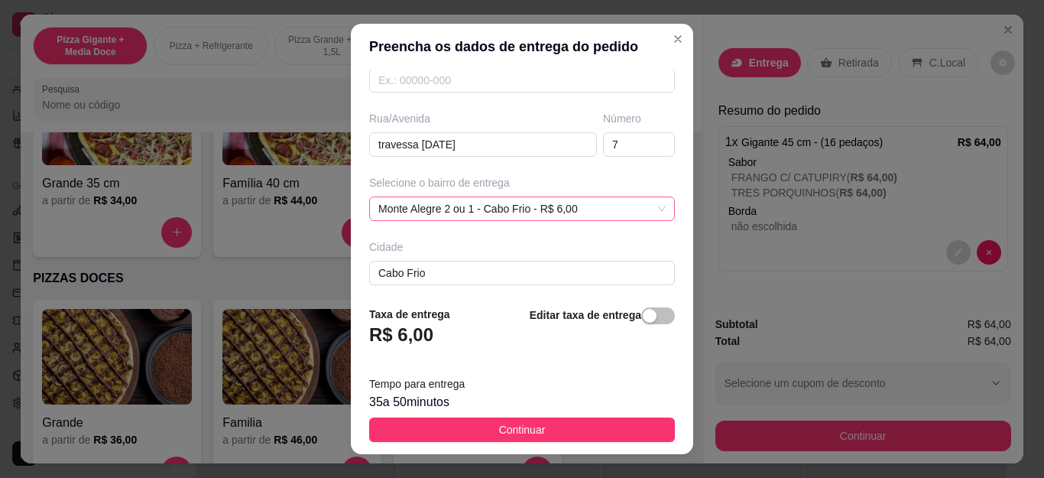
scroll to position [226, 0]
click at [458, 204] on div "Monte Alegre 2 ou 1 - Cabo Frio - R$ 6,00" at bounding box center [522, 203] width 306 height 24
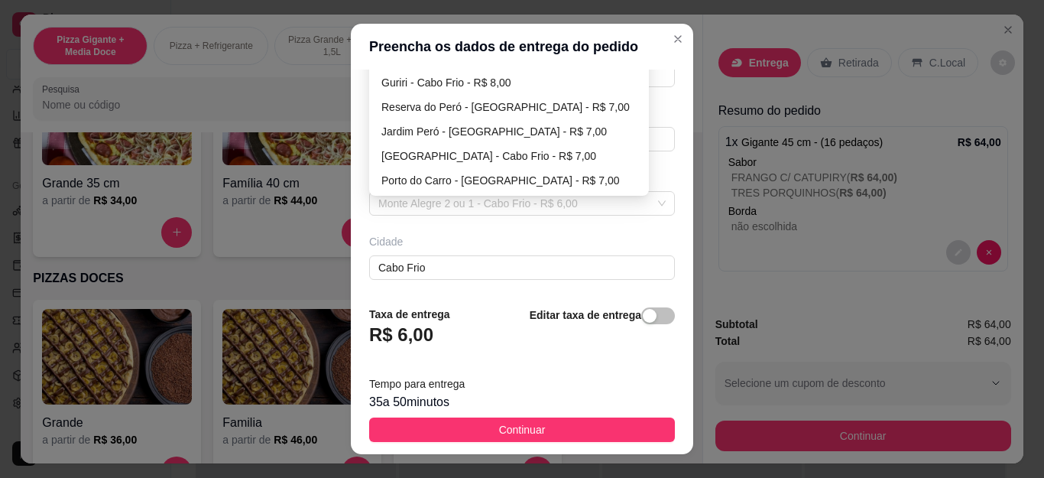
scroll to position [149, 0]
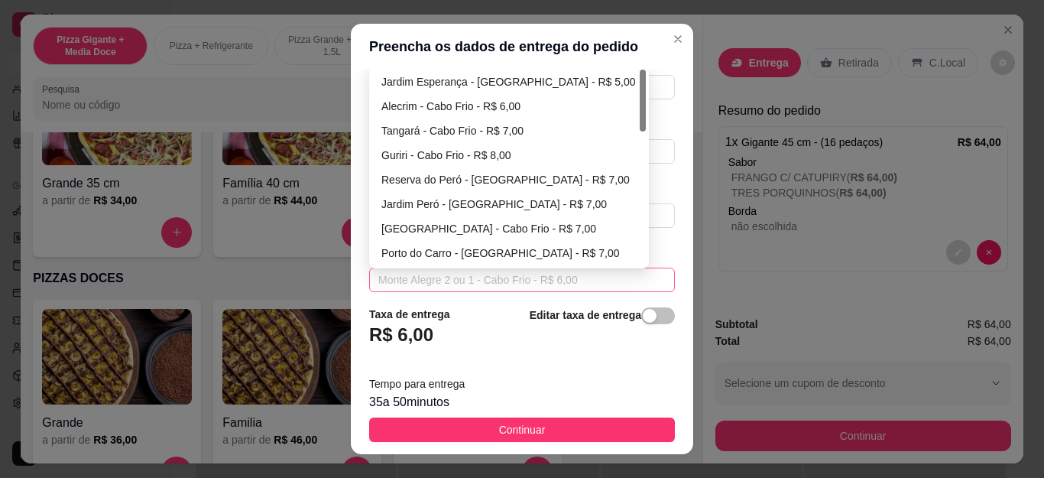
type input "Katy"
click at [441, 147] on div "Guriri - Cabo Frio - R$ 8,00" at bounding box center [509, 155] width 255 height 17
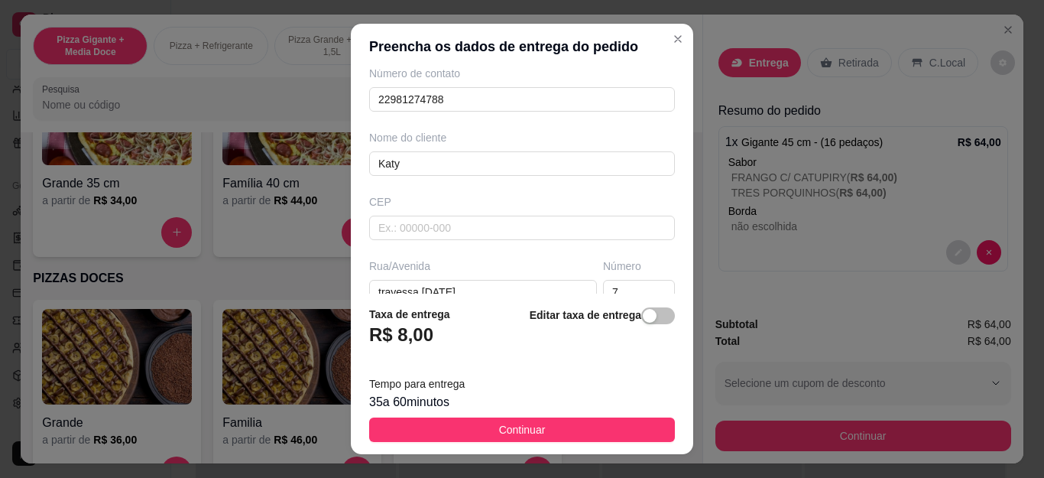
scroll to position [226, 0]
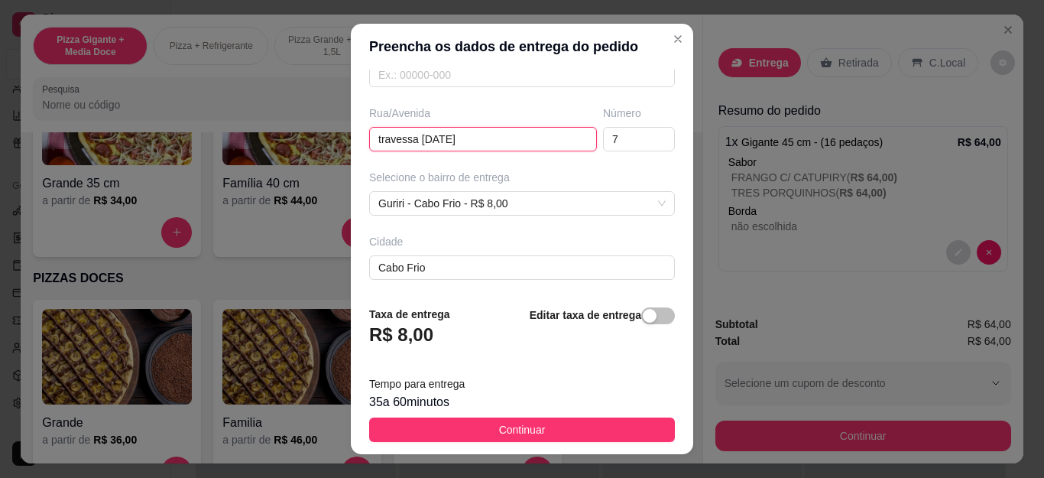
drag, startPoint x: 493, startPoint y: 139, endPoint x: 92, endPoint y: 135, distance: 401.4
click at [92, 135] on div "Preencha os dados de entrega do pedido Busque pelo cliente Katy Número de conta…" at bounding box center [522, 239] width 1044 height 478
click at [603, 138] on input "7" at bounding box center [639, 139] width 72 height 24
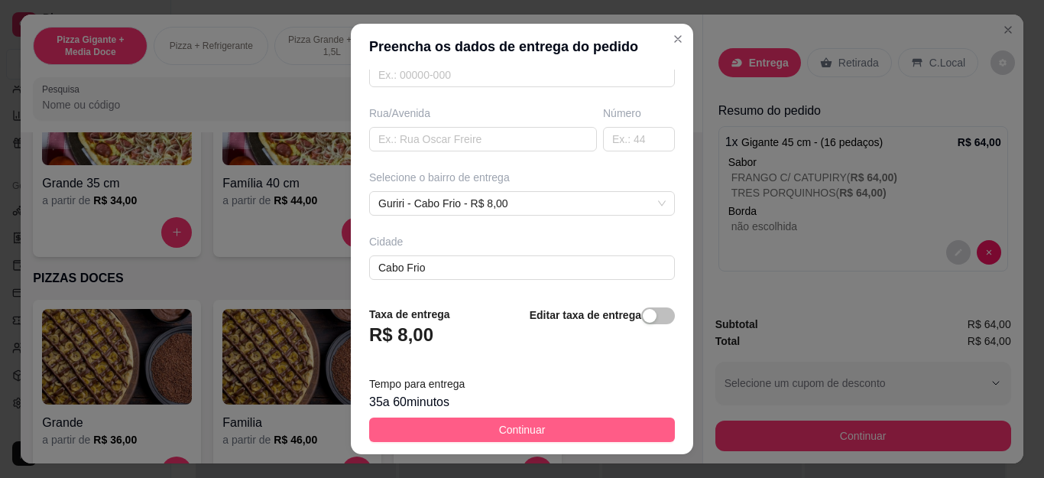
click at [533, 433] on button "Continuar" at bounding box center [522, 429] width 306 height 24
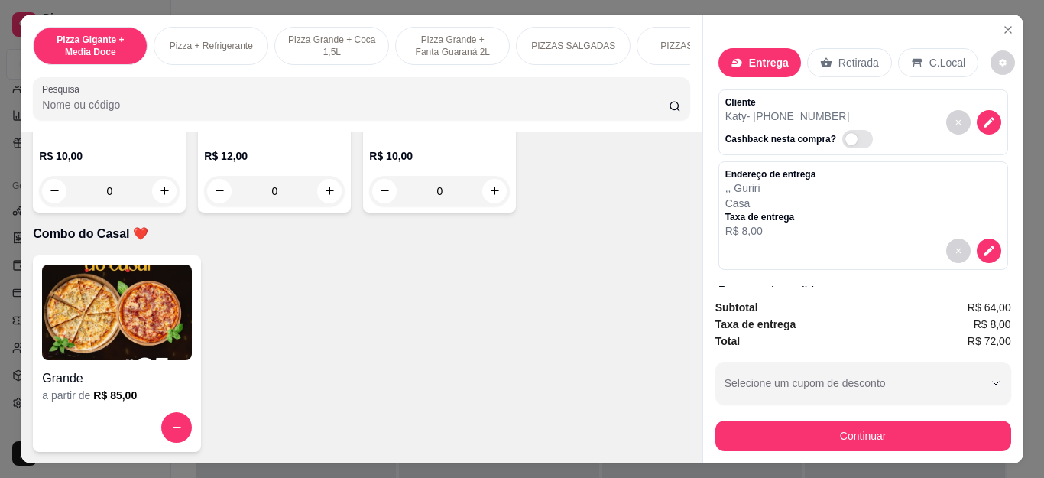
scroll to position [4052, 0]
type input "1"
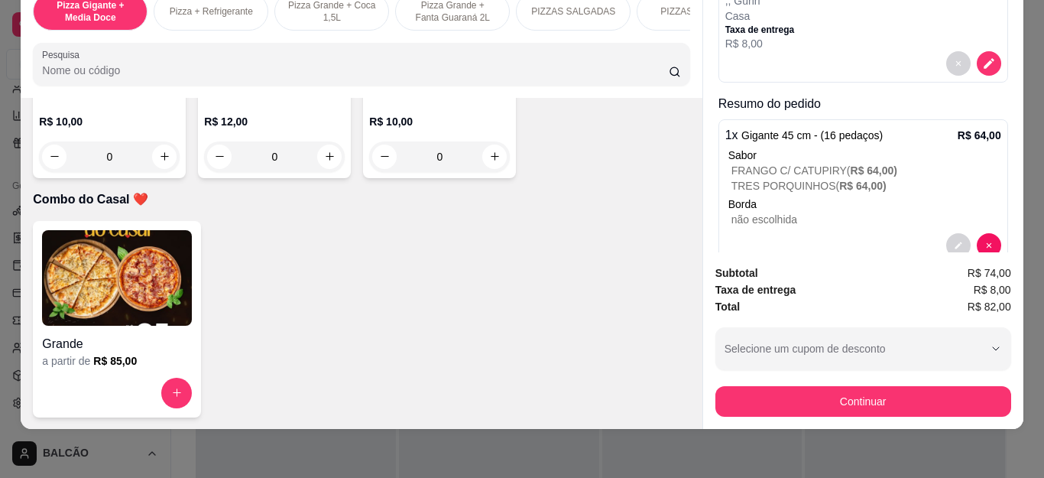
scroll to position [255, 0]
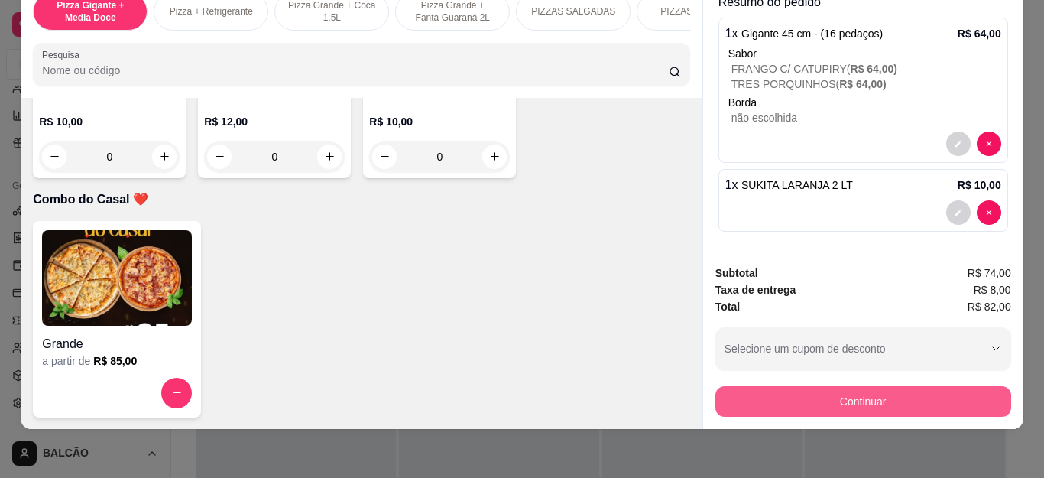
click at [791, 397] on button "Continuar" at bounding box center [864, 401] width 296 height 31
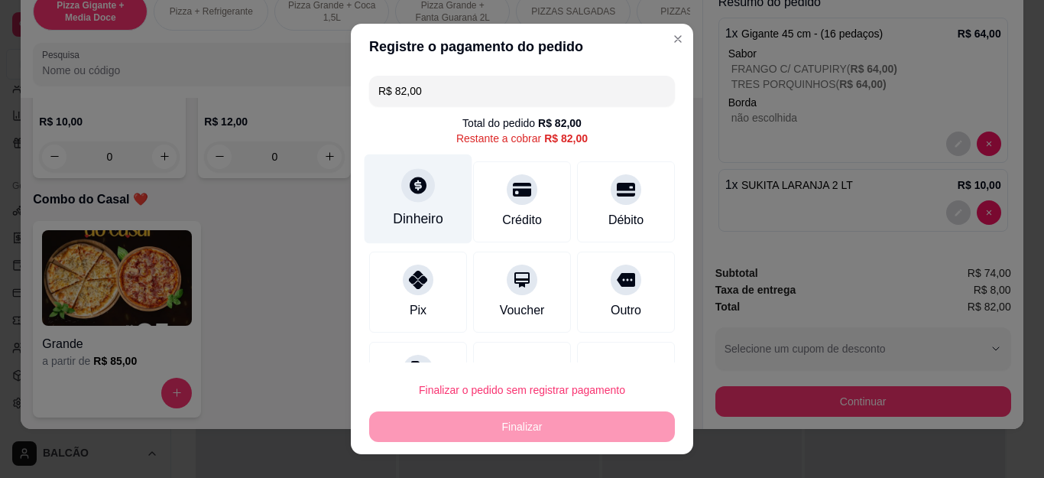
click at [427, 203] on div "Dinheiro" at bounding box center [419, 198] width 108 height 89
click at [427, 203] on div "Quantia recebida 0,00 Quantia à ser cobrada R$ 82,00" at bounding box center [522, 226] width 343 height 87
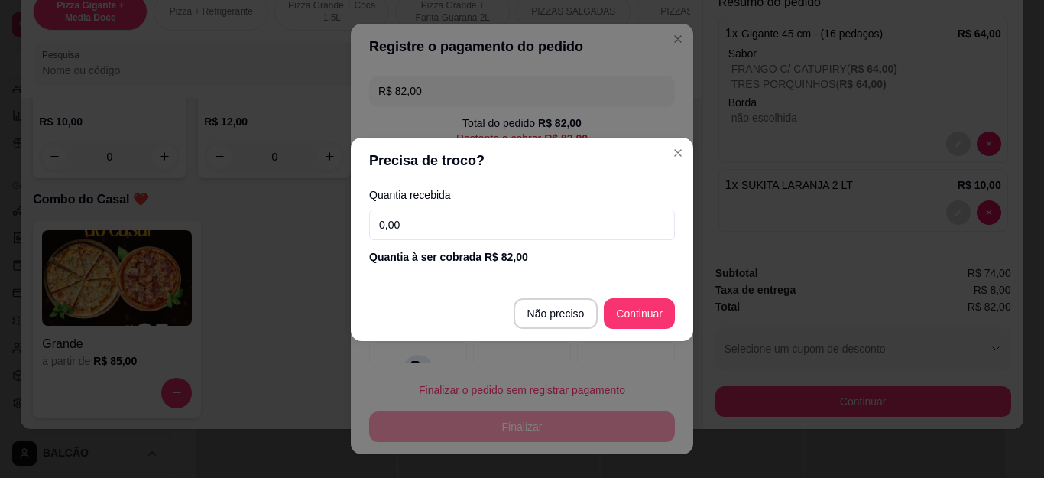
click at [420, 216] on input "0,00" at bounding box center [522, 224] width 306 height 31
type input "100,00"
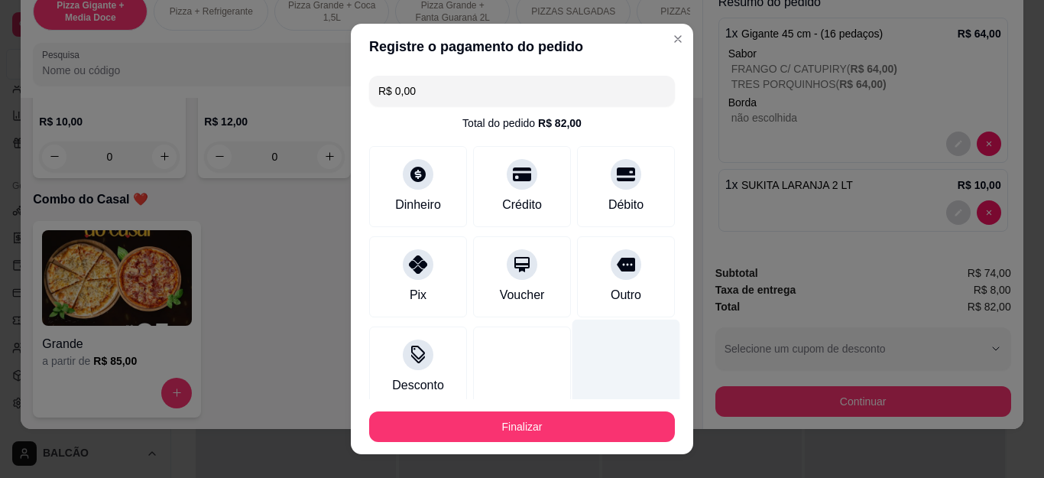
type input "R$ 0,00"
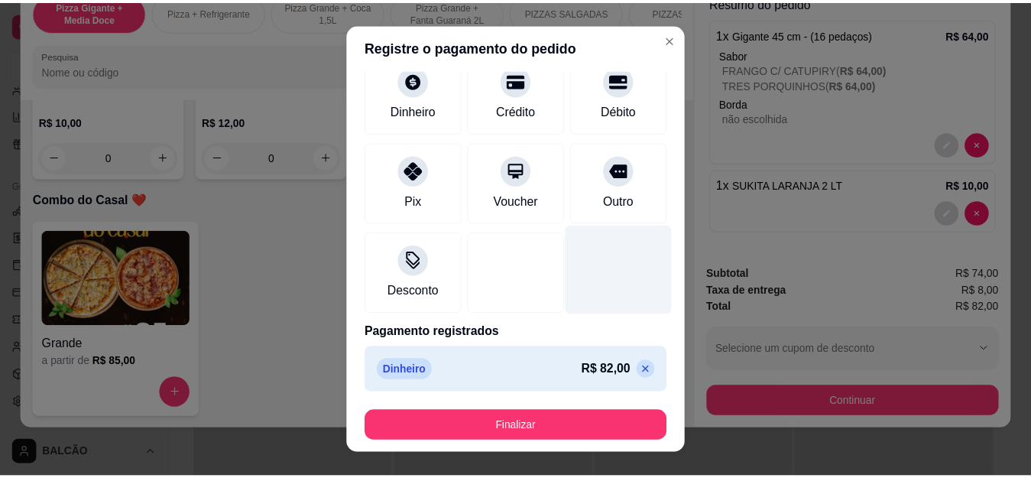
scroll to position [25, 0]
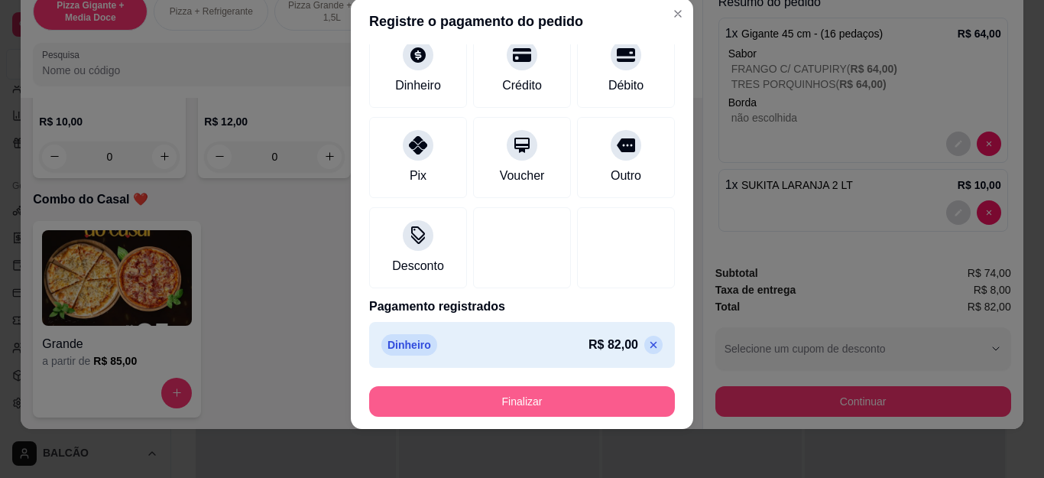
click at [555, 392] on button "Finalizar" at bounding box center [522, 401] width 306 height 31
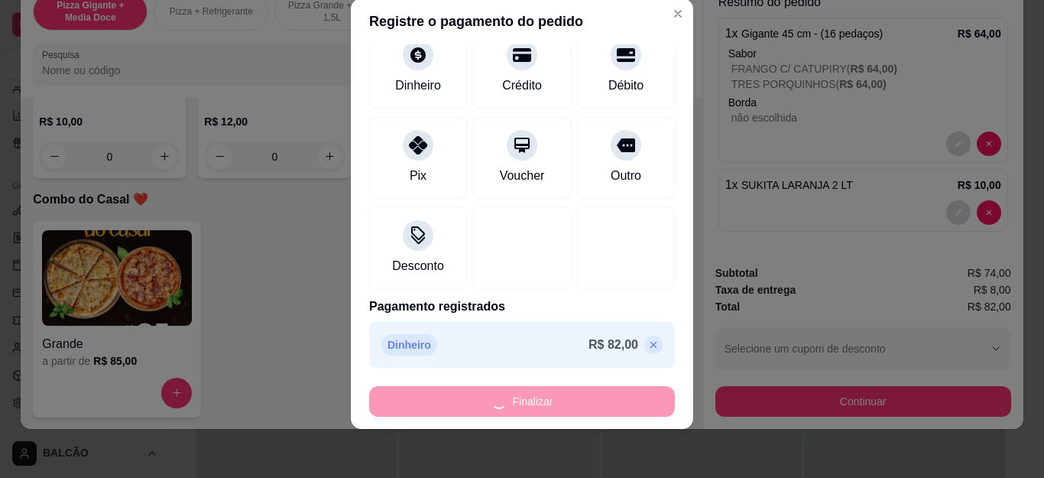
type input "0"
